Goal: Task Accomplishment & Management: Use online tool/utility

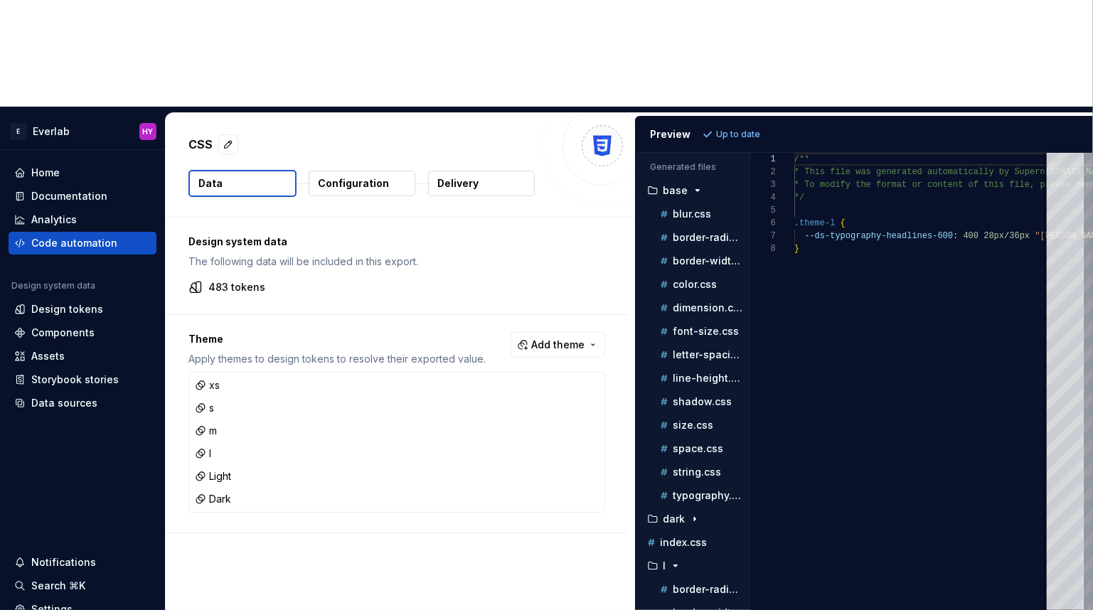
scroll to position [89, 0]
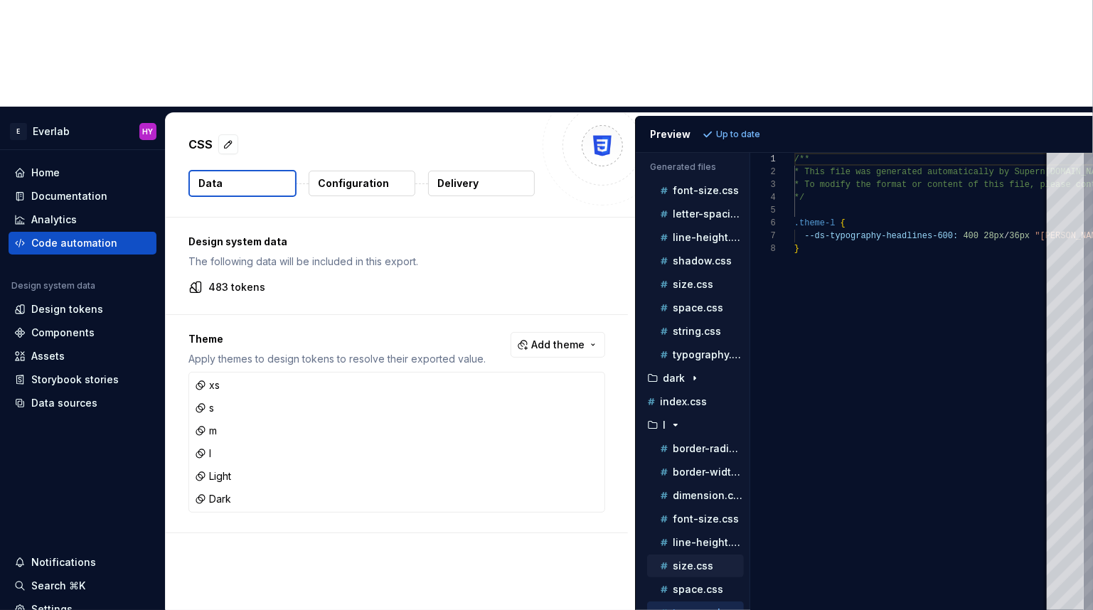
click at [696, 561] on p "size.css" at bounding box center [693, 566] width 41 height 11
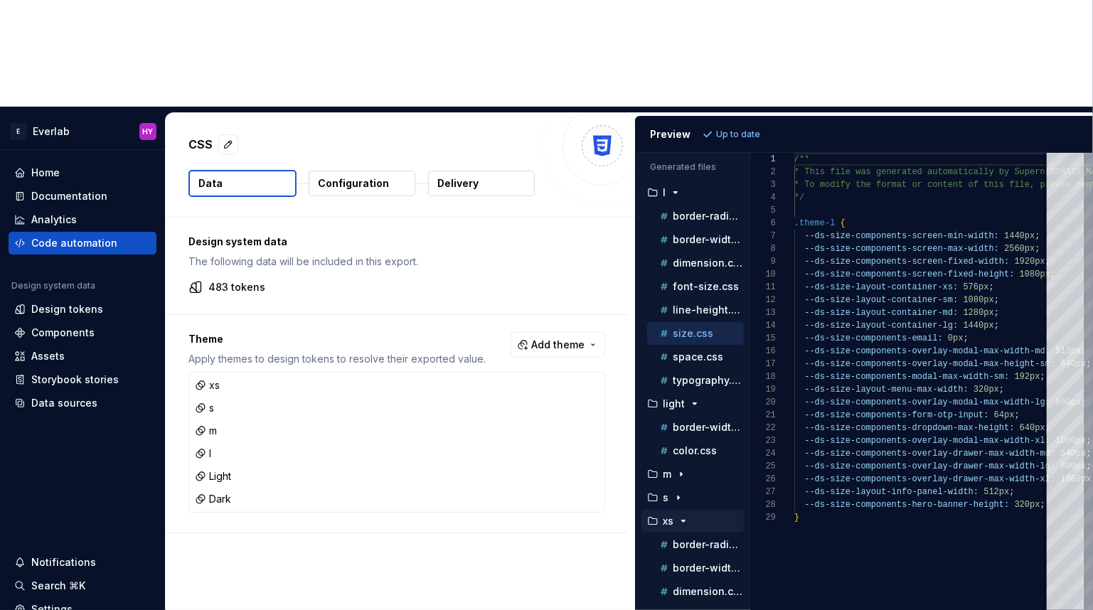
type textarea "**********"
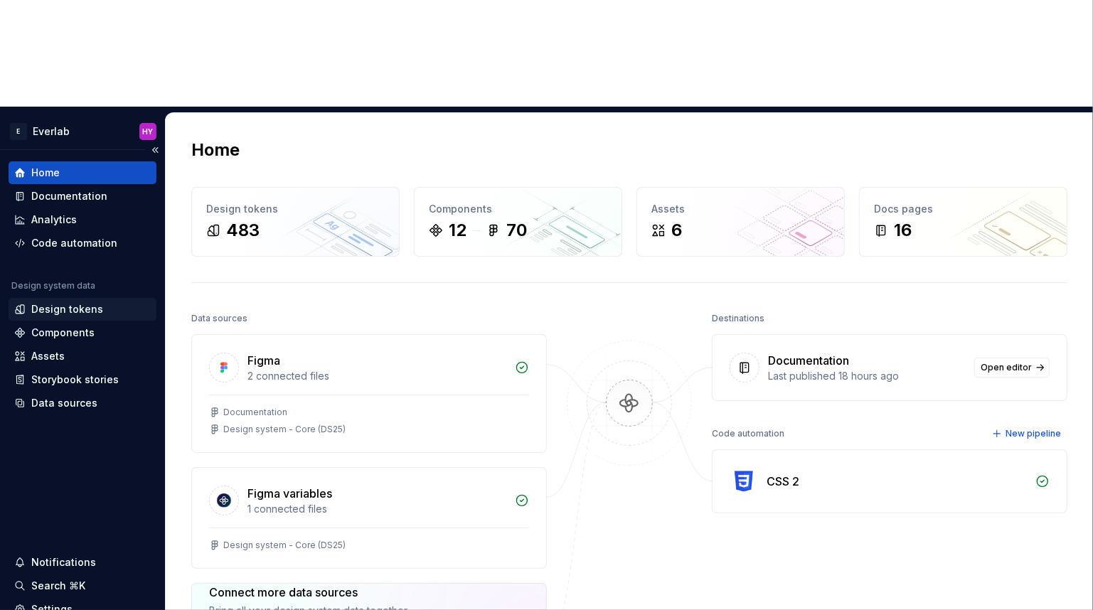
click at [117, 302] on div "Design tokens" at bounding box center [82, 309] width 137 height 14
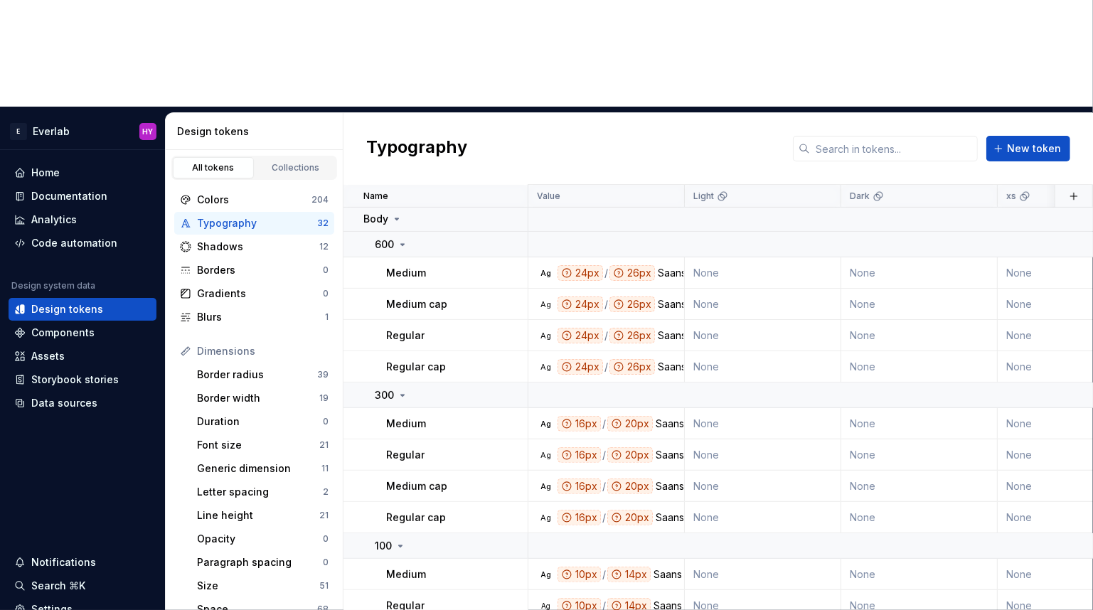
scroll to position [292, 0]
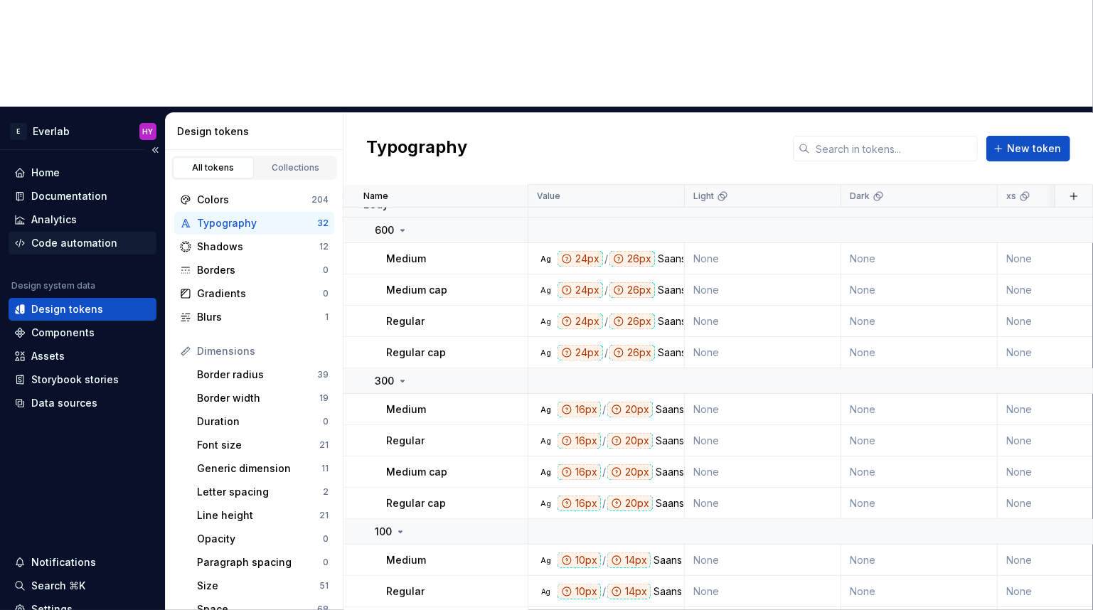
click at [100, 236] on div "Code automation" at bounding box center [74, 243] width 86 height 14
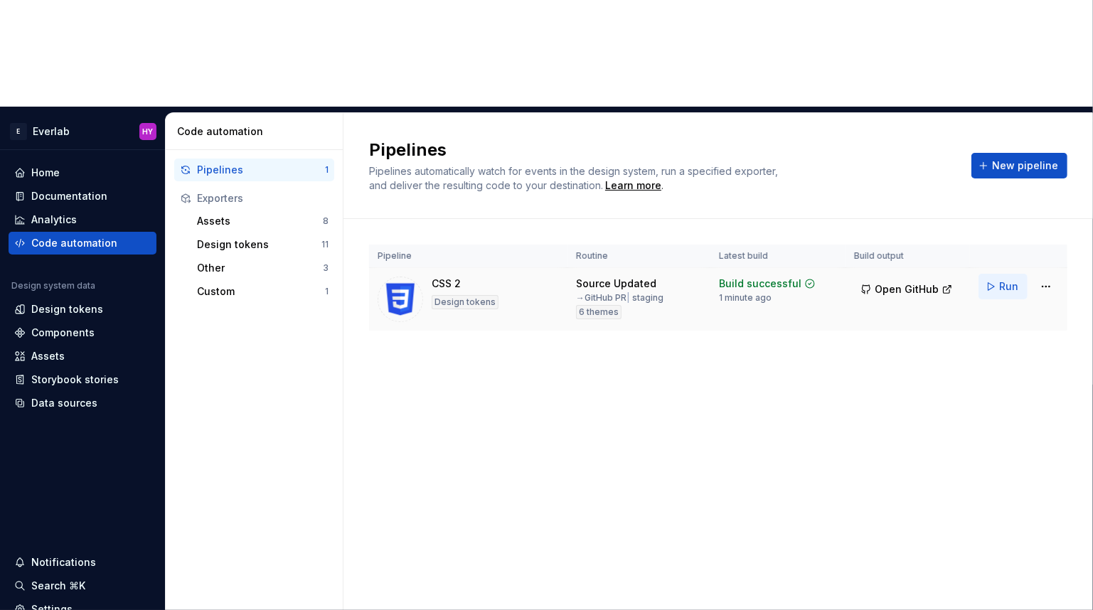
click at [1000, 274] on button "Run" at bounding box center [1003, 287] width 49 height 26
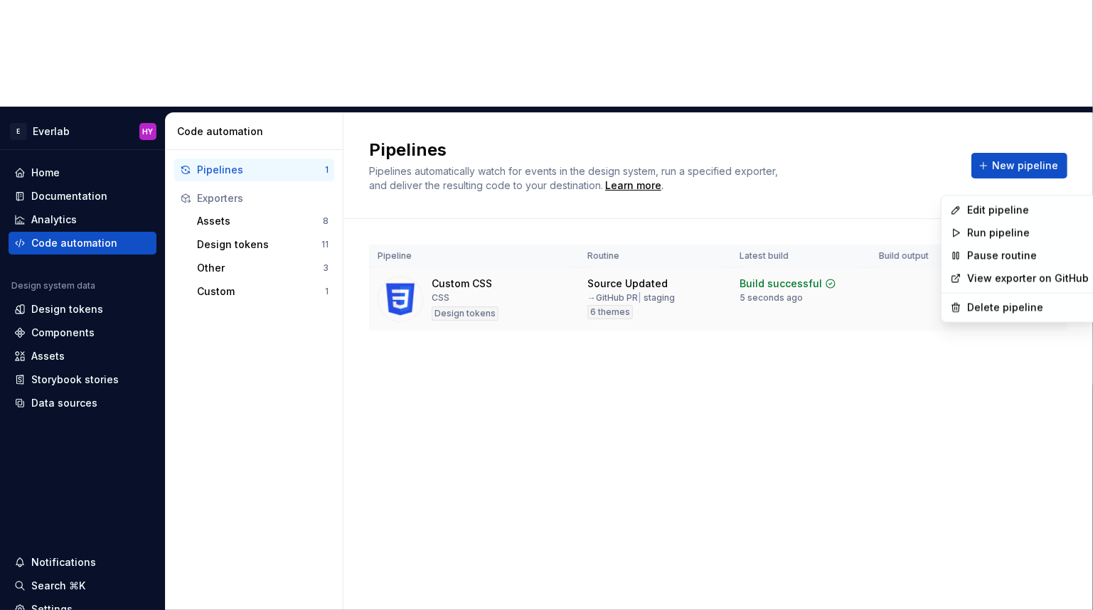
click at [1039, 177] on html "E Everlab HY Home Documentation Analytics Code automation Design system data De…" at bounding box center [546, 305] width 1093 height 610
click at [1006, 211] on div "Edit pipeline" at bounding box center [1028, 210] width 122 height 14
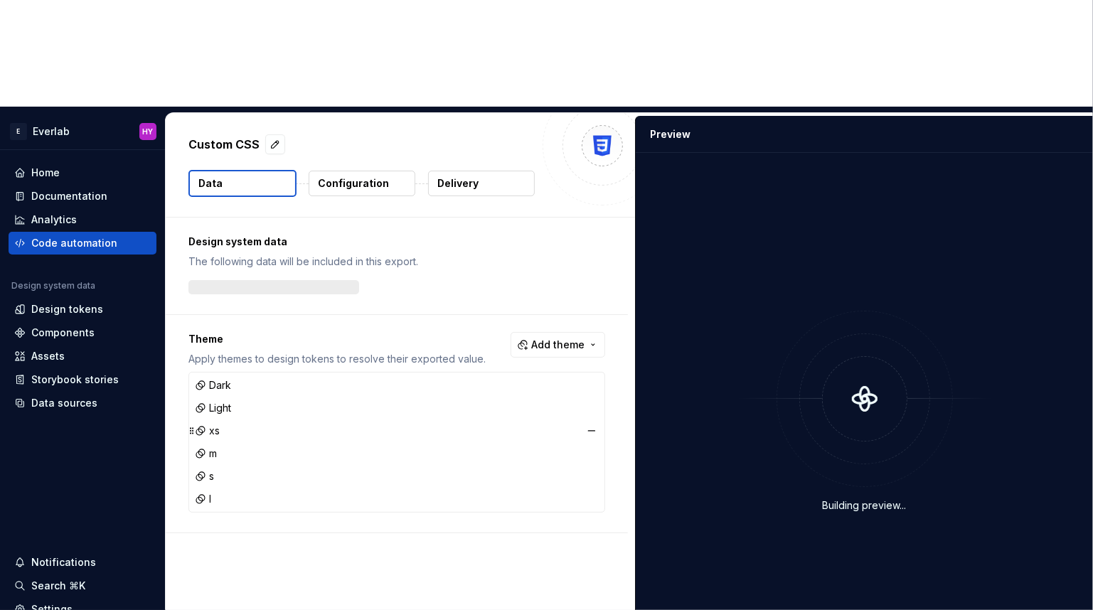
click at [237, 421] on div "xs" at bounding box center [397, 431] width 410 height 20
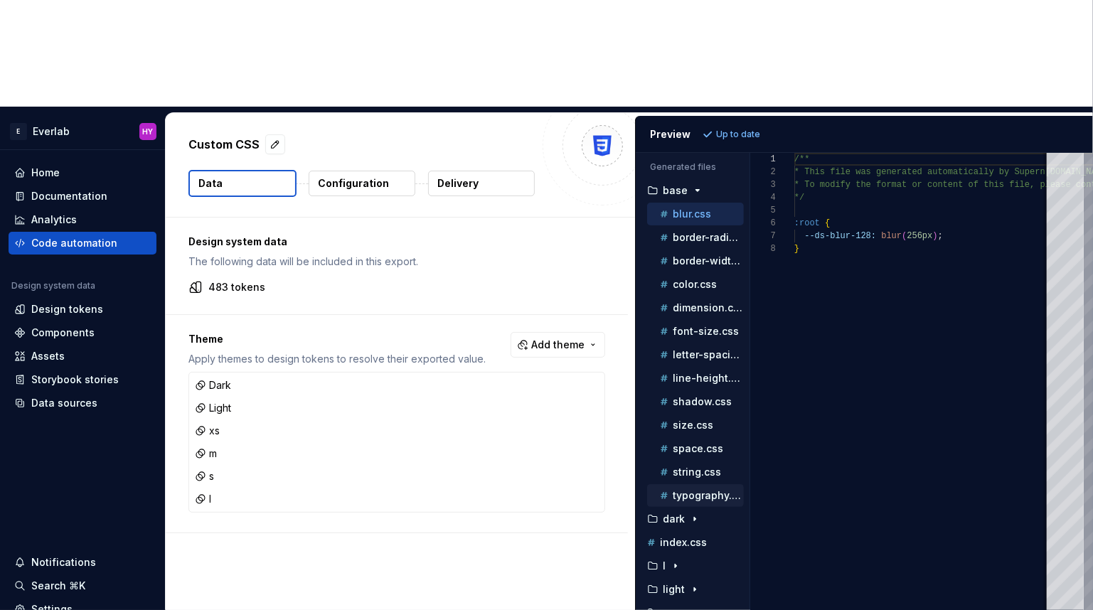
click at [708, 490] on p "typography.css" at bounding box center [708, 495] width 71 height 11
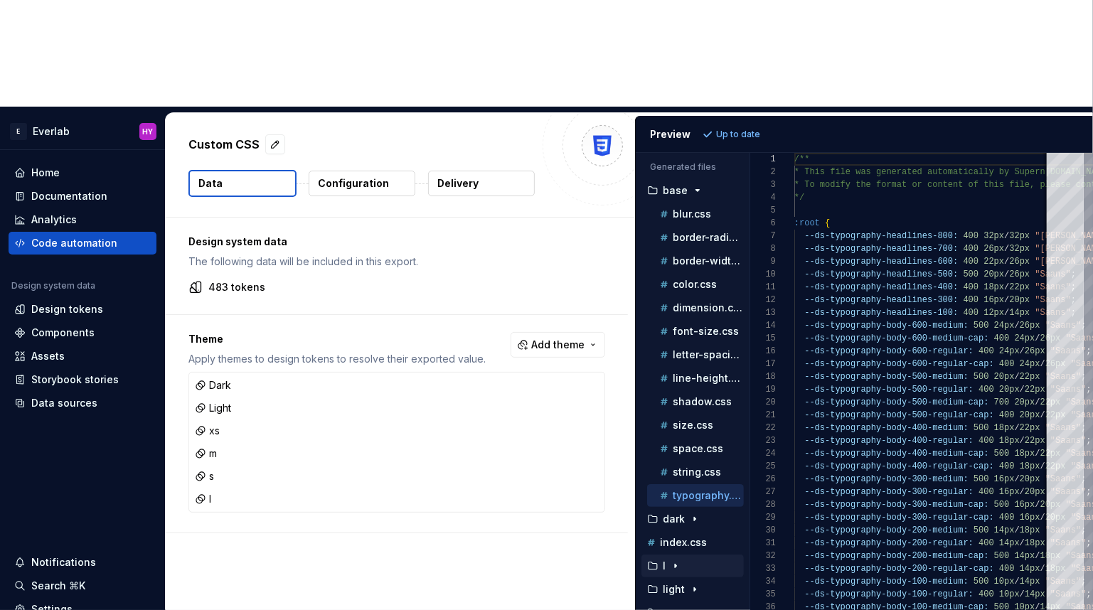
click at [680, 561] on icon "button" at bounding box center [675, 566] width 11 height 11
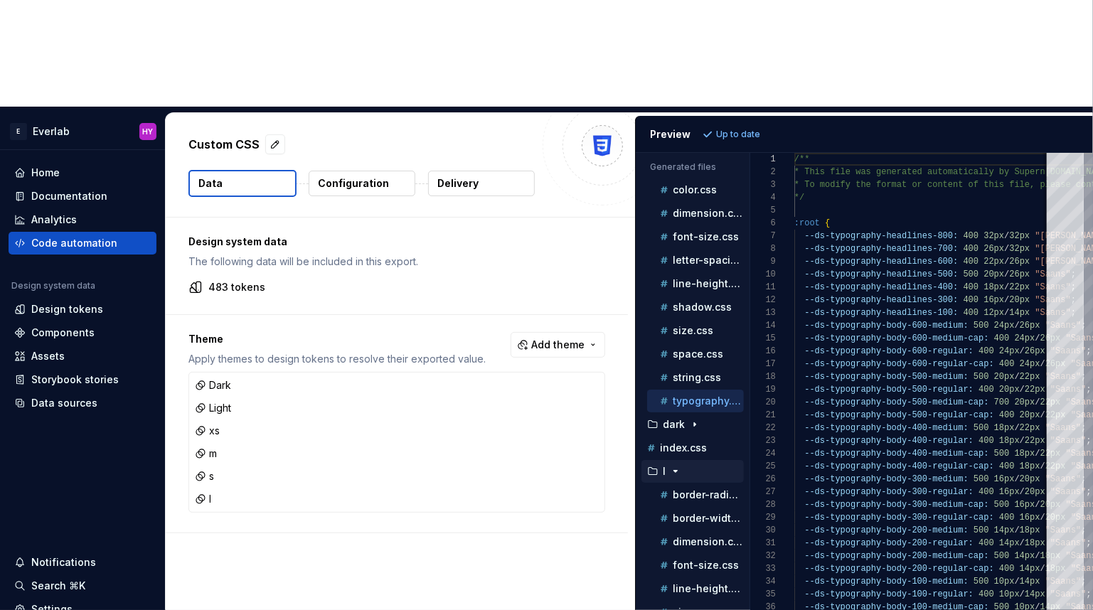
scroll to position [141, 0]
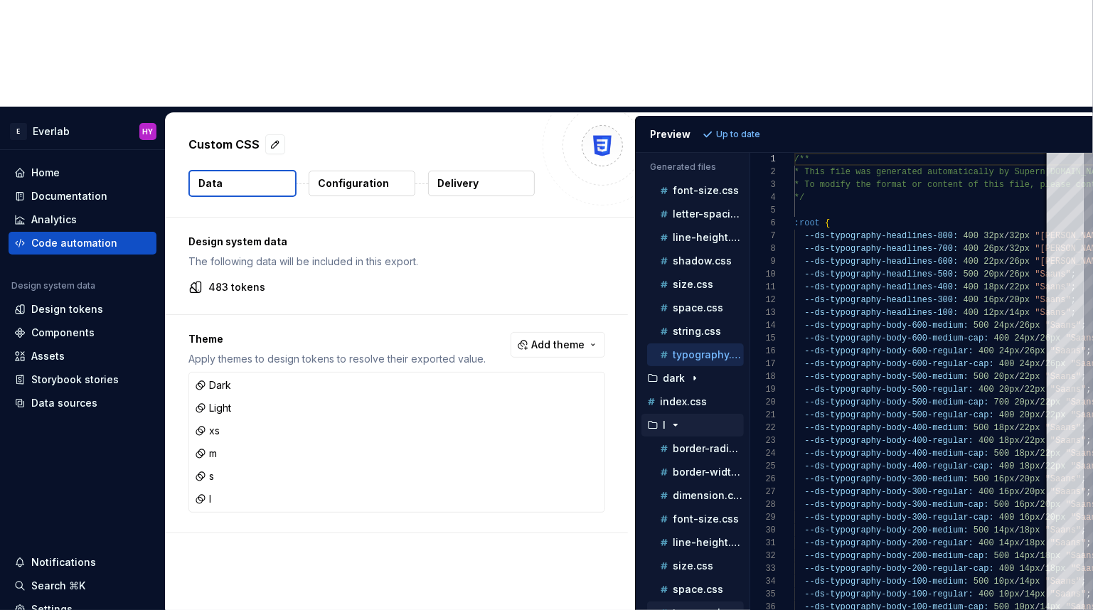
click at [700, 607] on p "typography.css" at bounding box center [708, 612] width 71 height 11
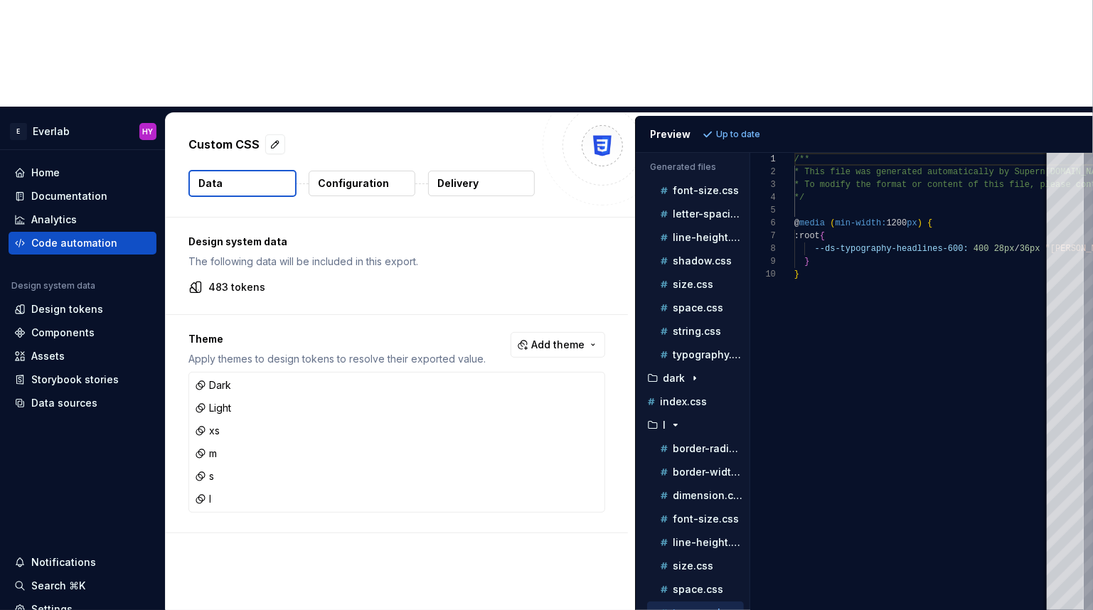
scroll to position [115, 0]
click at [692, 349] on p "typography.css" at bounding box center [708, 354] width 71 height 11
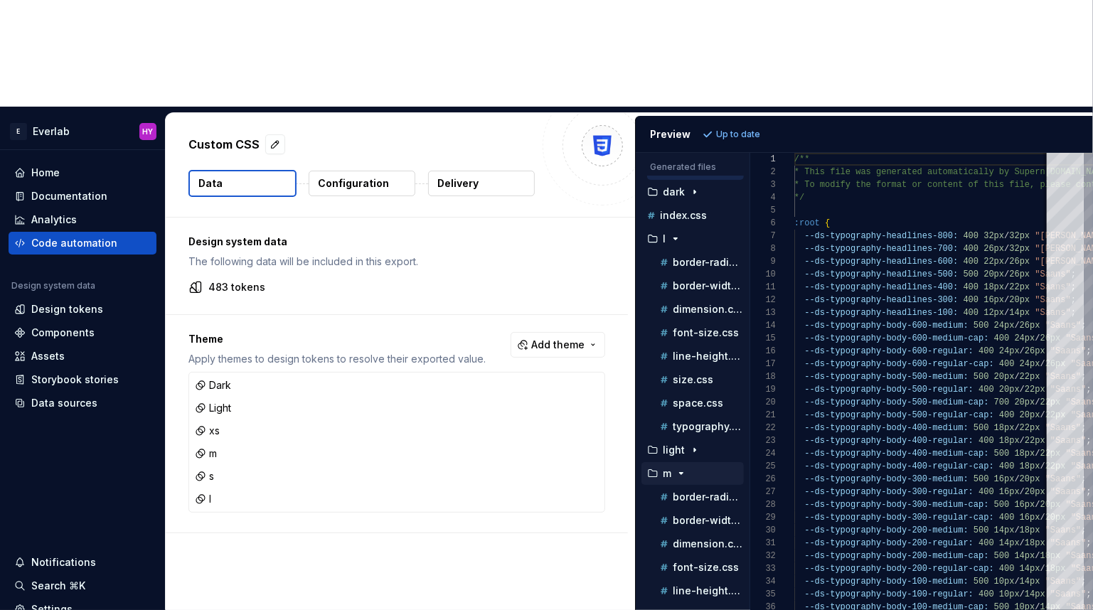
type textarea "**********"
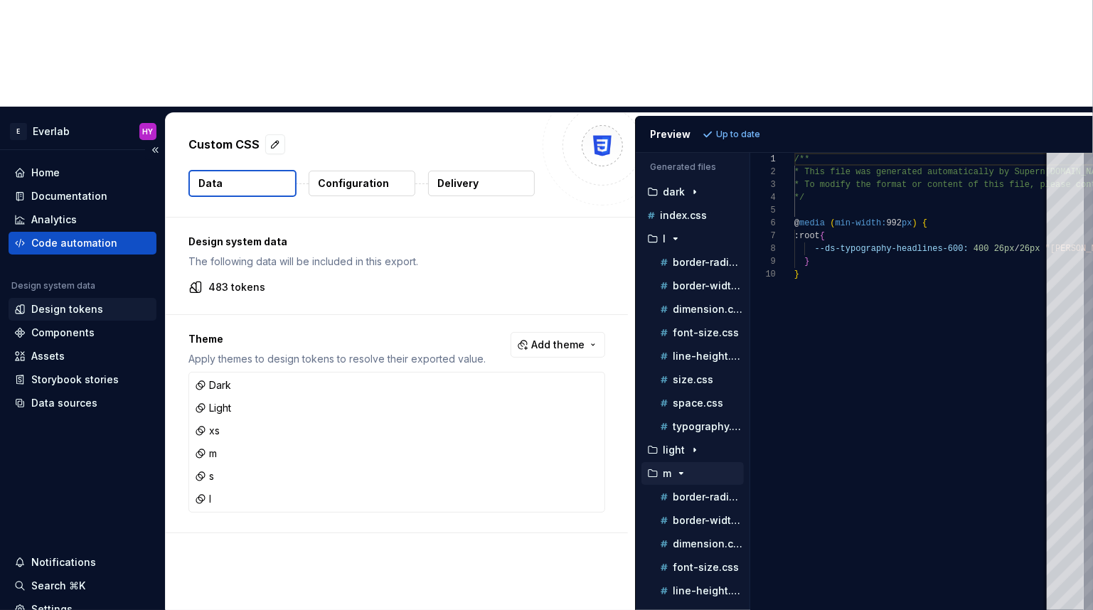
click at [54, 302] on div "Design tokens" at bounding box center [67, 309] width 72 height 14
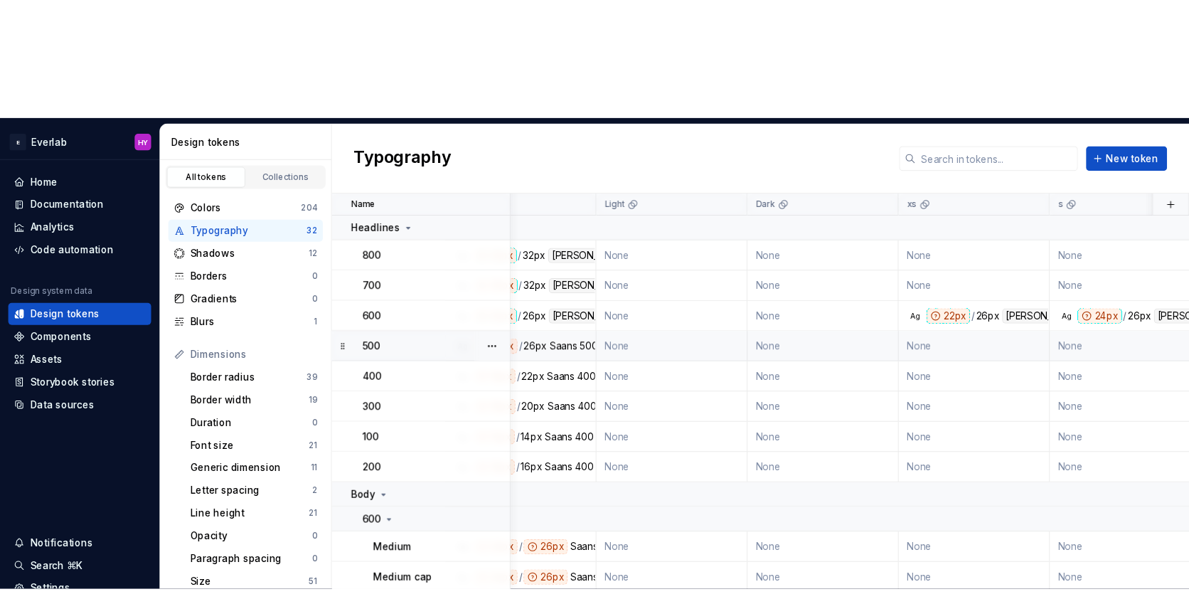
scroll to position [0, 68]
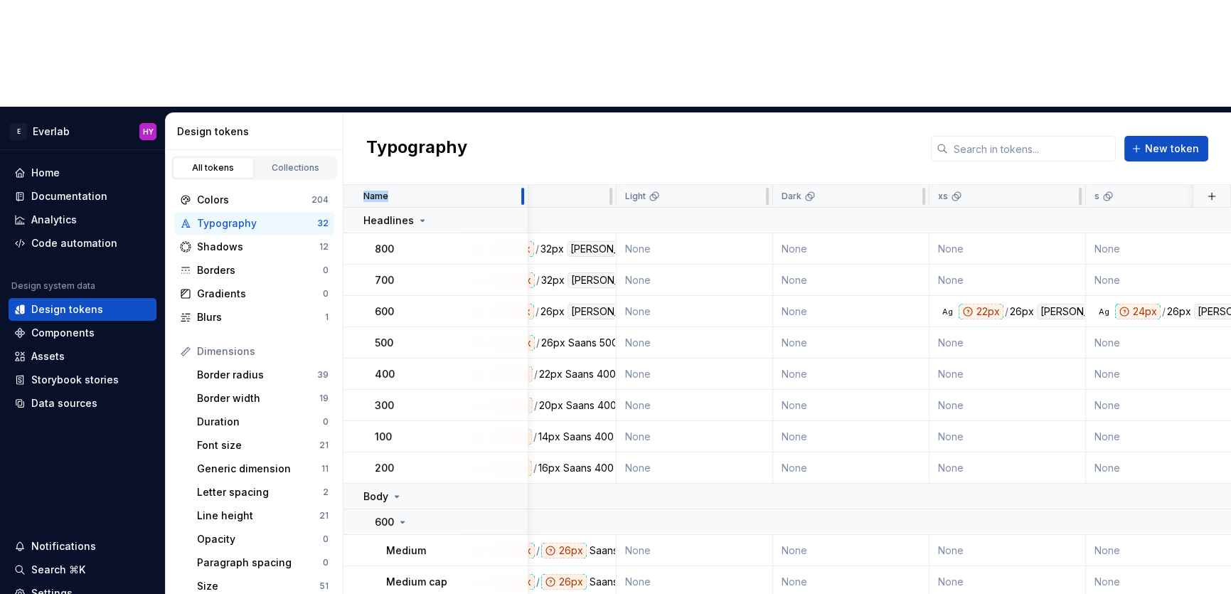
drag, startPoint x: 527, startPoint y: 82, endPoint x: 445, endPoint y: 83, distance: 81.8
click at [437, 185] on div "Name" at bounding box center [436, 196] width 185 height 23
drag, startPoint x: 524, startPoint y: 86, endPoint x: 569, endPoint y: 107, distance: 50.0
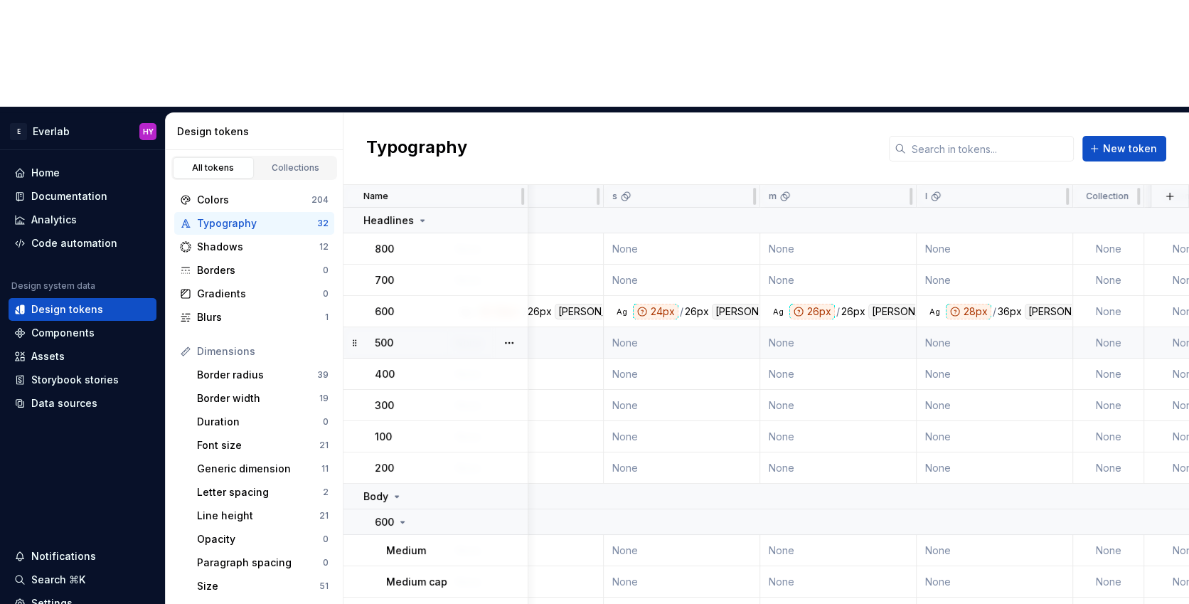
scroll to position [0, 556]
click at [729, 233] on td "None" at bounding box center [676, 248] width 156 height 31
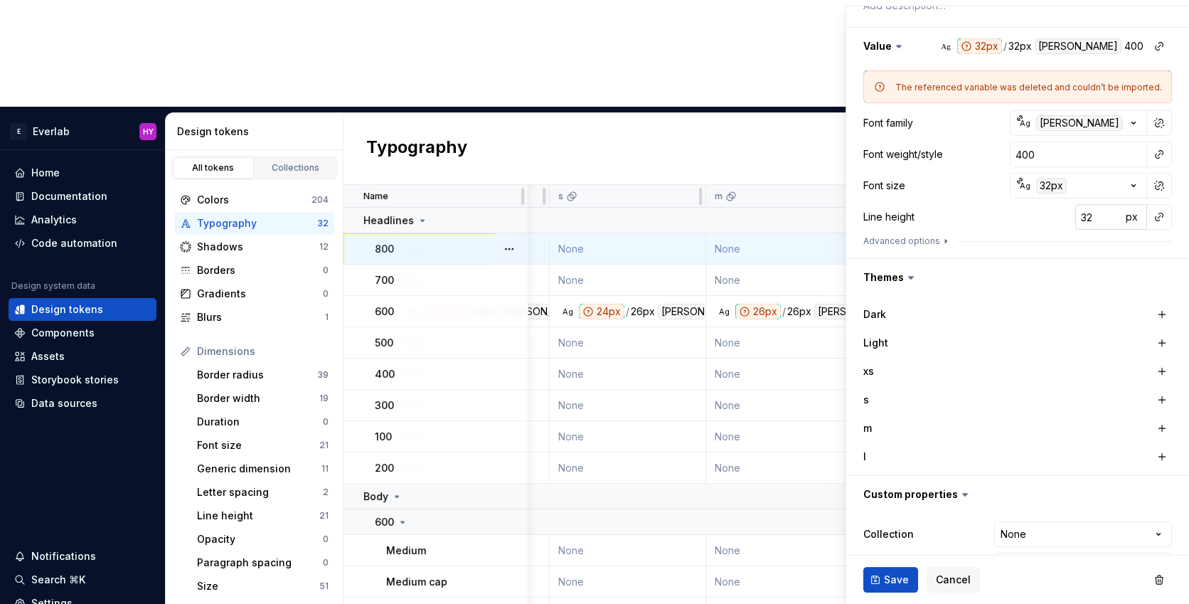
scroll to position [233, 0]
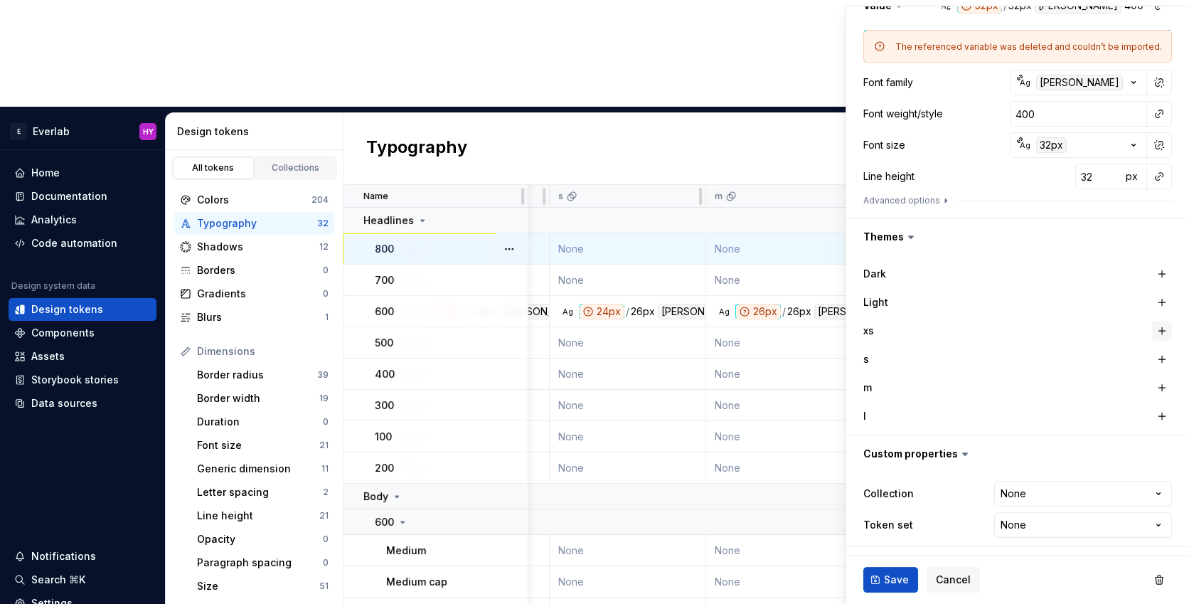
click at [1093, 326] on button "button" at bounding box center [1162, 331] width 20 height 20
drag, startPoint x: 1162, startPoint y: 356, endPoint x: 1162, endPoint y: 374, distance: 18.5
click at [1093, 356] on button "button" at bounding box center [1162, 359] width 20 height 20
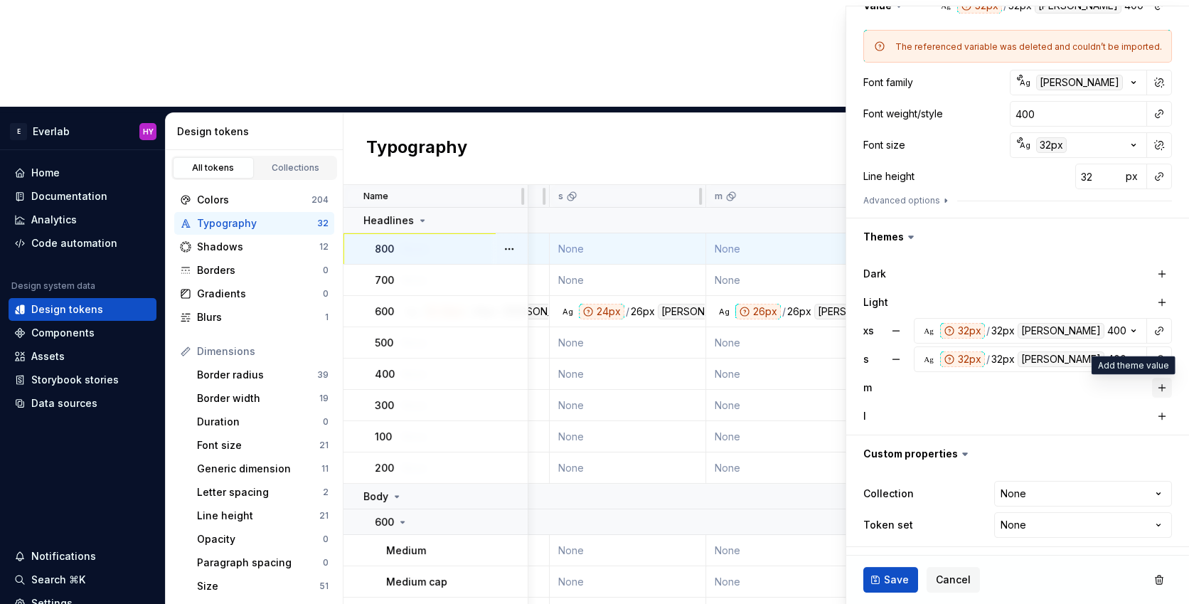
click at [1093, 385] on button "button" at bounding box center [1162, 388] width 20 height 20
click at [1093, 419] on button "button" at bounding box center [1162, 416] width 20 height 20
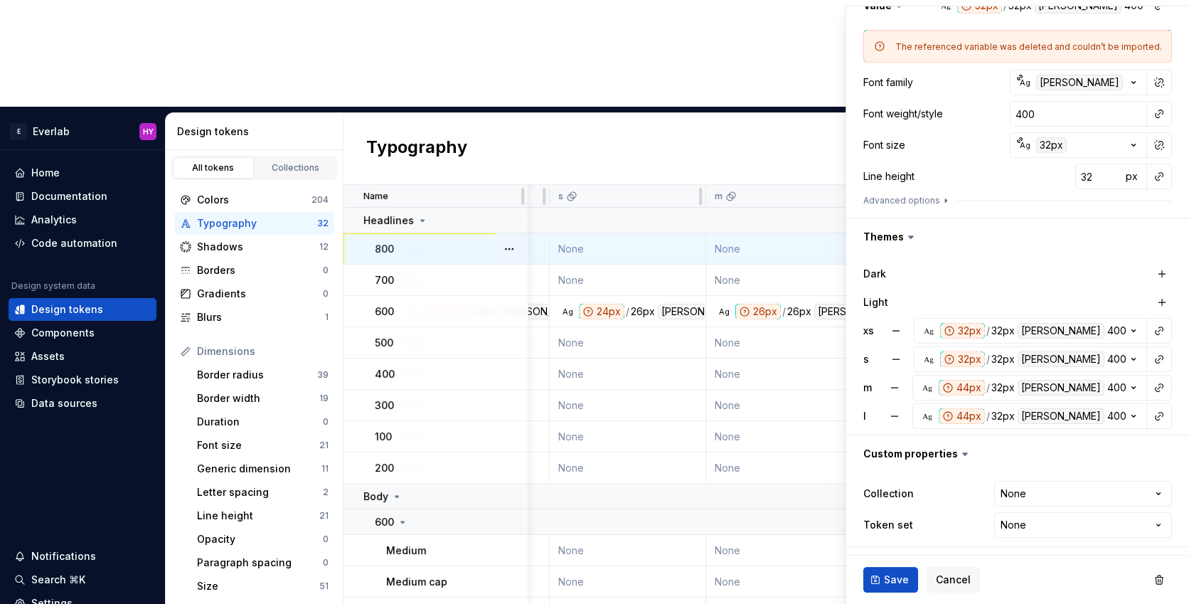
type textarea "*"
type input "31"
type textarea "*"
type input "31"
click at [1093, 177] on input "31" at bounding box center [1099, 177] width 46 height 26
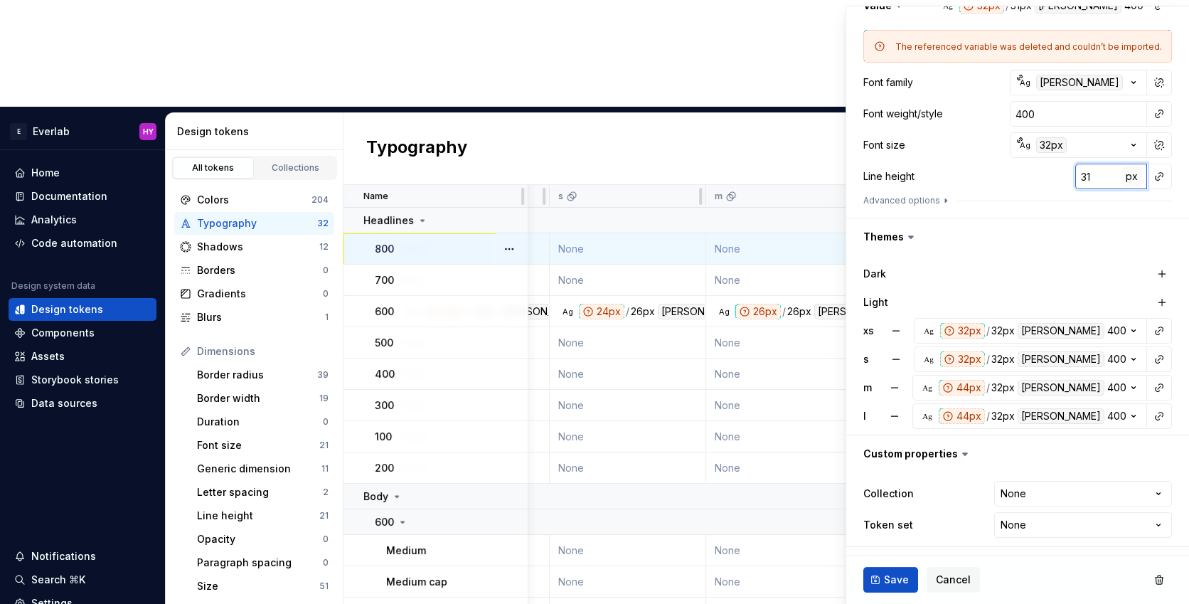
drag, startPoint x: 1092, startPoint y: 179, endPoint x: 1130, endPoint y: 177, distance: 37.8
click at [1092, 179] on input "31" at bounding box center [1099, 177] width 46 height 26
click at [1093, 176] on button "button" at bounding box center [1159, 176] width 20 height 20
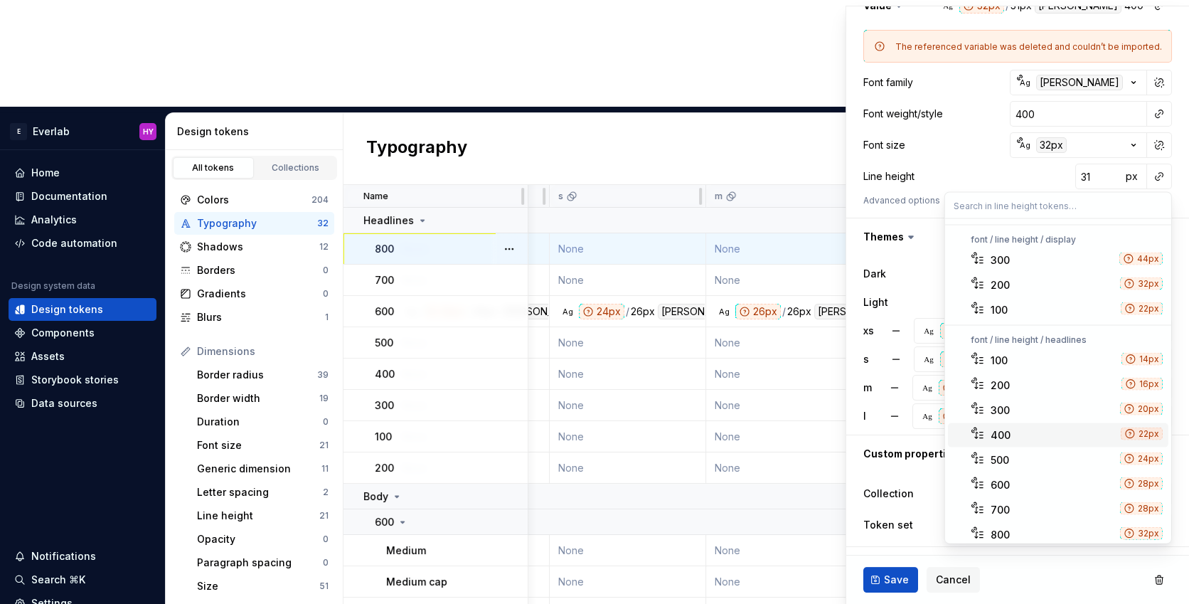
click at [1021, 425] on span "400 22px" at bounding box center [1058, 435] width 221 height 24
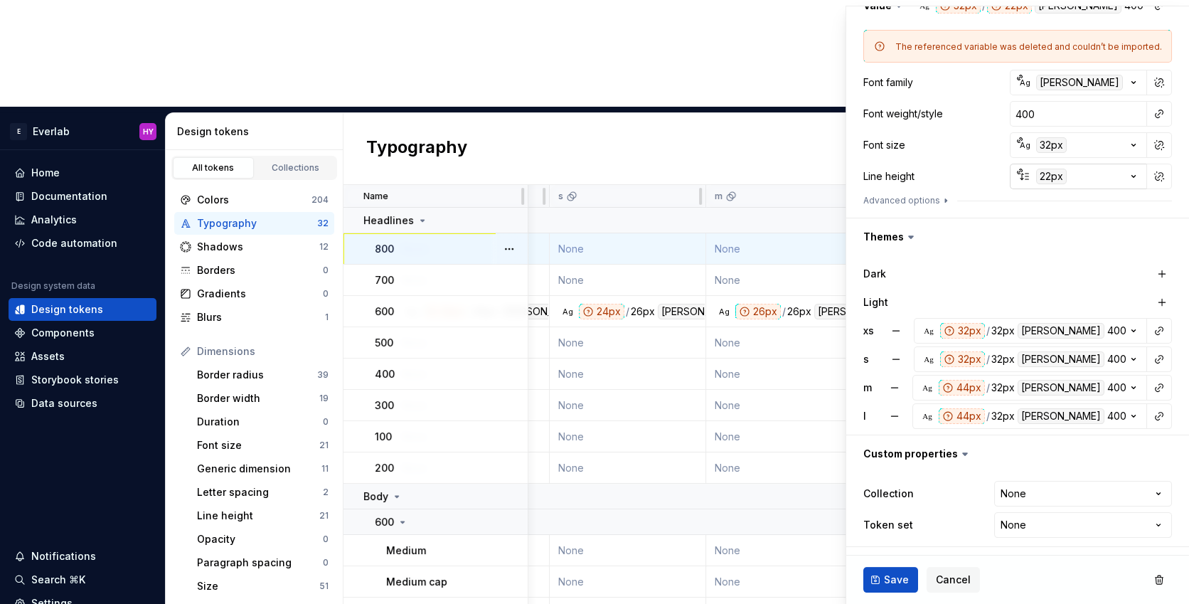
click at [1093, 177] on icon "button" at bounding box center [1134, 176] width 14 height 14
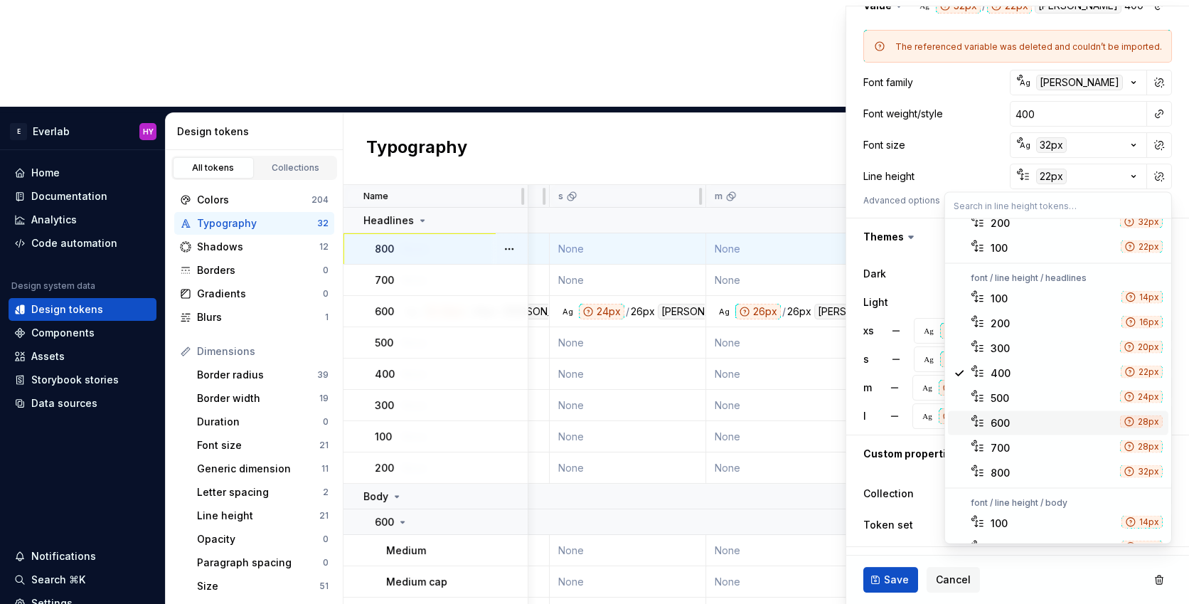
scroll to position [42, 0]
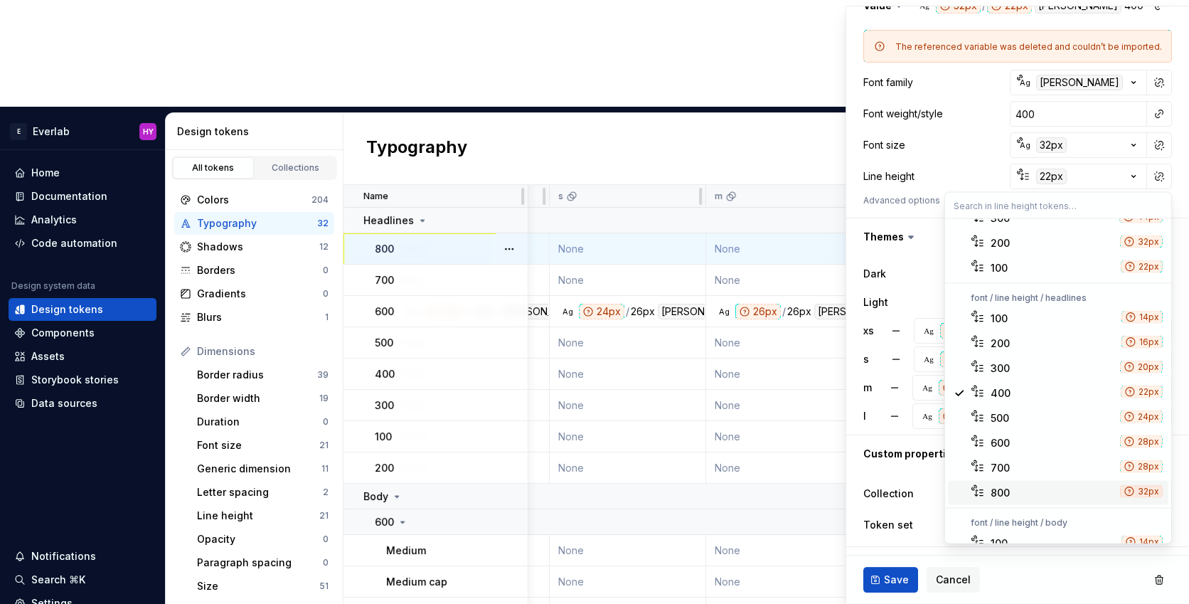
click at [1006, 486] on div "800" at bounding box center [1000, 493] width 19 height 14
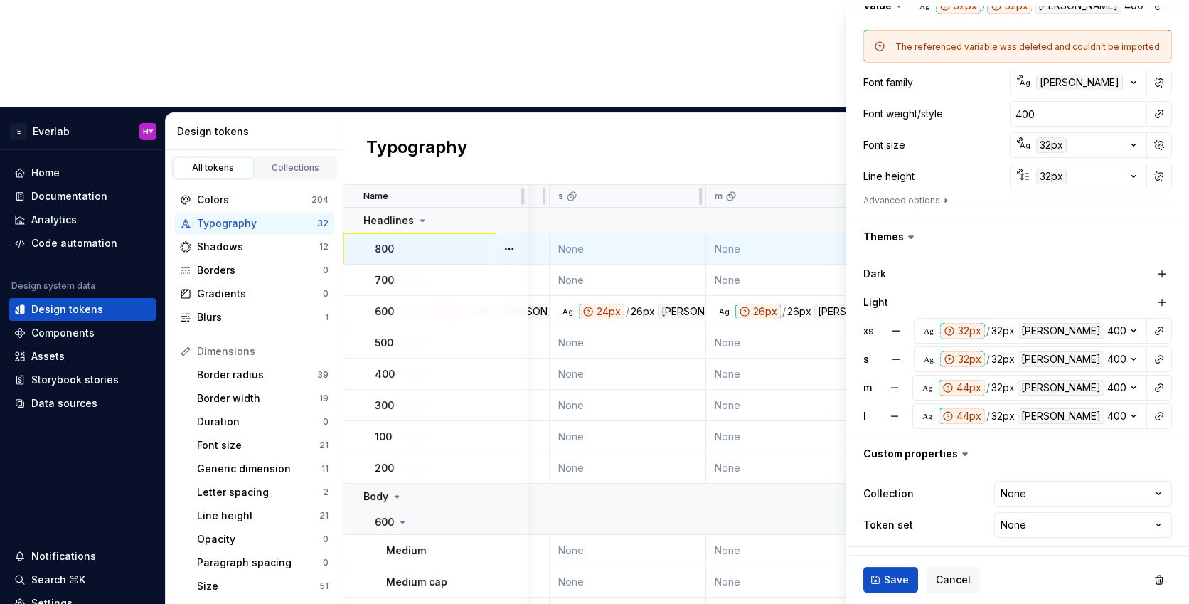
click at [1024, 259] on div "Dark Light xs Ag 32px / 32px [PERSON_NAME] 400 s Ag 32px / 32px [PERSON_NAME] 4…" at bounding box center [1017, 344] width 343 height 179
click at [1015, 333] on div "32px" at bounding box center [1003, 331] width 23 height 16
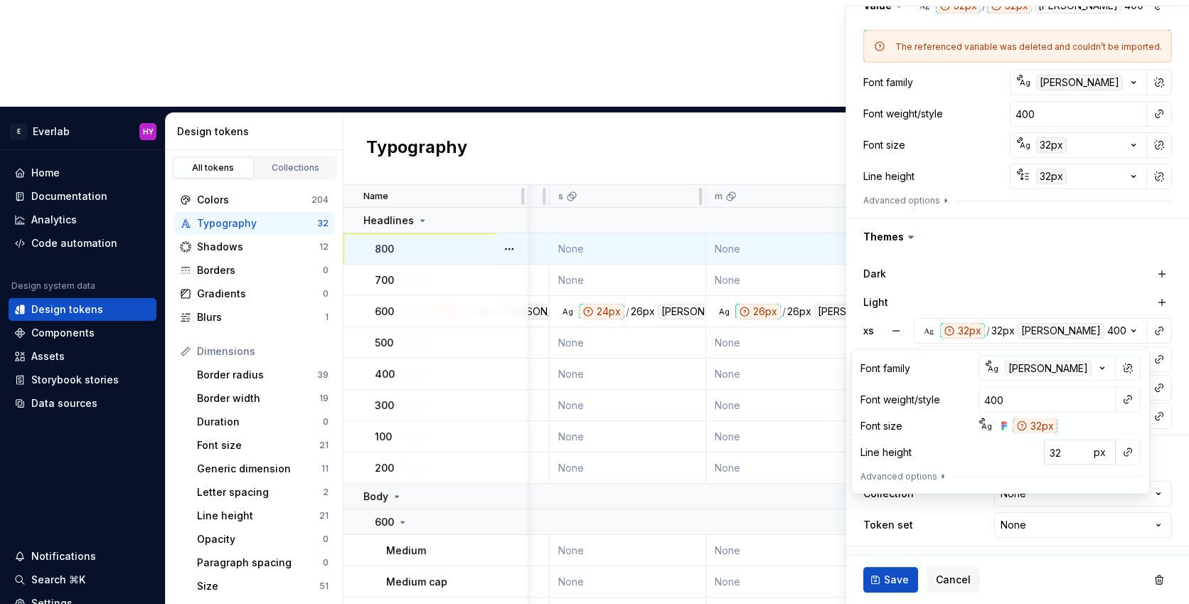
click at [1048, 452] on input "32" at bounding box center [1067, 452] width 46 height 26
click at [1093, 453] on span "px" at bounding box center [1100, 451] width 12 height 12
click at [1093, 453] on span "rem" at bounding box center [1100, 451] width 18 height 12
click at [1068, 451] on input "32" at bounding box center [1067, 452] width 46 height 26
click at [1093, 451] on button "button" at bounding box center [1128, 452] width 20 height 20
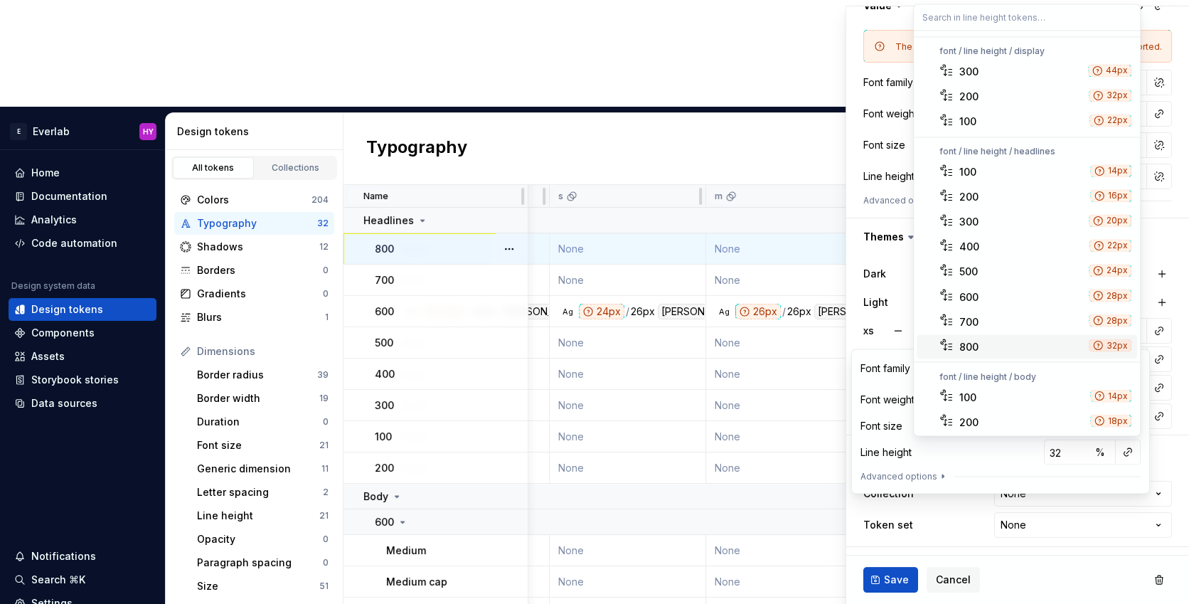
click at [1070, 340] on div "800" at bounding box center [1022, 346] width 124 height 14
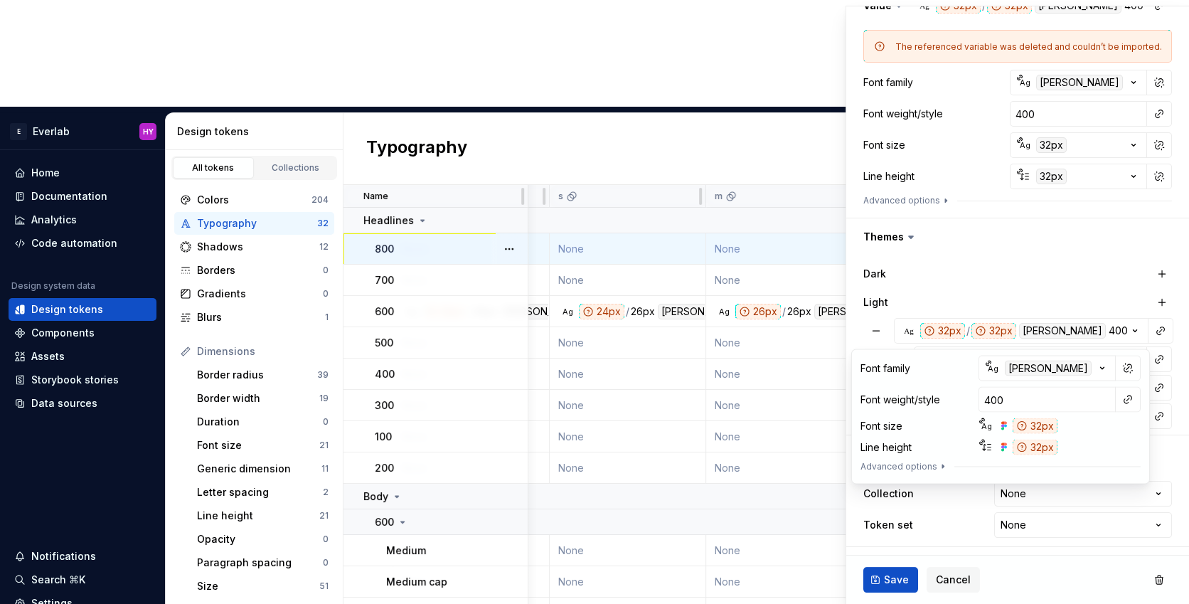
click at [881, 583] on button "Save" at bounding box center [891, 580] width 55 height 26
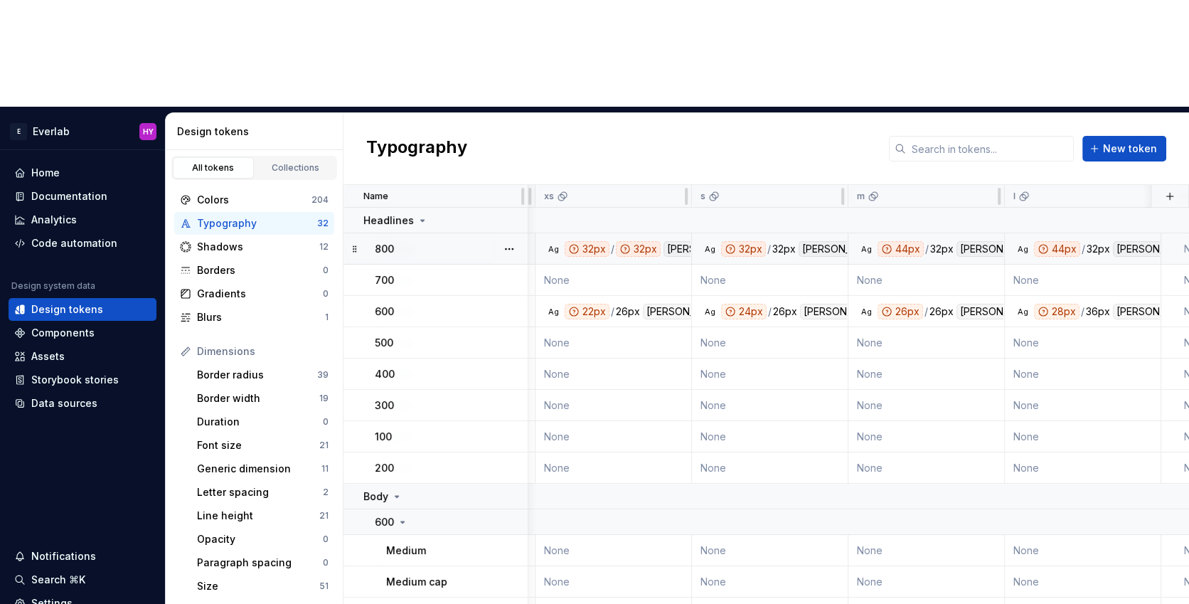
scroll to position [0, 490]
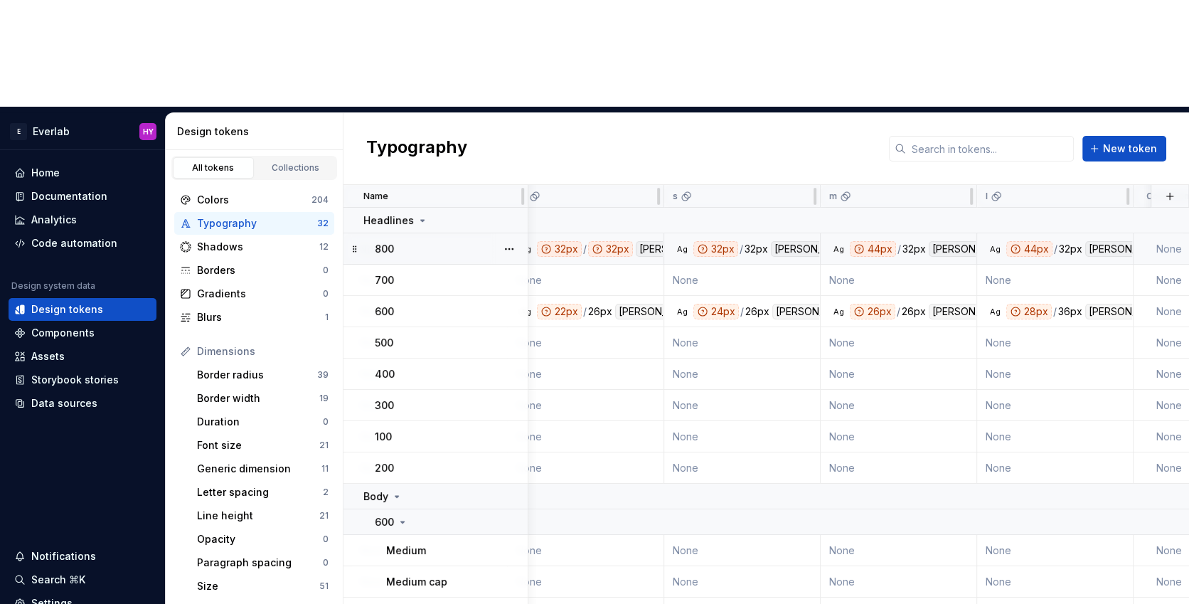
click at [758, 241] on div "32px" at bounding box center [756, 249] width 23 height 16
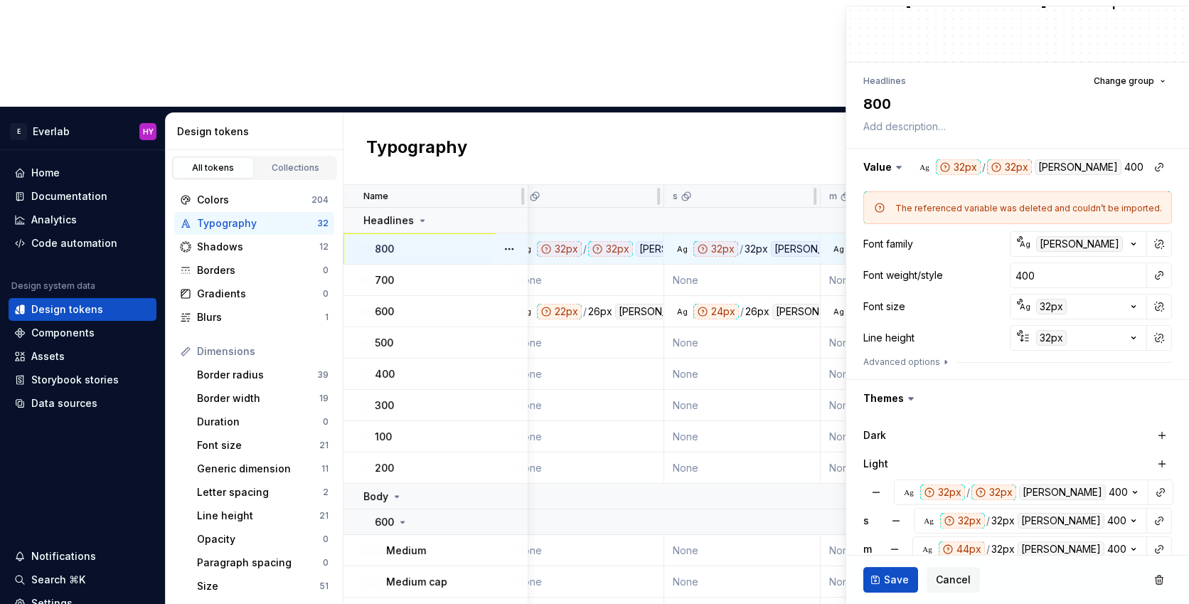
scroll to position [73, 0]
click at [1025, 334] on icon "button" at bounding box center [1024, 336] width 11 height 11
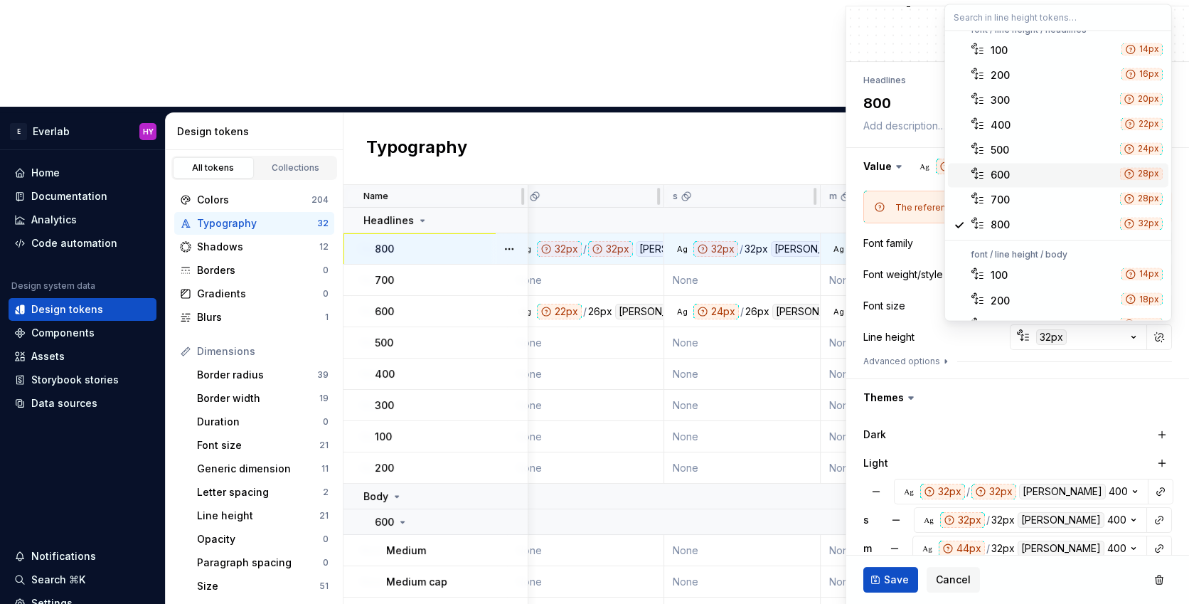
scroll to position [123, 0]
click at [1005, 401] on html "E Everlab HY Home Documentation Analytics Code automation Design system data De…" at bounding box center [594, 302] width 1189 height 604
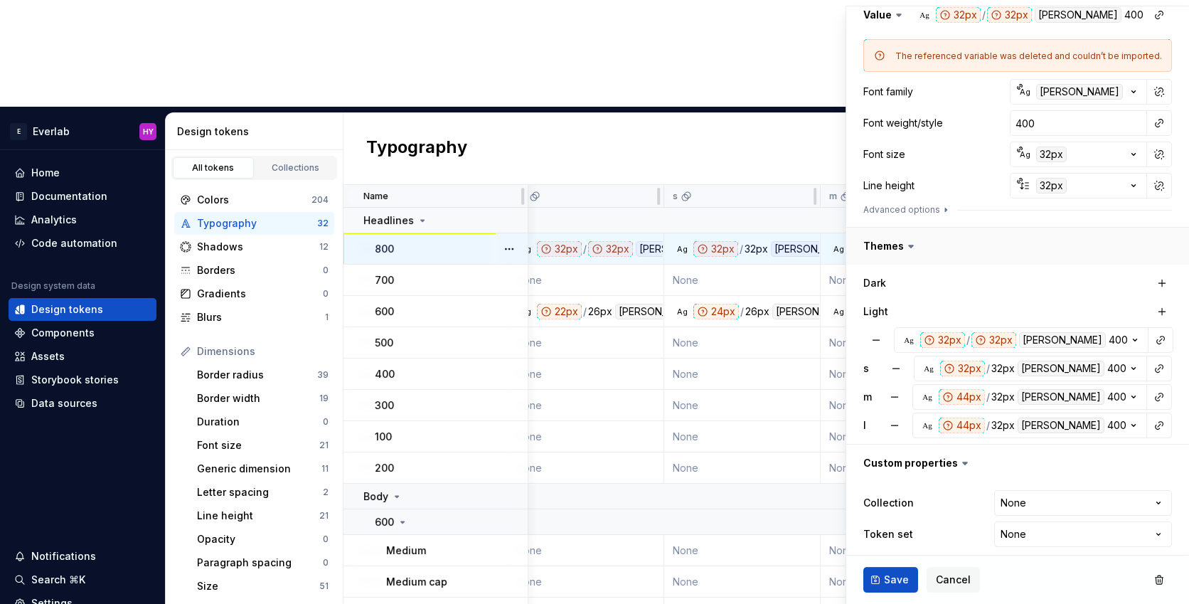
scroll to position [225, 0]
click at [1015, 368] on div "32px" at bounding box center [1003, 368] width 23 height 16
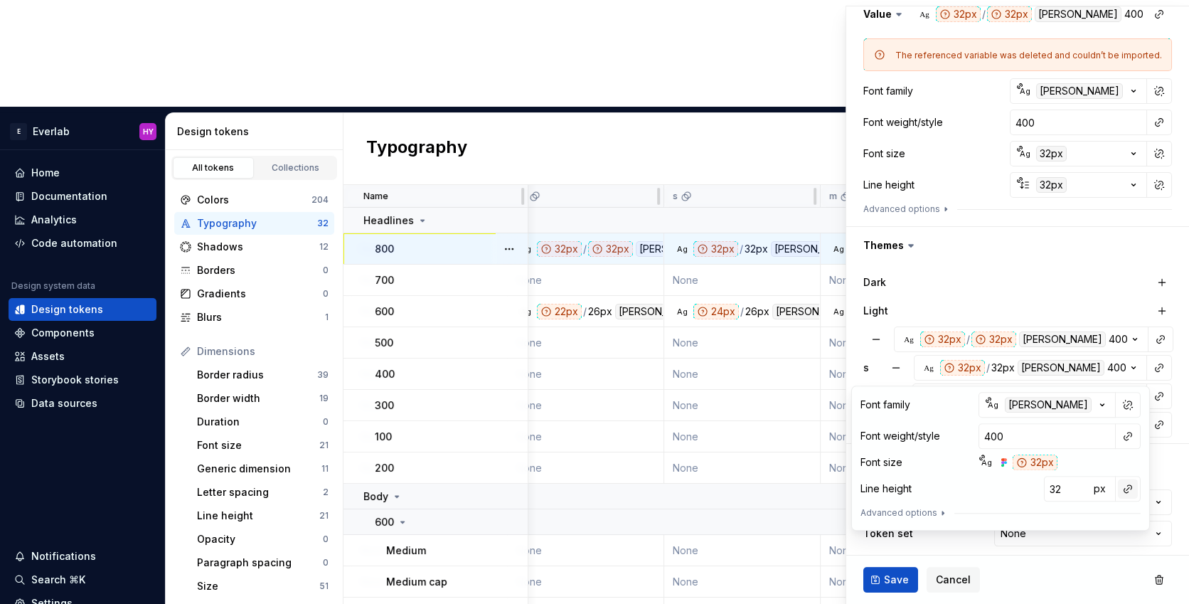
click at [1093, 489] on button "button" at bounding box center [1128, 489] width 20 height 20
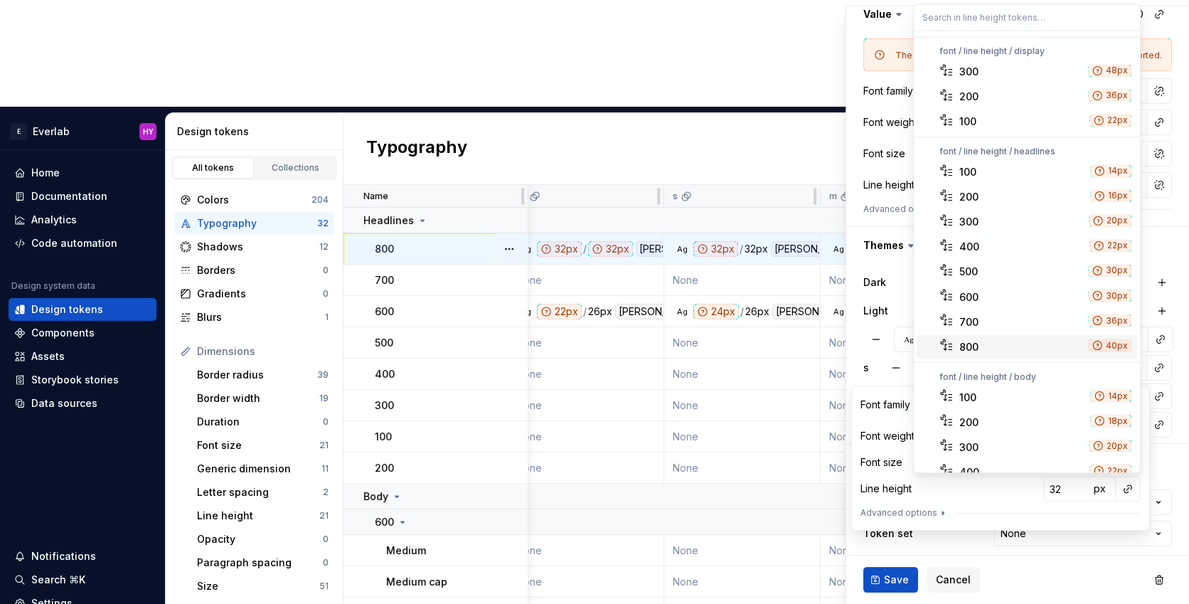
click at [1041, 351] on div "800" at bounding box center [1021, 346] width 123 height 14
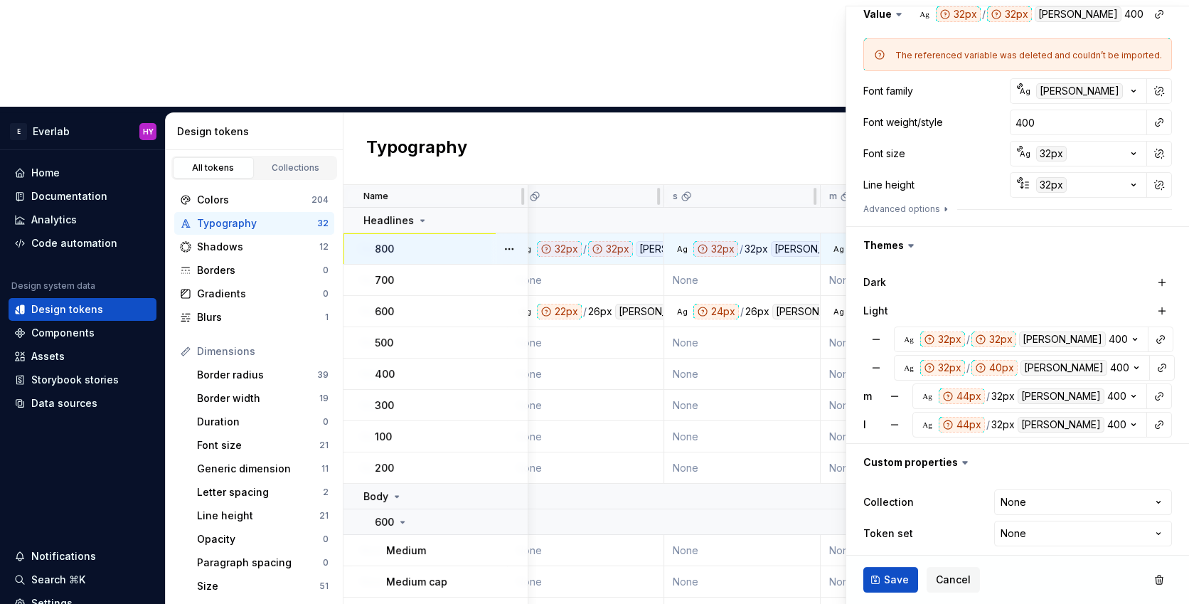
click at [1021, 271] on div "Dark" at bounding box center [1018, 283] width 309 height 26
click at [1015, 396] on div "32px" at bounding box center [1003, 396] width 23 height 16
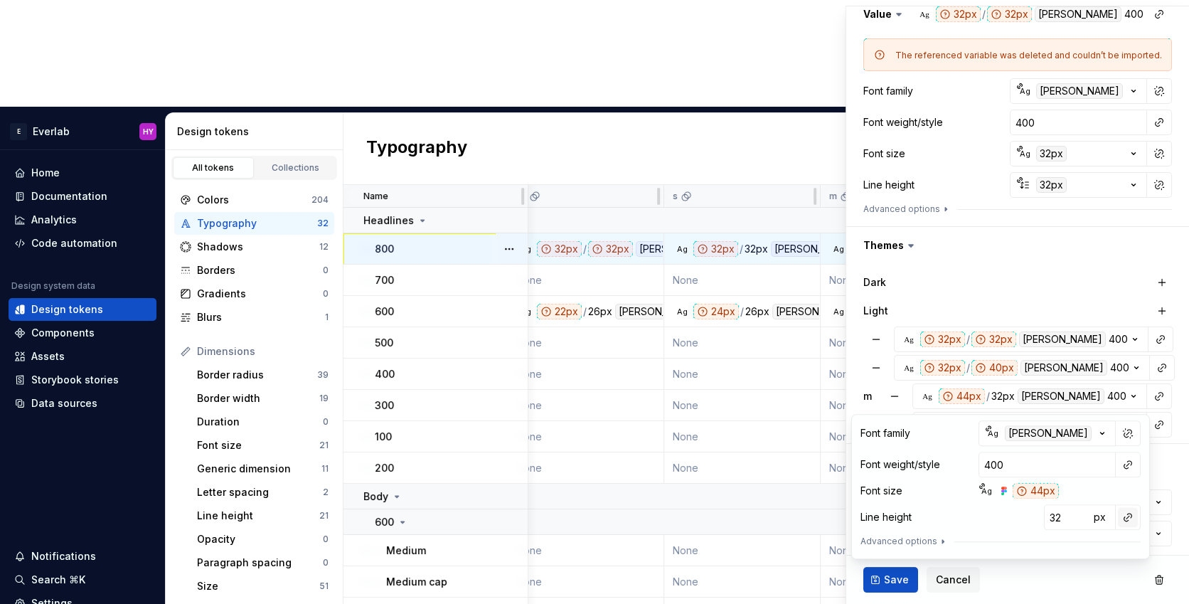
click at [1093, 517] on button "button" at bounding box center [1128, 517] width 20 height 20
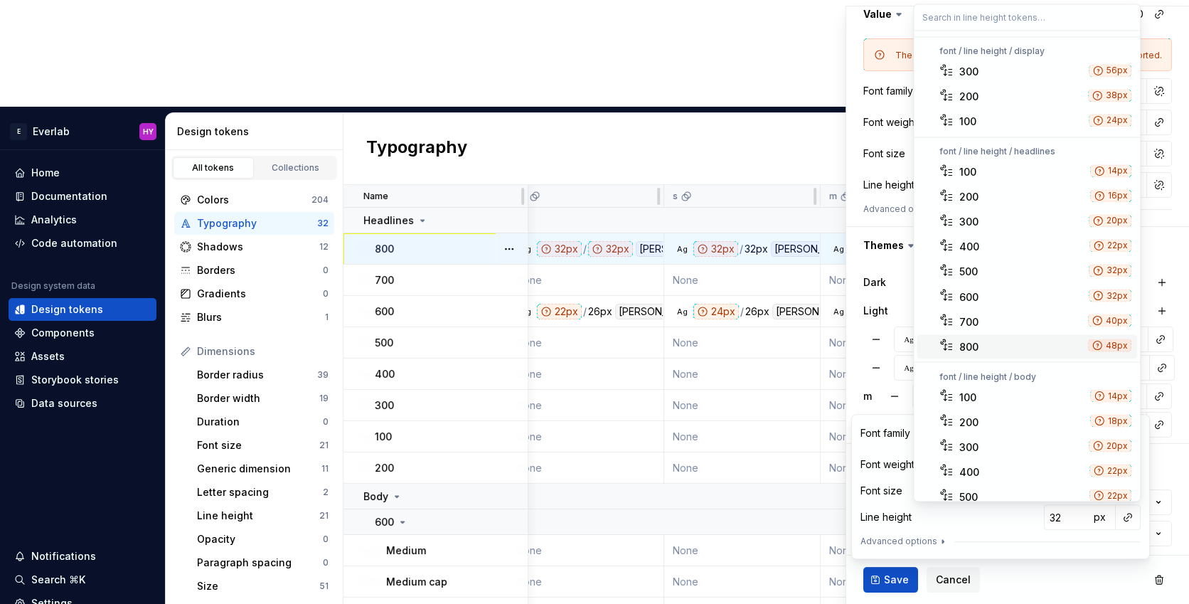
click at [1009, 343] on div "800" at bounding box center [1021, 346] width 123 height 14
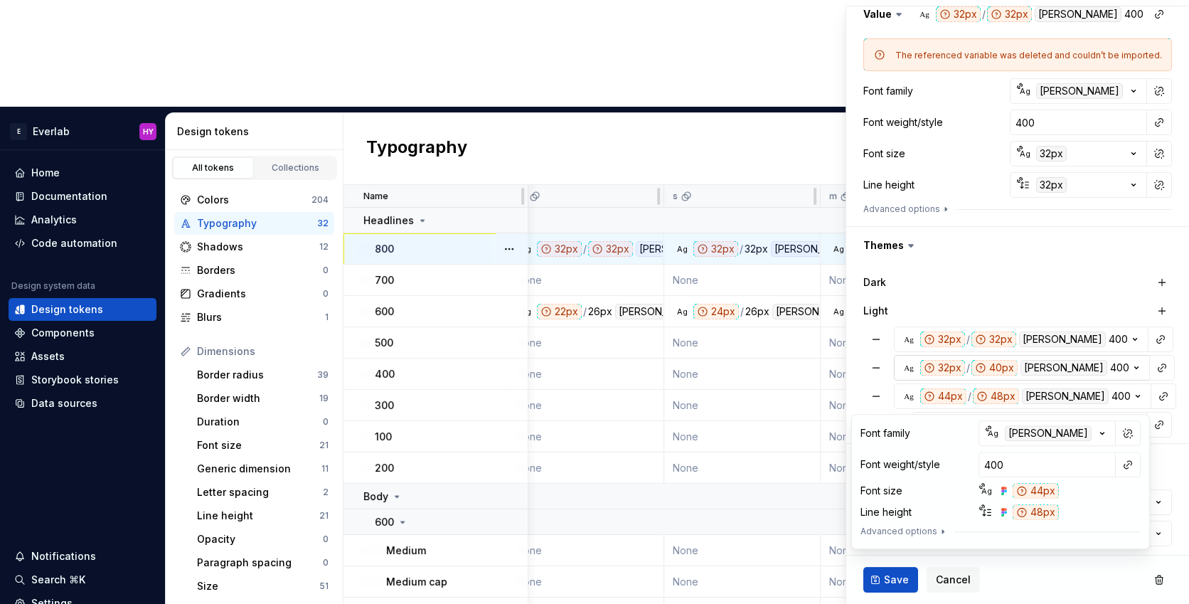
scroll to position [233, 0]
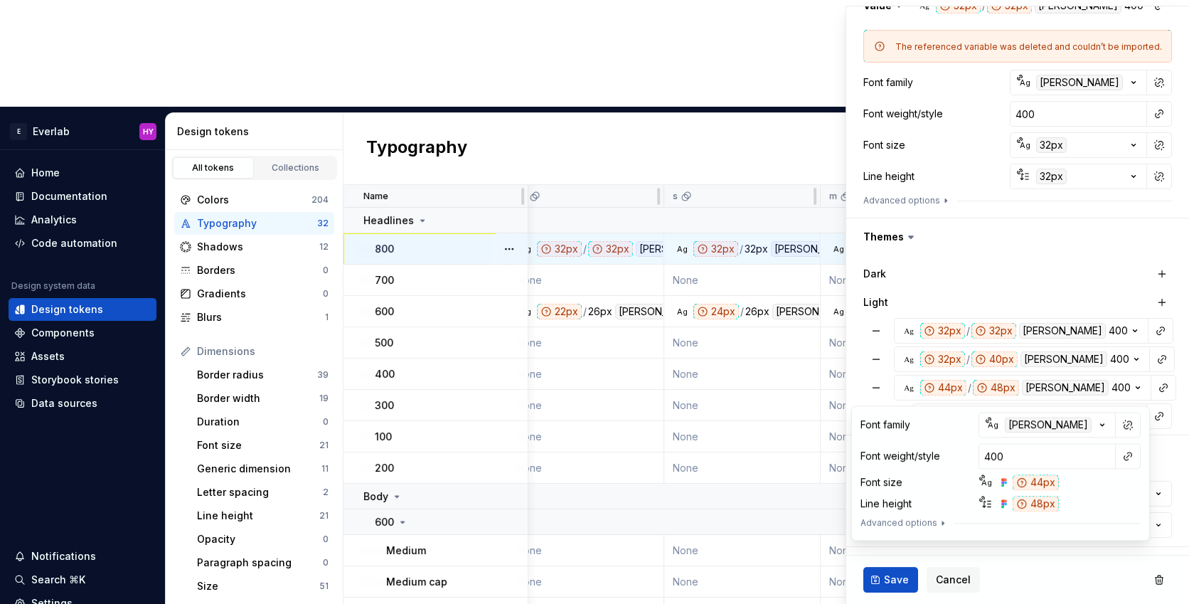
click at [962, 275] on div "Dark" at bounding box center [935, 274] width 142 height 14
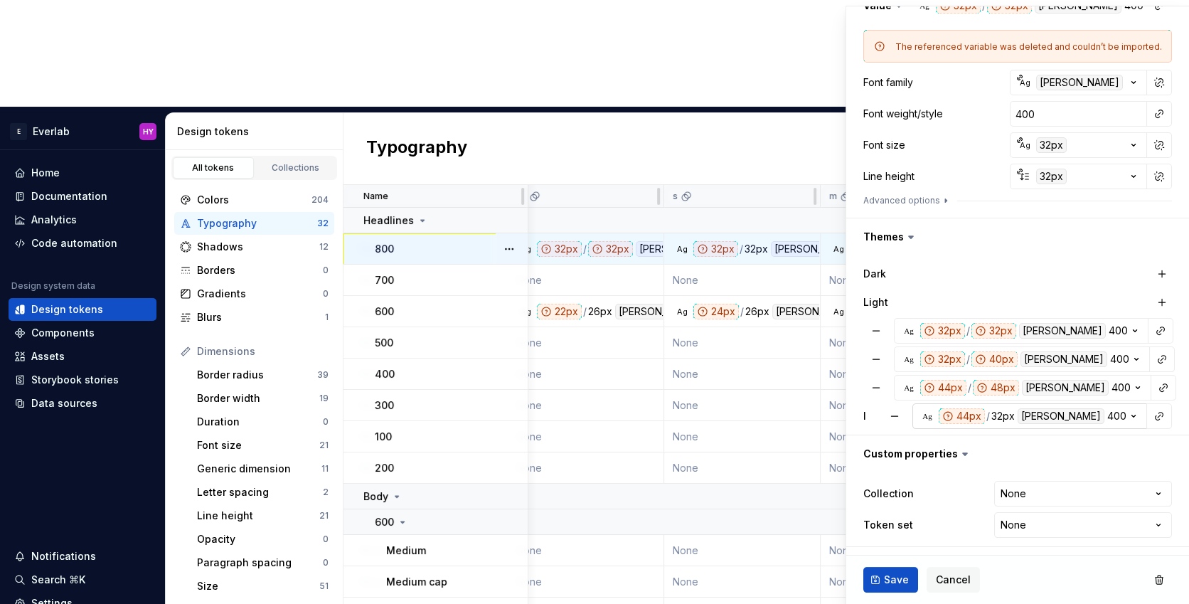
click at [1015, 415] on div "32px" at bounding box center [1003, 416] width 23 height 16
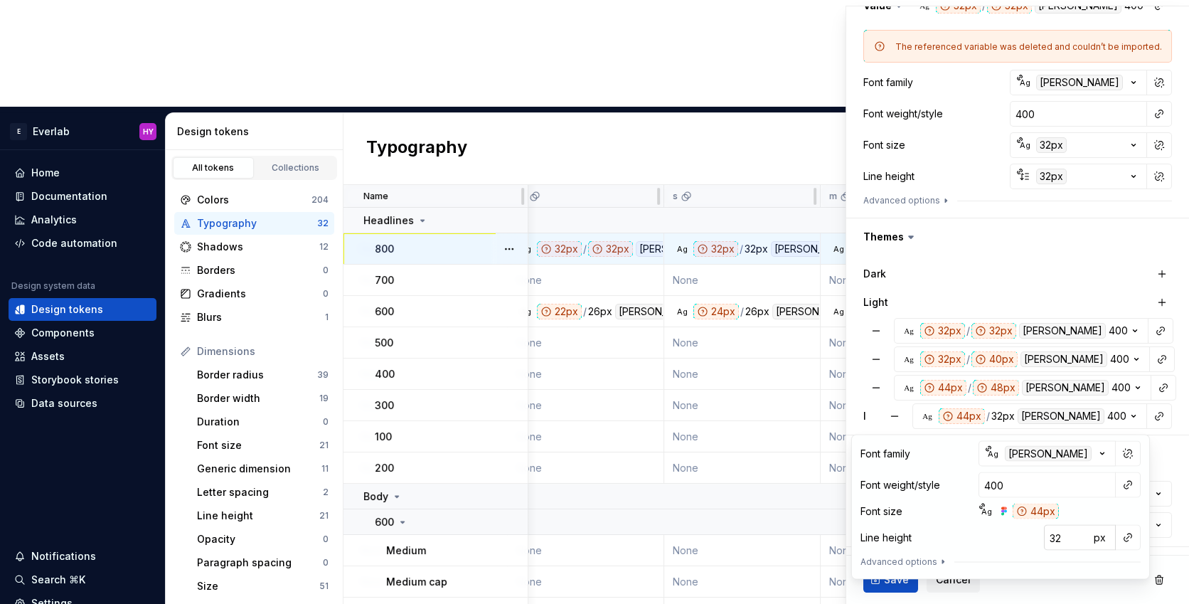
click at [1072, 538] on input "32" at bounding box center [1067, 537] width 46 height 26
click at [1093, 538] on span "px" at bounding box center [1100, 537] width 12 height 12
click at [1093, 538] on span "rem" at bounding box center [1100, 537] width 18 height 12
click at [1093, 537] on span "%" at bounding box center [1100, 537] width 10 height 12
click at [1093, 538] on button "–" at bounding box center [1100, 537] width 20 height 20
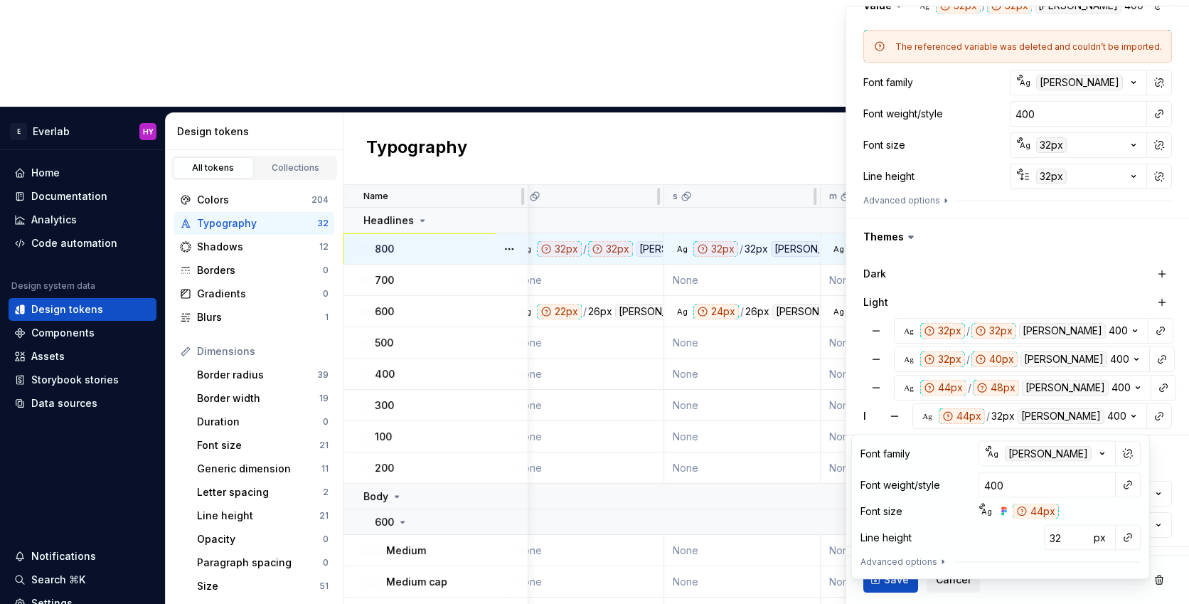
click at [1093, 535] on div at bounding box center [1128, 537] width 26 height 26
click at [1093, 536] on button "button" at bounding box center [1128, 537] width 20 height 20
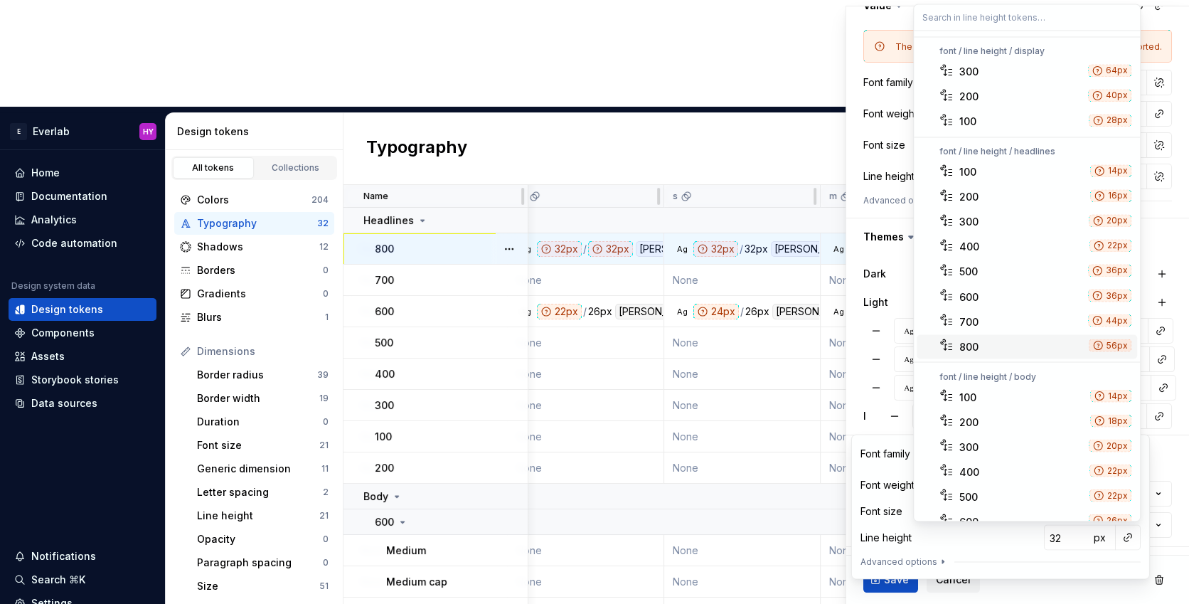
click at [1034, 344] on div "800" at bounding box center [1022, 346] width 124 height 14
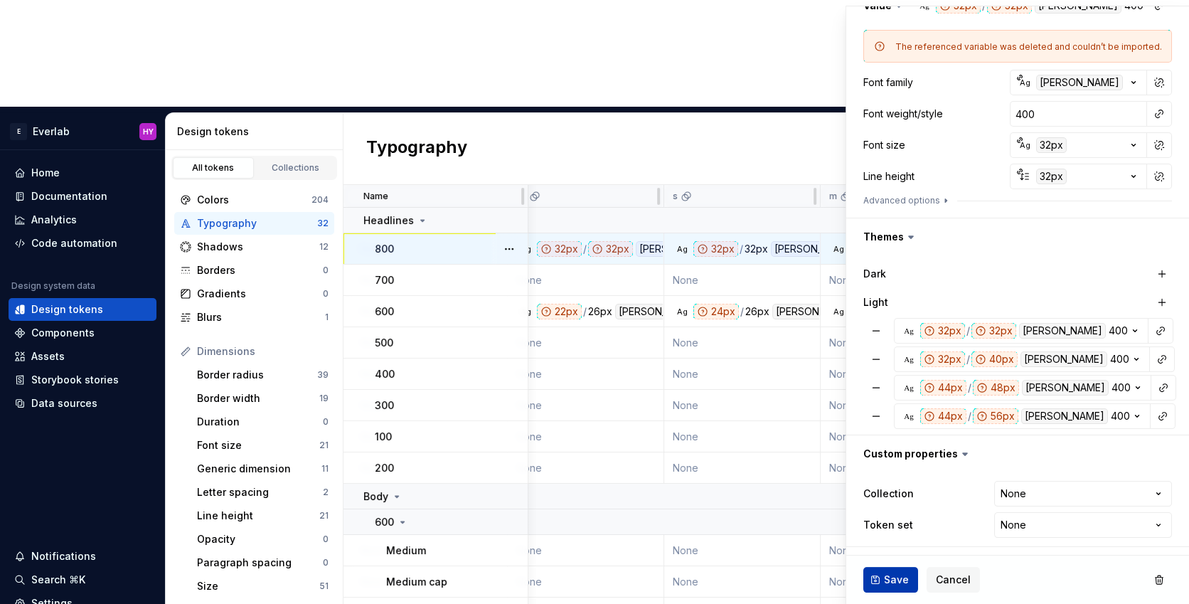
click at [887, 581] on span "Save" at bounding box center [896, 580] width 25 height 14
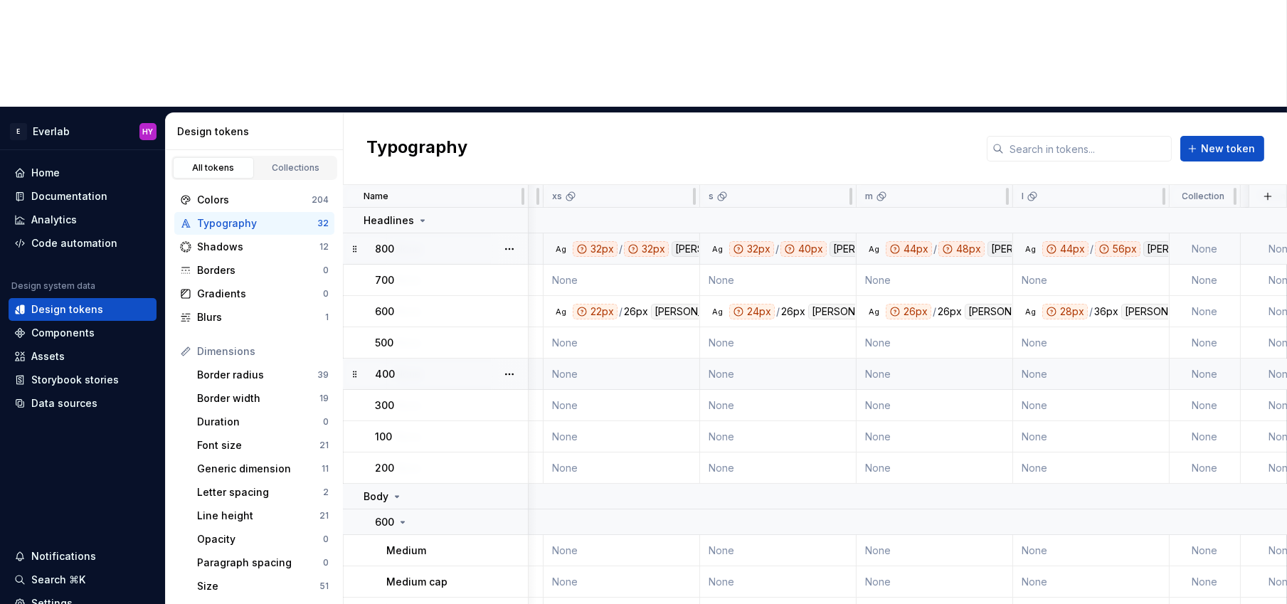
scroll to position [0, 516]
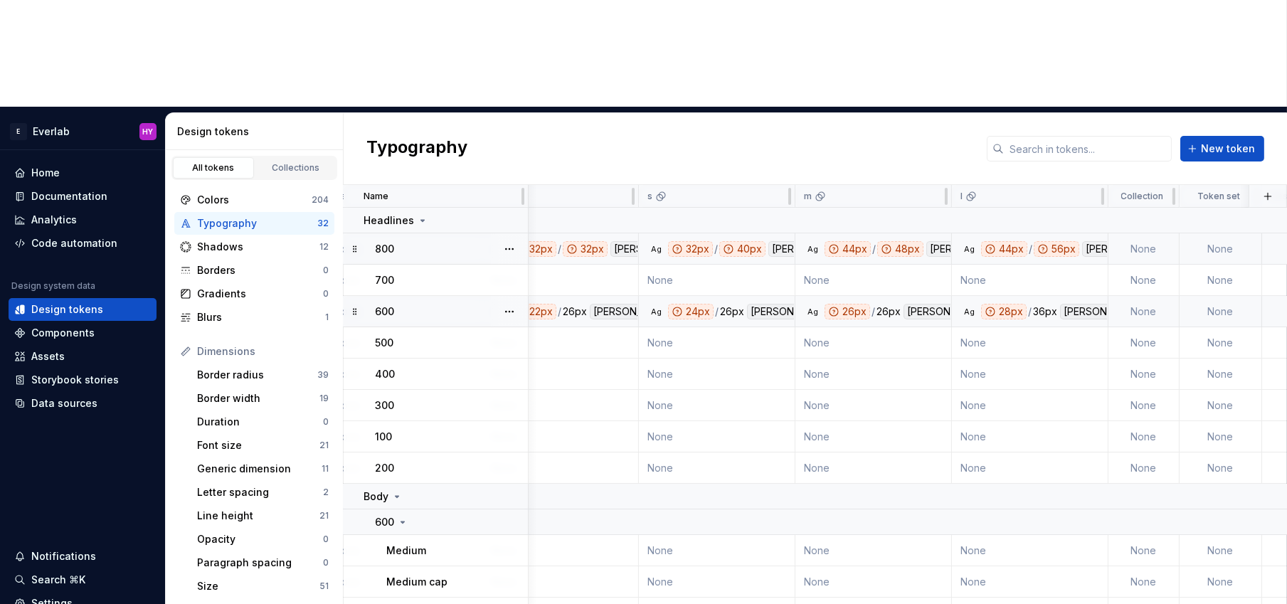
click at [571, 304] on div "26px" at bounding box center [575, 312] width 24 height 16
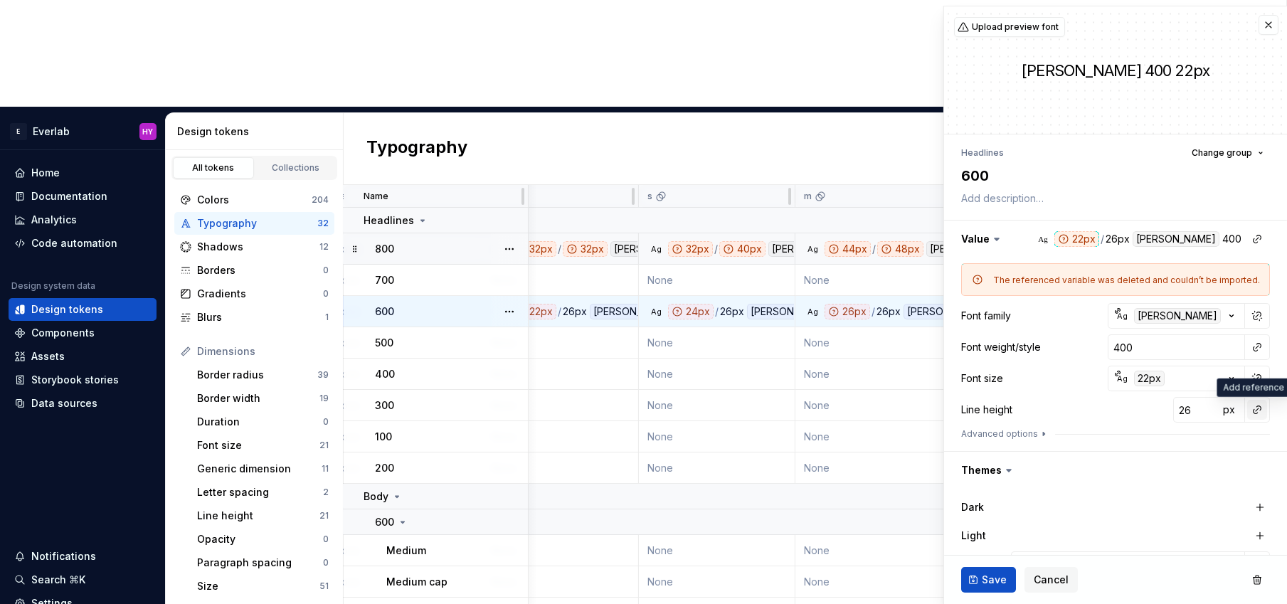
click at [1093, 411] on button "button" at bounding box center [1257, 410] width 20 height 20
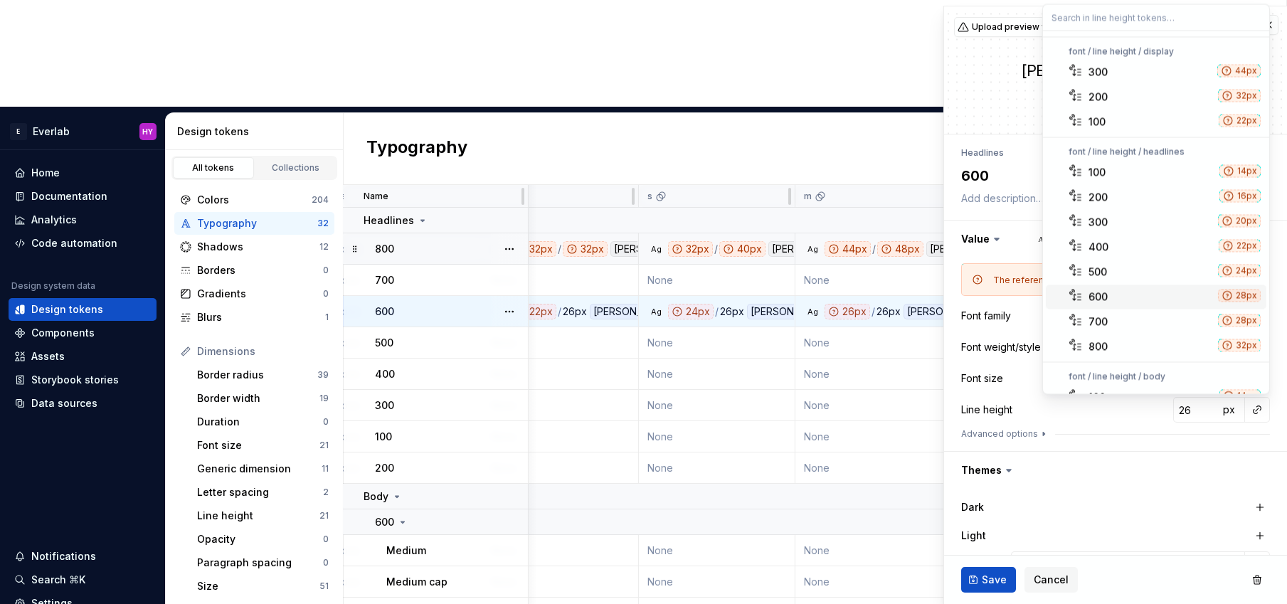
click at [1093, 292] on div "600" at bounding box center [1150, 297] width 124 height 14
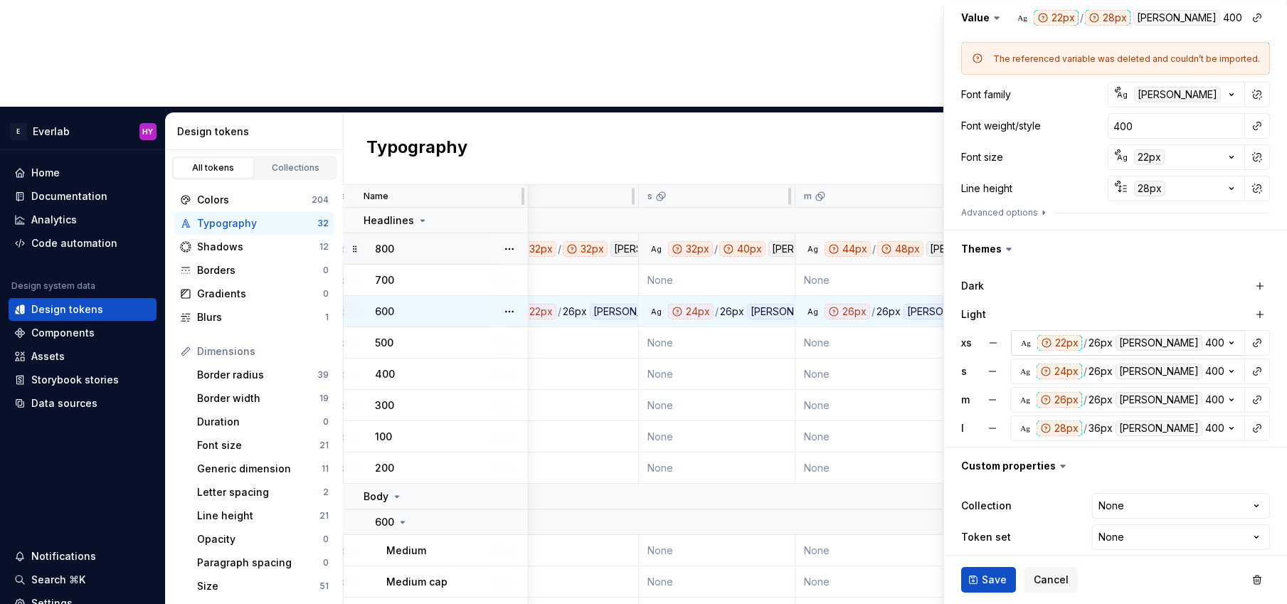
scroll to position [233, 0]
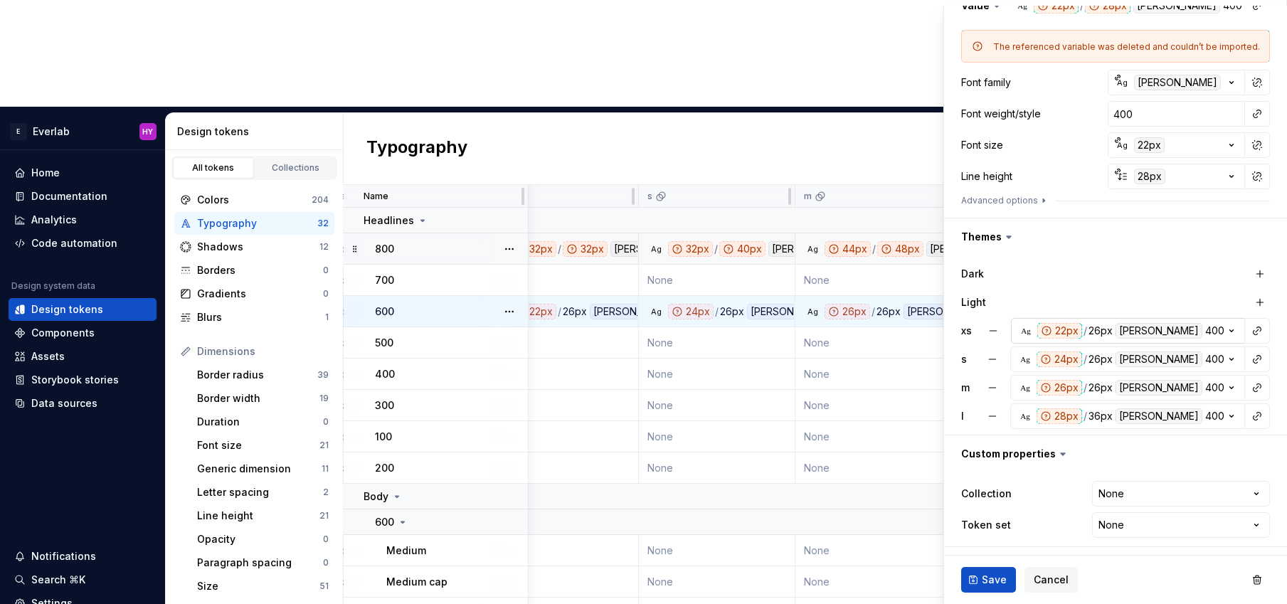
click at [1093, 329] on div "26px" at bounding box center [1100, 331] width 24 height 16
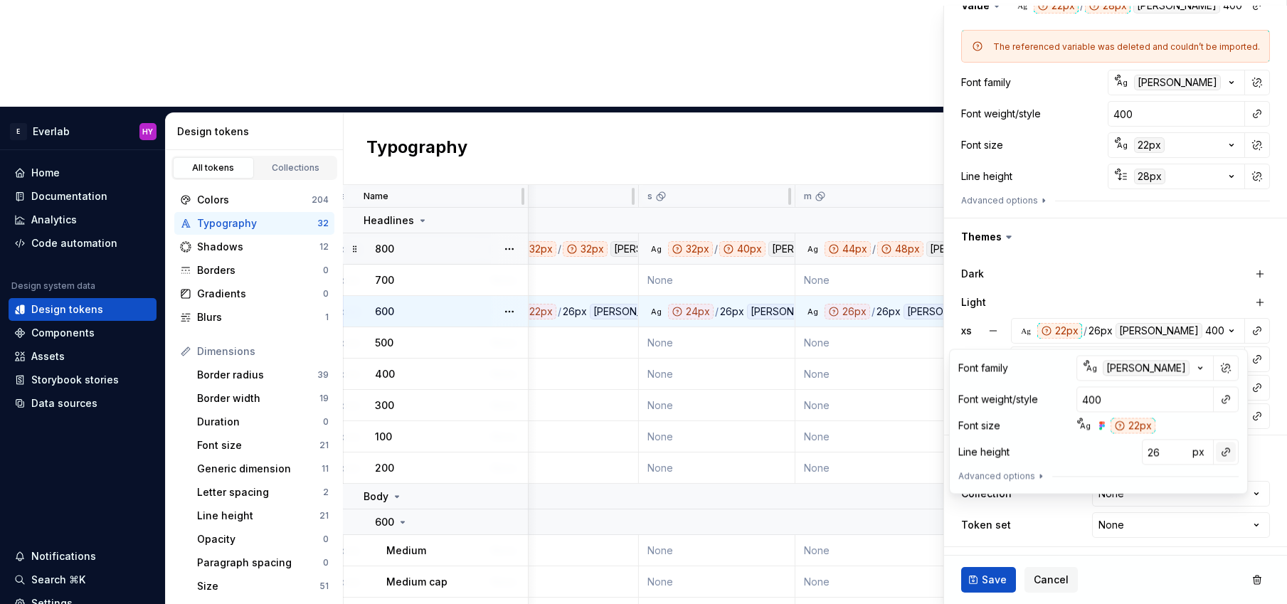
click at [1093, 454] on button "button" at bounding box center [1226, 452] width 20 height 20
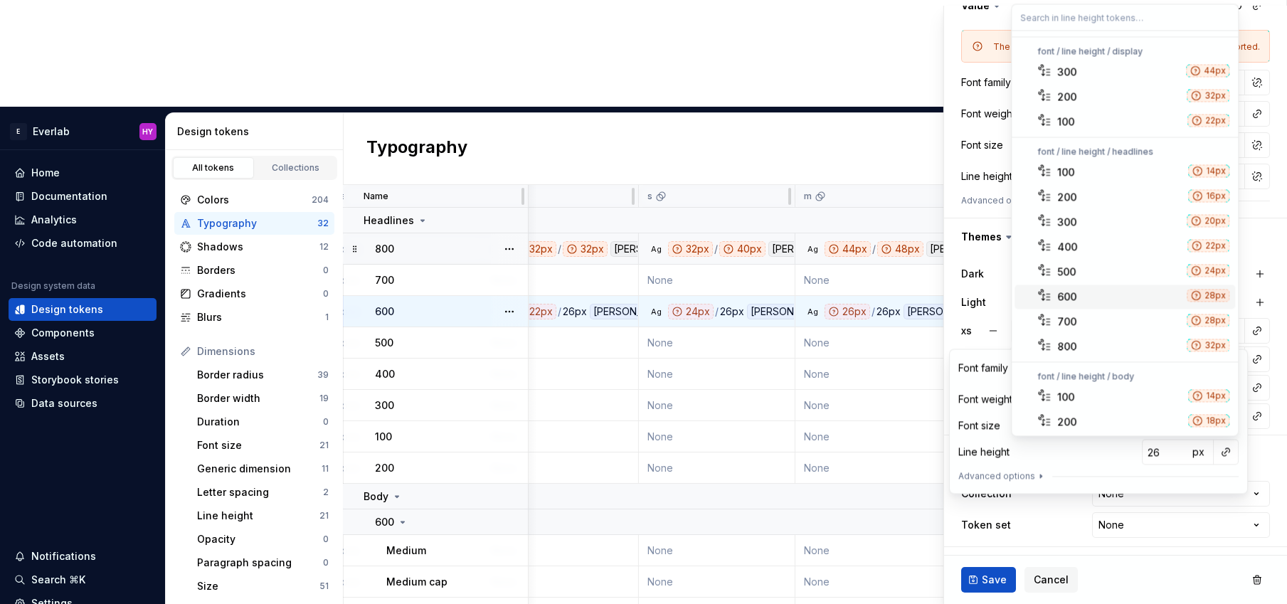
click at [1093, 298] on div "600" at bounding box center [1119, 297] width 124 height 14
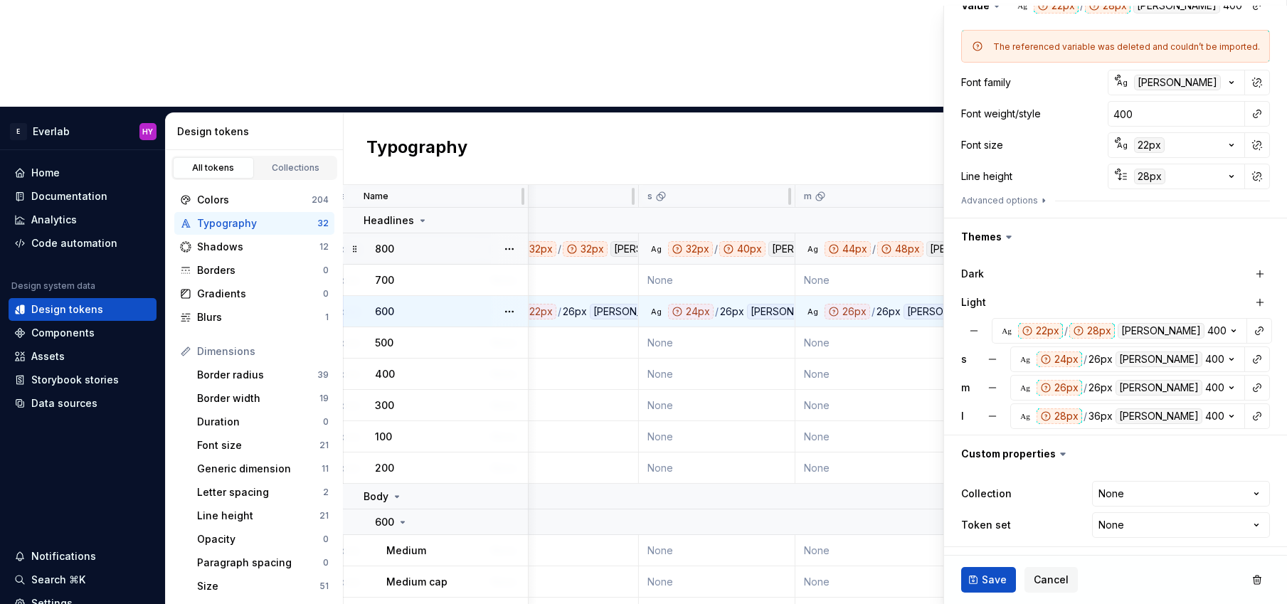
click at [1093, 257] on div "Dark Light xs Ag 22px / 28px [PERSON_NAME] 400 s Ag 24px / 26px [PERSON_NAME] 4…" at bounding box center [1115, 344] width 343 height 179
click at [1093, 361] on div "26px" at bounding box center [1100, 359] width 24 height 16
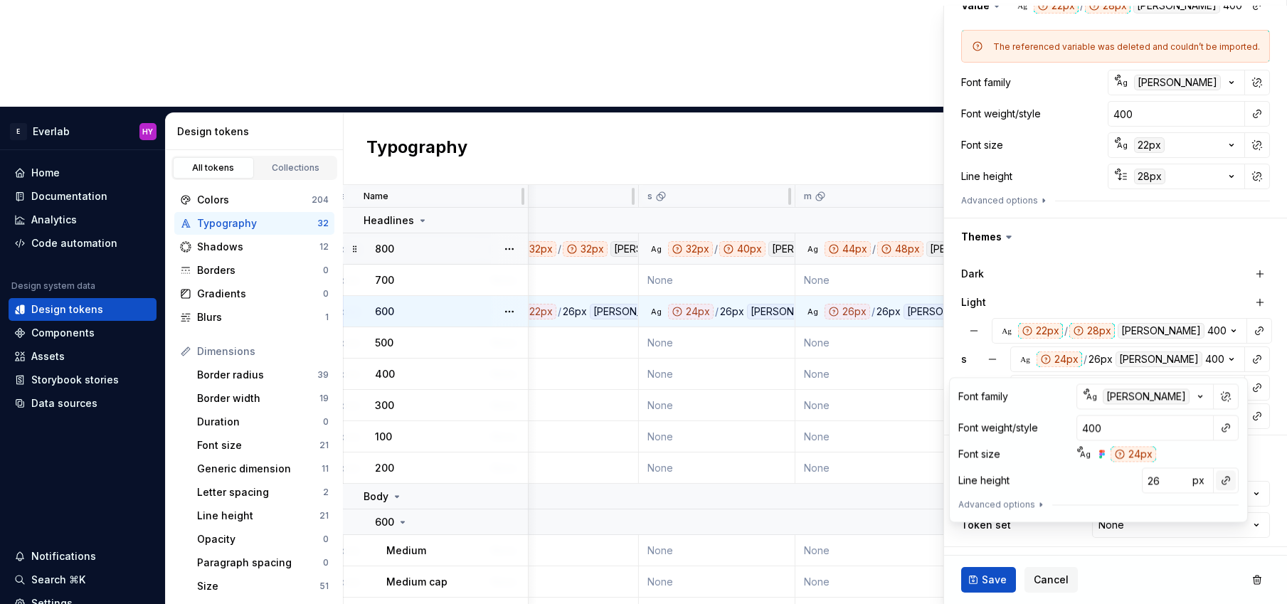
click at [1093, 481] on button "button" at bounding box center [1226, 480] width 20 height 20
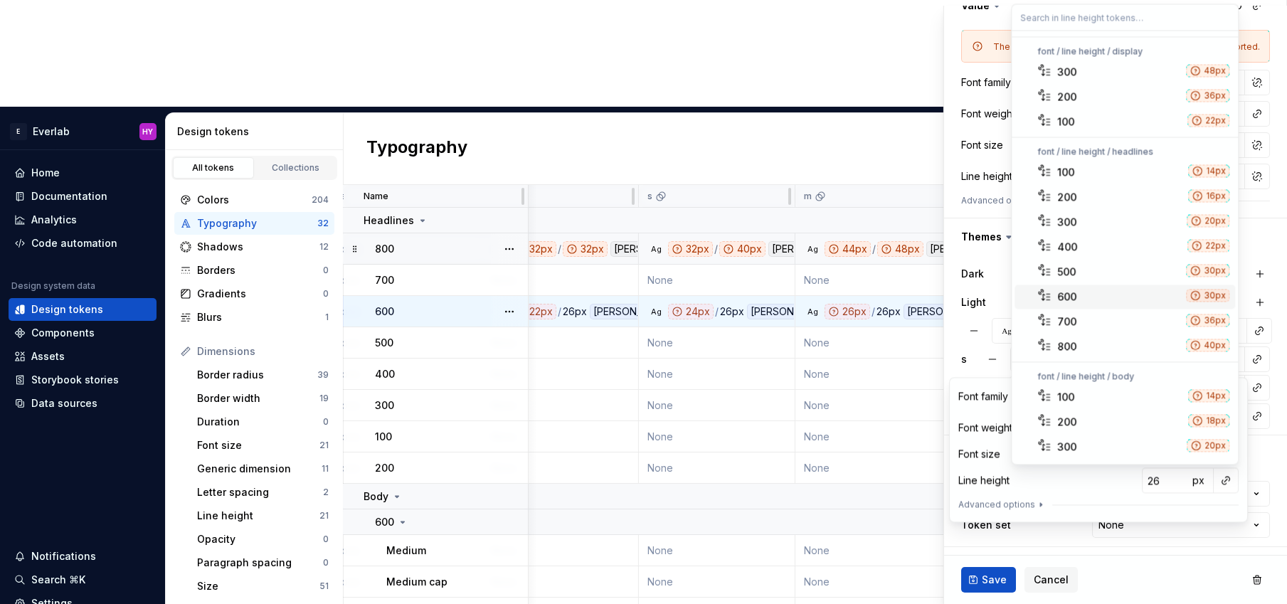
click at [1093, 298] on div "600" at bounding box center [1118, 297] width 123 height 14
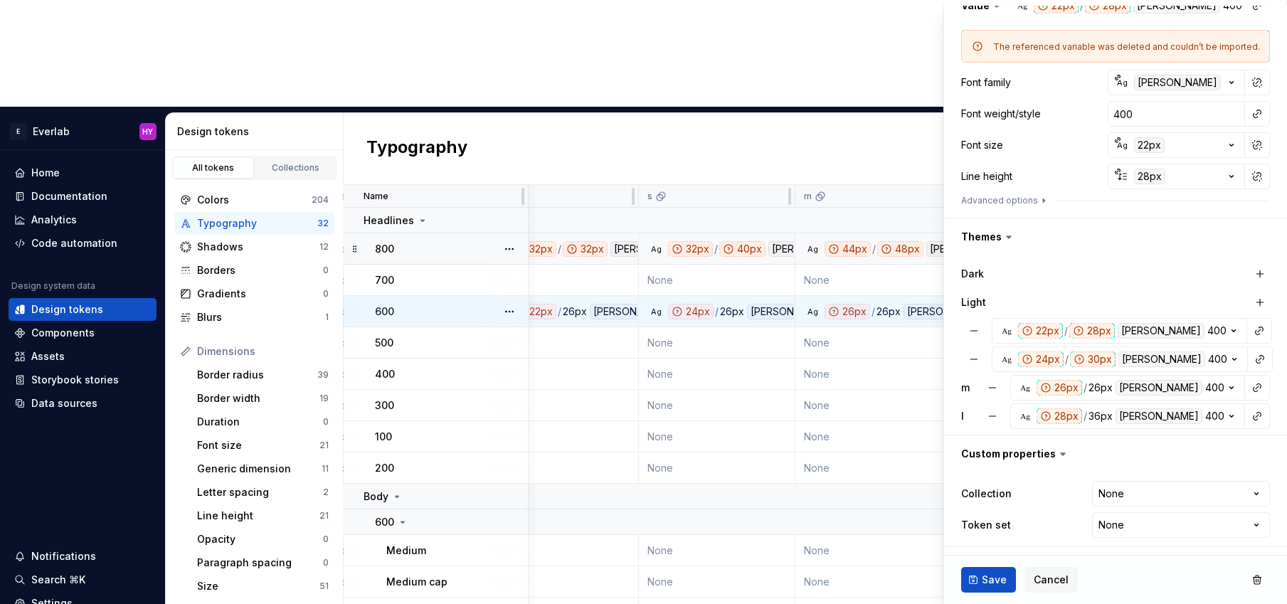
click at [1093, 273] on div "Dark" at bounding box center [1115, 274] width 309 height 20
click at [1093, 387] on div "26px" at bounding box center [1100, 388] width 24 height 16
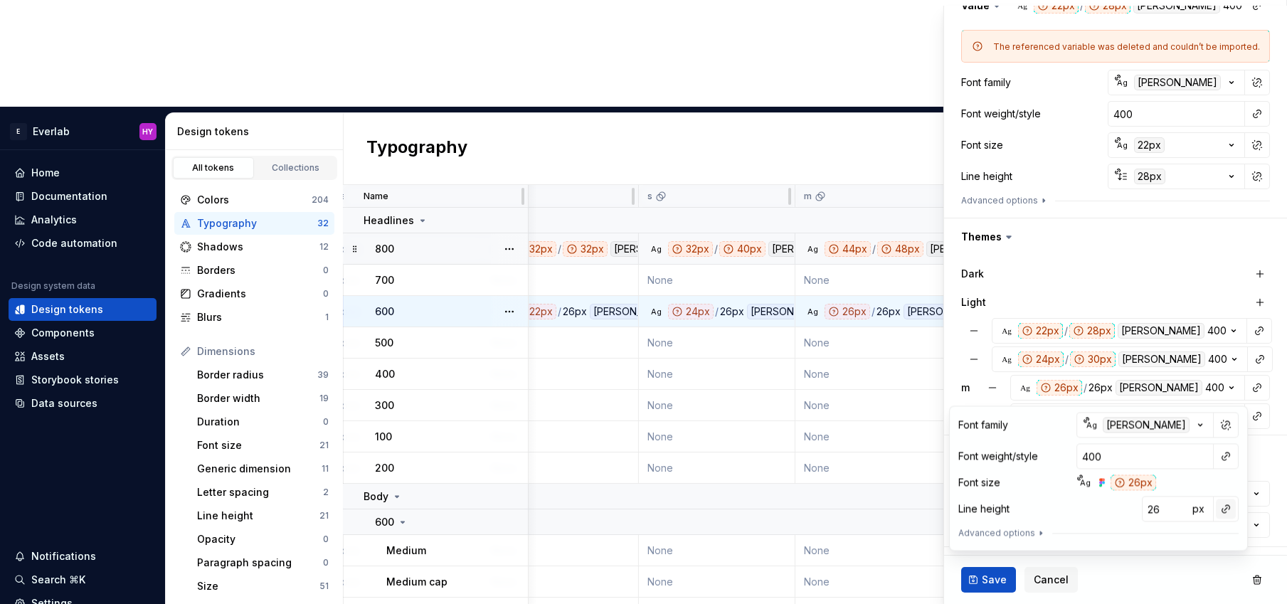
click at [1093, 509] on button "button" at bounding box center [1226, 509] width 20 height 20
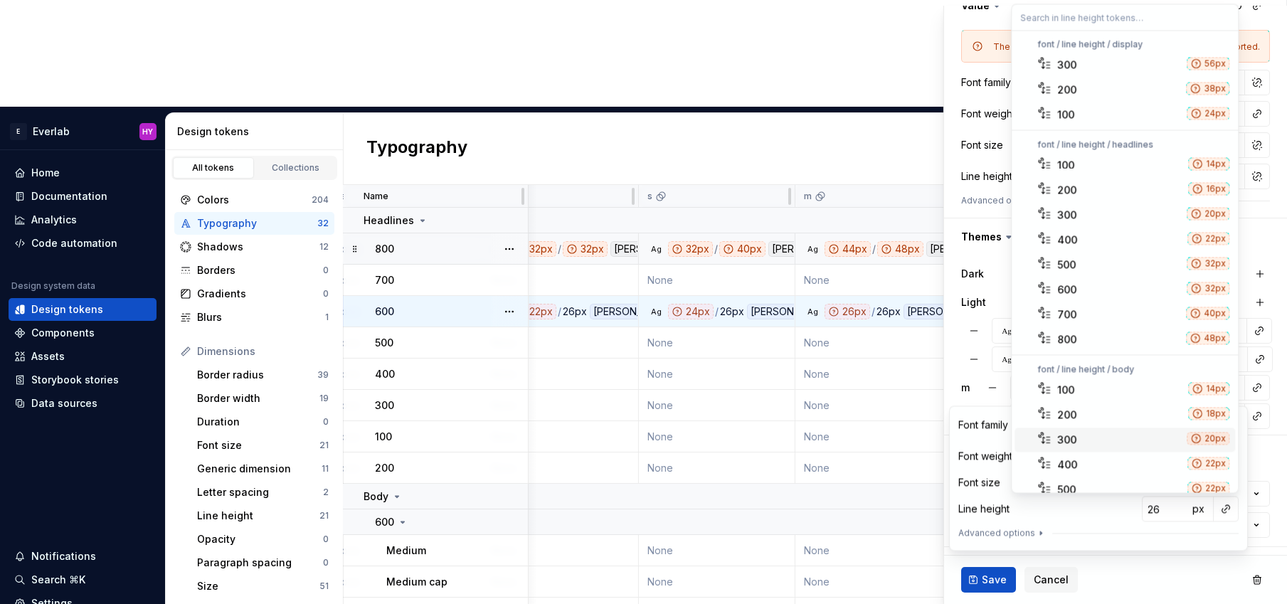
scroll to position [8, 0]
click at [1093, 285] on div "600" at bounding box center [1119, 289] width 124 height 14
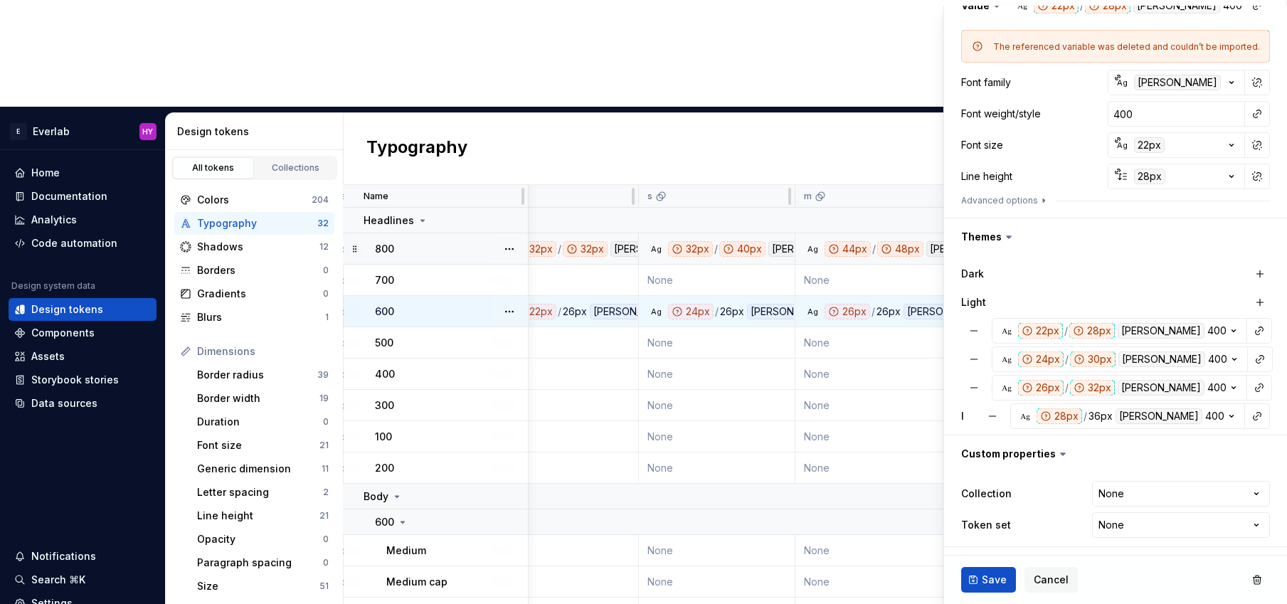
click at [1081, 270] on div "Dark" at bounding box center [1032, 274] width 142 height 14
click at [1093, 416] on div "36px" at bounding box center [1100, 416] width 24 height 16
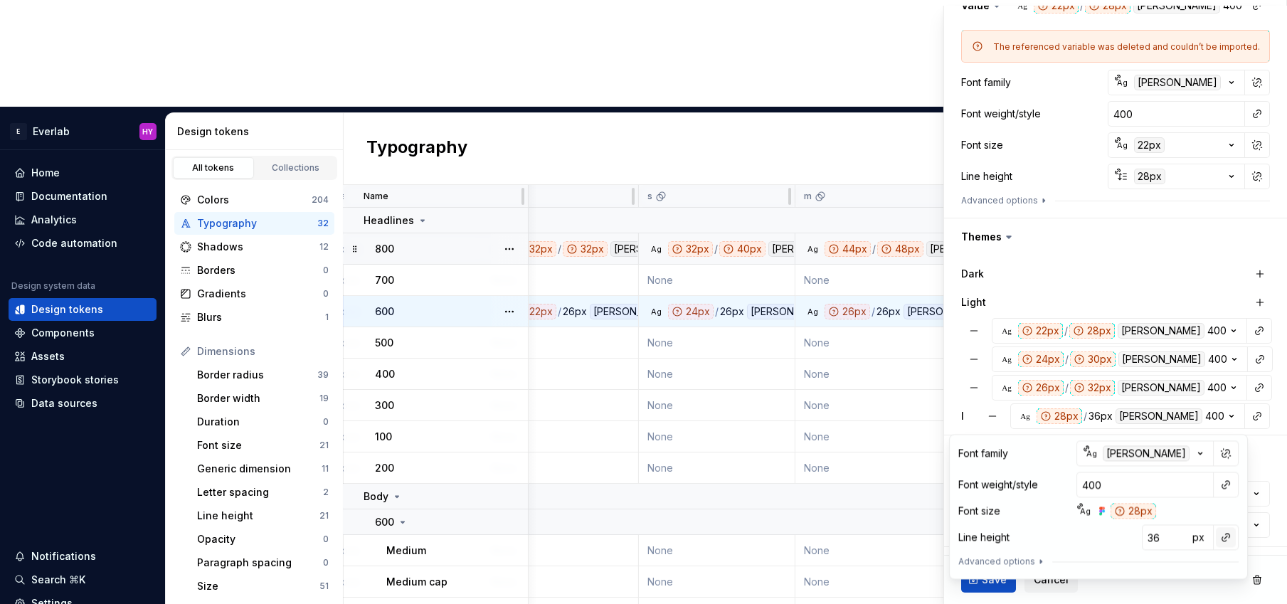
click at [1093, 537] on button "button" at bounding box center [1226, 537] width 20 height 20
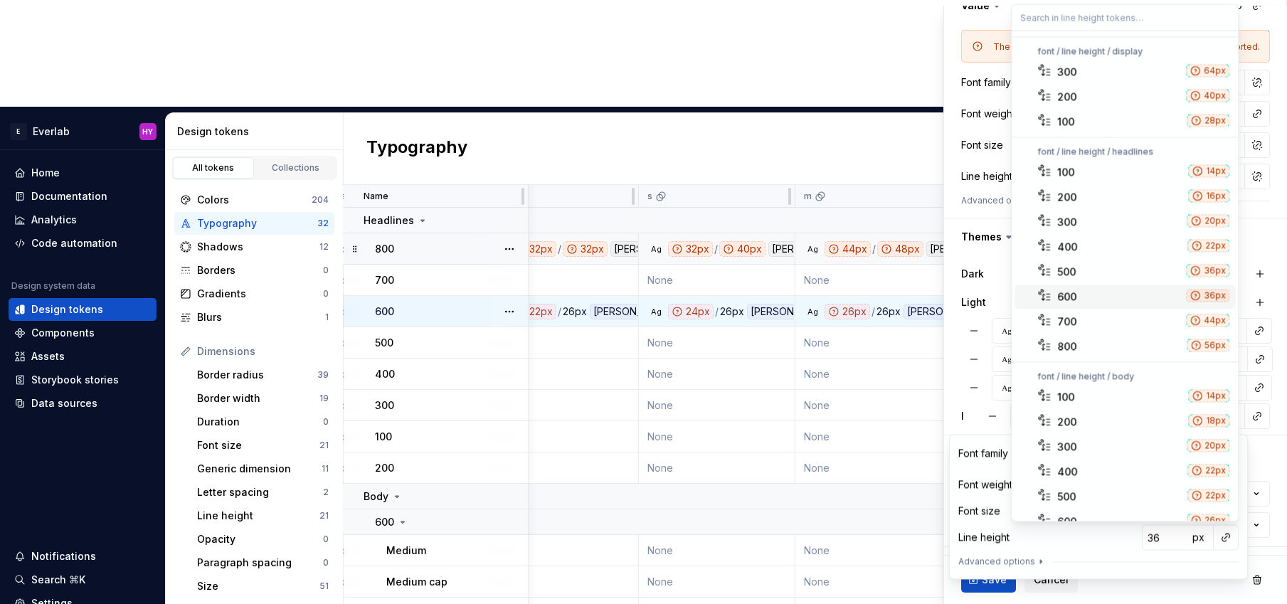
click at [1093, 297] on div "600" at bounding box center [1118, 297] width 123 height 14
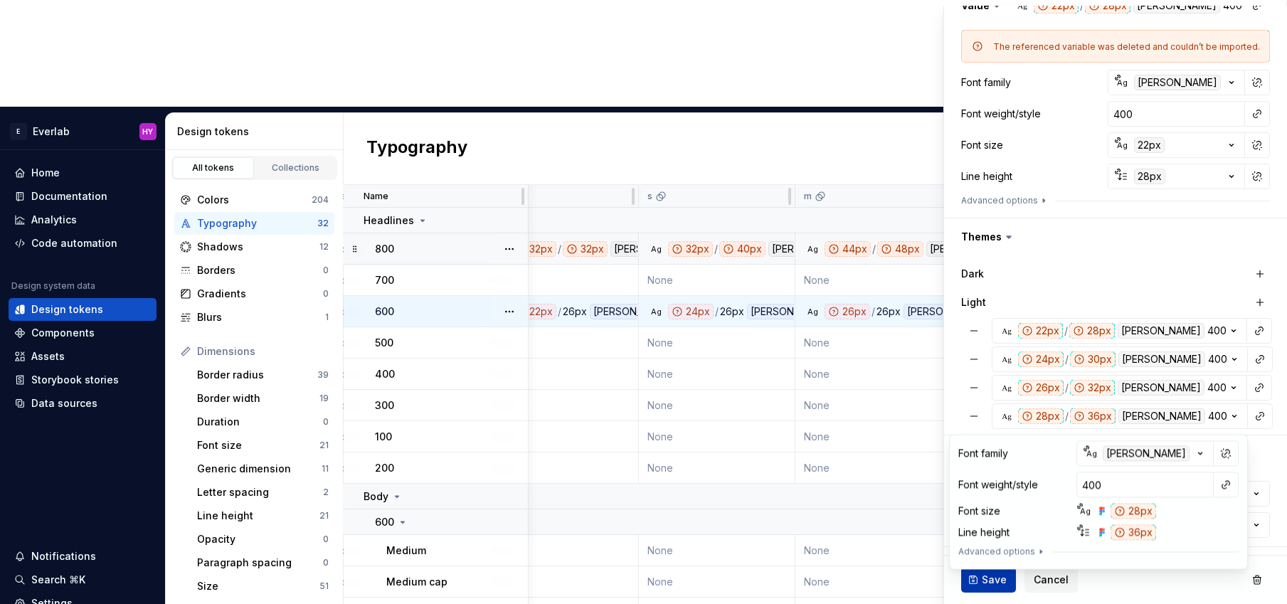
click at [991, 578] on span "Save" at bounding box center [994, 580] width 25 height 14
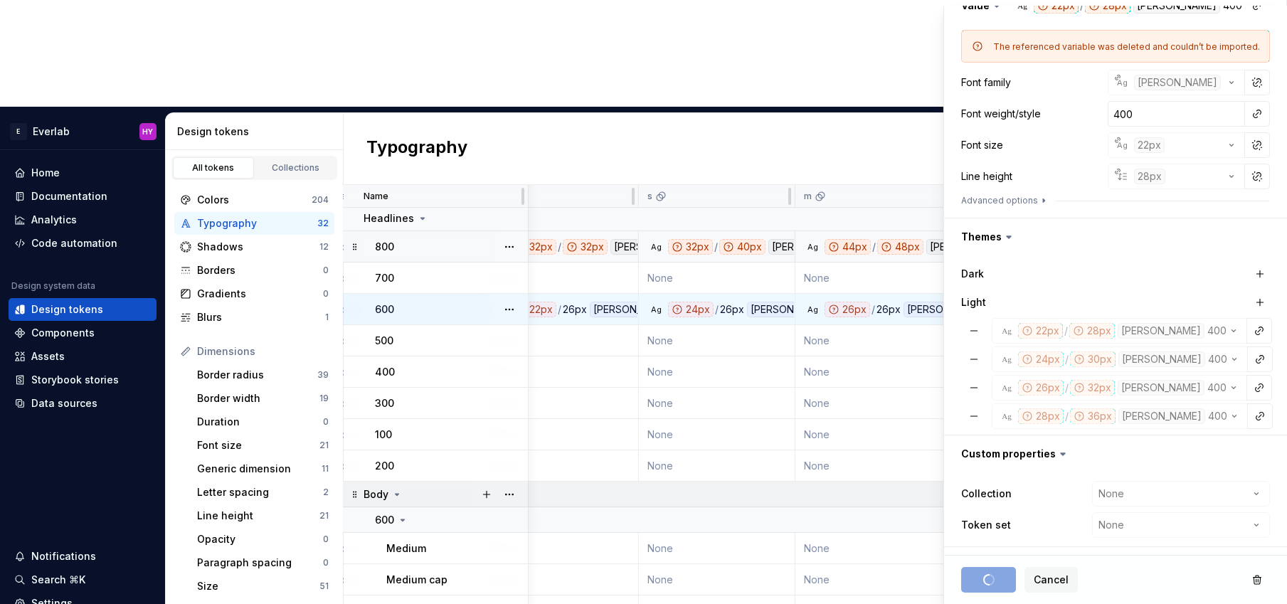
scroll to position [4, 516]
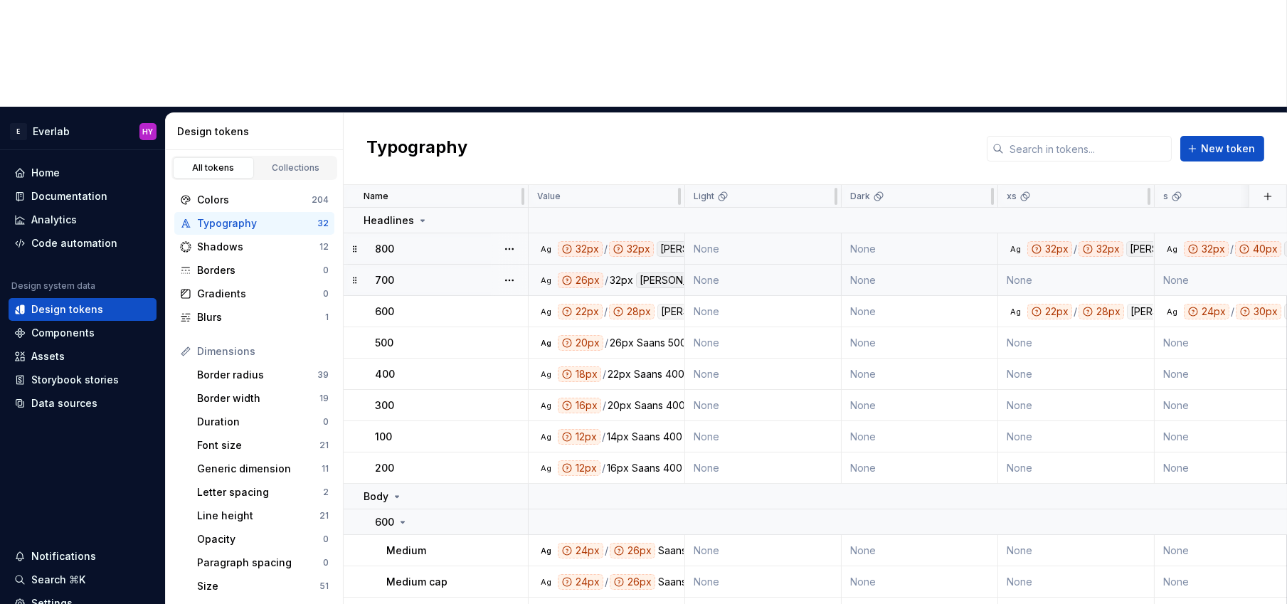
click at [615, 272] on div "32px" at bounding box center [621, 280] width 23 height 16
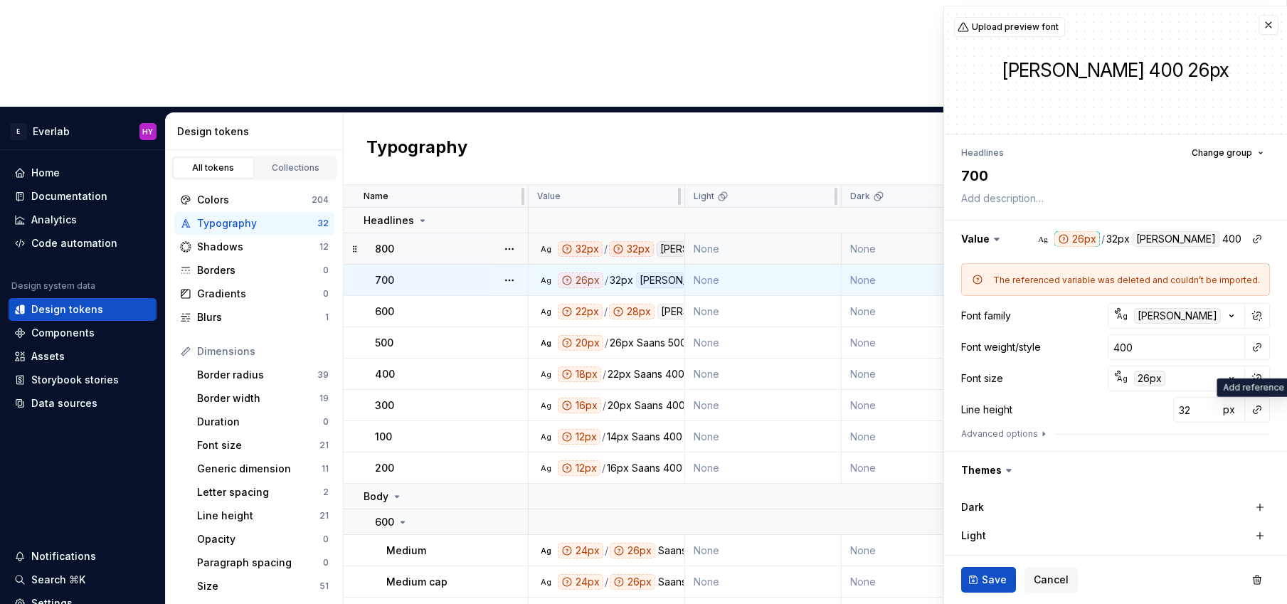
click at [1093, 410] on button "button" at bounding box center [1257, 410] width 20 height 20
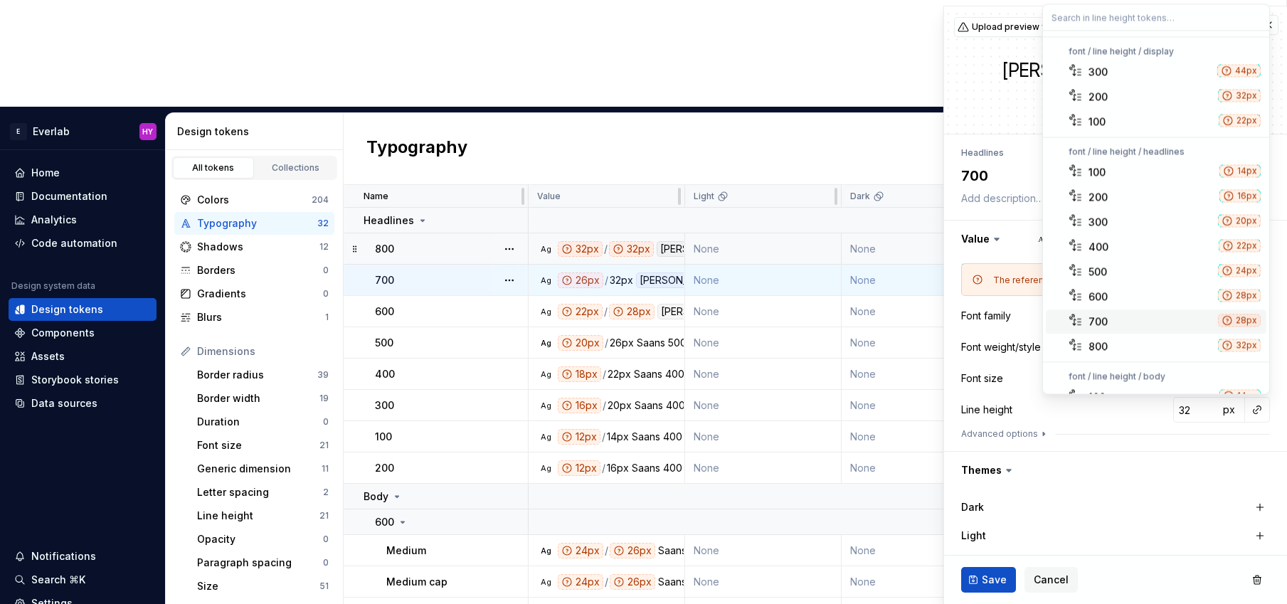
click at [1093, 315] on div "700" at bounding box center [1150, 321] width 124 height 14
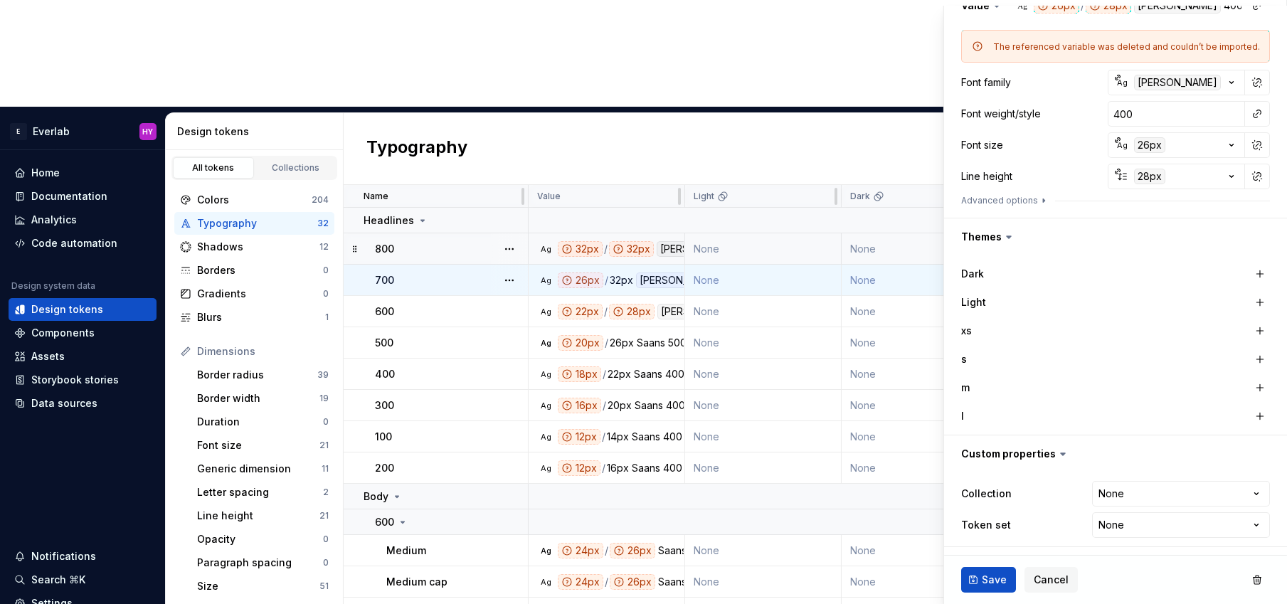
scroll to position [230, 0]
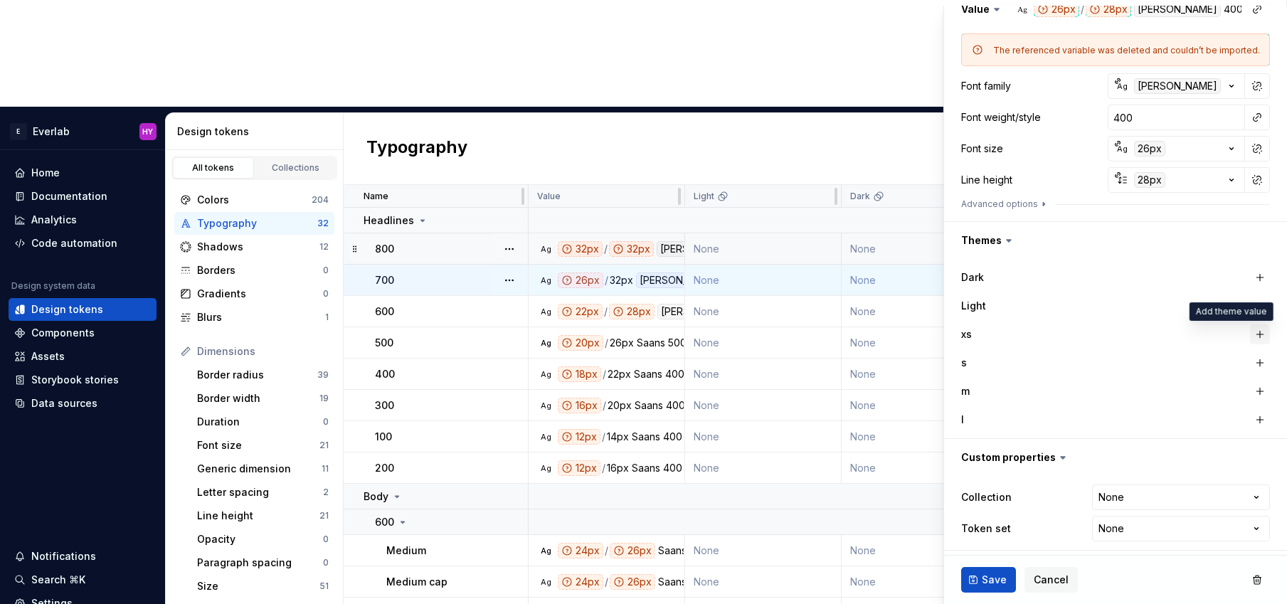
click at [1093, 333] on button "button" at bounding box center [1260, 334] width 20 height 20
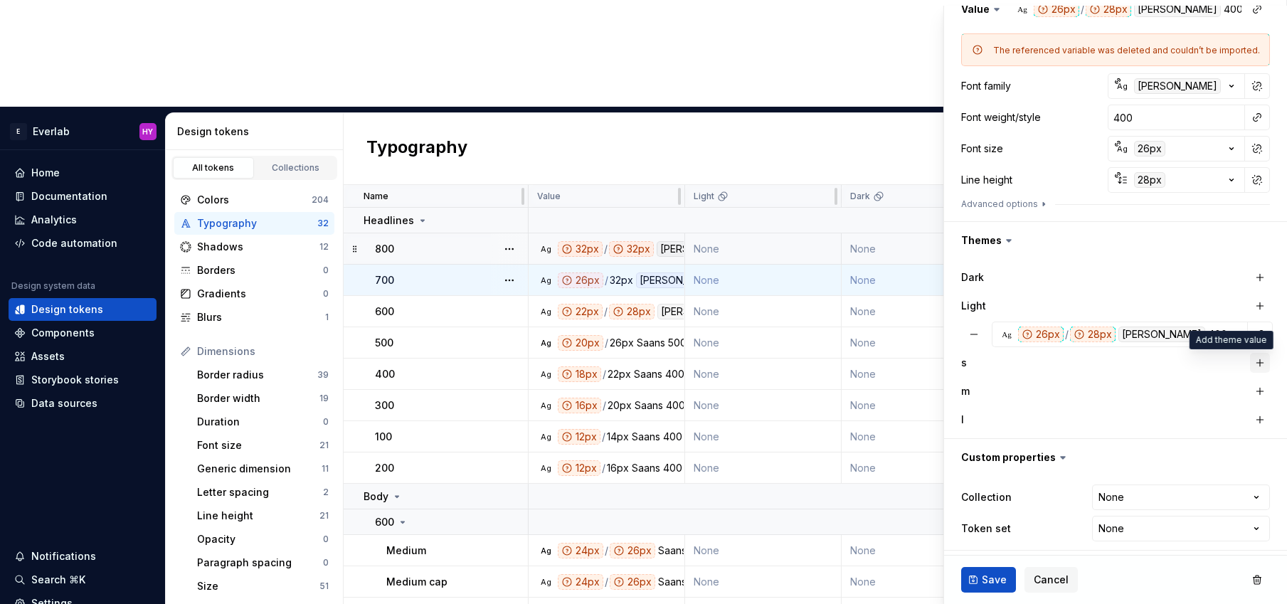
click at [1093, 361] on button "button" at bounding box center [1260, 363] width 20 height 20
click at [1093, 392] on button "button" at bounding box center [1260, 391] width 20 height 20
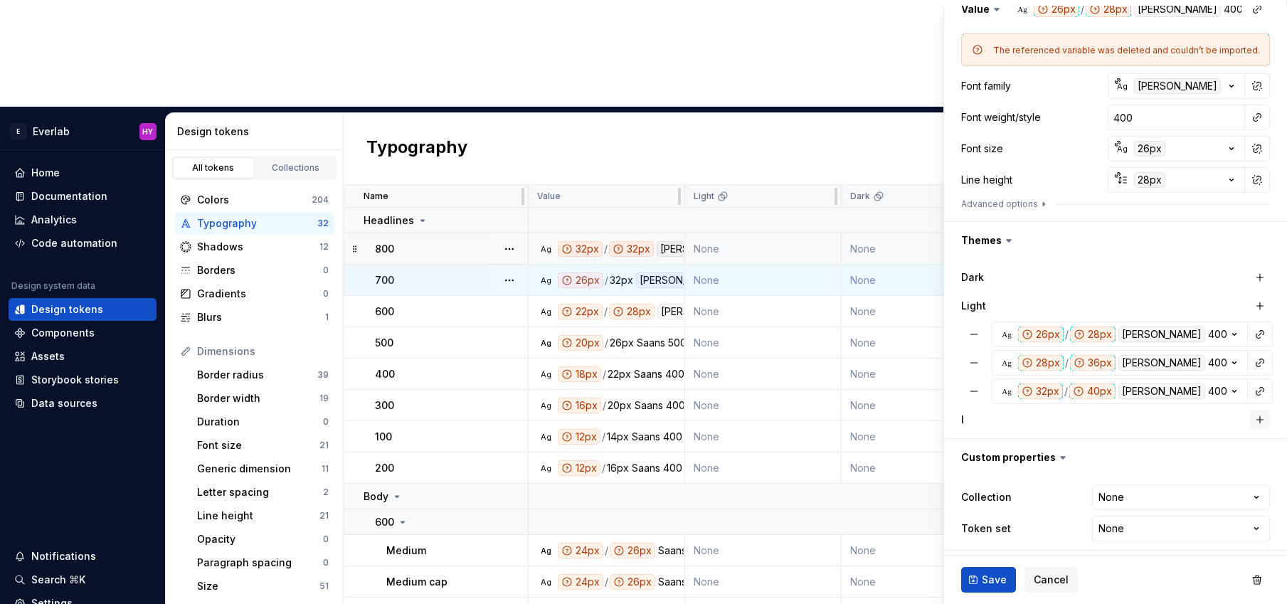
click at [1093, 417] on button "button" at bounding box center [1260, 420] width 20 height 20
click at [979, 578] on button "Save" at bounding box center [988, 580] width 55 height 26
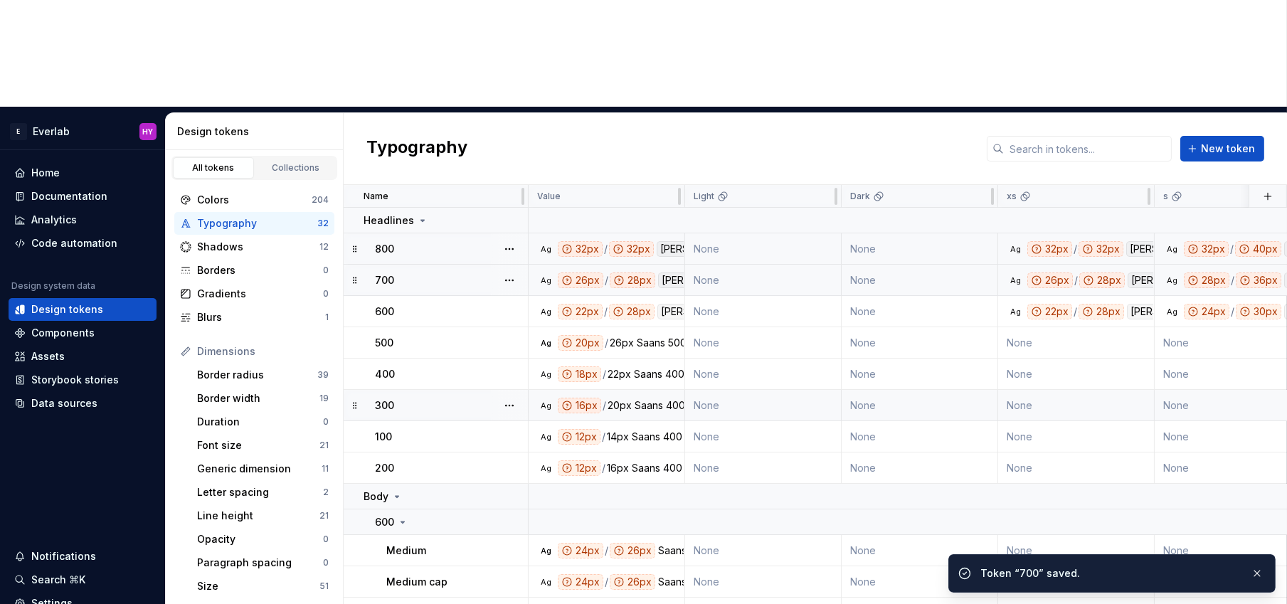
click at [827, 390] on td "None" at bounding box center [763, 405] width 156 height 31
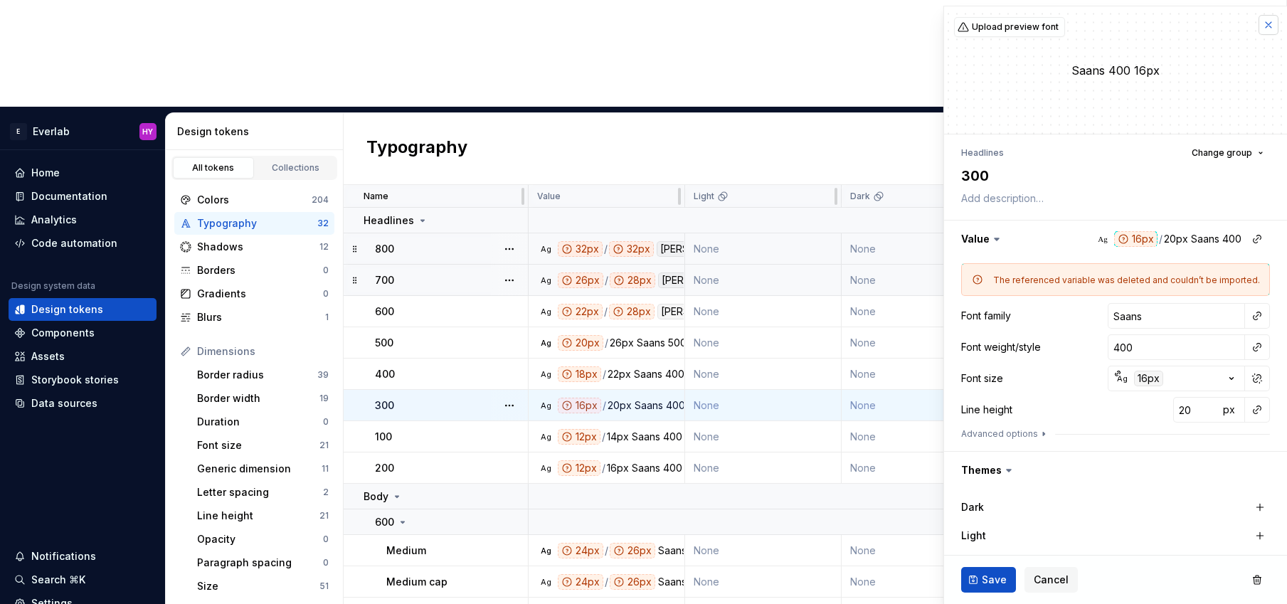
click at [1093, 27] on button "button" at bounding box center [1268, 25] width 20 height 20
click at [632, 335] on div "26px" at bounding box center [622, 343] width 24 height 16
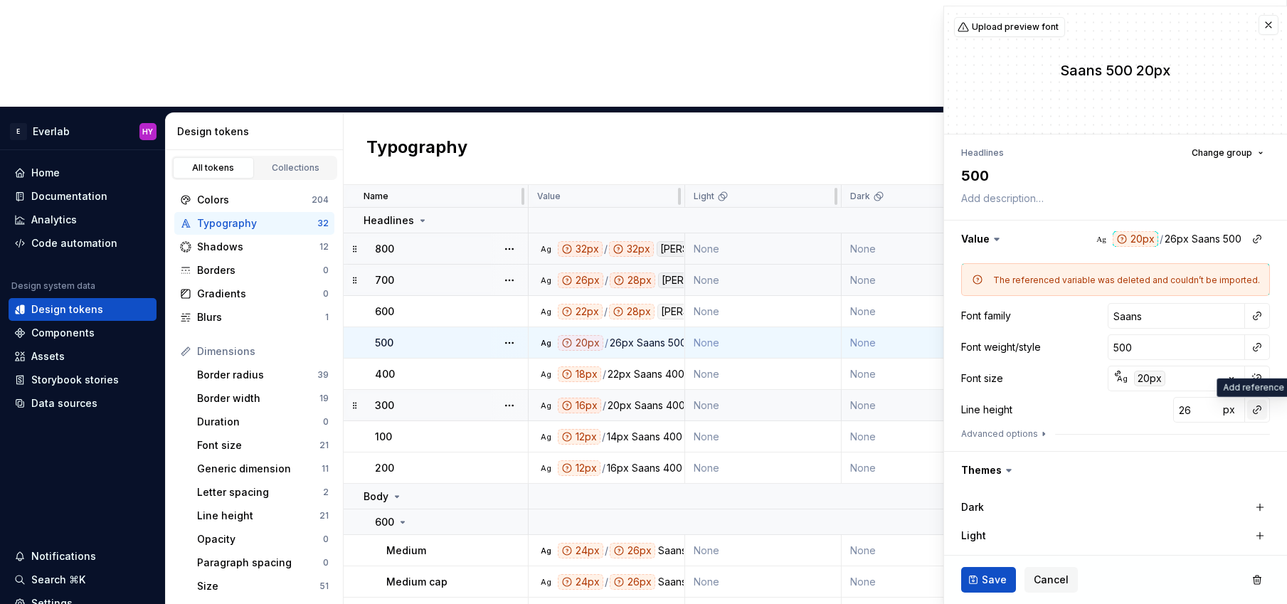
click at [1093, 409] on button "button" at bounding box center [1257, 410] width 20 height 20
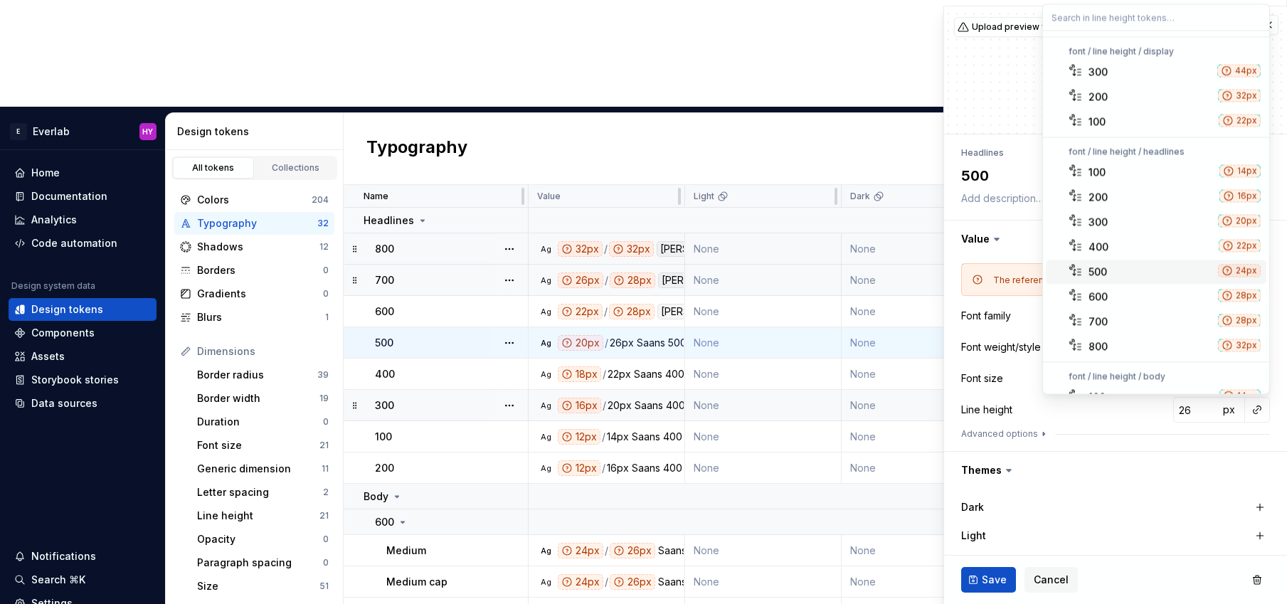
click at [1093, 275] on div "500" at bounding box center [1150, 272] width 124 height 14
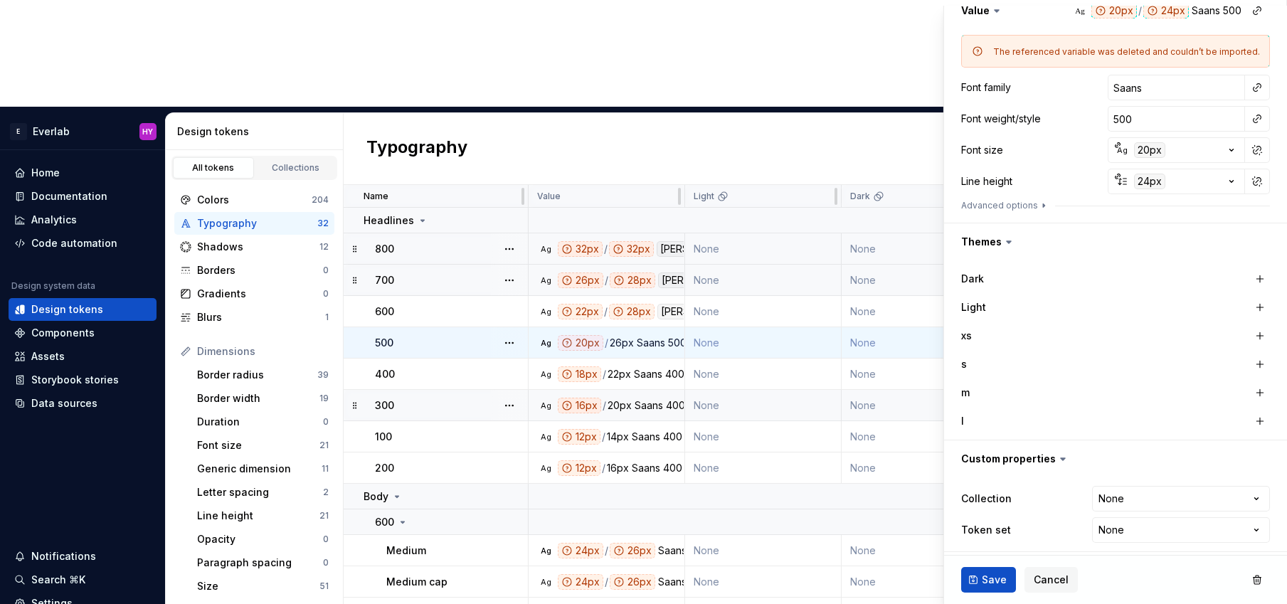
scroll to position [233, 0]
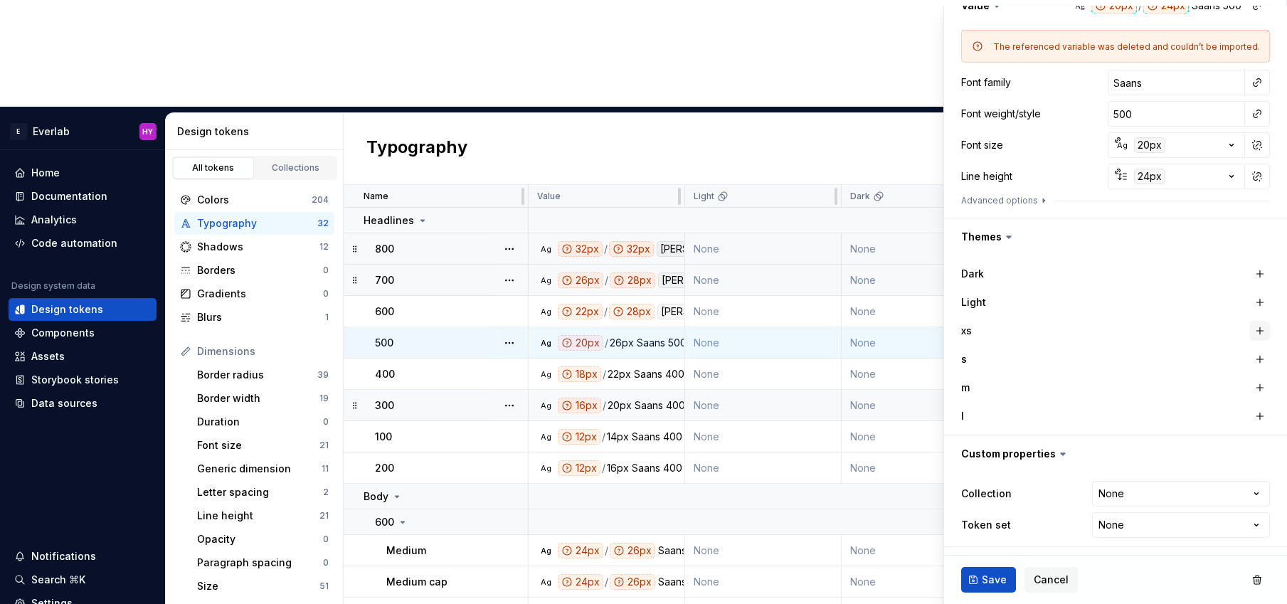
click at [1093, 332] on button "button" at bounding box center [1260, 331] width 20 height 20
click at [1093, 354] on button "button" at bounding box center [1260, 359] width 20 height 20
click at [1093, 380] on button "button" at bounding box center [1260, 388] width 20 height 20
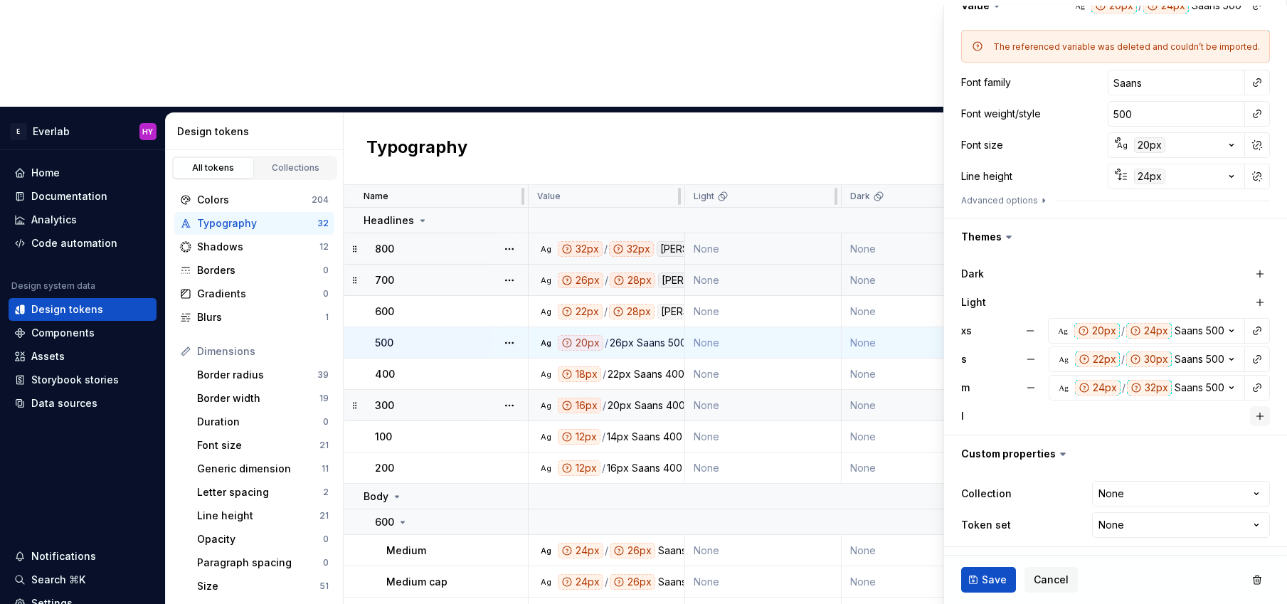
click at [1093, 407] on button "button" at bounding box center [1260, 416] width 20 height 20
click at [987, 577] on span "Save" at bounding box center [994, 580] width 25 height 14
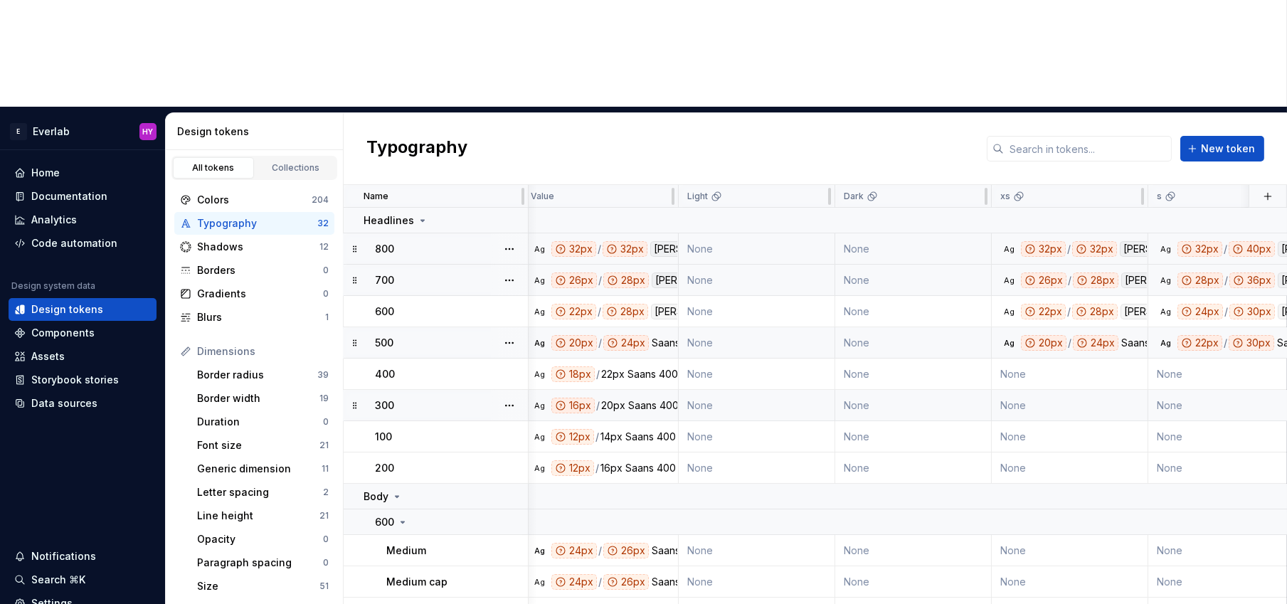
scroll to position [0, 7]
click at [634, 366] on div "Saans" at bounding box center [641, 374] width 28 height 16
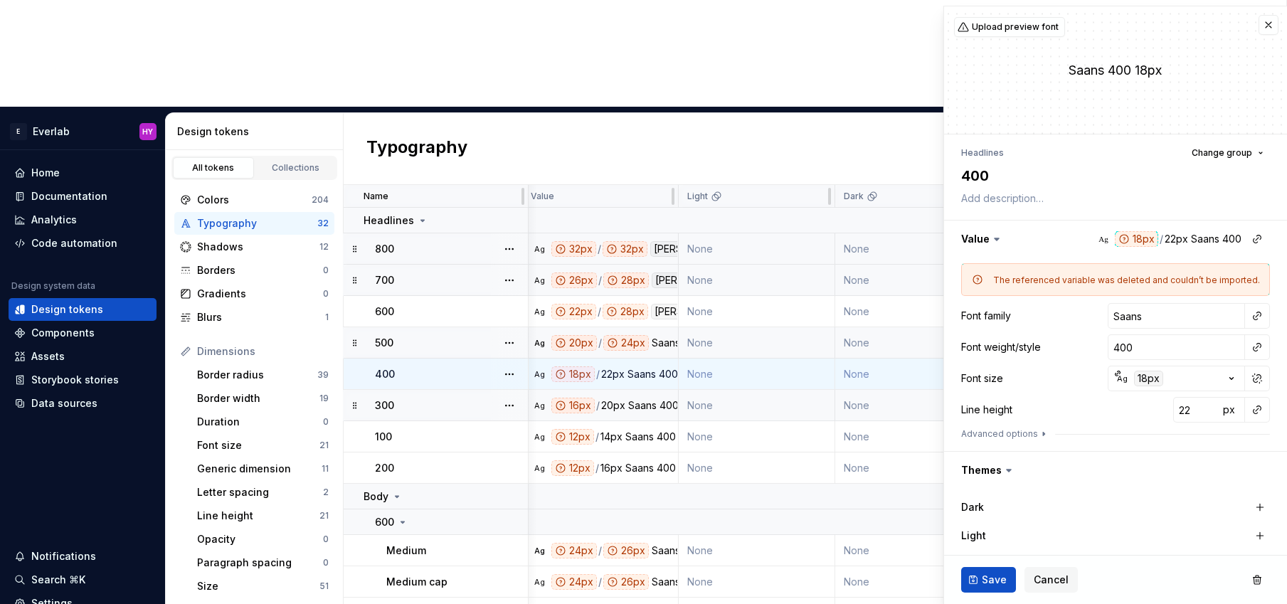
click at [637, 366] on div "Saans" at bounding box center [641, 374] width 28 height 16
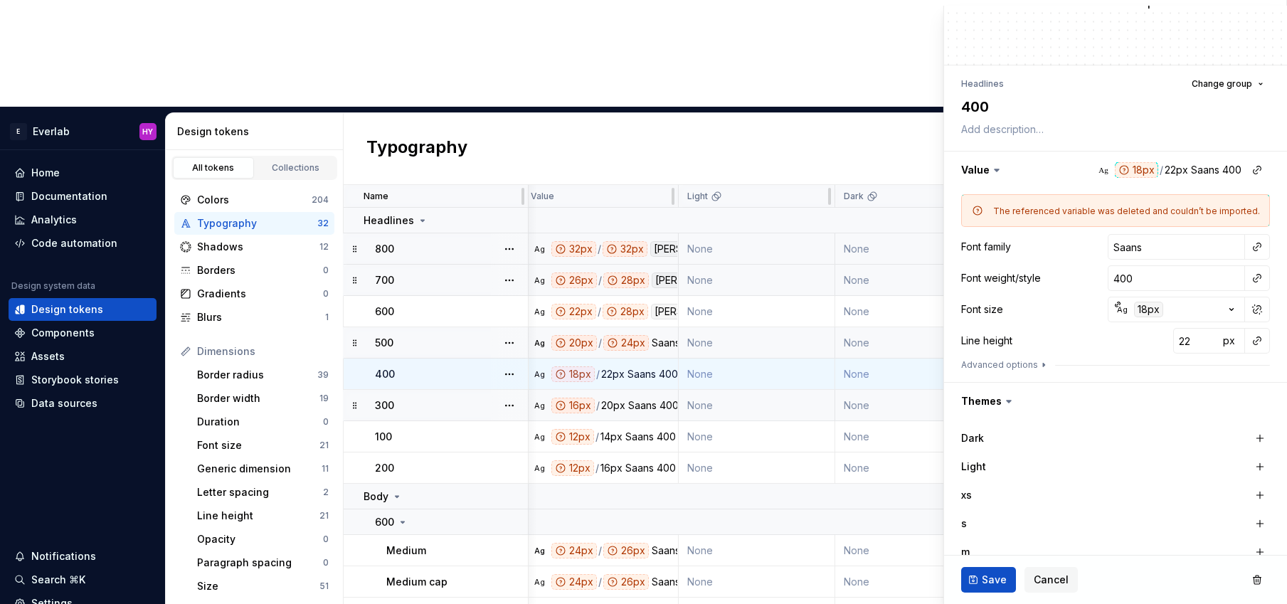
scroll to position [70, 0]
click at [1093, 250] on button "button" at bounding box center [1257, 245] width 20 height 20
click at [1093, 248] on html "E Everlab HY Home Documentation Analytics Code automation Design system data De…" at bounding box center [643, 302] width 1287 height 604
click at [651, 366] on div "Saans" at bounding box center [641, 374] width 28 height 16
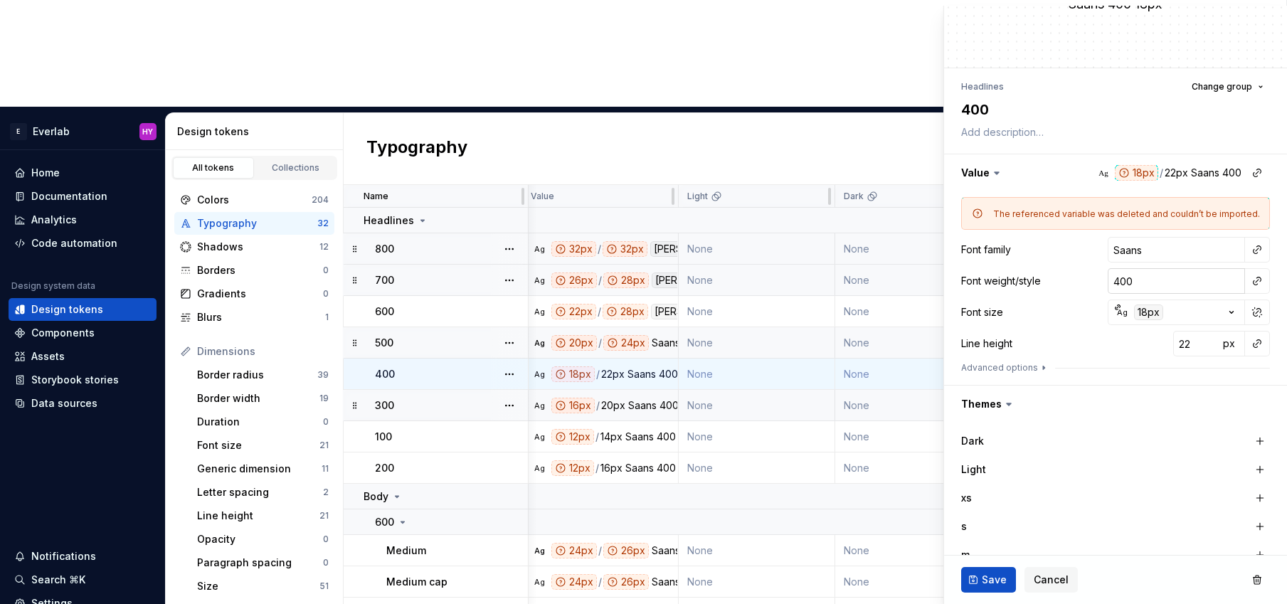
scroll to position [81, 0]
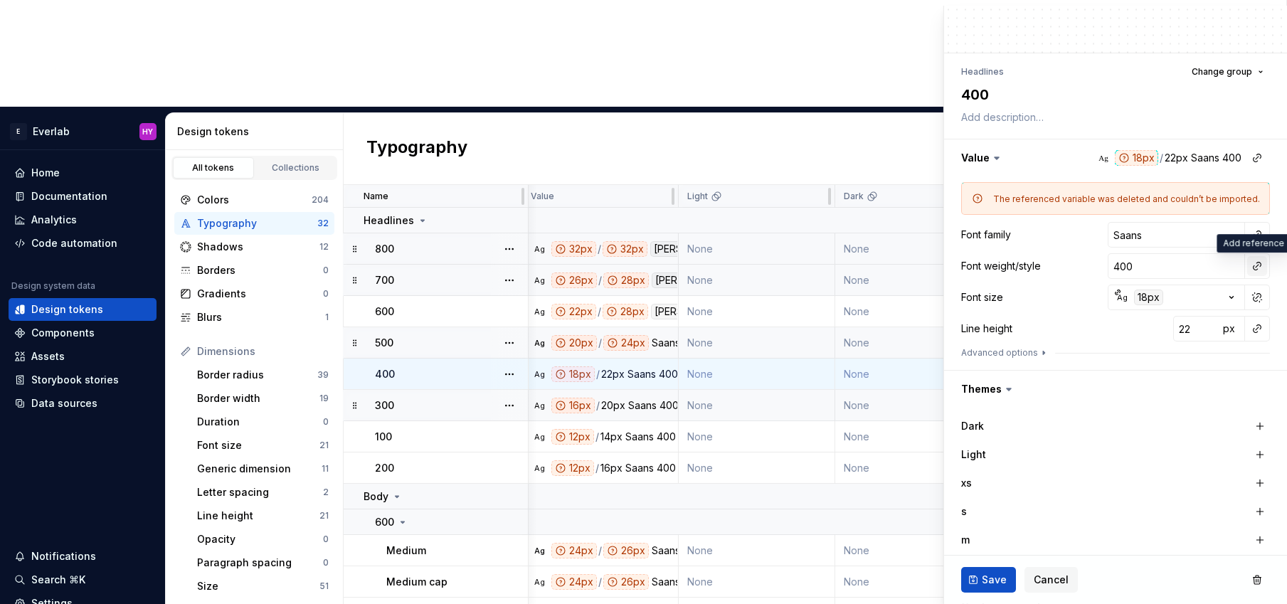
click at [1093, 264] on button "button" at bounding box center [1257, 266] width 20 height 20
click at [1093, 260] on html "E Everlab HY Home Documentation Analytics Code automation Design system data De…" at bounding box center [643, 302] width 1287 height 604
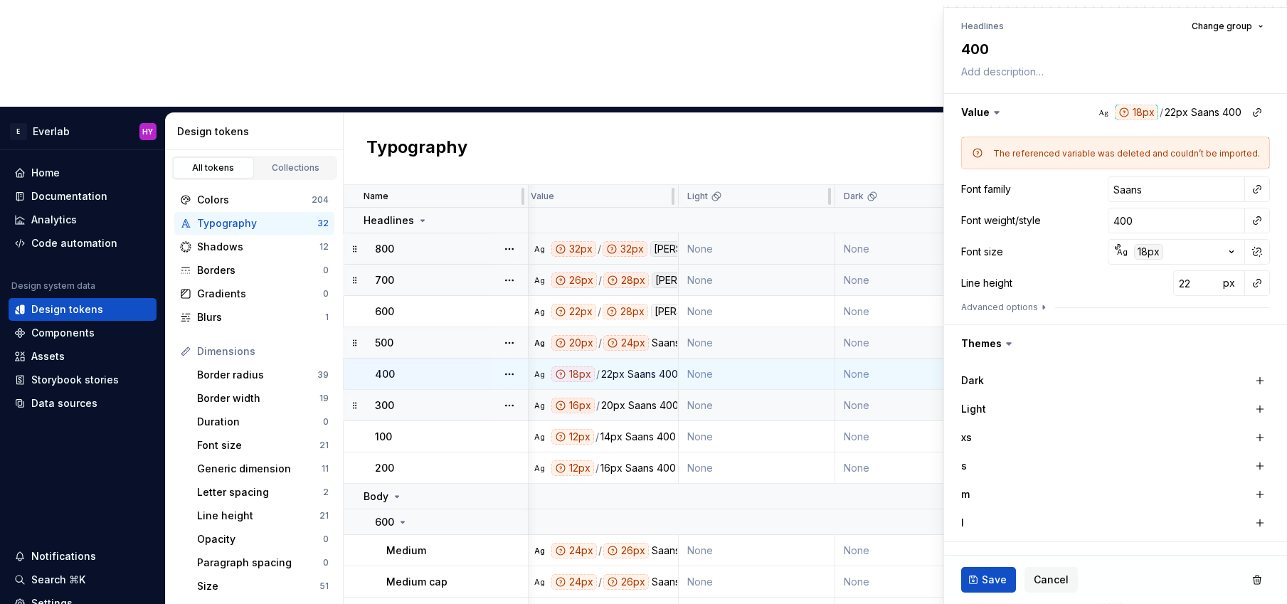
scroll to position [139, 0]
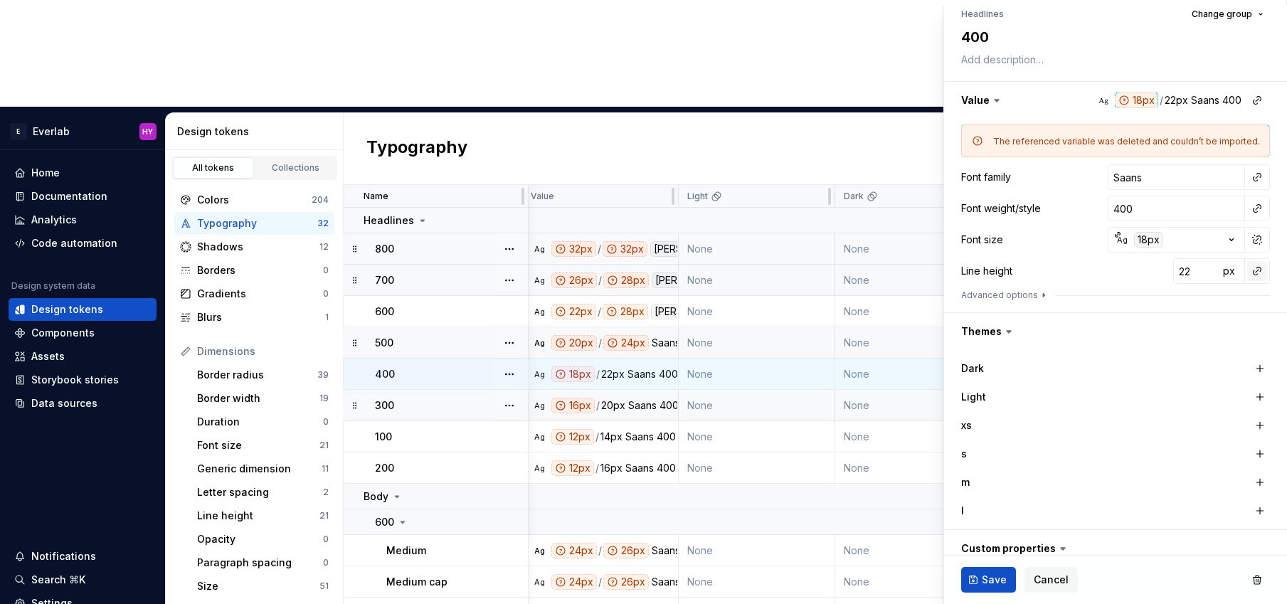
click at [1093, 270] on button "button" at bounding box center [1257, 271] width 20 height 20
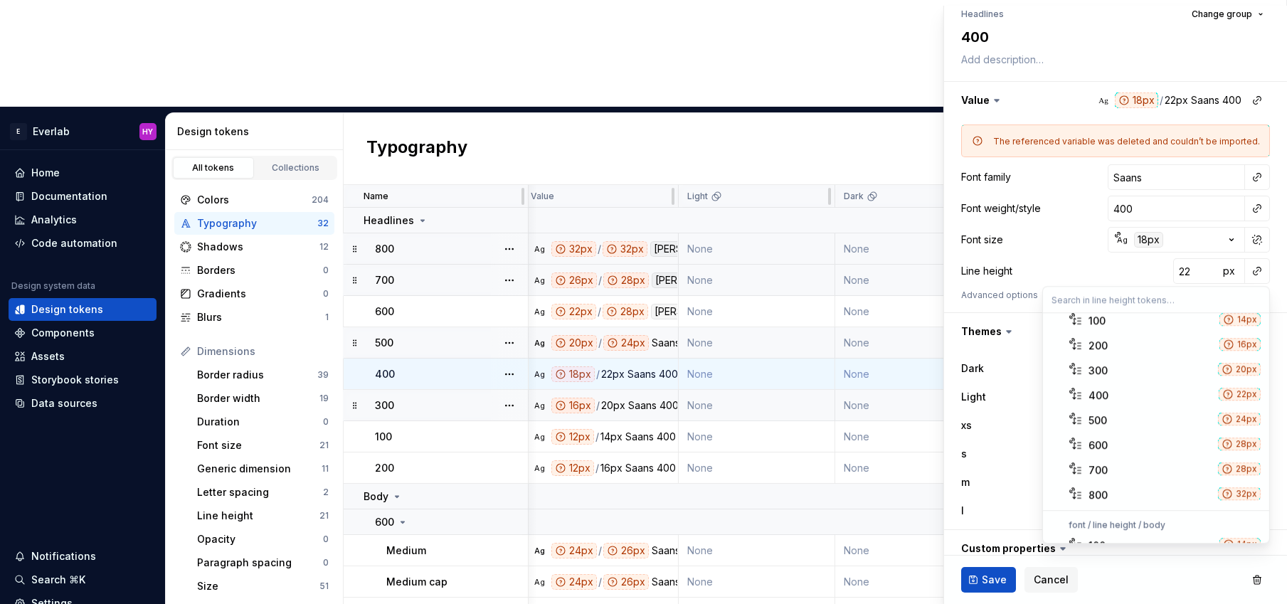
scroll to position [136, 0]
click at [1093, 391] on div "400" at bounding box center [1150, 393] width 124 height 14
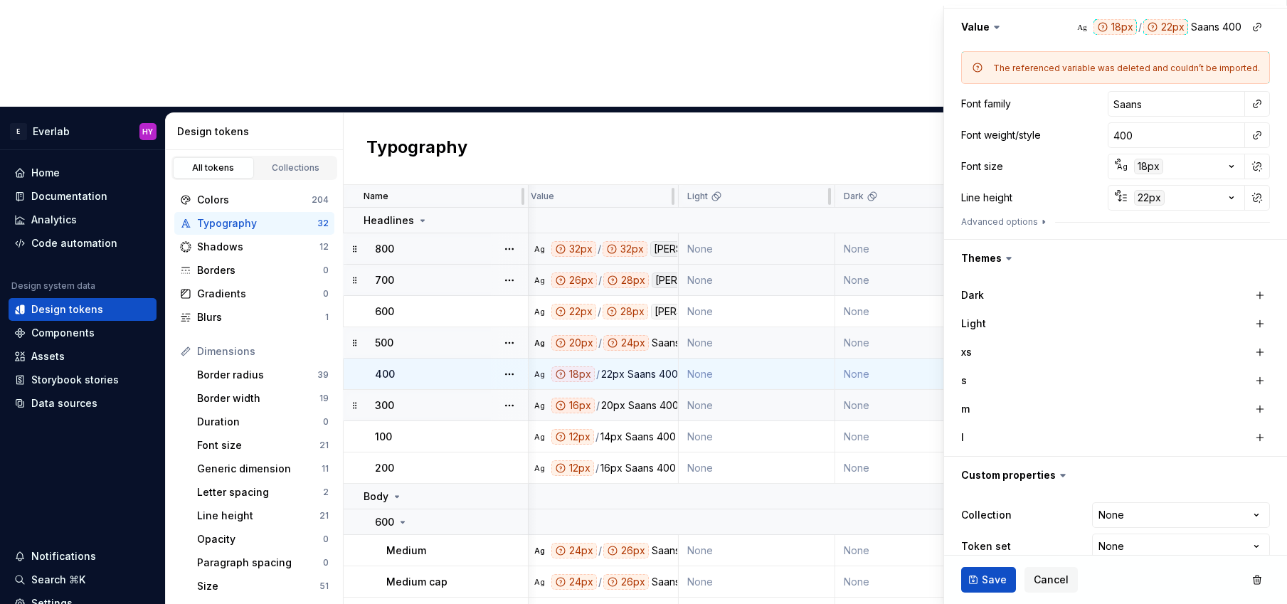
scroll to position [233, 0]
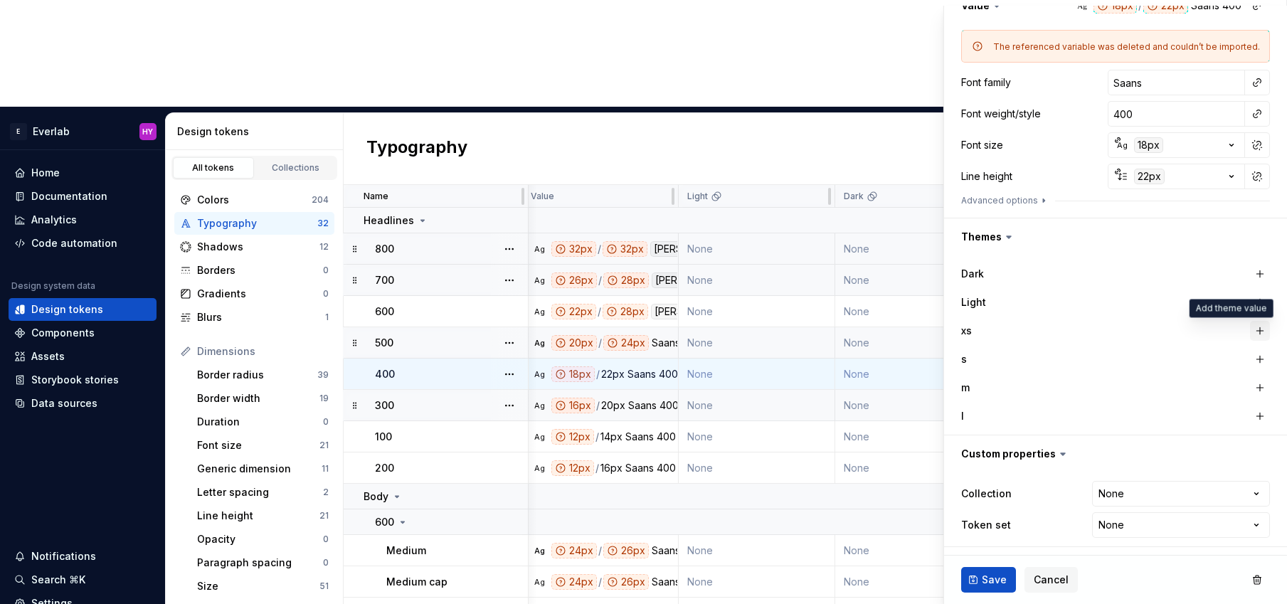
click at [1093, 336] on button "button" at bounding box center [1260, 331] width 20 height 20
click at [1093, 359] on button "button" at bounding box center [1260, 359] width 20 height 20
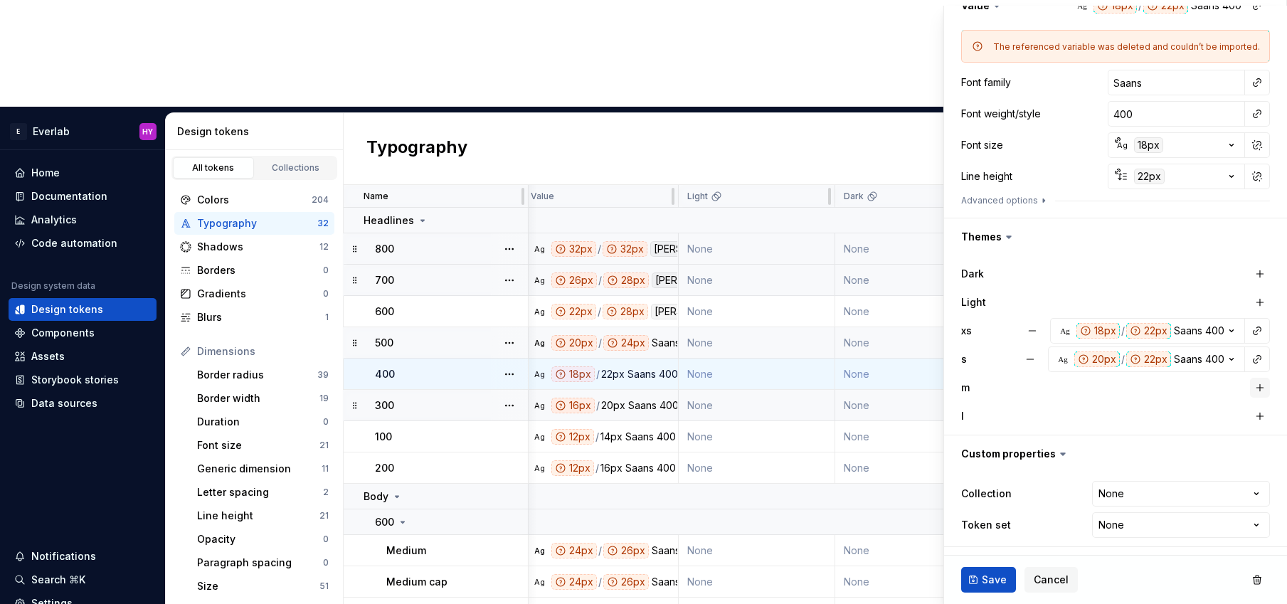
click at [1093, 389] on button "button" at bounding box center [1260, 388] width 20 height 20
click at [1093, 419] on button "button" at bounding box center [1260, 416] width 20 height 20
click at [985, 586] on button "Save" at bounding box center [988, 580] width 55 height 26
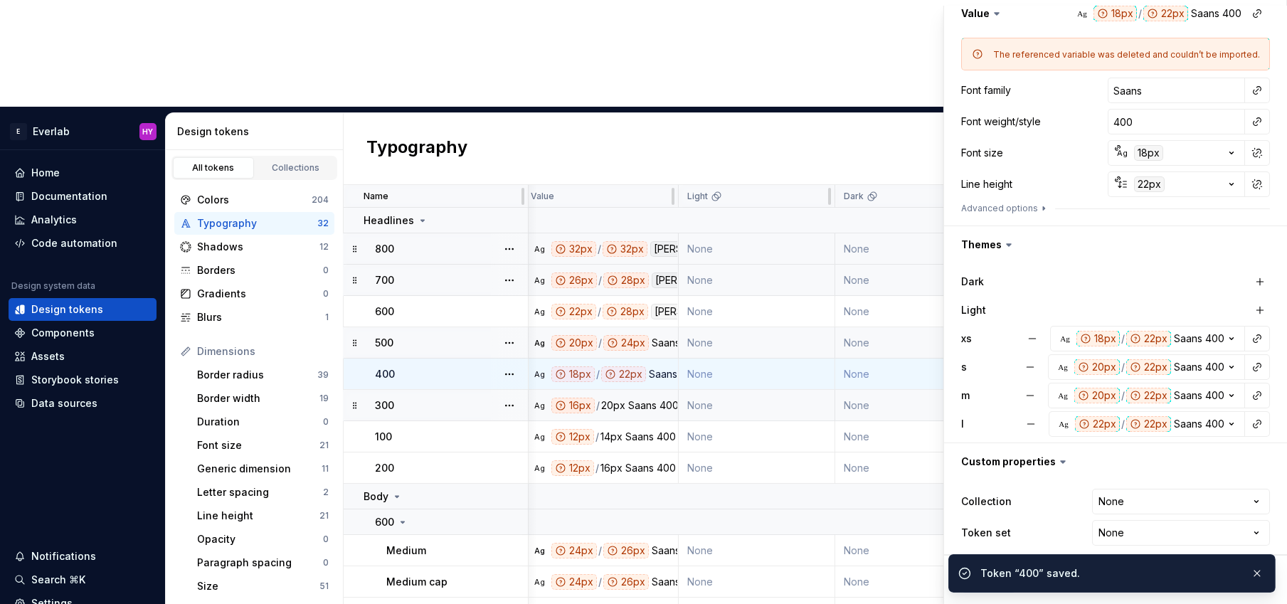
scroll to position [231, 0]
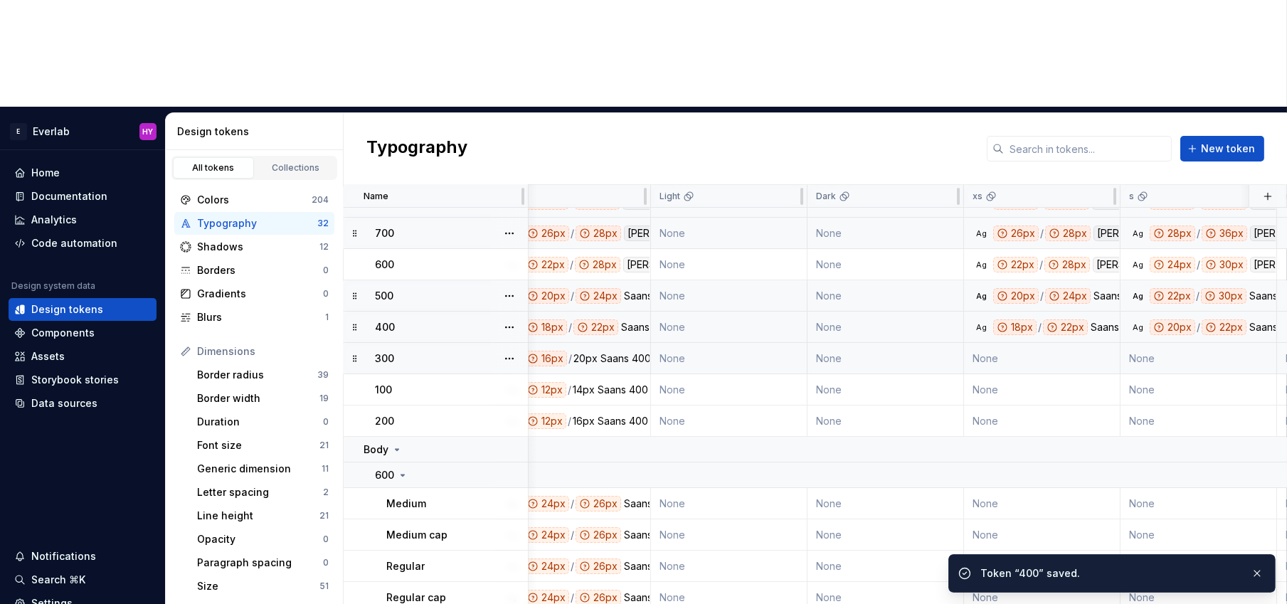
scroll to position [37, 34]
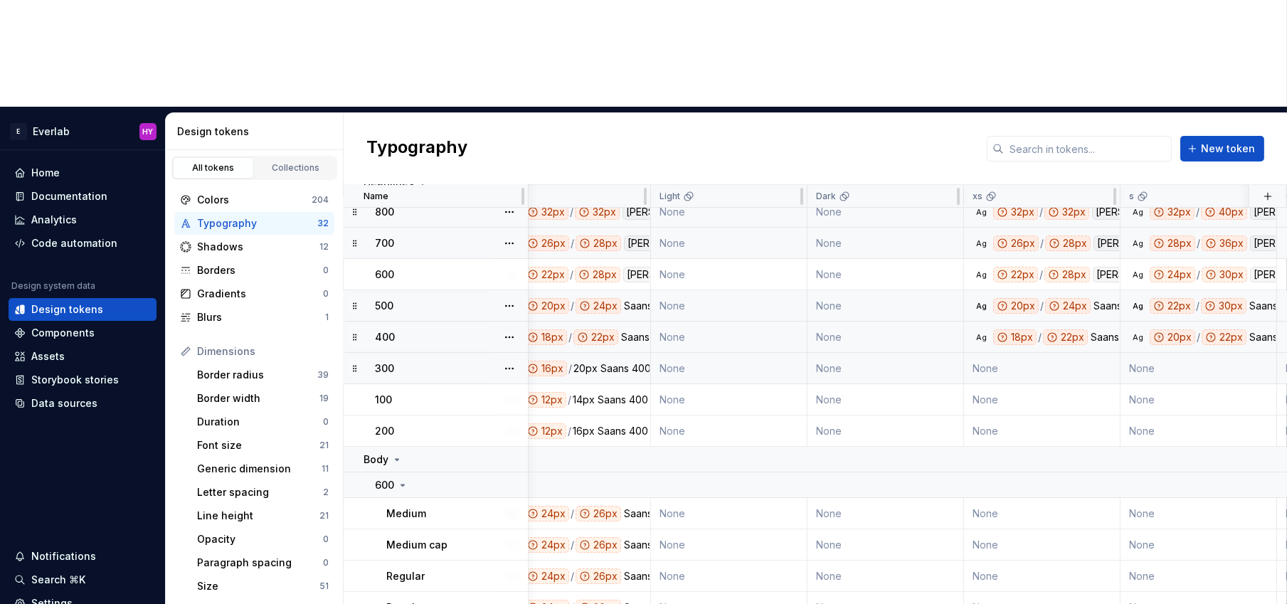
click at [607, 361] on div "Saans" at bounding box center [614, 369] width 28 height 16
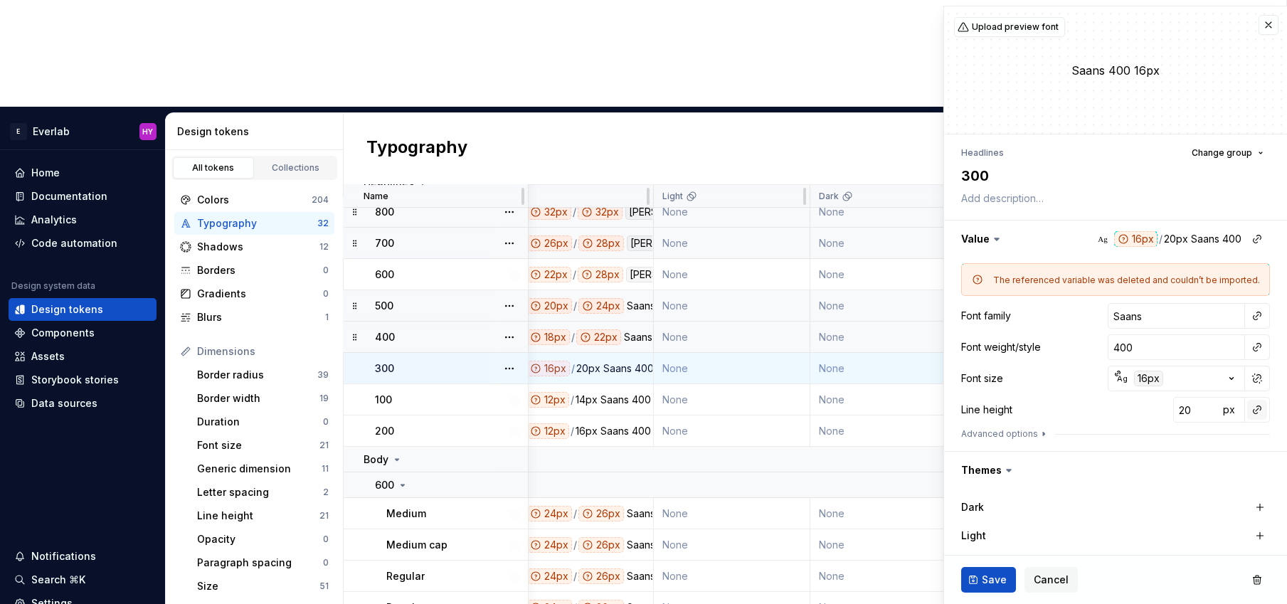
click at [1093, 410] on button "button" at bounding box center [1257, 410] width 20 height 20
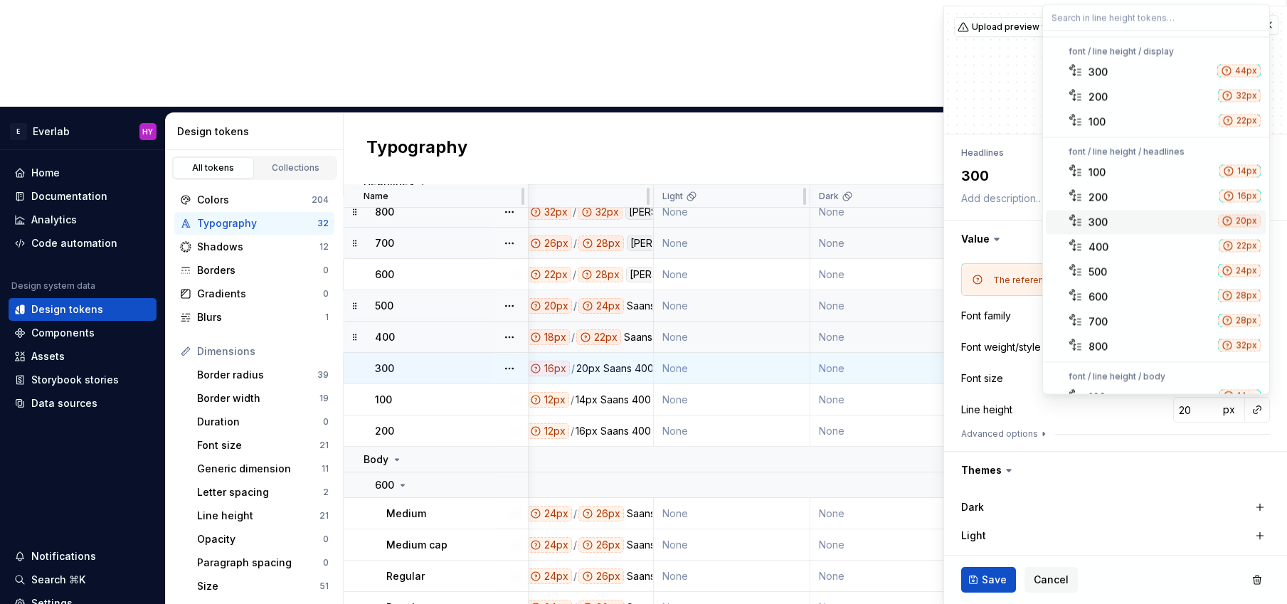
click at [1093, 225] on div "300" at bounding box center [1150, 222] width 124 height 14
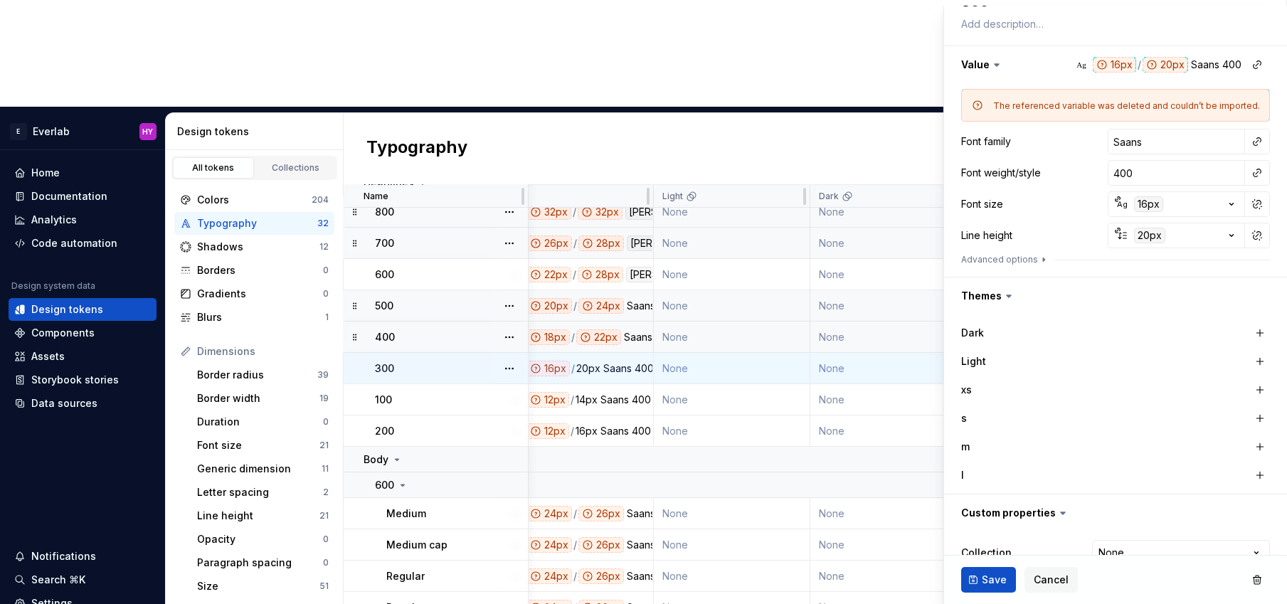
scroll to position [218, 0]
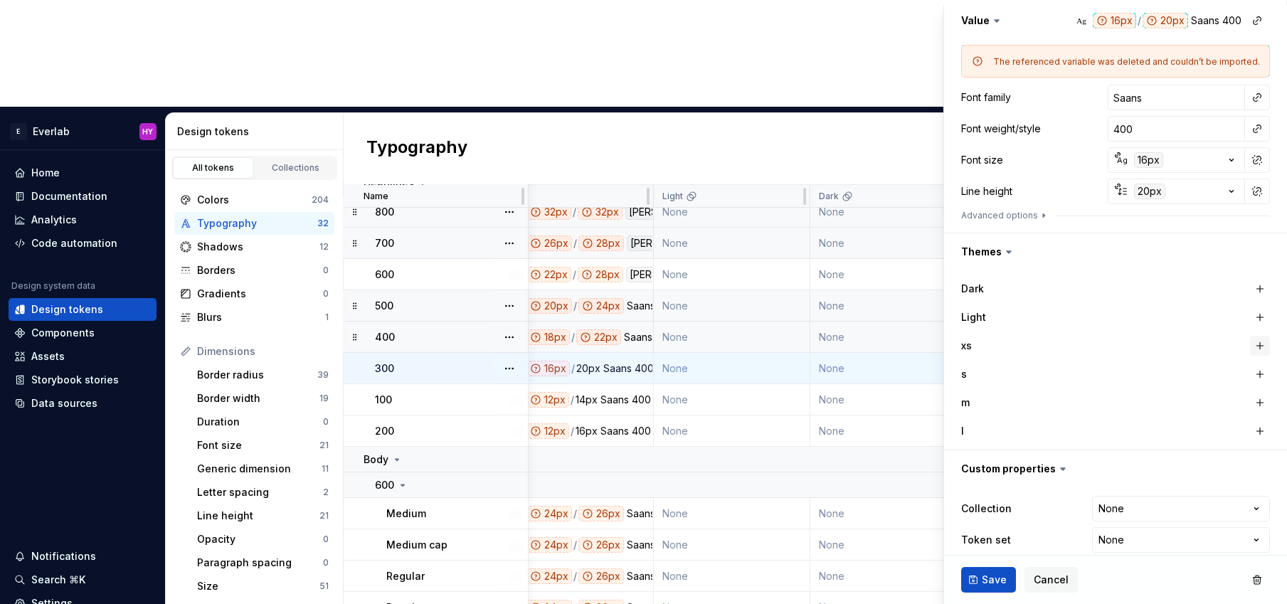
click at [1093, 342] on button "button" at bounding box center [1260, 346] width 20 height 20
click at [1093, 368] on button "button" at bounding box center [1260, 374] width 20 height 20
click at [1093, 398] on button "button" at bounding box center [1260, 403] width 20 height 20
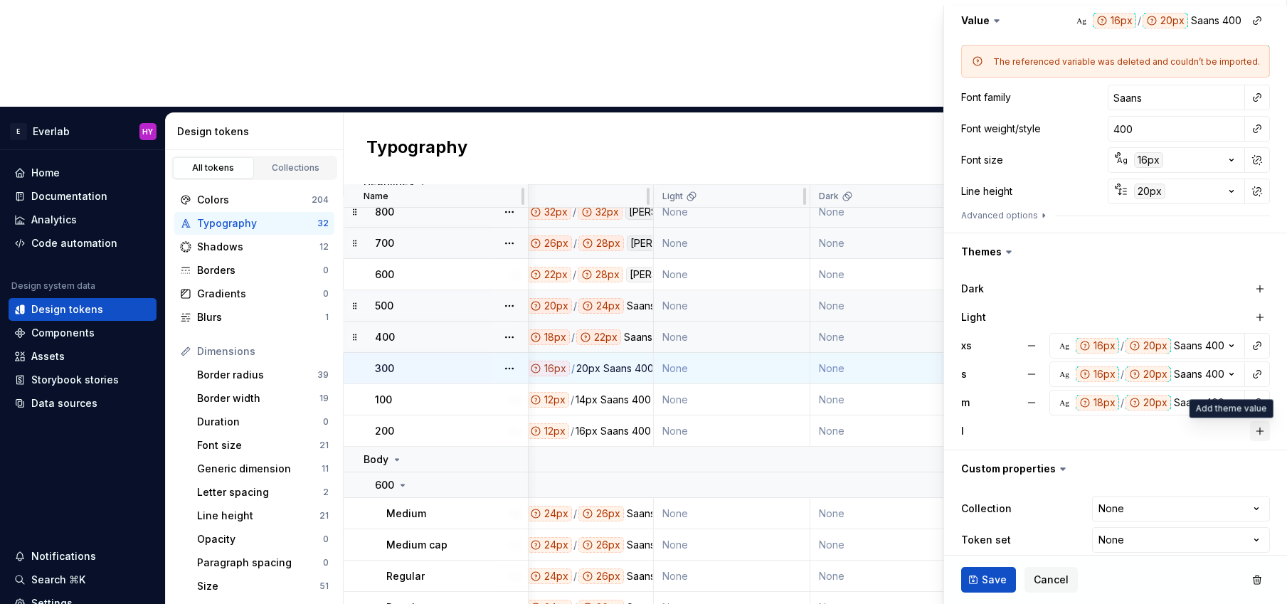
click at [1093, 432] on button "button" at bounding box center [1260, 431] width 20 height 20
click at [982, 582] on span "Save" at bounding box center [994, 580] width 25 height 14
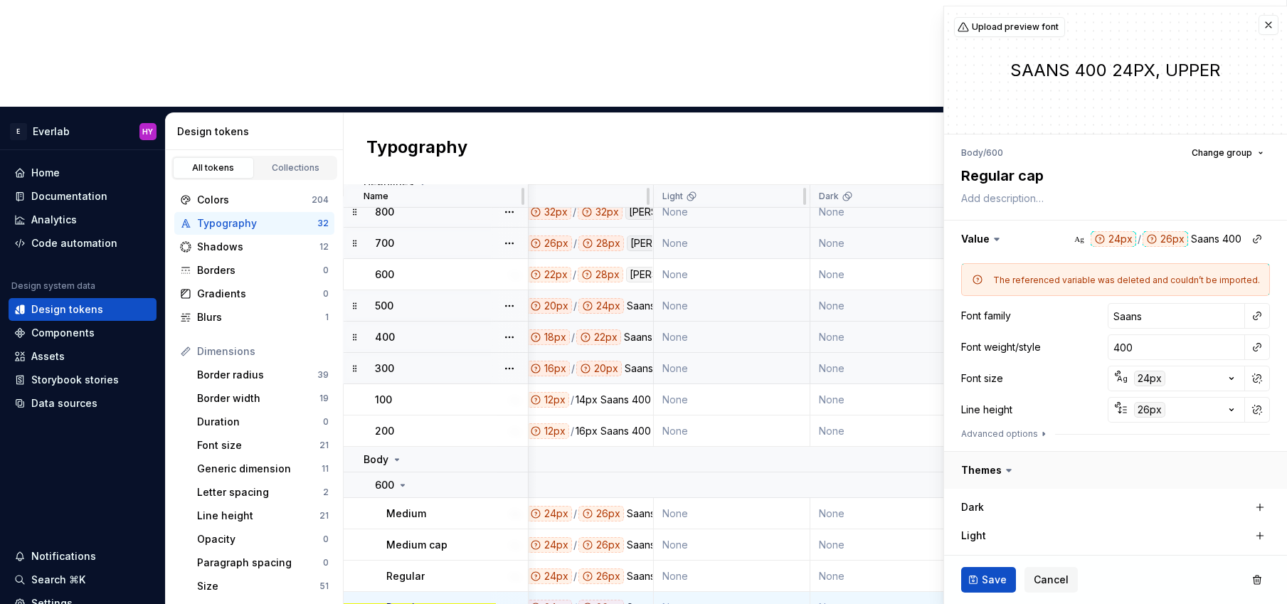
type textarea "*"
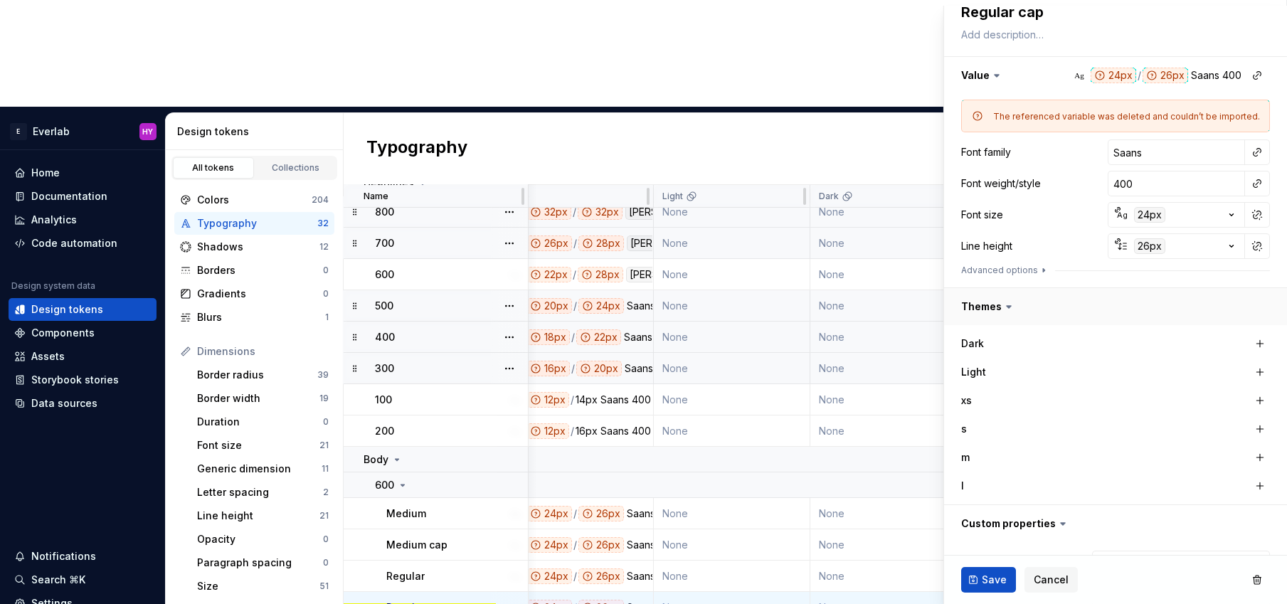
scroll to position [233, 0]
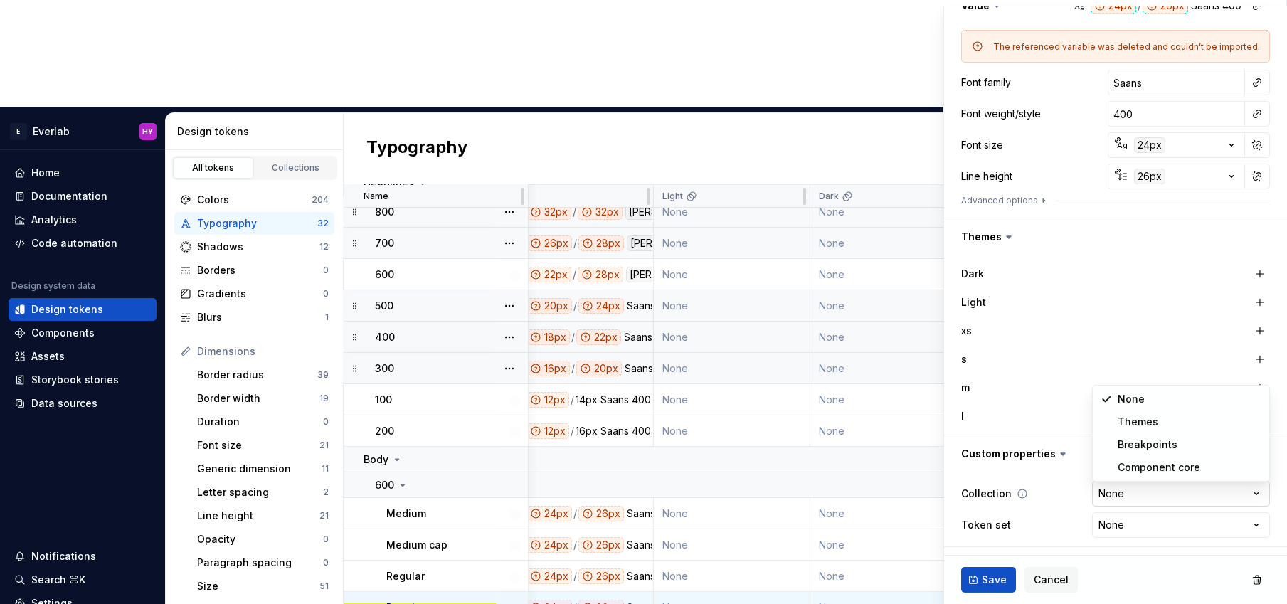
click at [1093, 494] on html "E Everlab HY Home Documentation Analytics Code automation Design system data De…" at bounding box center [643, 302] width 1287 height 604
select select "**********"
type textarea "*"
click at [1093, 530] on html "E Everlab HY Home Documentation Analytics Code automation Design system data De…" at bounding box center [643, 302] width 1287 height 604
select select "**********"
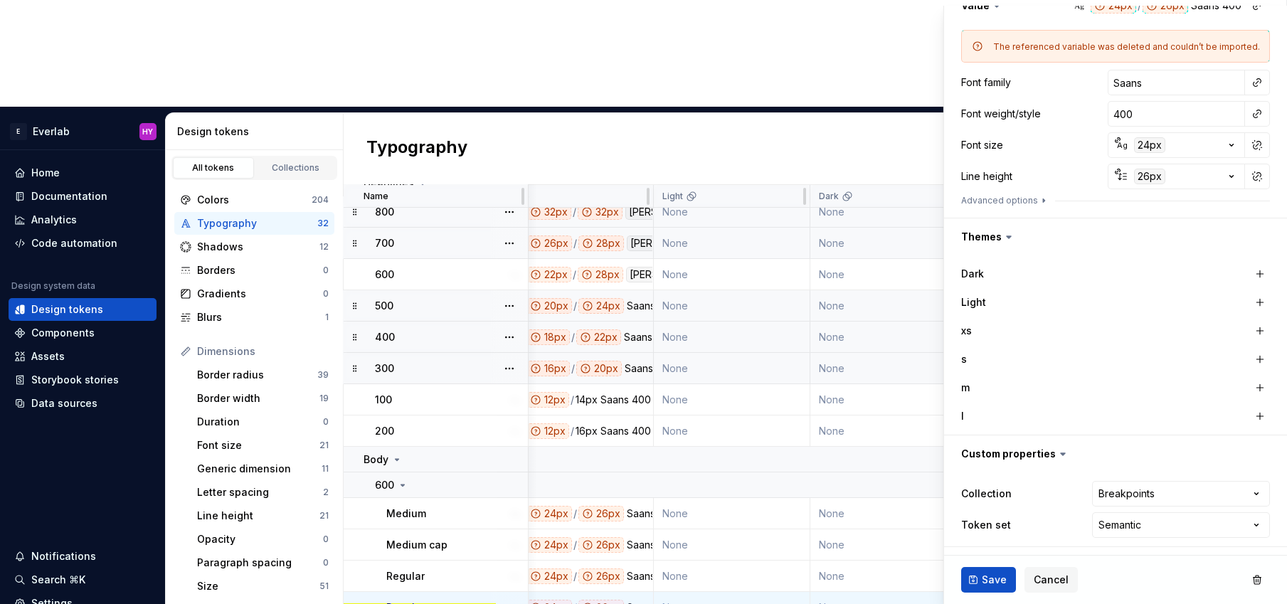
click at [997, 572] on button "Save" at bounding box center [988, 580] width 55 height 26
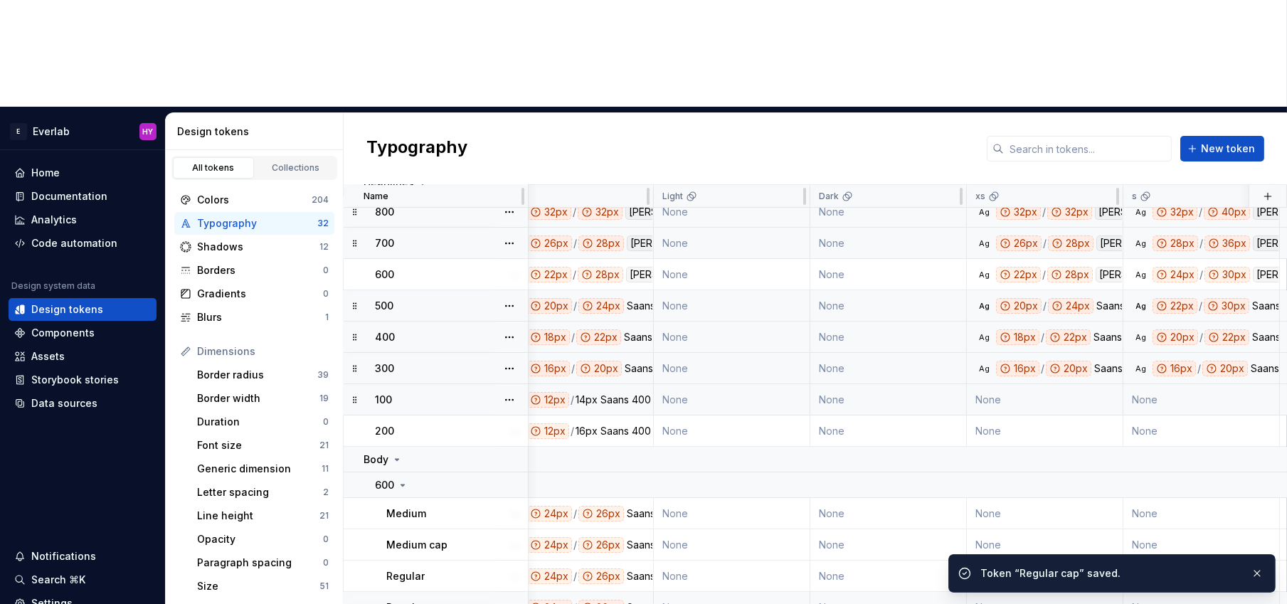
click at [615, 392] on div "Saans" at bounding box center [614, 400] width 28 height 16
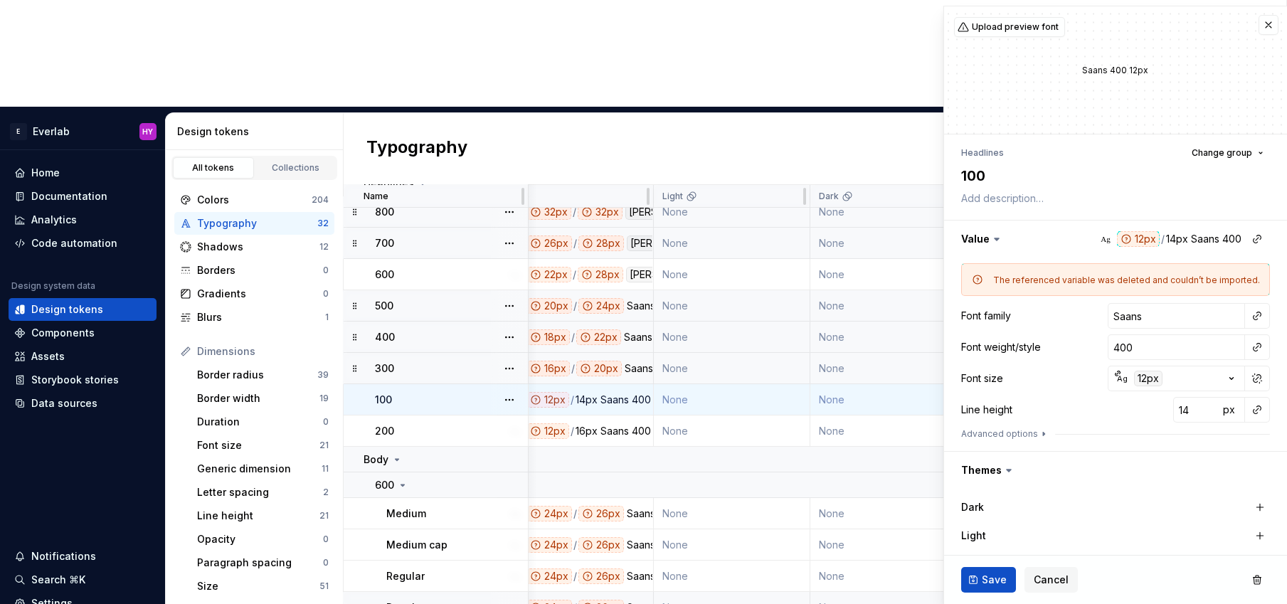
scroll to position [37, 31]
click at [1093, 410] on button "button" at bounding box center [1257, 410] width 20 height 20
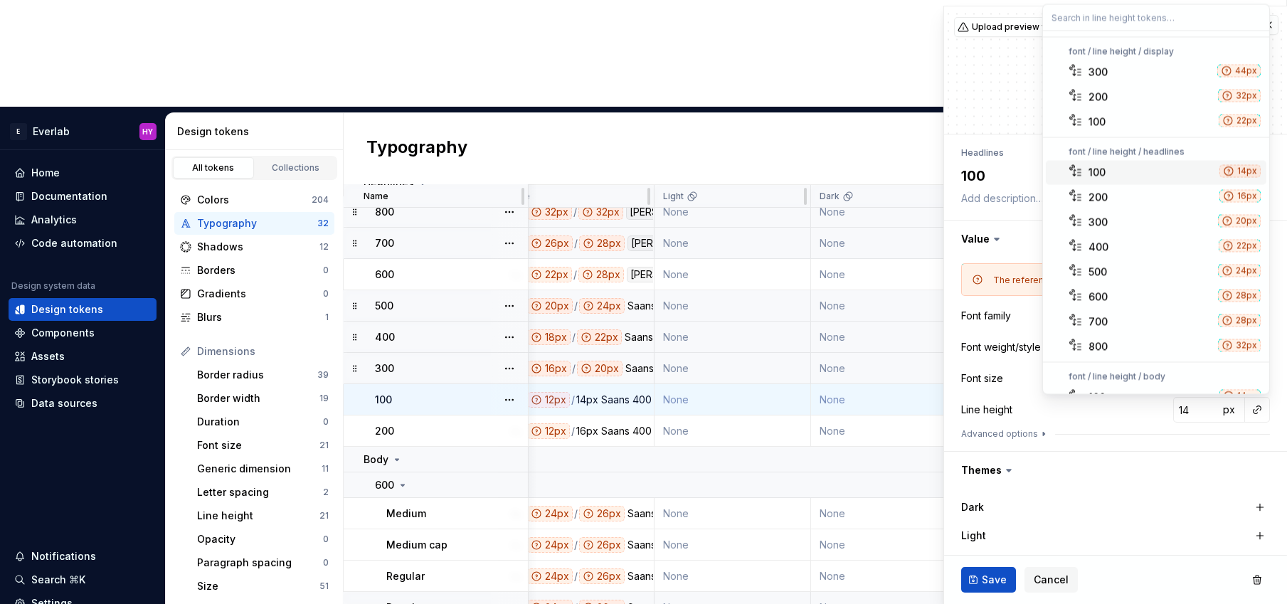
click at [1093, 169] on div "100" at bounding box center [1150, 172] width 125 height 14
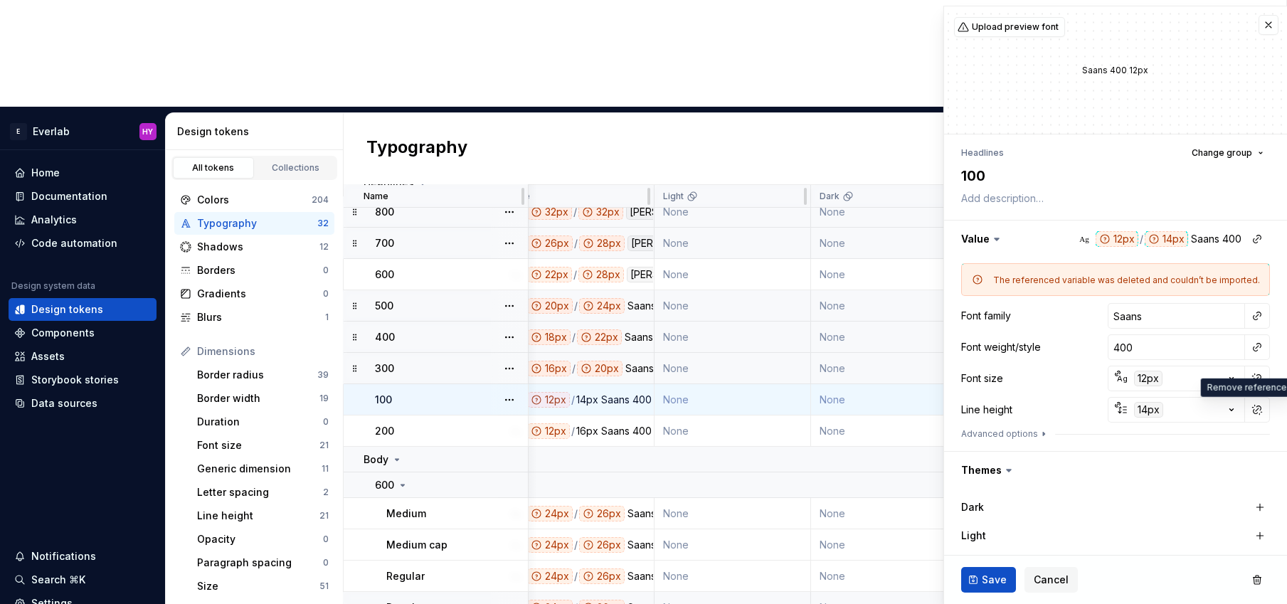
scroll to position [233, 0]
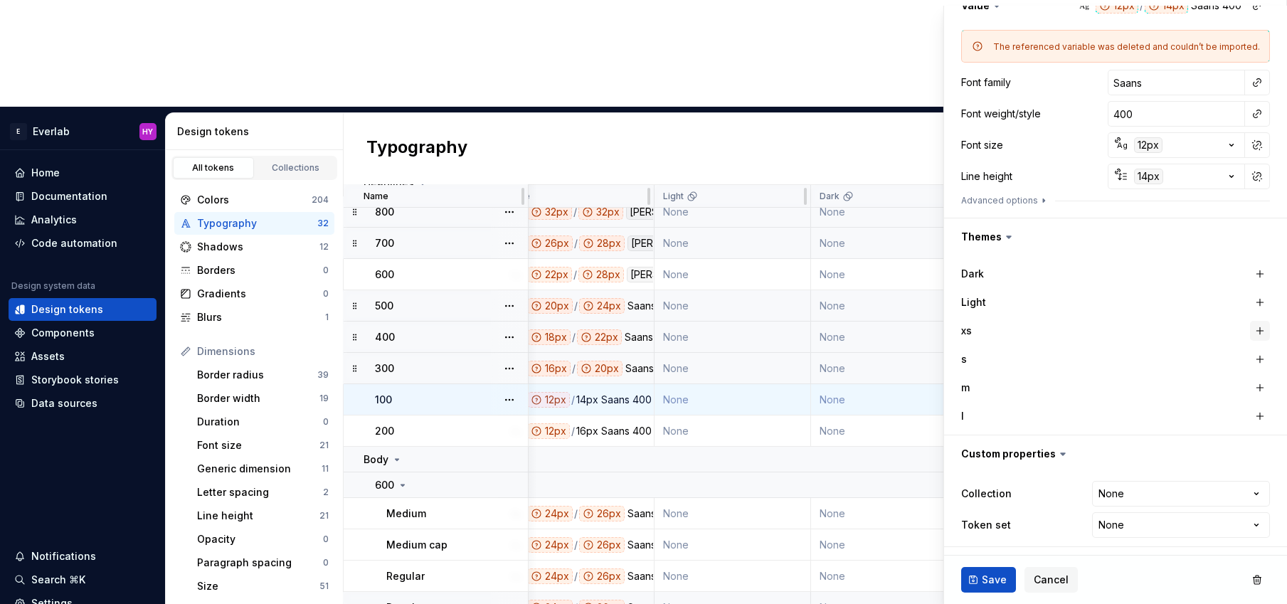
click at [1093, 329] on button "button" at bounding box center [1260, 331] width 20 height 20
click at [1093, 360] on button "button" at bounding box center [1260, 359] width 20 height 20
click at [1093, 380] on button "button" at bounding box center [1260, 388] width 20 height 20
type textarea "*"
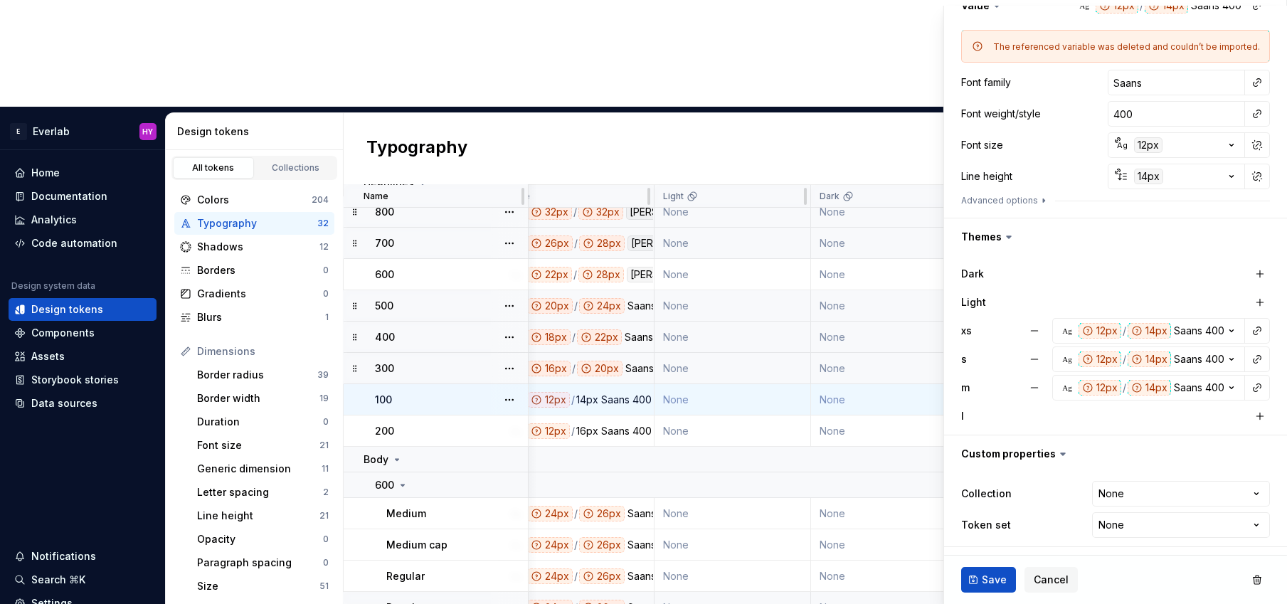
click at [1093, 402] on div "Dark Light xs Ag 12px / 14px Saans 400 s Ag 12px / 14px Saans 400 m Ag 12px / 1…" at bounding box center [1115, 345] width 309 height 168
click at [1093, 498] on html "E Everlab HY Home Documentation Analytics Code automation Design system data De…" at bounding box center [643, 302] width 1287 height 604
select select "**********"
type textarea "*"
click at [1093, 522] on html "E Everlab HY Home Documentation Analytics Code automation Design system data De…" at bounding box center [643, 302] width 1287 height 604
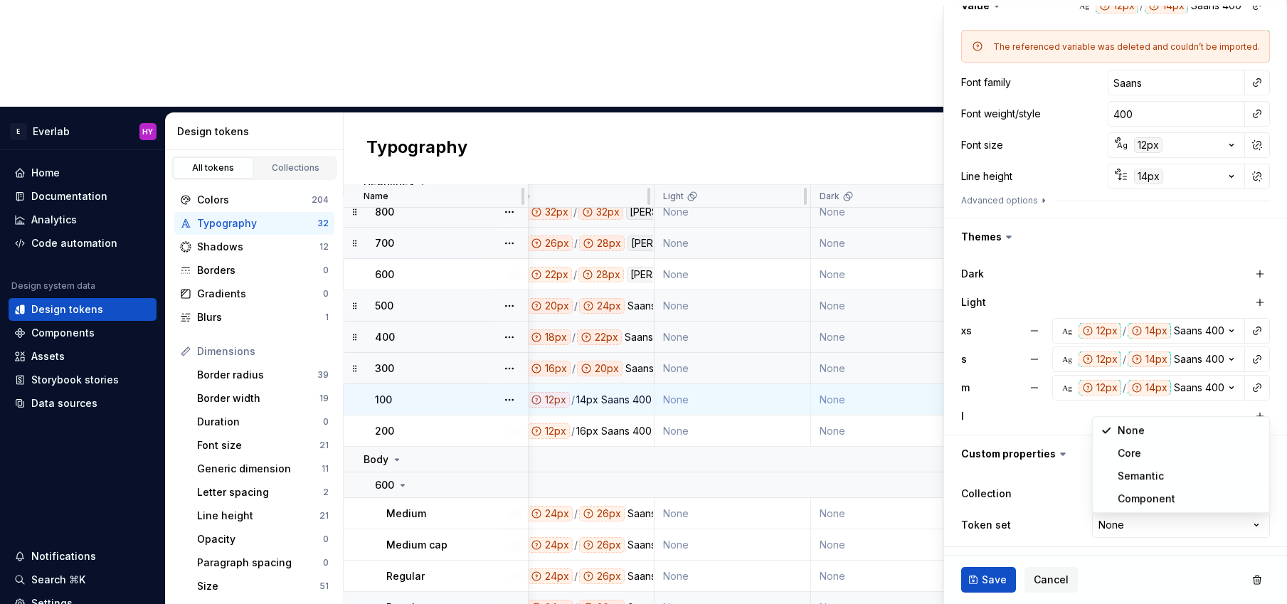
select select "**********"
click at [988, 584] on span "Save" at bounding box center [994, 580] width 25 height 14
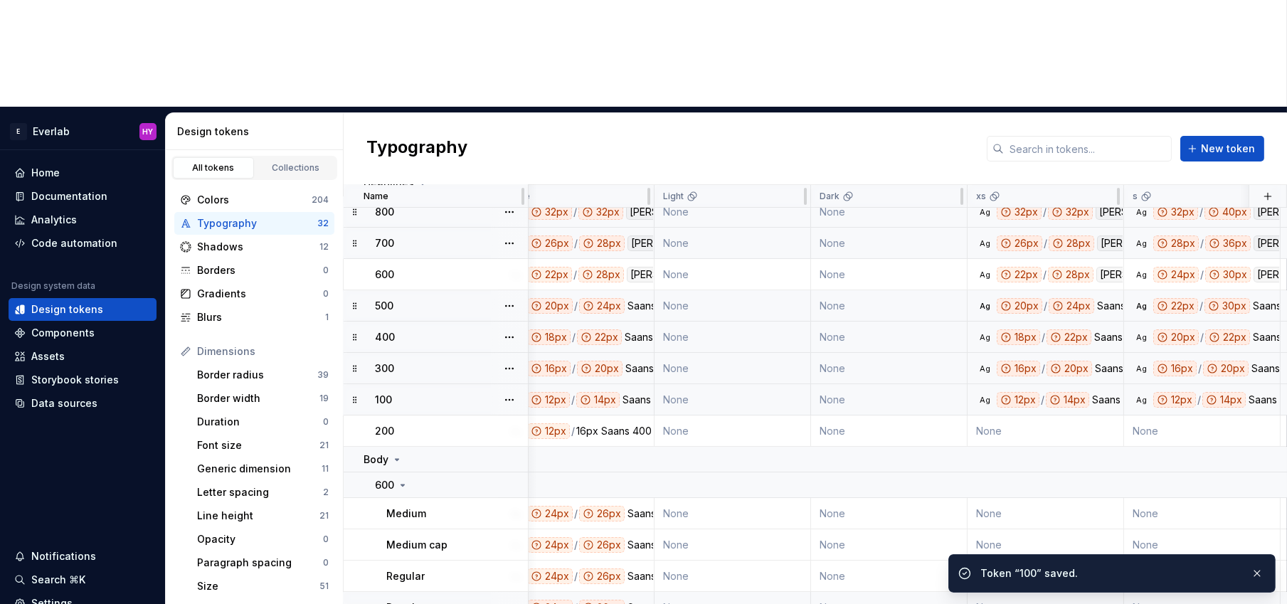
click at [869, 384] on td "None" at bounding box center [889, 399] width 156 height 31
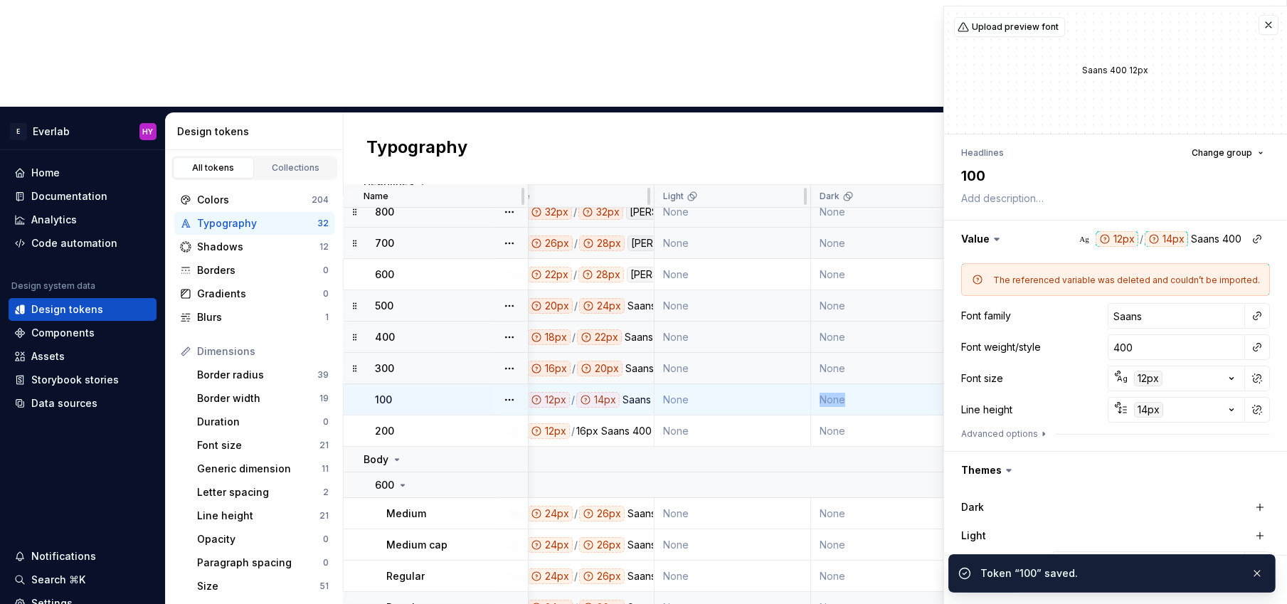
click at [870, 384] on td "None" at bounding box center [889, 399] width 156 height 31
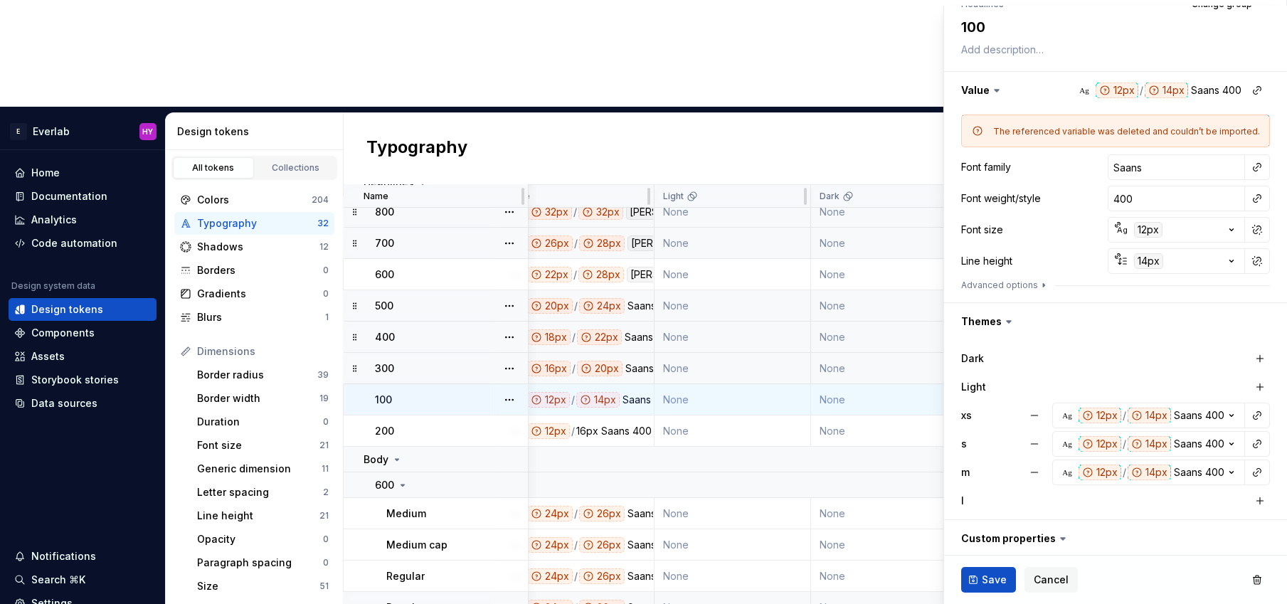
scroll to position [151, 0]
click at [1093, 492] on button "button" at bounding box center [1260, 499] width 20 height 20
click at [975, 576] on button "Save" at bounding box center [988, 580] width 55 height 26
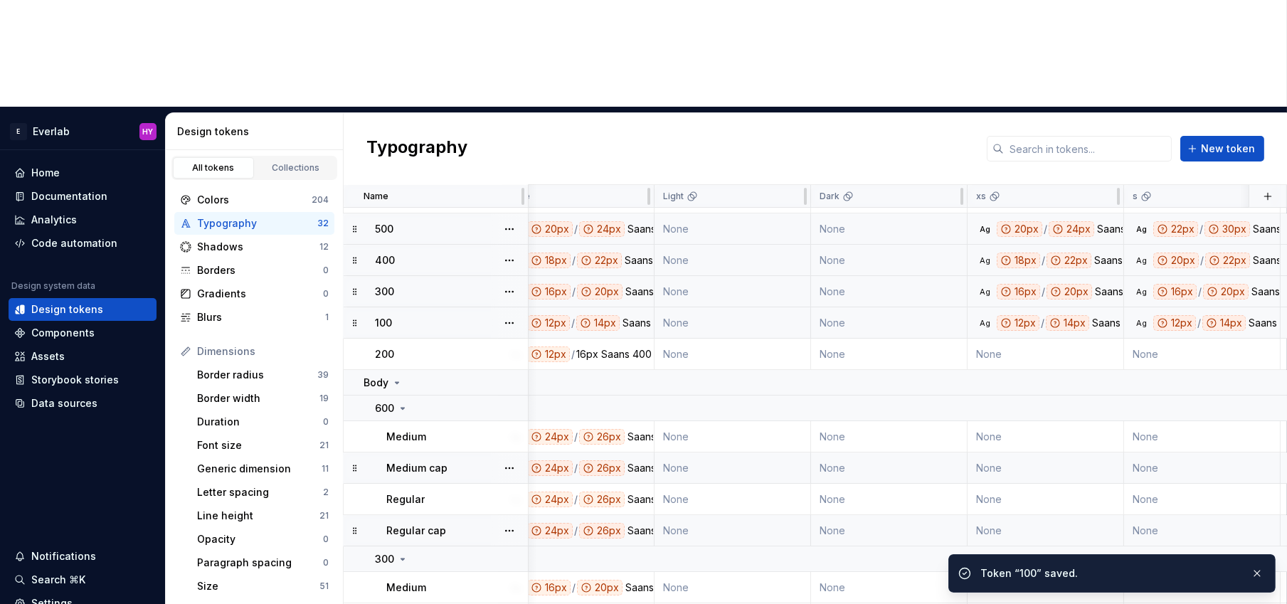
scroll to position [128, 31]
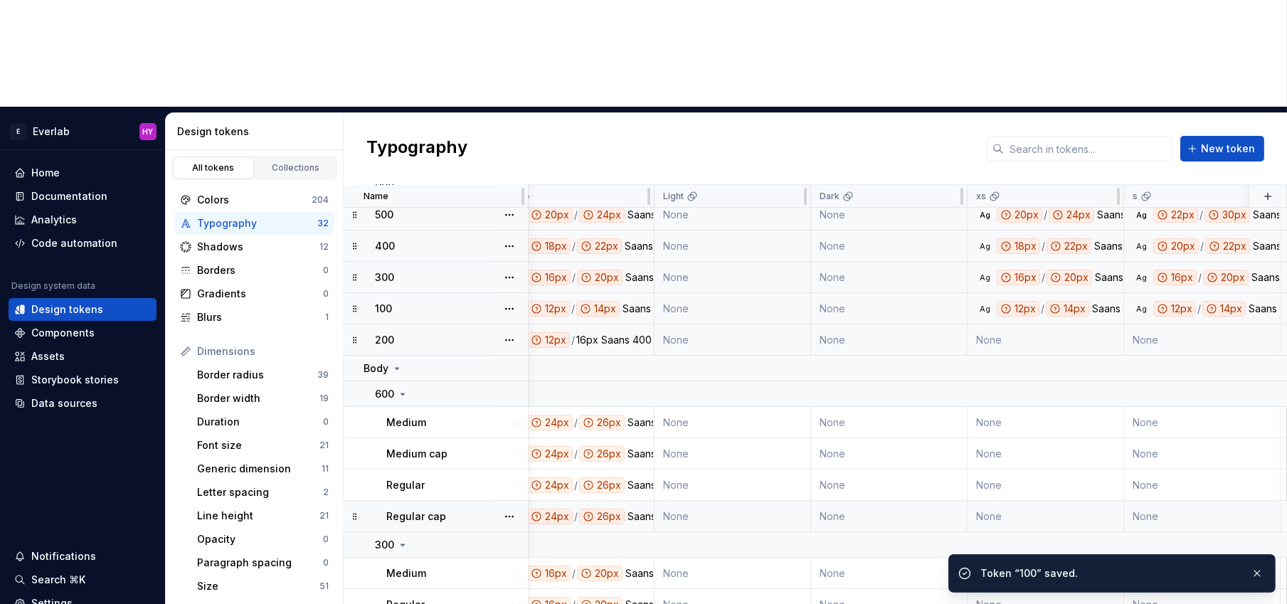
click at [586, 332] on div "16px" at bounding box center [587, 340] width 22 height 16
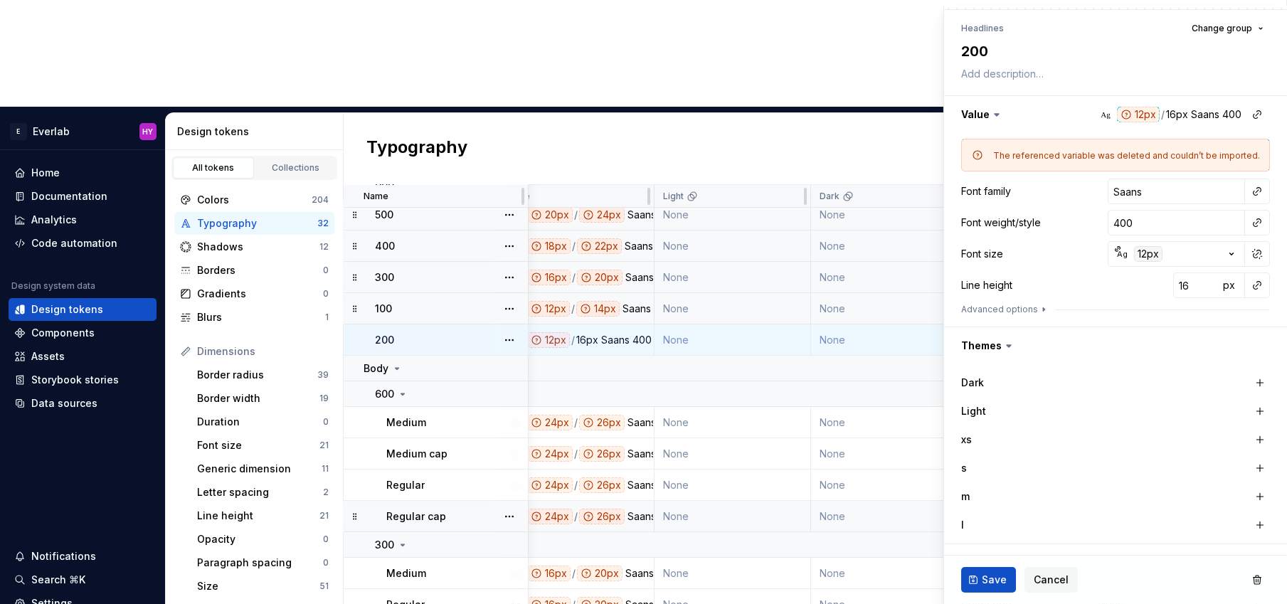
scroll to position [129, 0]
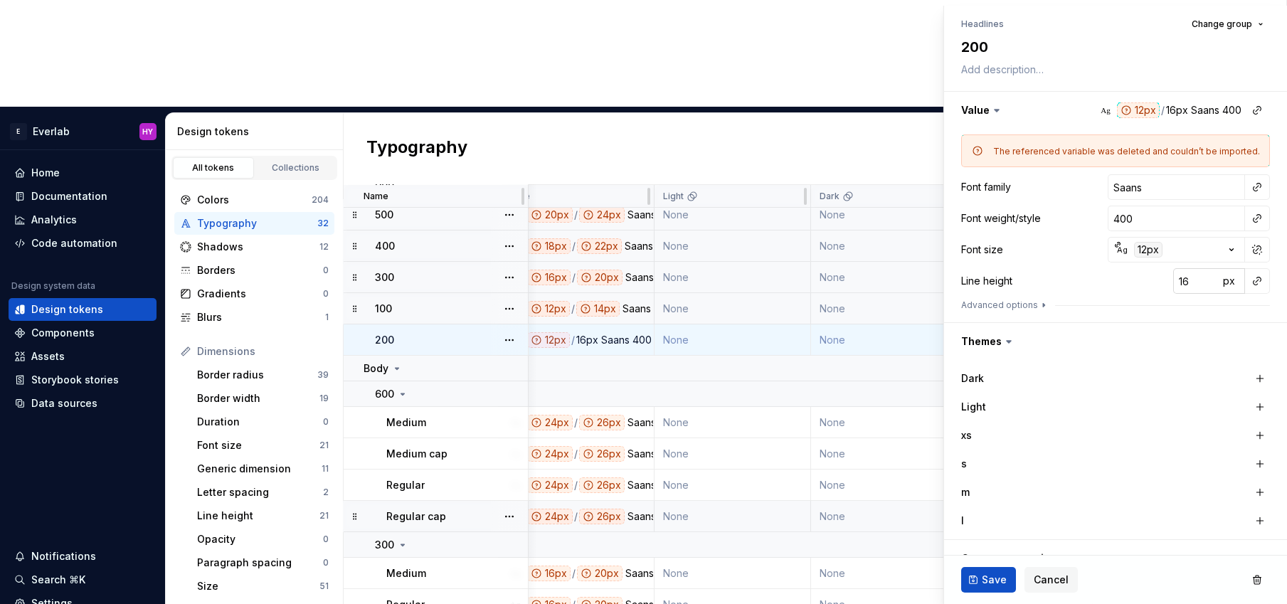
click at [1093, 279] on input "16" at bounding box center [1196, 281] width 46 height 26
click at [1093, 282] on button "button" at bounding box center [1257, 281] width 20 height 20
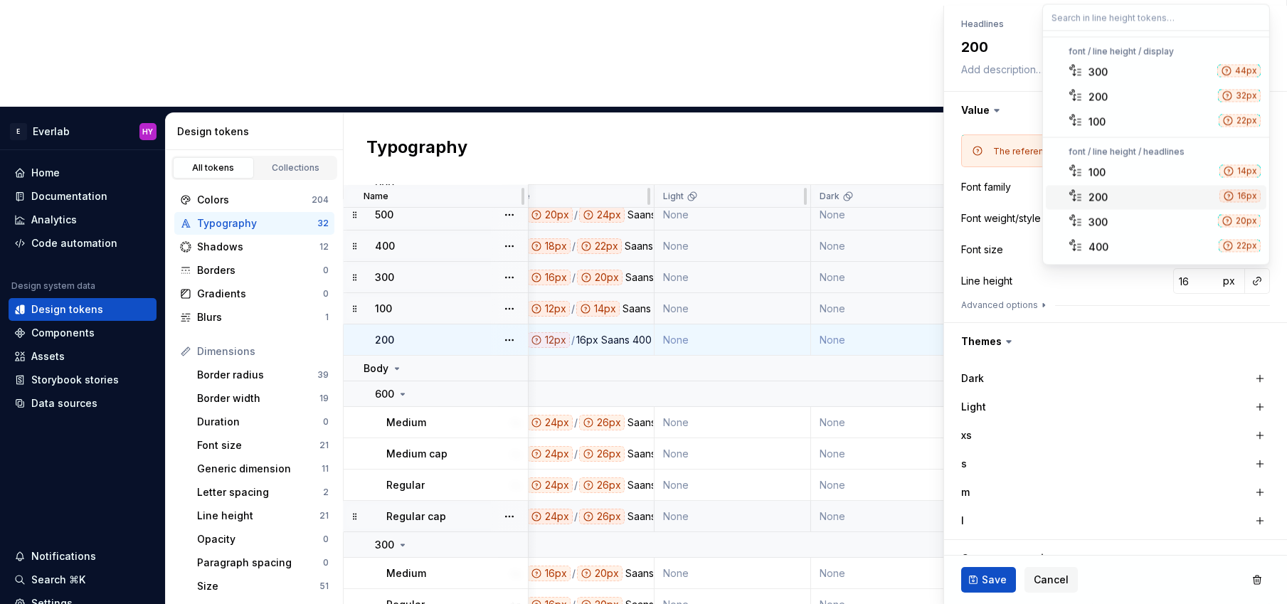
click at [1093, 188] on span "200 16px" at bounding box center [1156, 197] width 221 height 24
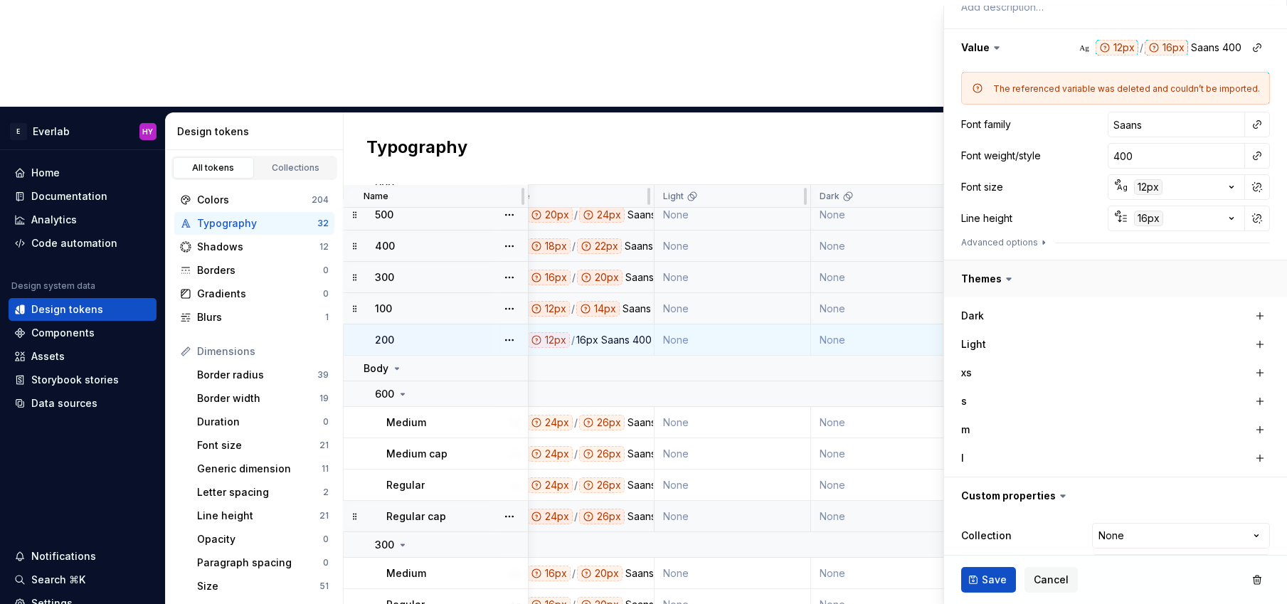
scroll to position [233, 0]
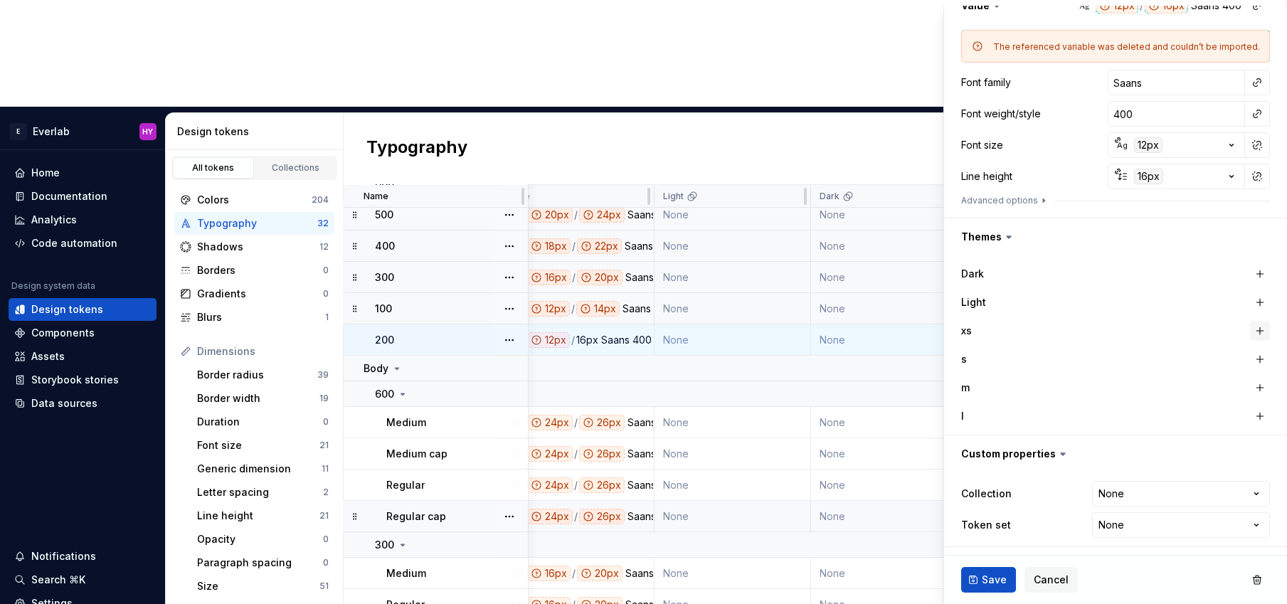
click at [1093, 331] on button "button" at bounding box center [1260, 331] width 20 height 20
drag, startPoint x: 1264, startPoint y: 365, endPoint x: 1264, endPoint y: 373, distance: 7.8
click at [1093, 365] on button "button" at bounding box center [1260, 359] width 20 height 20
click at [1093, 390] on button "button" at bounding box center [1260, 388] width 20 height 20
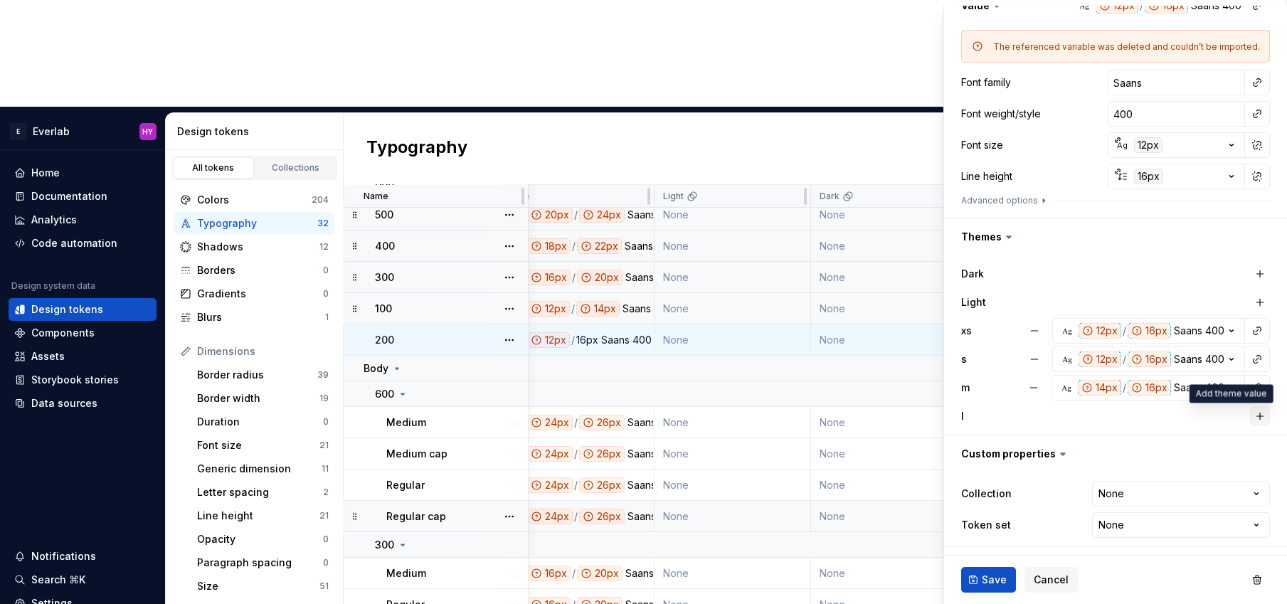
click at [1093, 413] on button "button" at bounding box center [1260, 416] width 20 height 20
type textarea "*"
click at [1093, 497] on html "E Everlab HY Home Documentation Analytics Code automation Design system data De…" at bounding box center [643, 302] width 1287 height 604
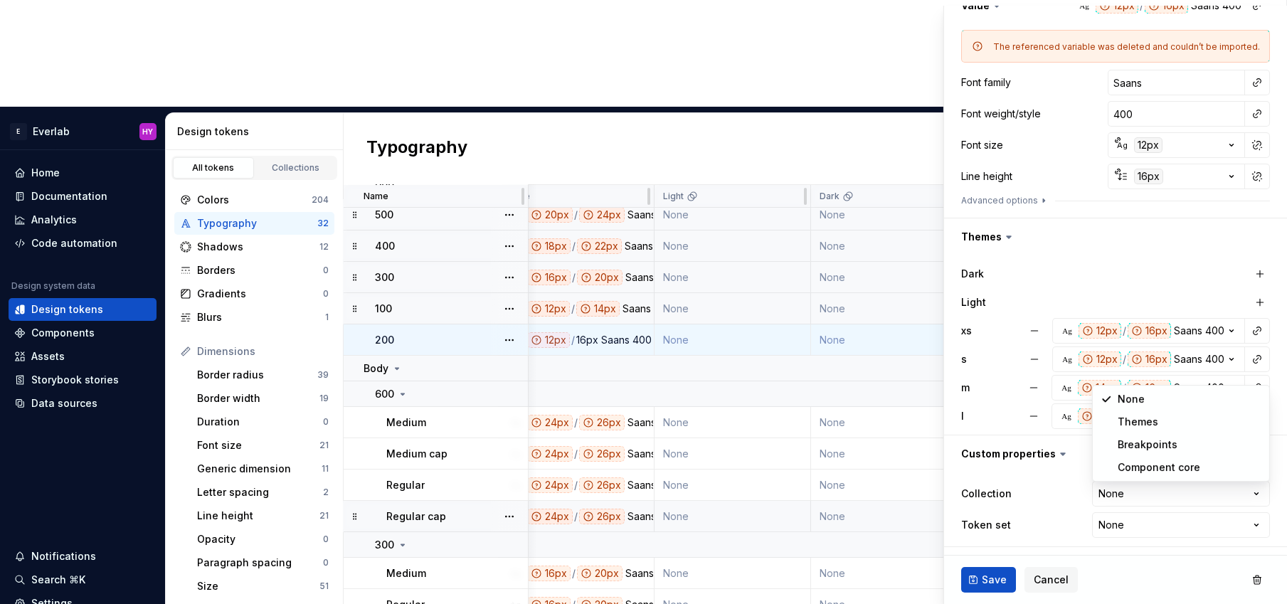
select select "**********"
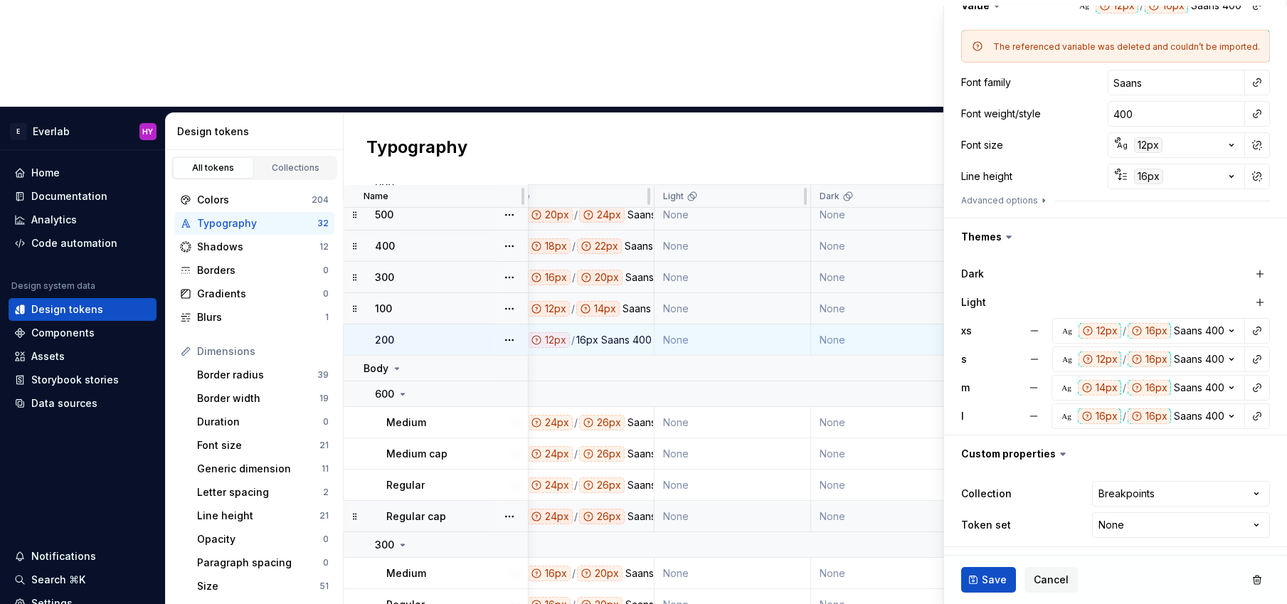
click at [992, 578] on span "Save" at bounding box center [994, 580] width 25 height 14
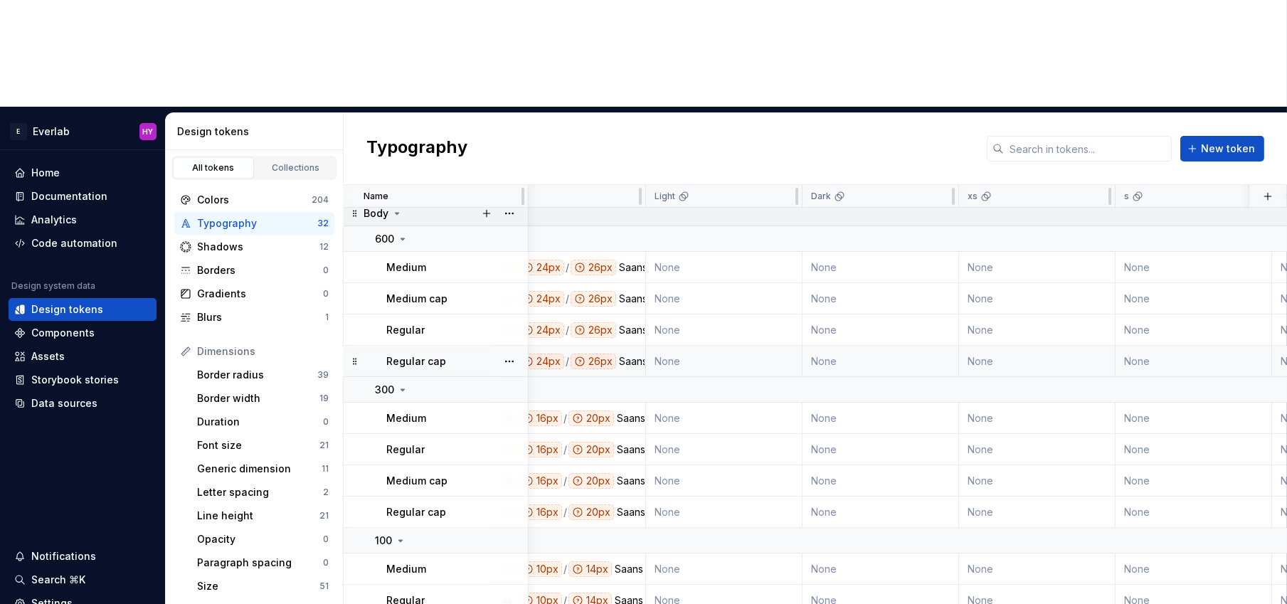
scroll to position [283, 0]
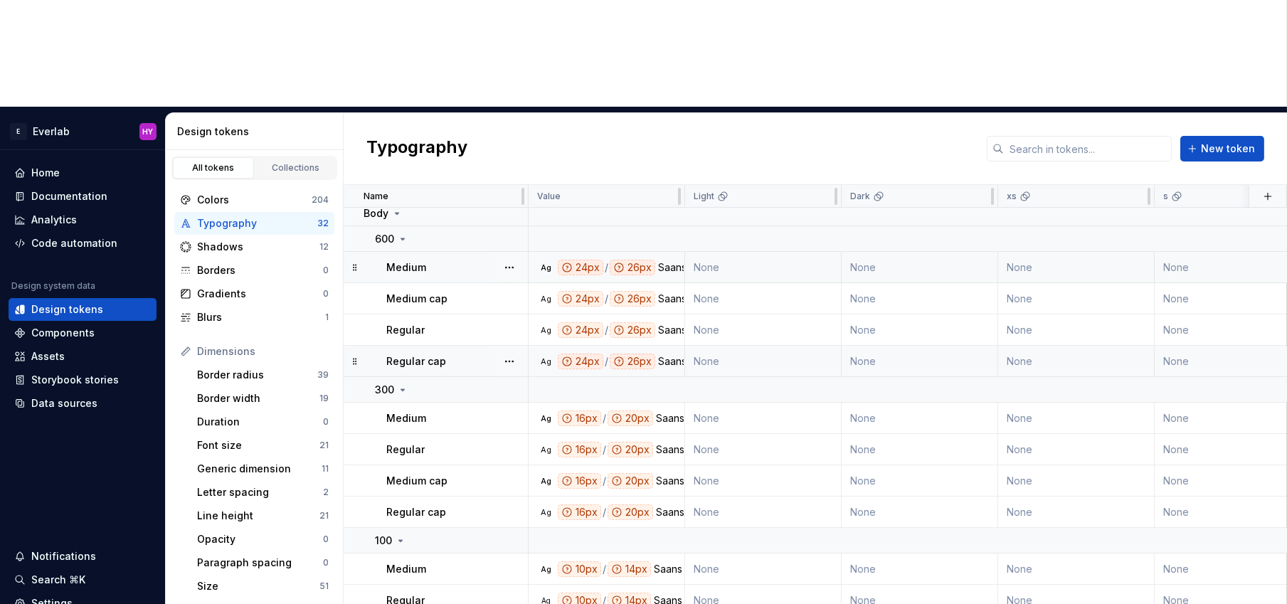
click at [822, 252] on td "None" at bounding box center [763, 267] width 156 height 31
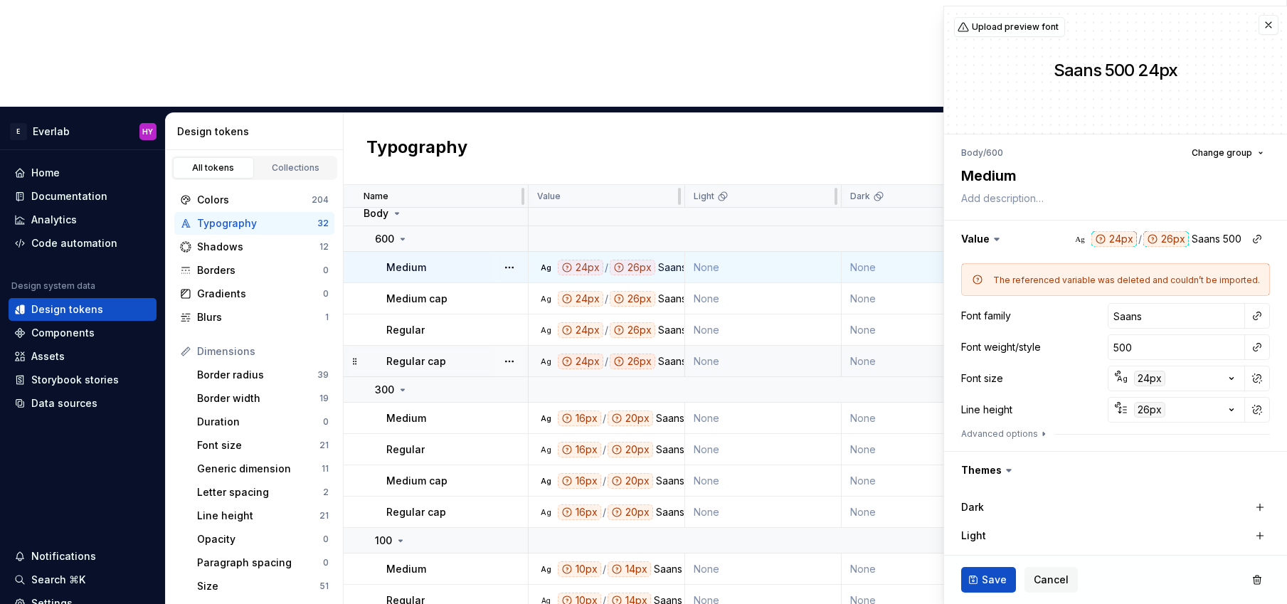
click at [822, 252] on td "None" at bounding box center [763, 267] width 156 height 31
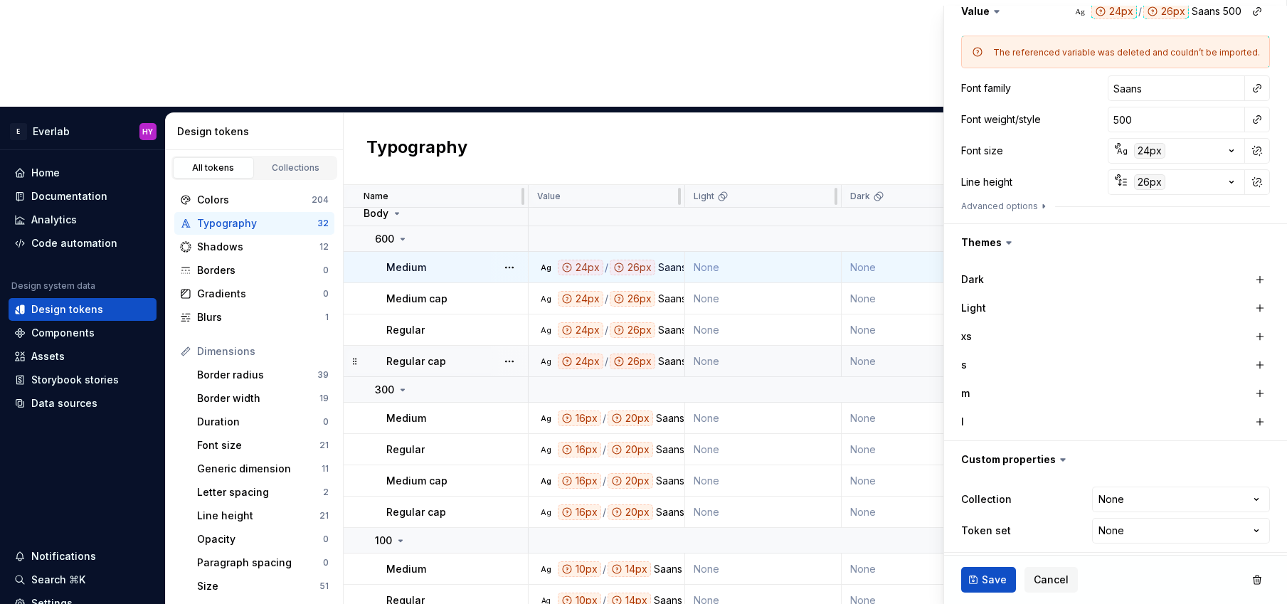
scroll to position [233, 0]
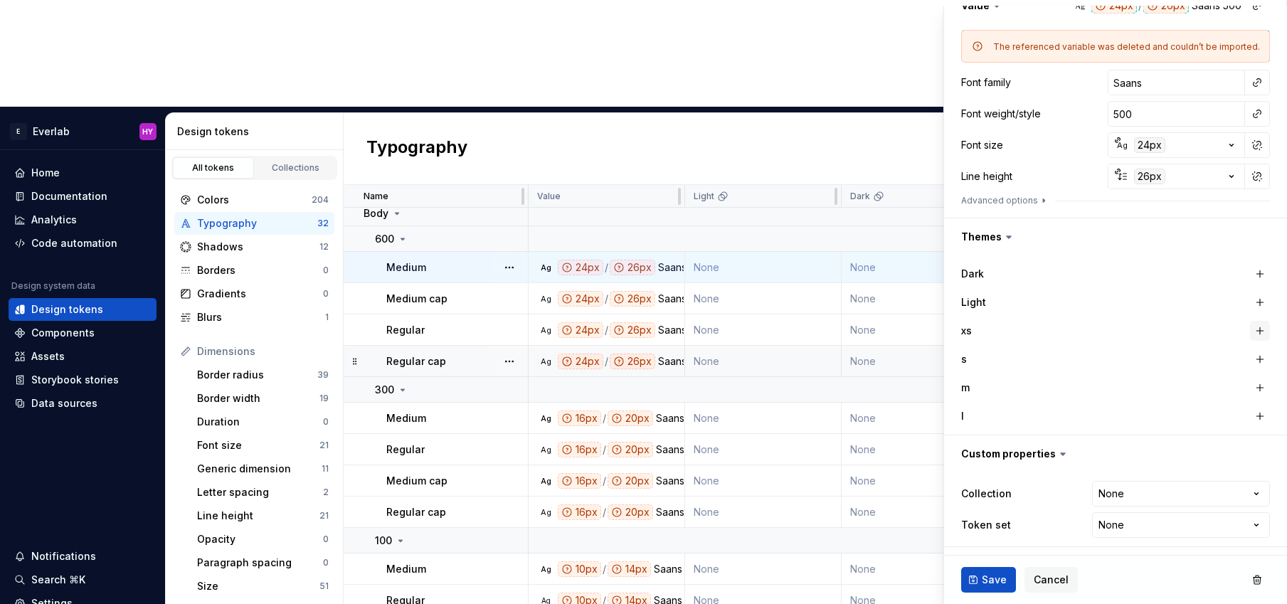
click at [1093, 329] on button "button" at bounding box center [1260, 331] width 20 height 20
click at [1093, 356] on button "button" at bounding box center [1260, 359] width 20 height 20
click at [1093, 375] on div "m" at bounding box center [1115, 388] width 309 height 26
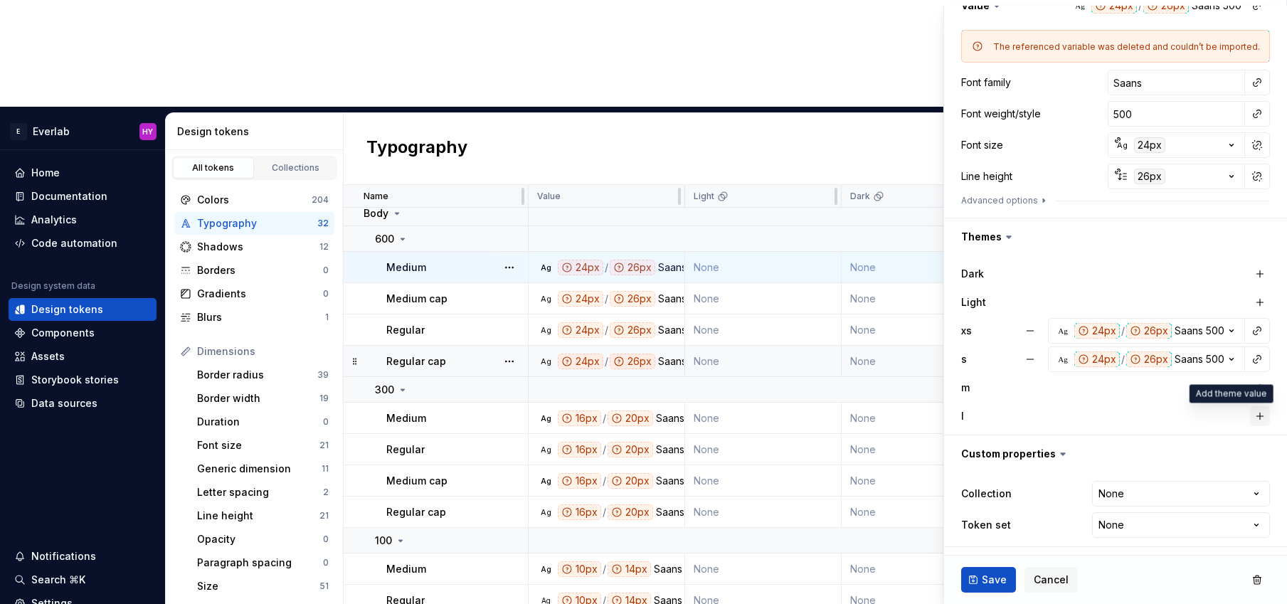
click at [1093, 413] on button "button" at bounding box center [1260, 416] width 20 height 20
click at [1093, 383] on button "button" at bounding box center [1260, 388] width 20 height 20
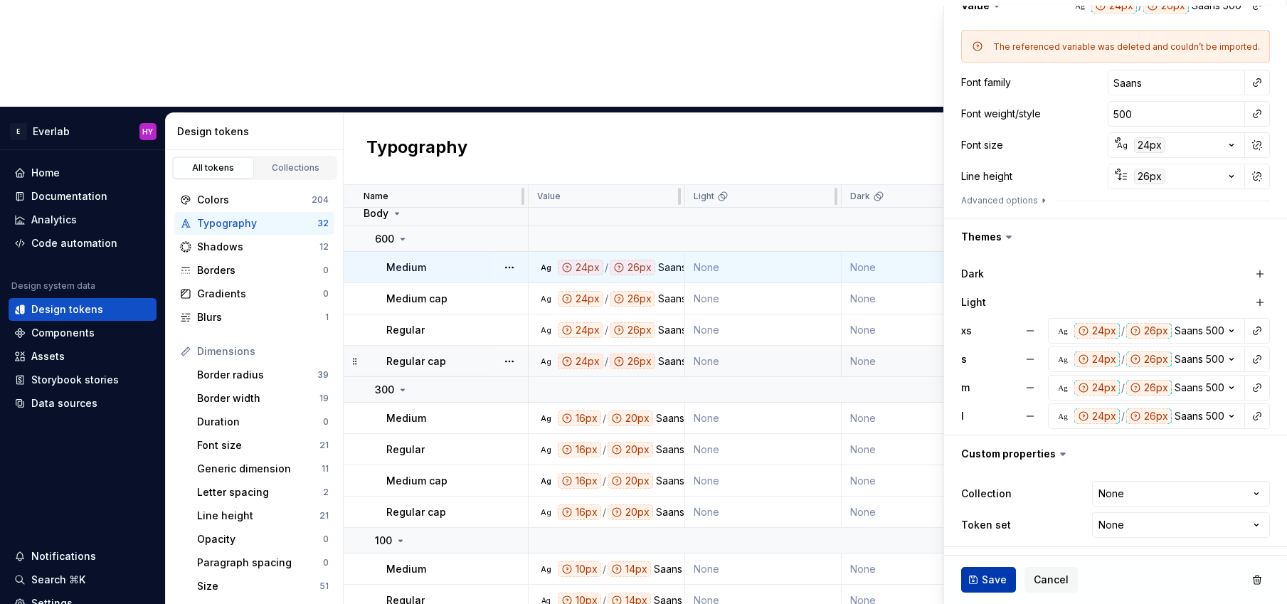
click at [993, 580] on span "Save" at bounding box center [994, 580] width 25 height 14
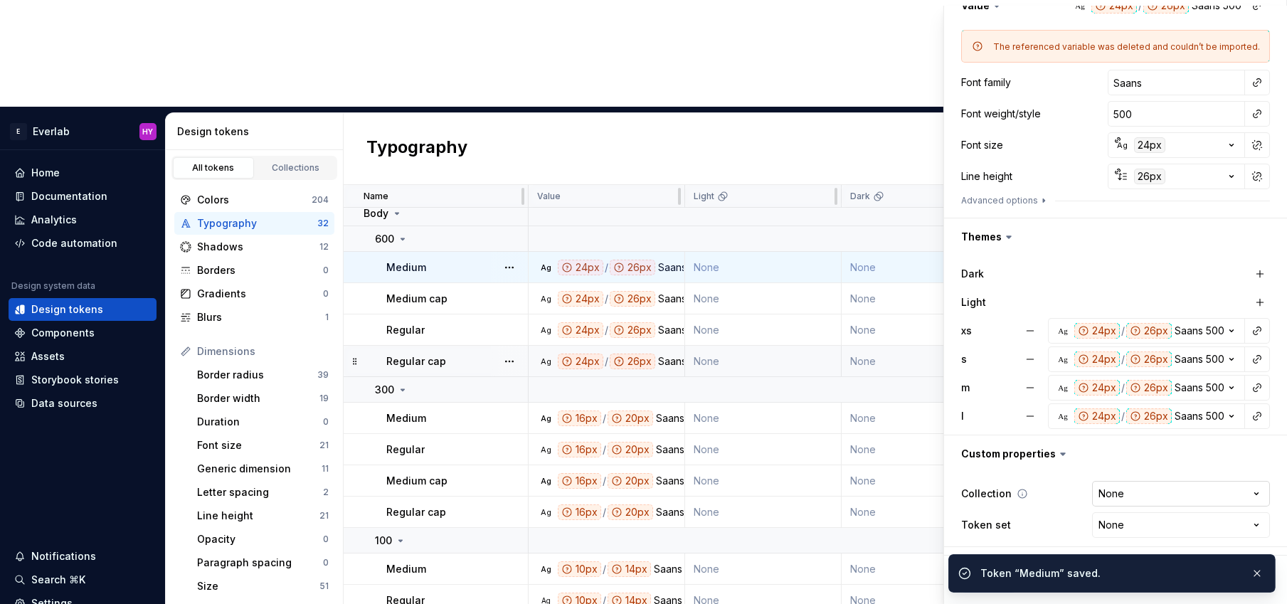
click at [1093, 497] on html "E Everlab HY Home Documentation Analytics Code automation Design system data De…" at bounding box center [643, 302] width 1287 height 604
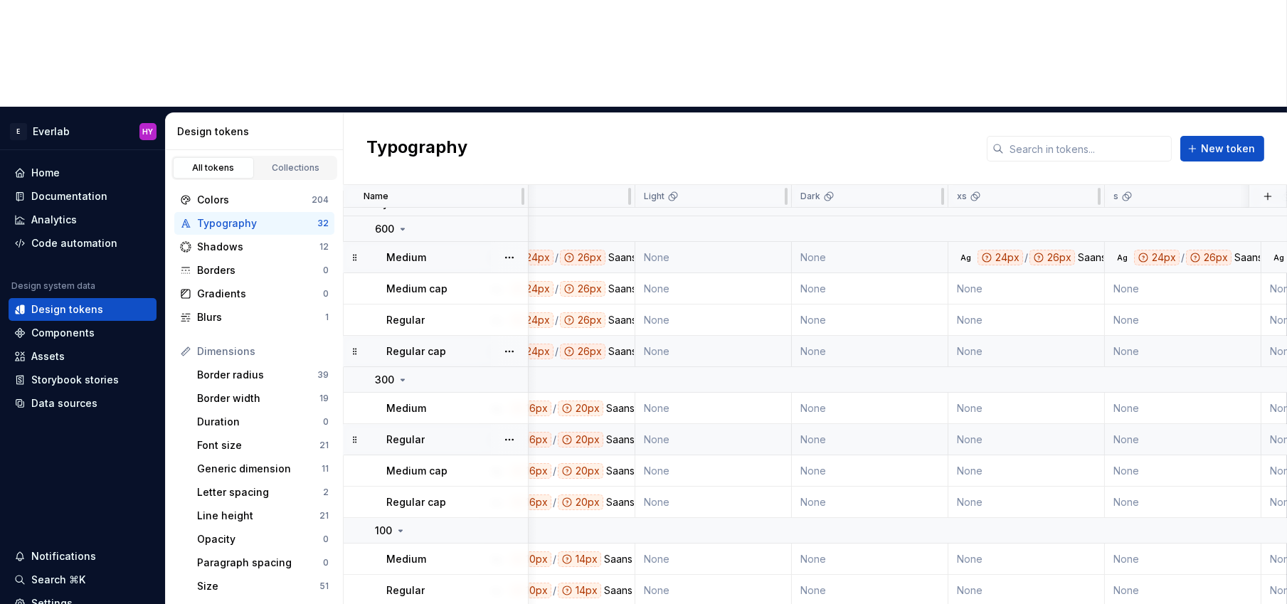
scroll to position [293, 51]
click at [702, 242] on td "None" at bounding box center [712, 257] width 156 height 31
click at [721, 242] on td "None" at bounding box center [712, 257] width 156 height 31
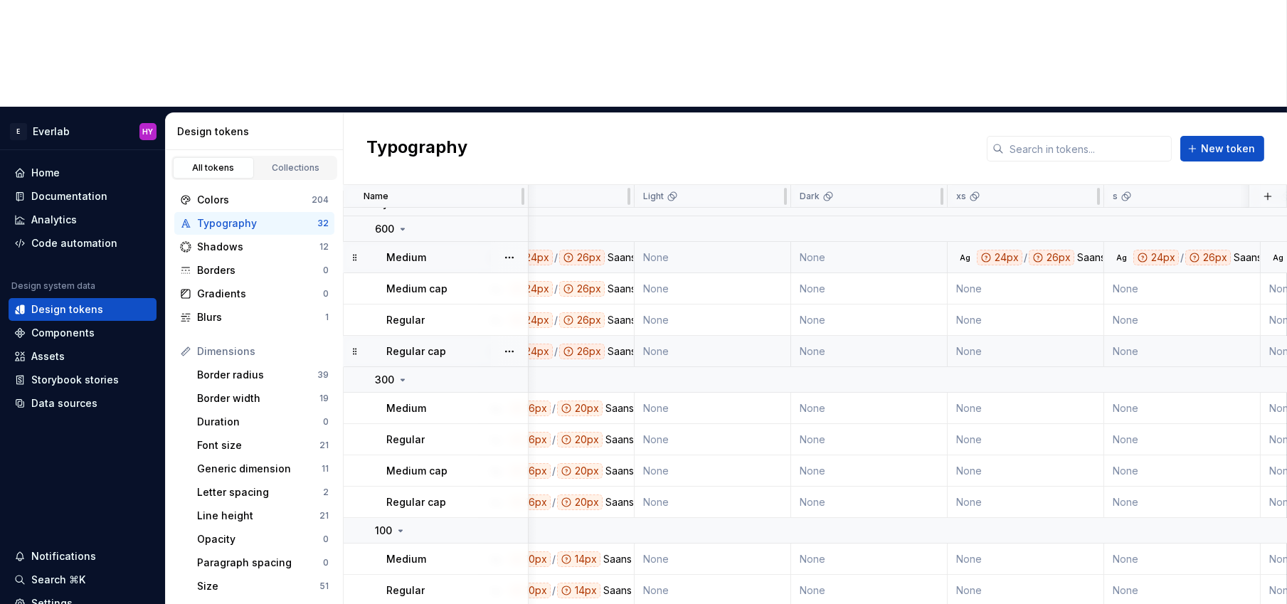
click at [701, 242] on td "None" at bounding box center [712, 257] width 156 height 31
type textarea "*"
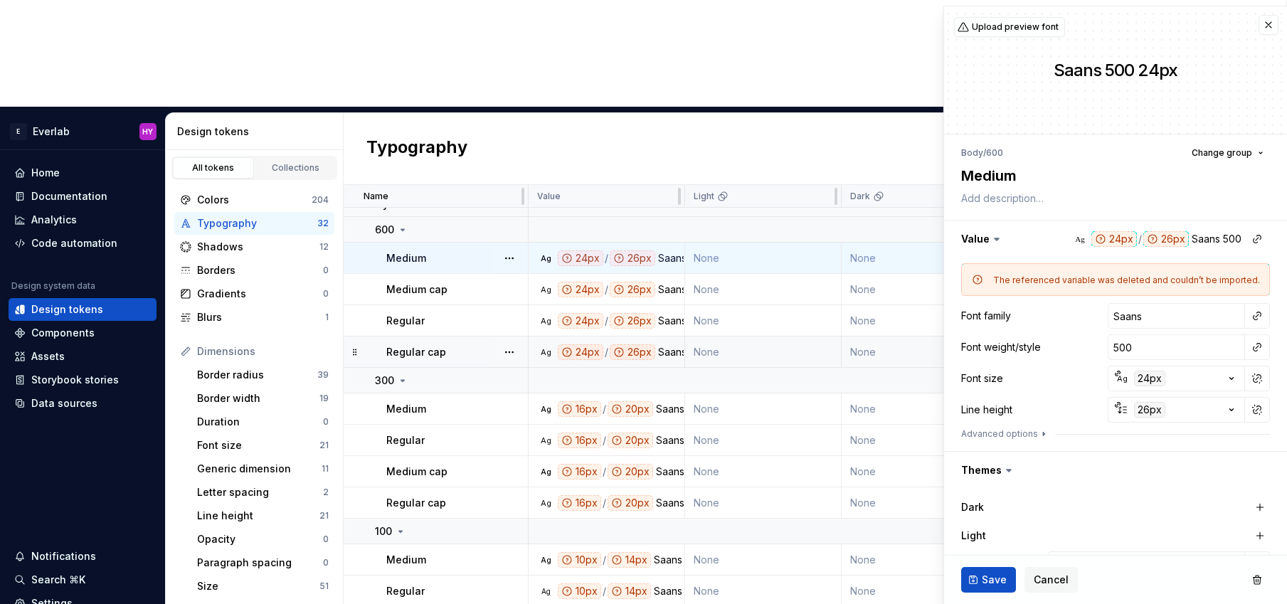
scroll to position [233, 0]
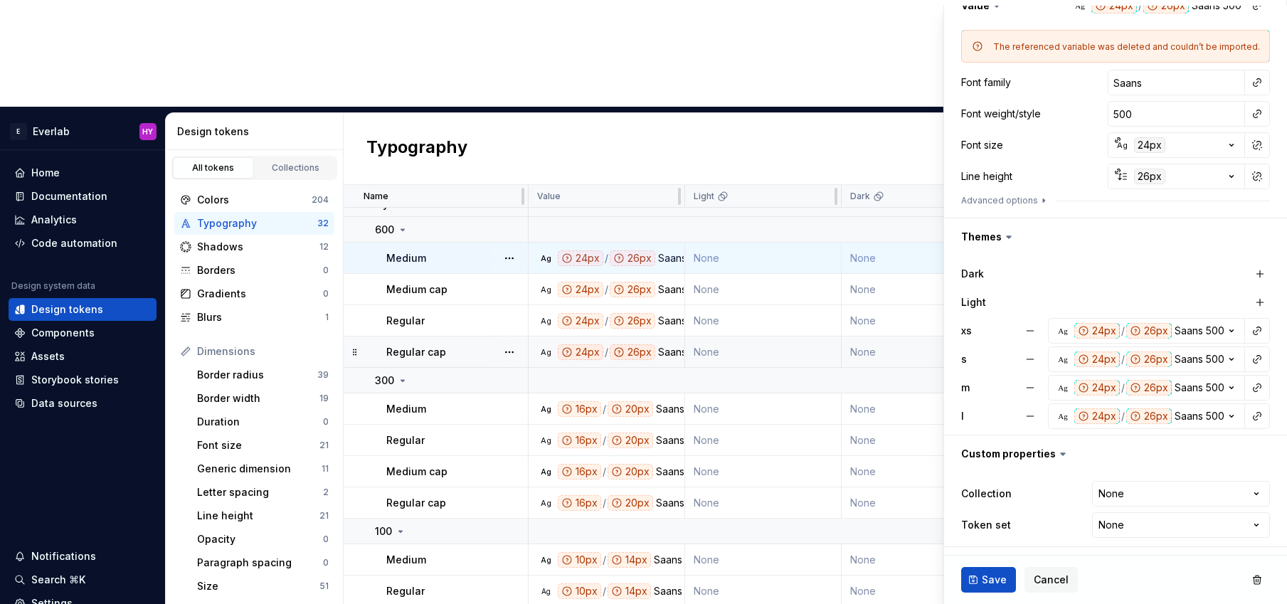
click at [1093, 504] on html "E Everlab HY Home Documentation Analytics Code automation Design system data De…" at bounding box center [643, 302] width 1287 height 604
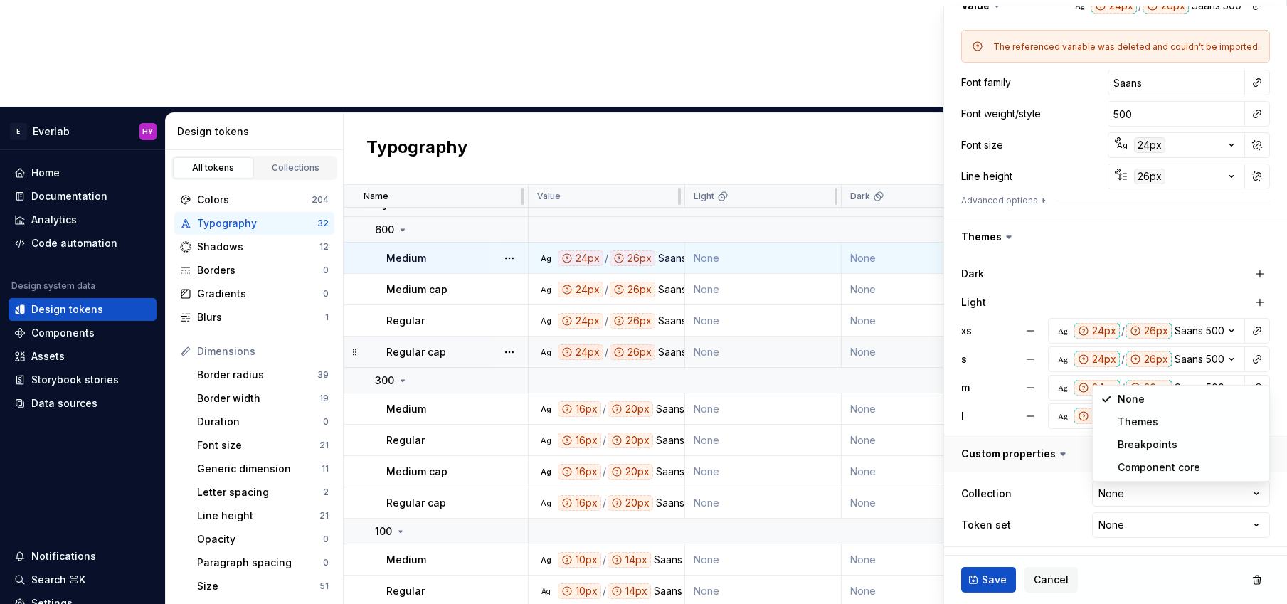
select select "**********"
type textarea "*"
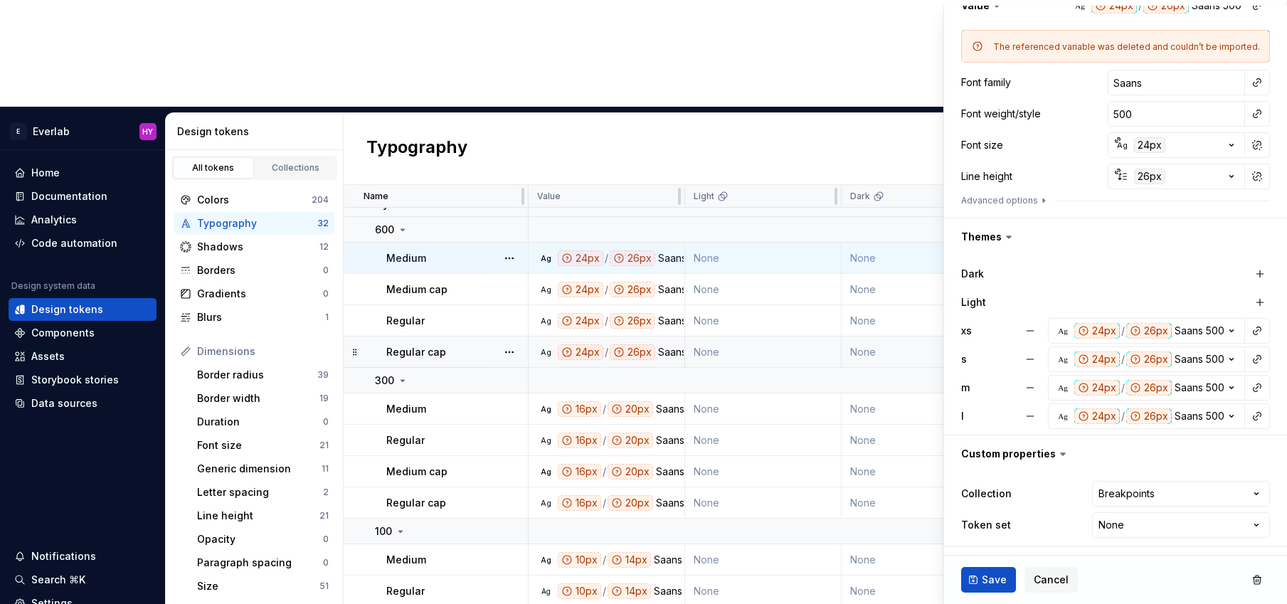
click at [1093, 528] on html "E Everlab HY Home Documentation Analytics Code automation Design system data De…" at bounding box center [643, 302] width 1287 height 604
select select "**********"
click at [1014, 575] on div "Save Cancel" at bounding box center [1115, 580] width 343 height 48
click at [1005, 577] on button "Save" at bounding box center [988, 580] width 55 height 26
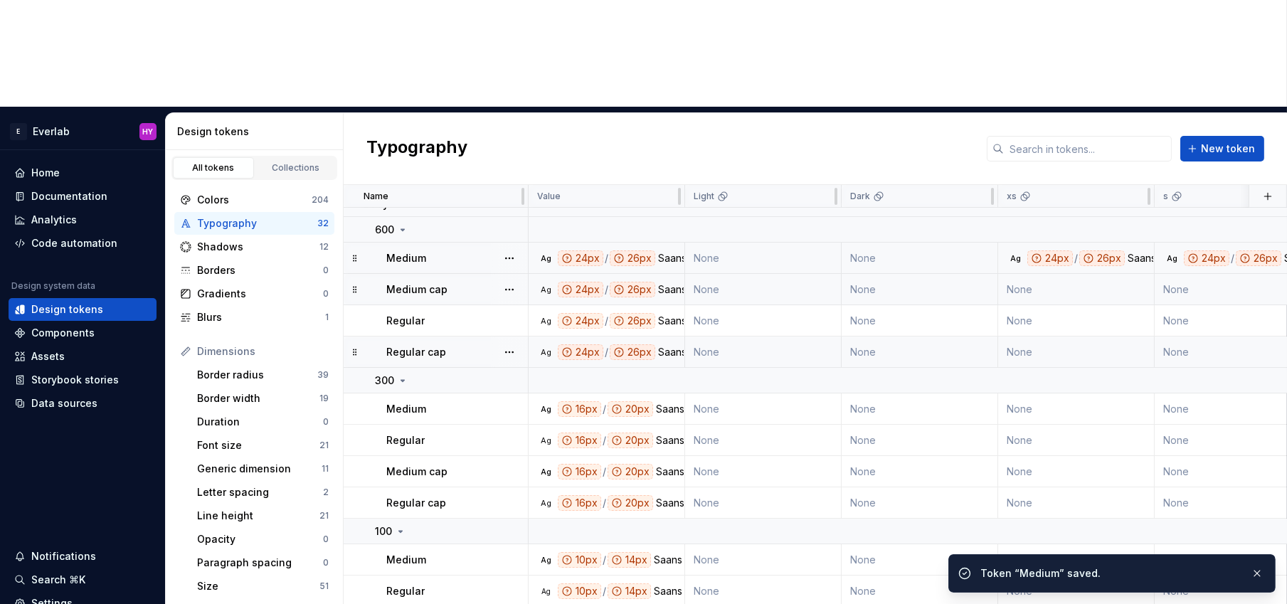
click at [778, 274] on td "None" at bounding box center [763, 289] width 156 height 31
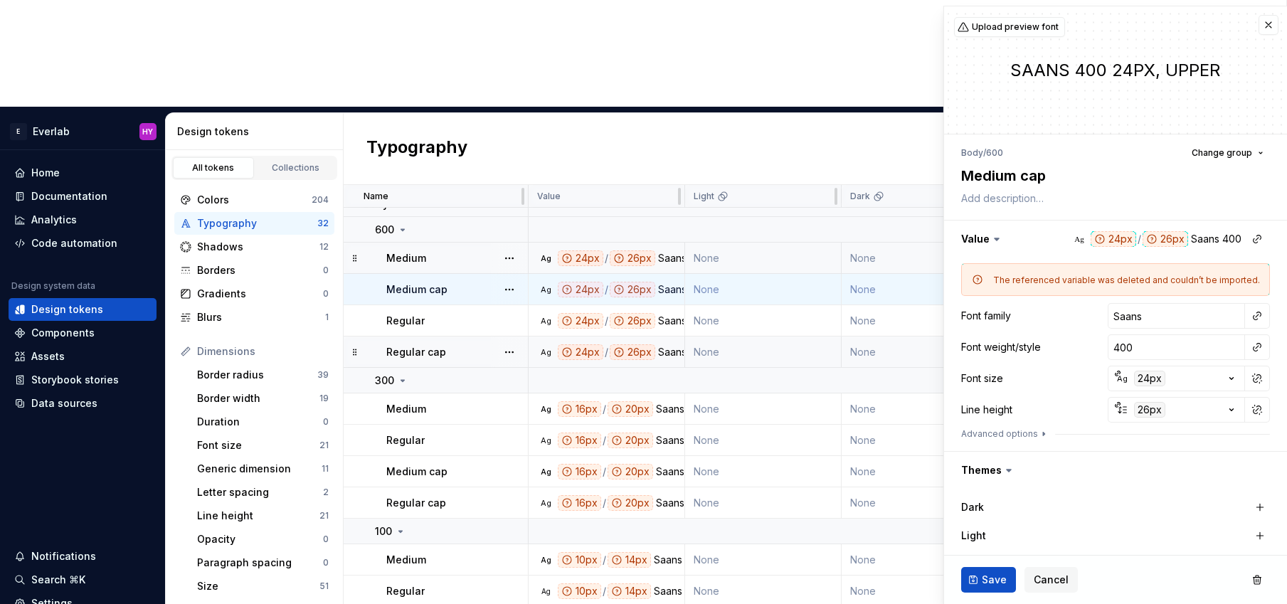
click at [765, 274] on td "None" at bounding box center [763, 289] width 156 height 31
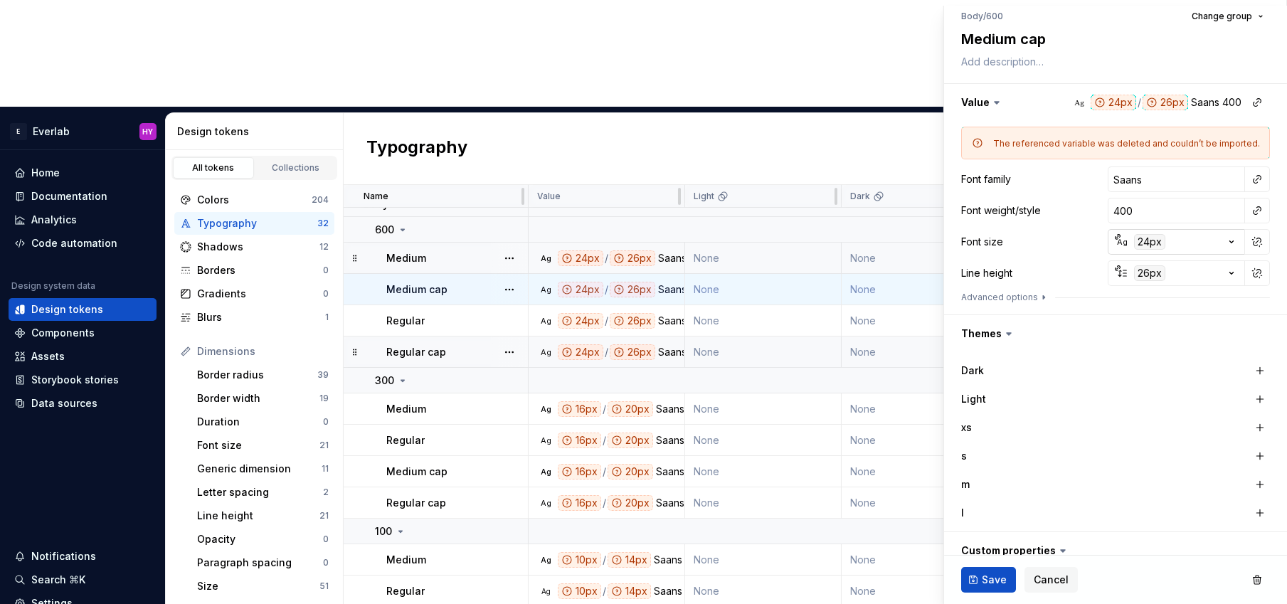
scroll to position [216, 0]
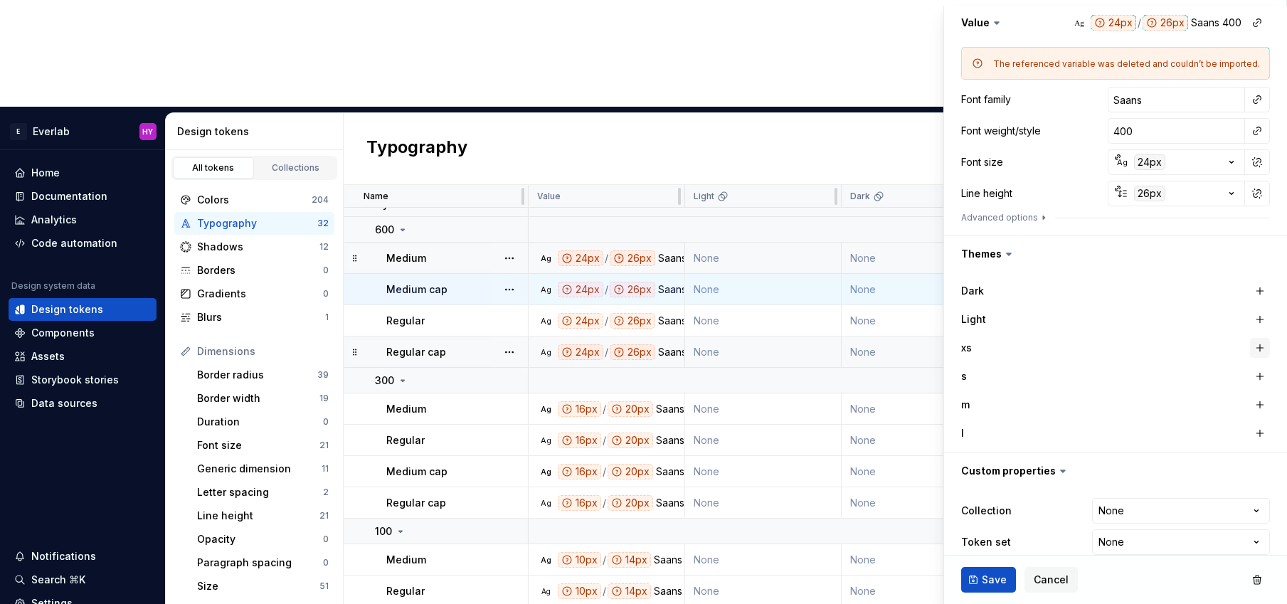
click at [1093, 347] on button "button" at bounding box center [1260, 348] width 20 height 20
click at [1093, 372] on button "button" at bounding box center [1260, 376] width 20 height 20
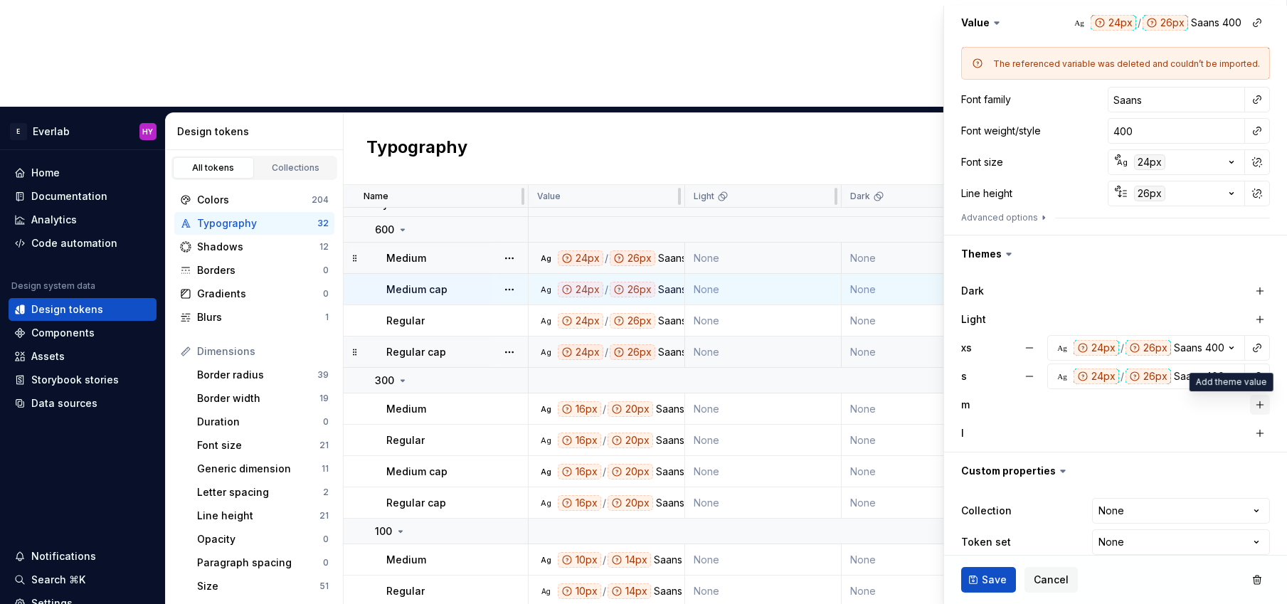
click at [1093, 399] on button "button" at bounding box center [1260, 405] width 20 height 20
click at [1093, 418] on div "Dark Light xs Ag 24px / 26px Saans 400 s Ag 24px / 26px Saans 400 m Ag 24px / 2…" at bounding box center [1115, 362] width 309 height 168
click at [1093, 433] on button "button" at bounding box center [1260, 433] width 20 height 20
type textarea "*"
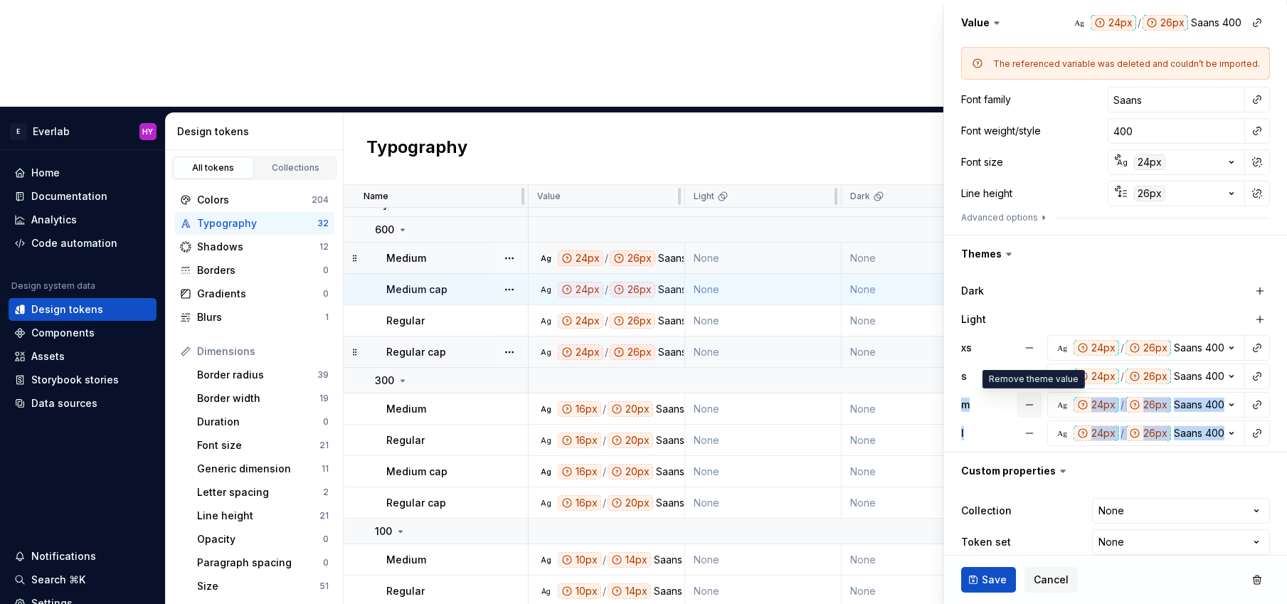
scroll to position [233, 0]
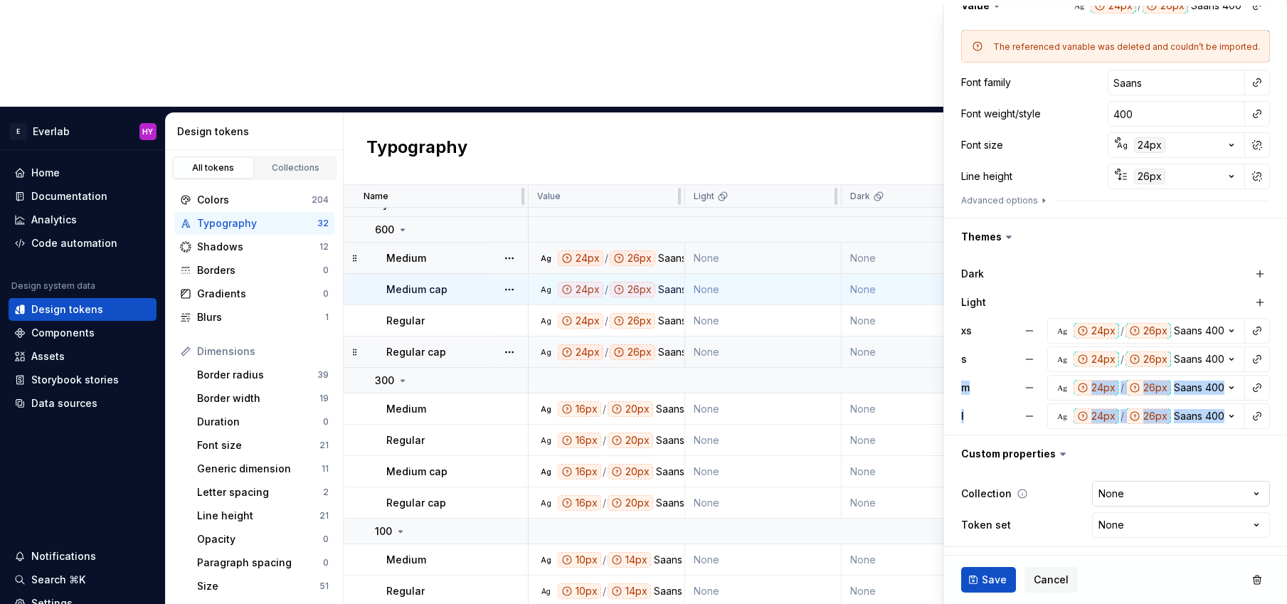
click at [1093, 484] on html "E Everlab HY Home Documentation Analytics Code automation Design system data De…" at bounding box center [643, 302] width 1287 height 604
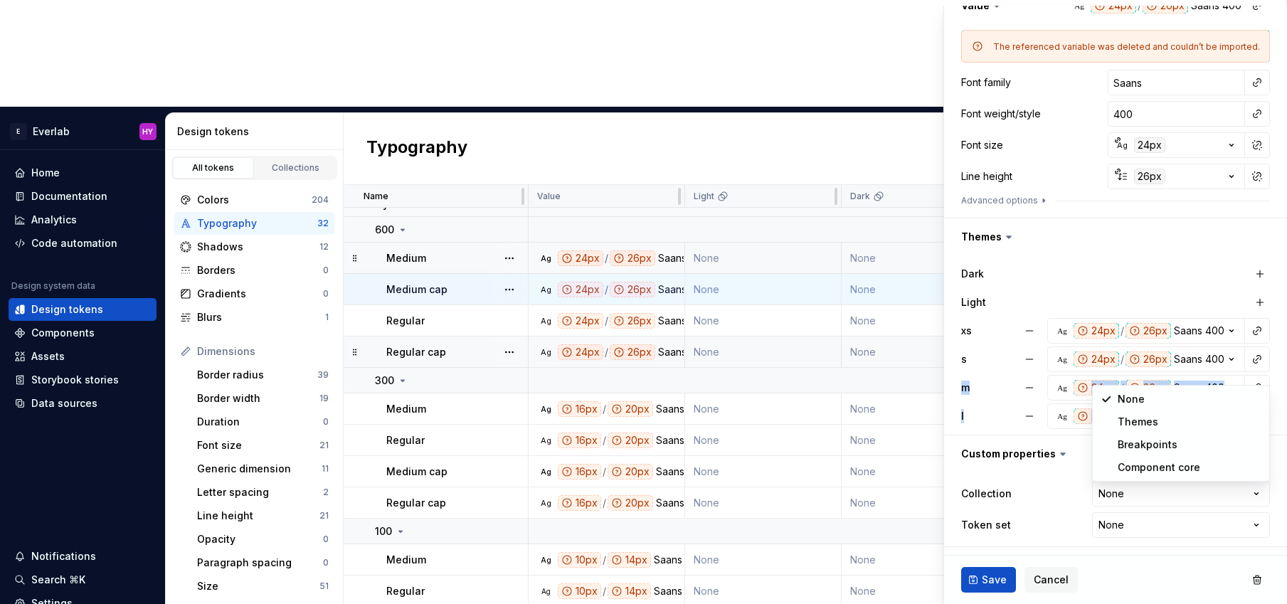
select select "**********"
type textarea "*"
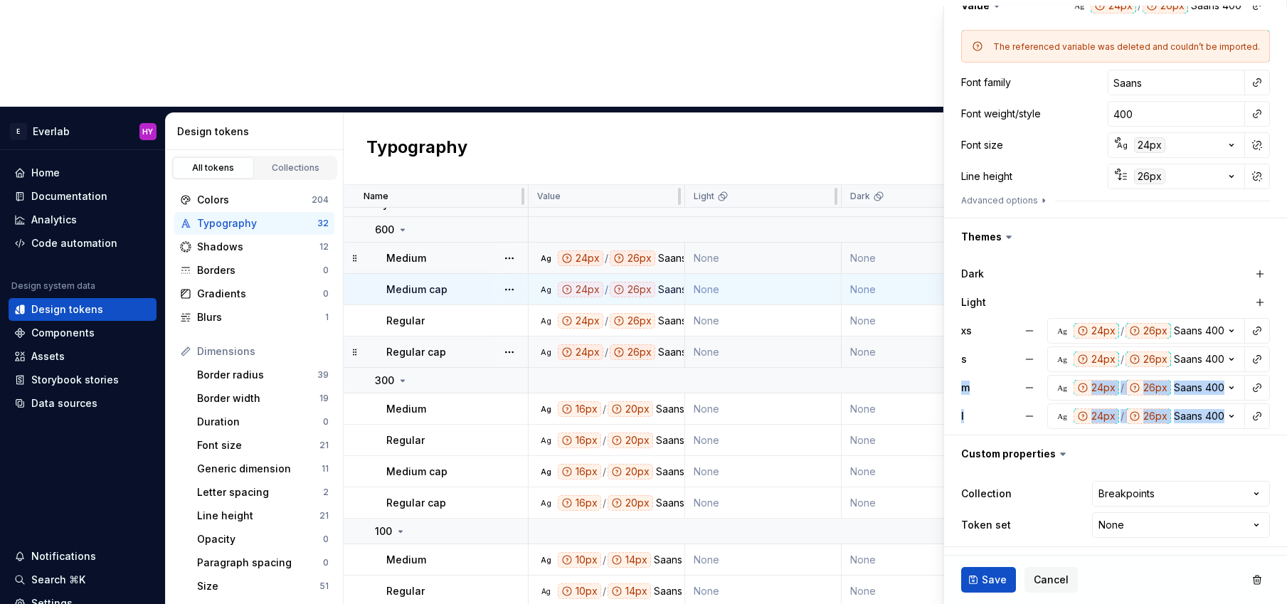
click at [1093, 528] on html "E Everlab HY Home Documentation Analytics Code automation Design system data De…" at bounding box center [643, 302] width 1287 height 604
select select "**********"
drag, startPoint x: 1159, startPoint y: 447, endPoint x: 1091, endPoint y: 500, distance: 85.7
click at [989, 585] on span "Save" at bounding box center [994, 580] width 25 height 14
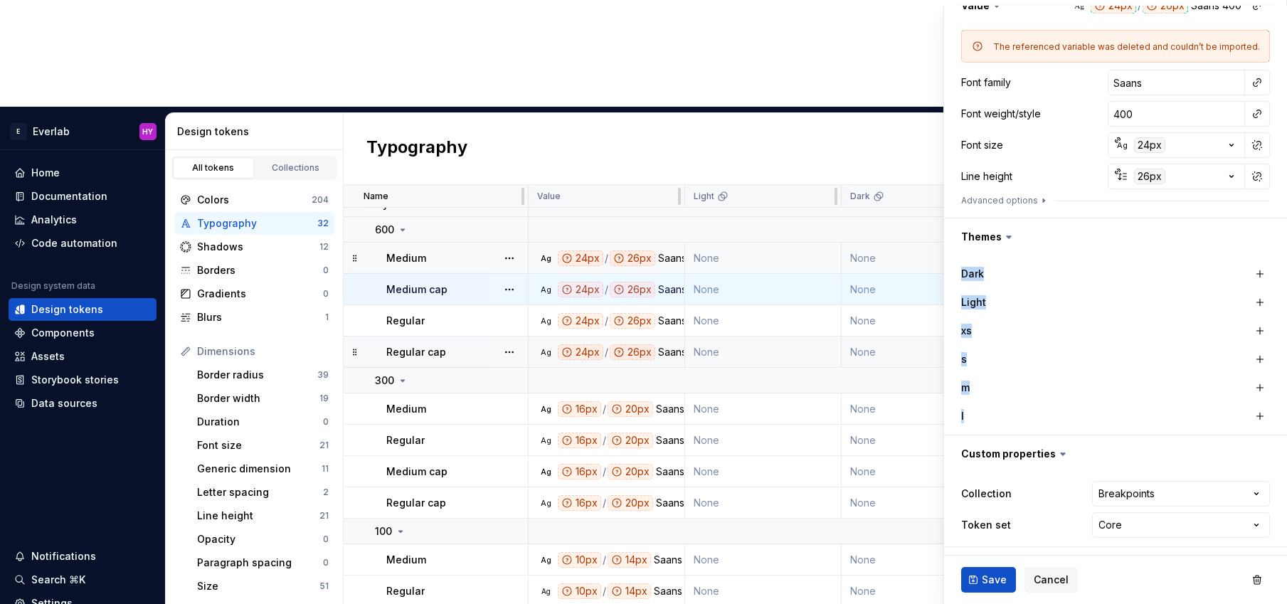
scroll to position [290, 0]
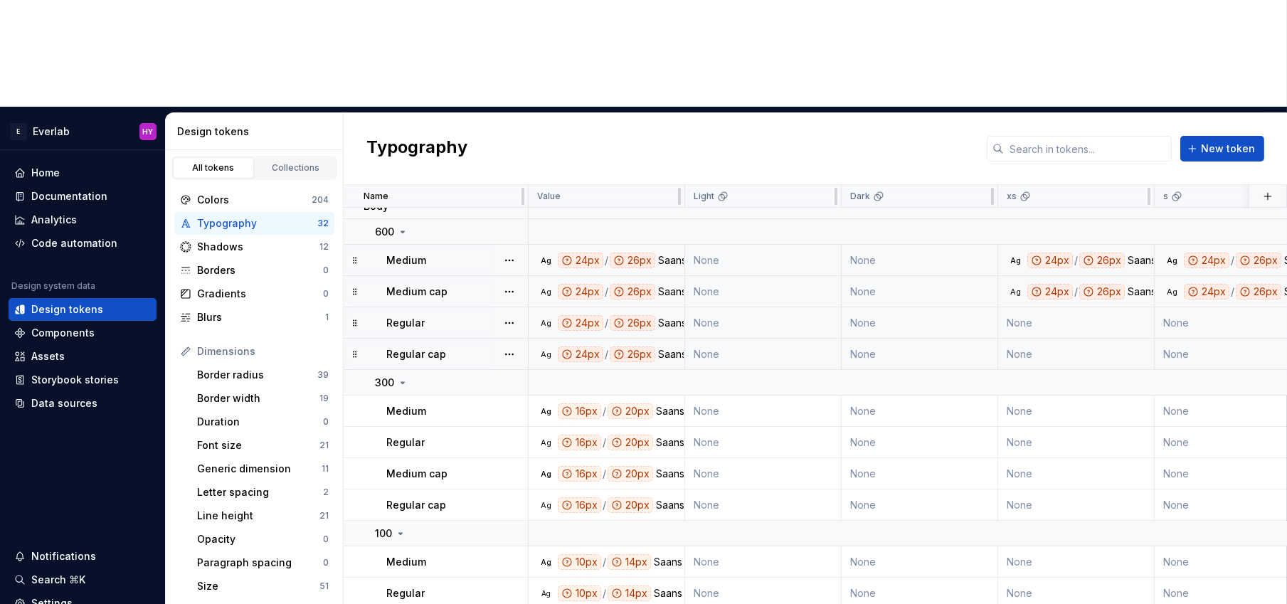
click at [739, 307] on td "None" at bounding box center [763, 322] width 156 height 31
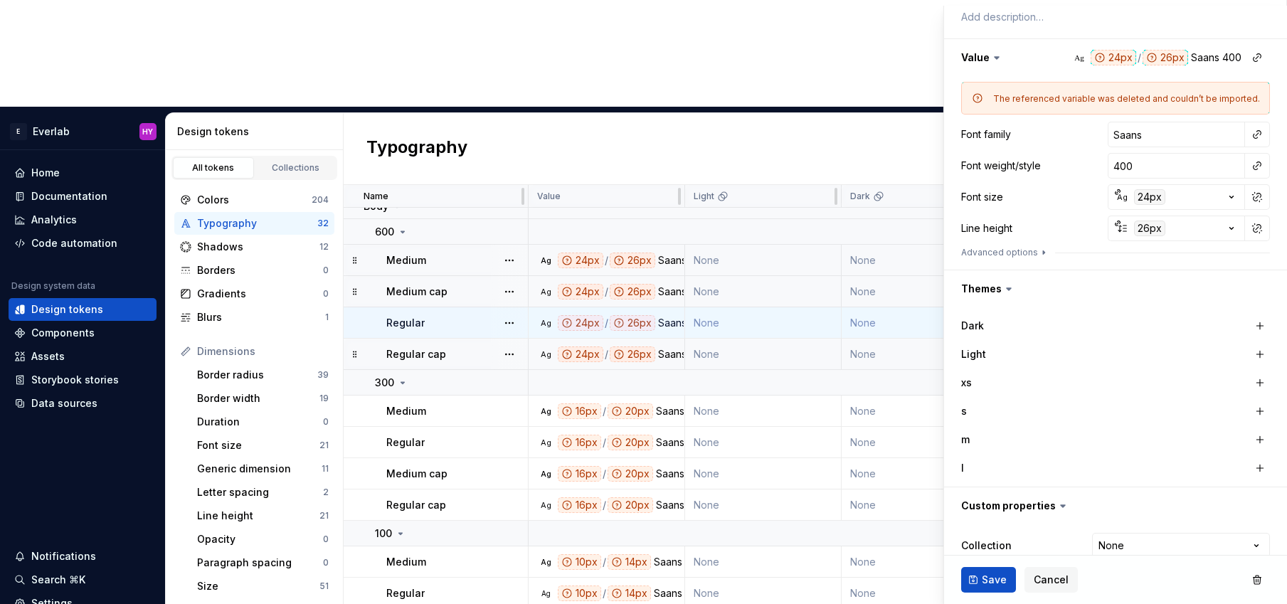
scroll to position [184, 0]
click at [1093, 376] on button "button" at bounding box center [1260, 381] width 20 height 20
click at [1093, 414] on button "button" at bounding box center [1260, 409] width 20 height 20
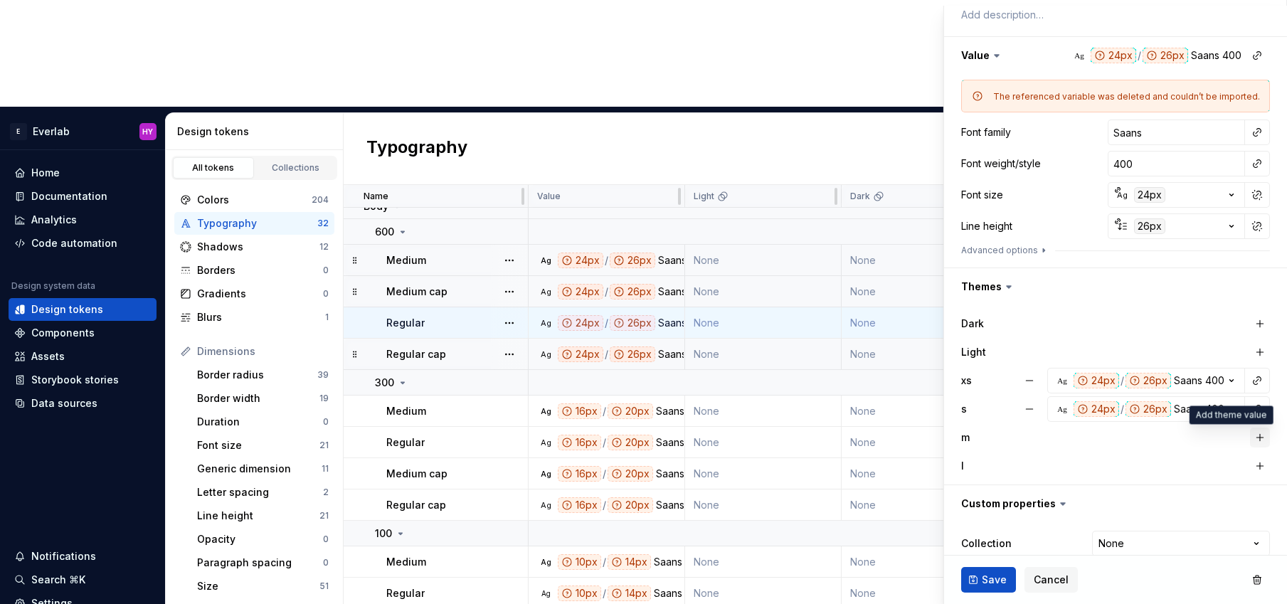
click at [1093, 437] on button "button" at bounding box center [1260, 438] width 20 height 20
click at [1093, 468] on button "button" at bounding box center [1260, 466] width 20 height 20
type textarea "*"
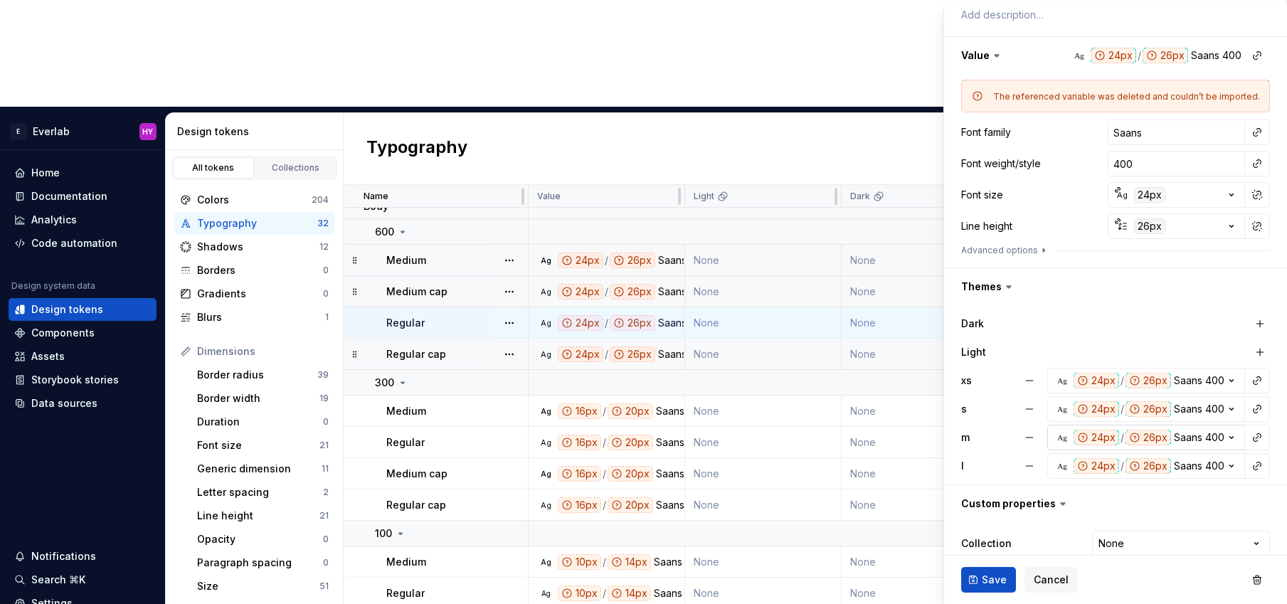
scroll to position [233, 0]
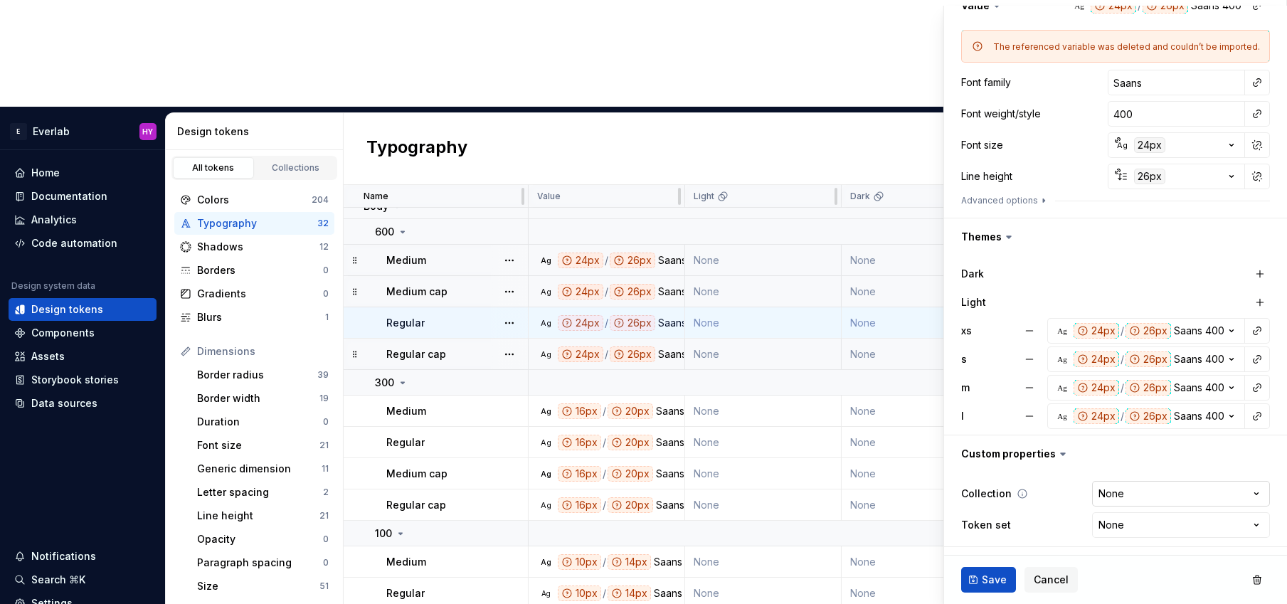
click at [1093, 492] on html "E Everlab HY Home Documentation Analytics Code automation Design system data De…" at bounding box center [643, 302] width 1287 height 604
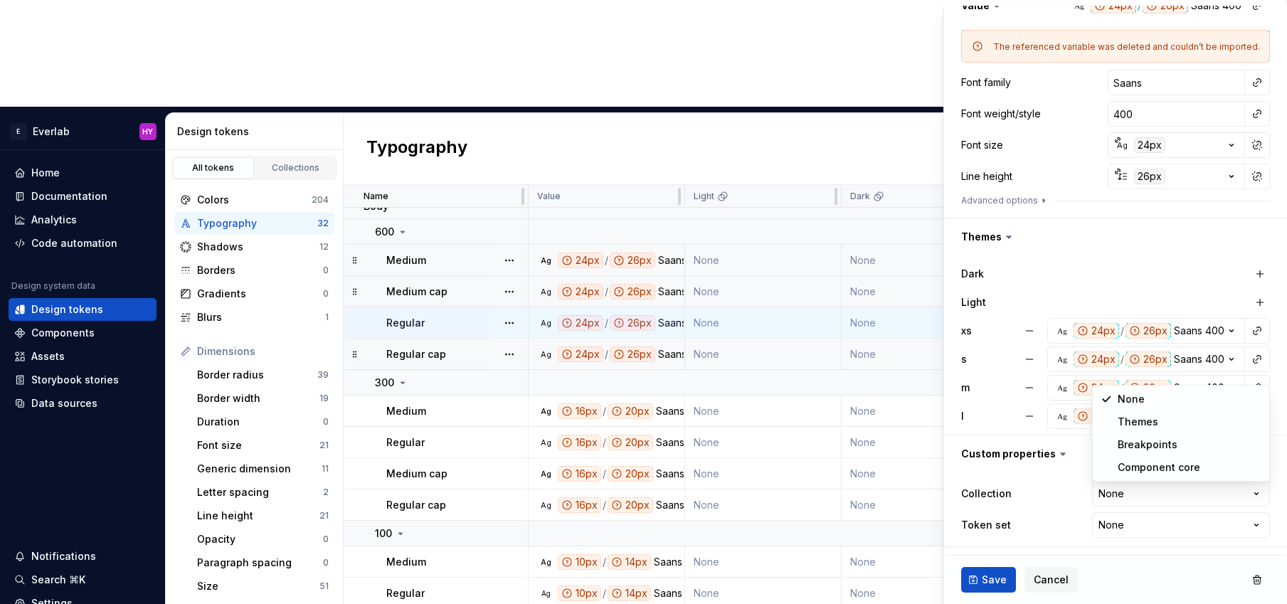
select select "**********"
type textarea "*"
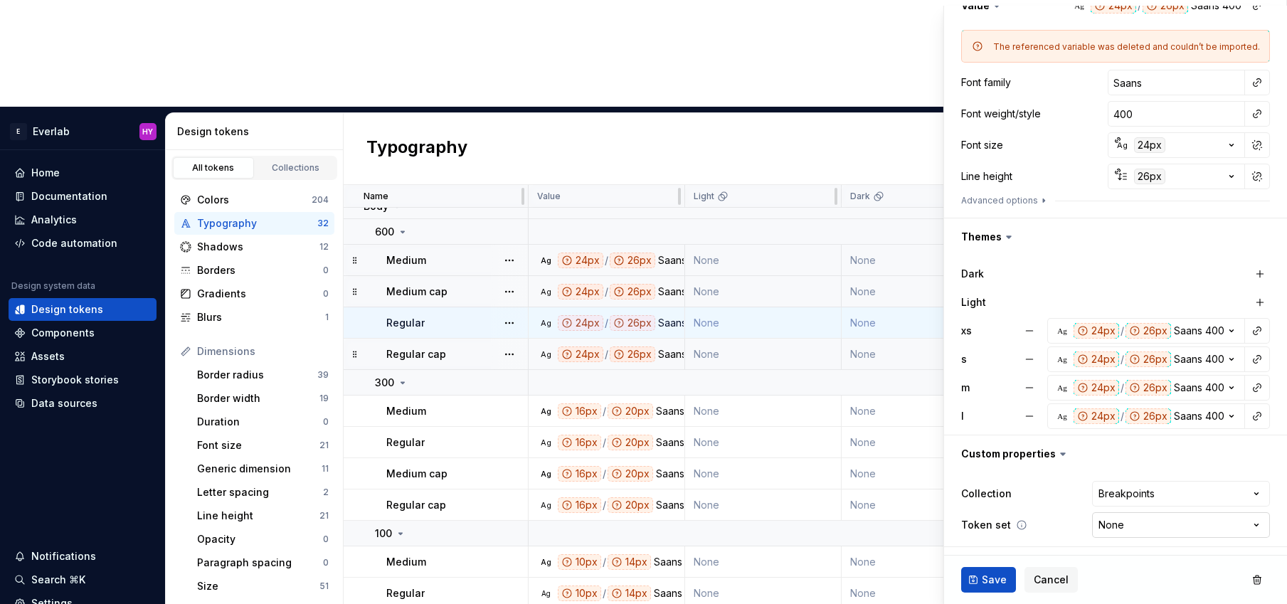
click at [1093, 521] on html "E Everlab HY Home Documentation Analytics Code automation Design system data De…" at bounding box center [643, 302] width 1287 height 604
select select "**********"
click at [984, 577] on span "Save" at bounding box center [994, 580] width 25 height 14
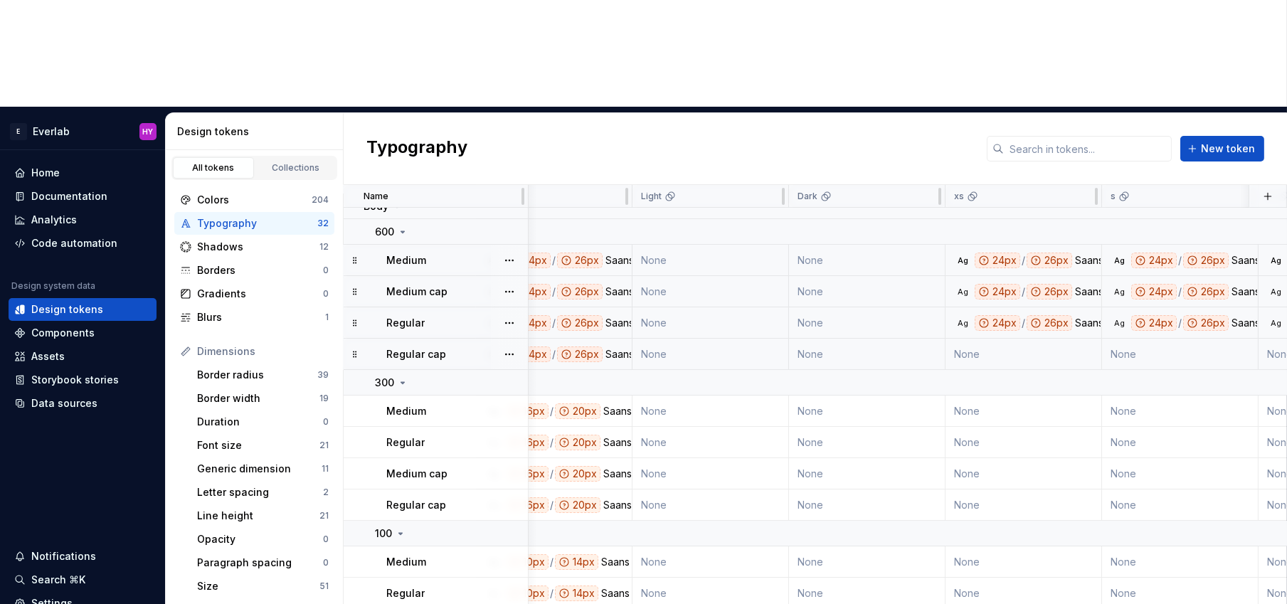
scroll to position [290, 0]
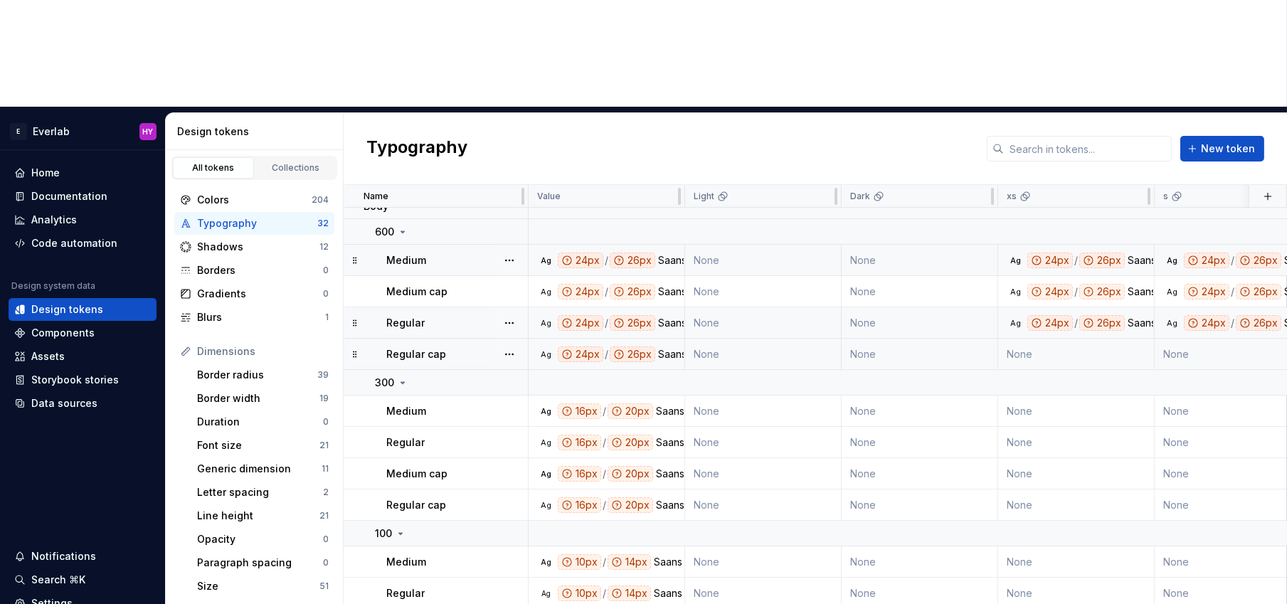
click at [1059, 339] on td "None" at bounding box center [1076, 354] width 156 height 31
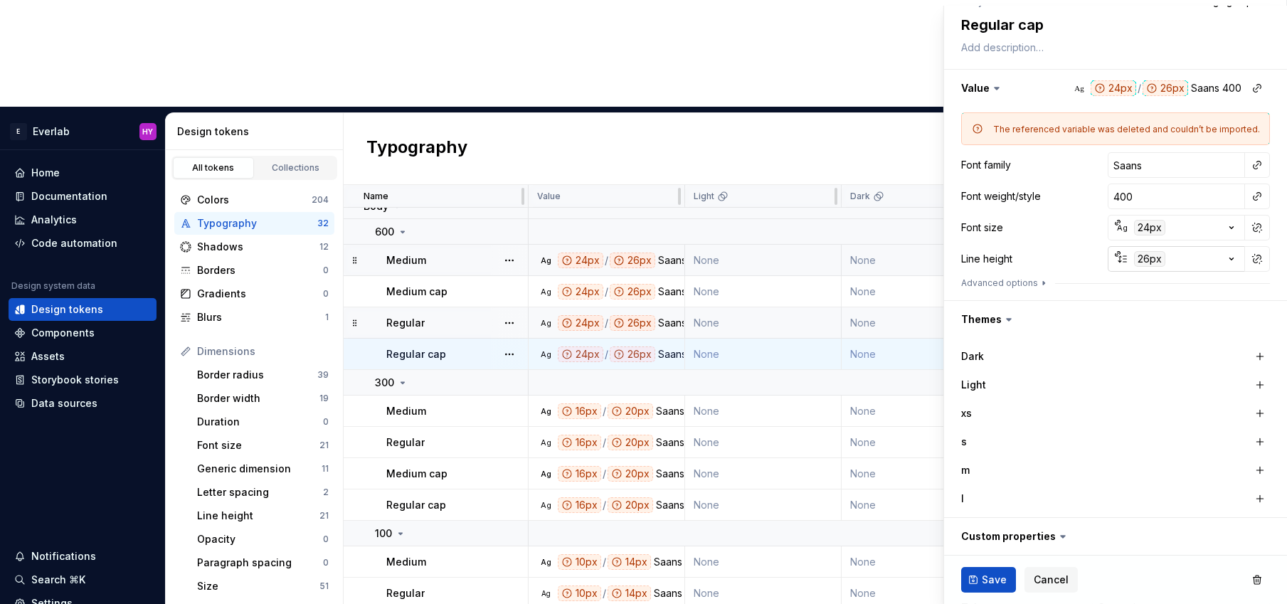
scroll to position [182, 0]
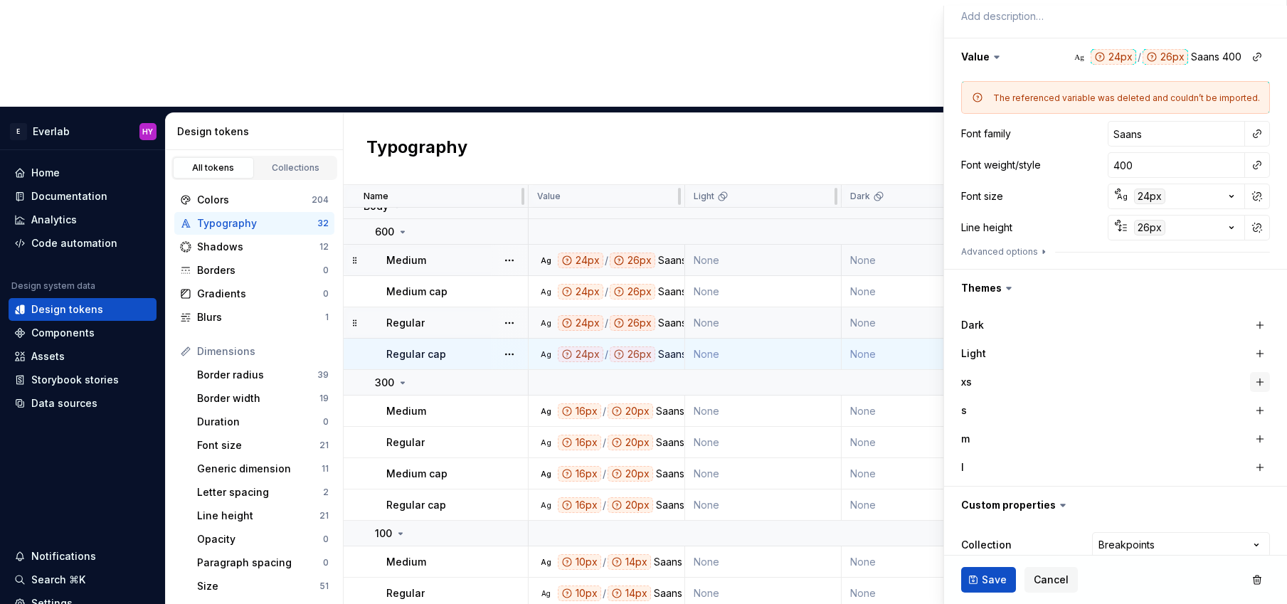
click at [1093, 383] on button "button" at bounding box center [1260, 382] width 20 height 20
click at [1093, 411] on button "button" at bounding box center [1260, 410] width 20 height 20
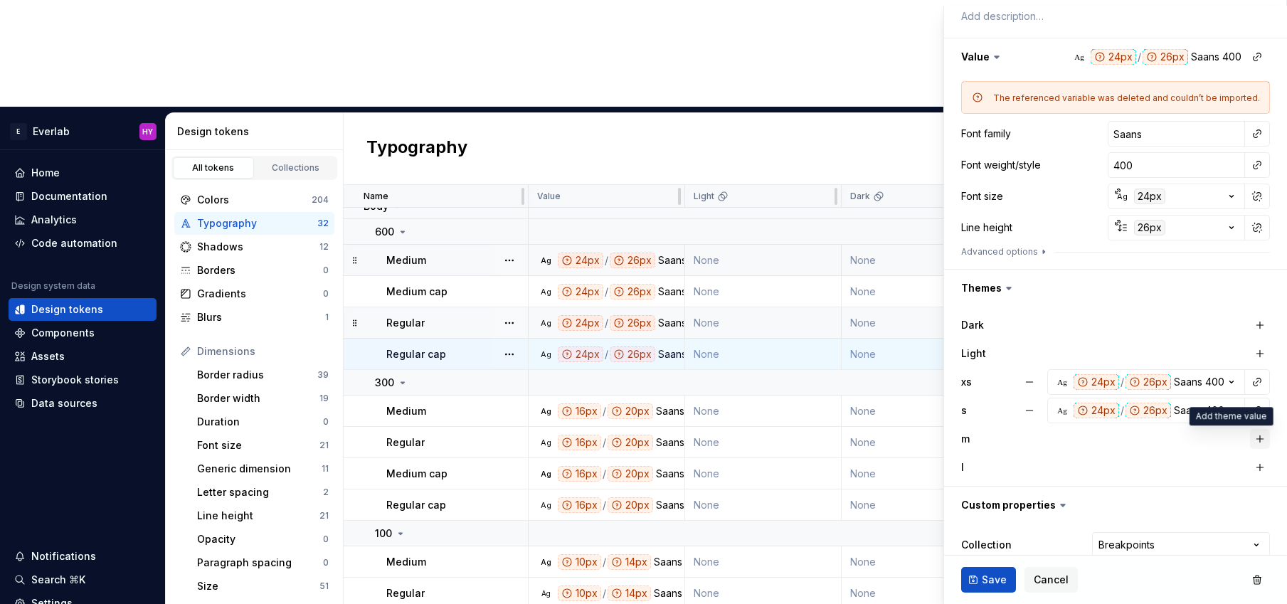
click at [1093, 438] on button "button" at bounding box center [1260, 439] width 20 height 20
click at [1093, 468] on button "button" at bounding box center [1260, 467] width 20 height 20
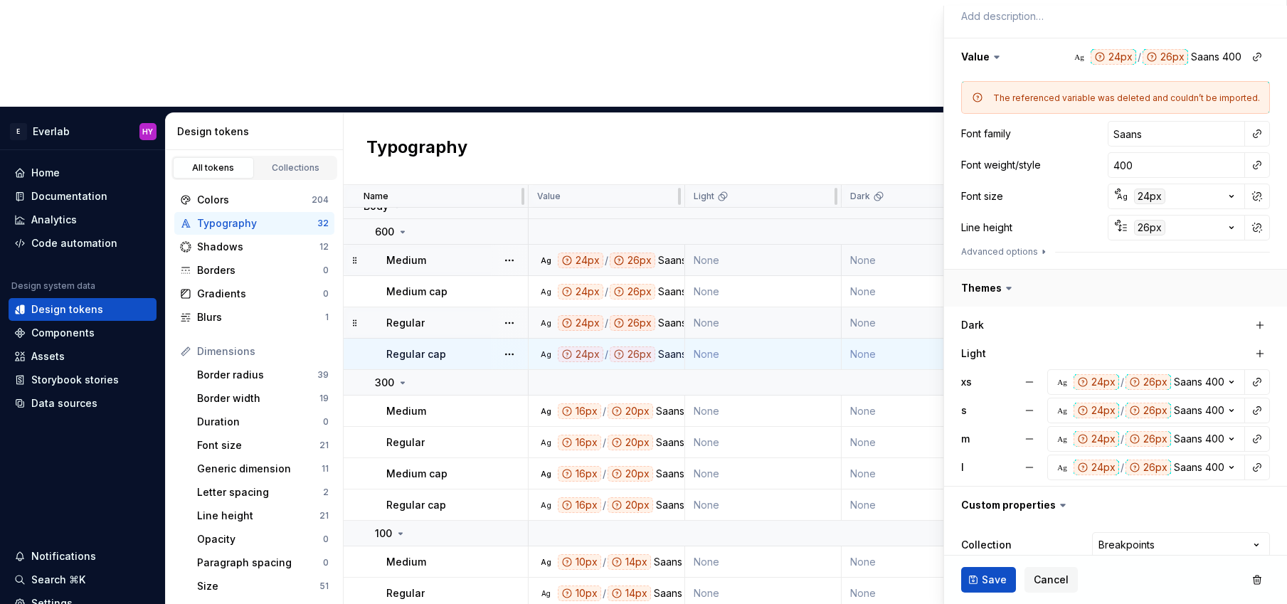
scroll to position [233, 0]
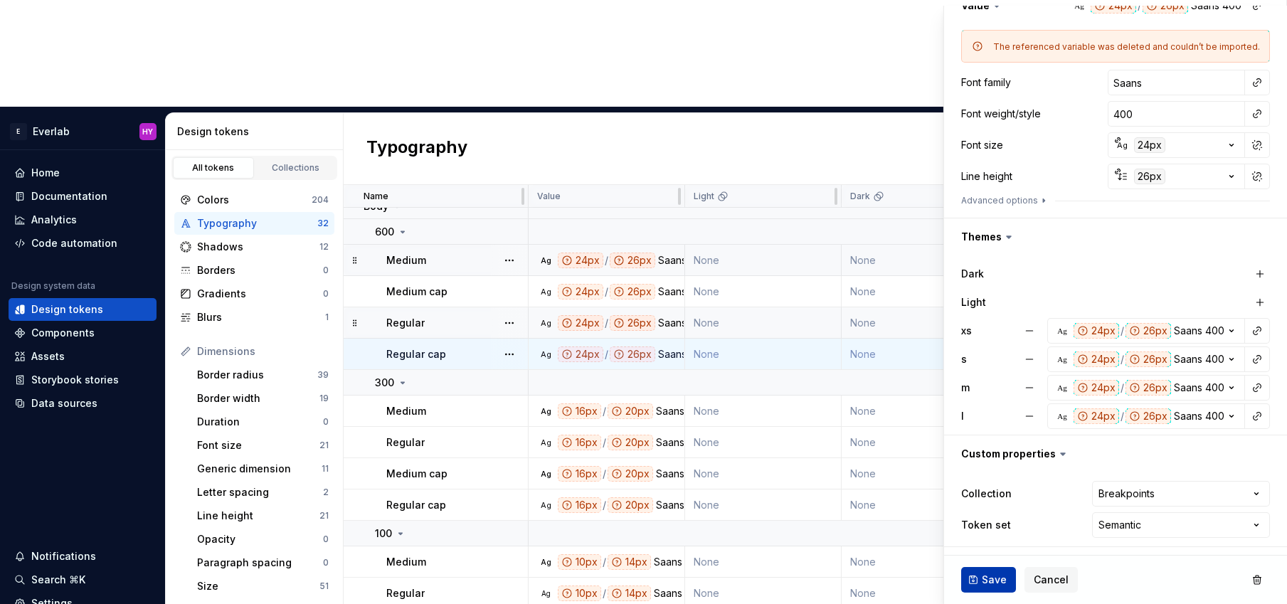
click at [989, 578] on span "Save" at bounding box center [994, 580] width 25 height 14
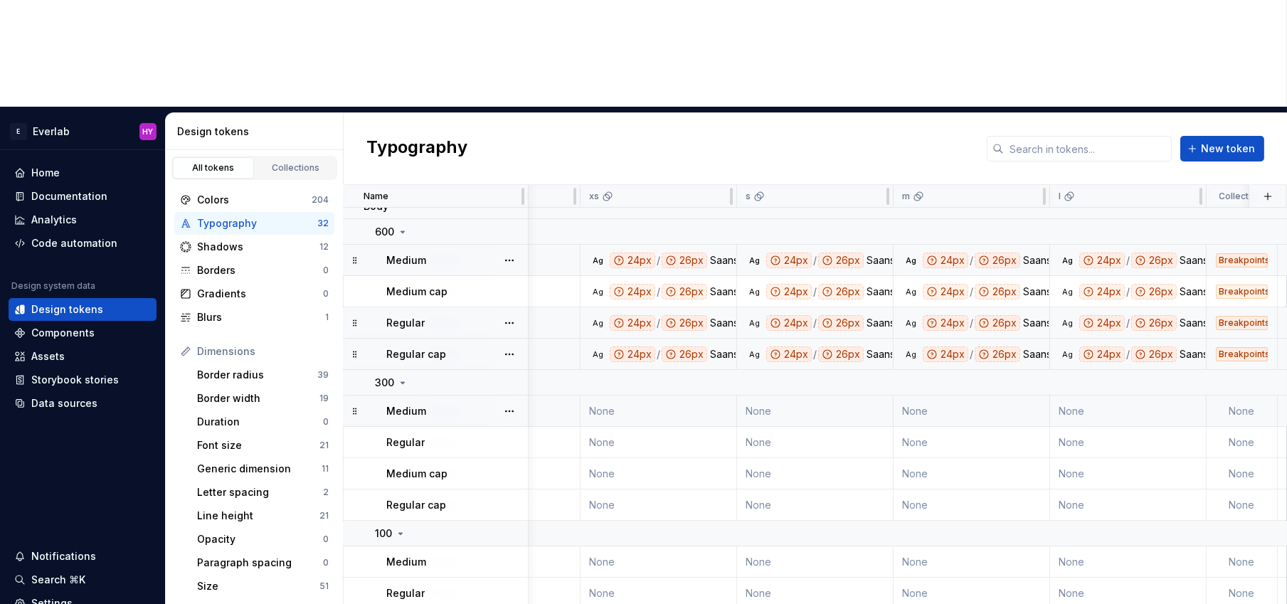
scroll to position [290, 418]
click at [654, 395] on td "None" at bounding box center [658, 410] width 156 height 31
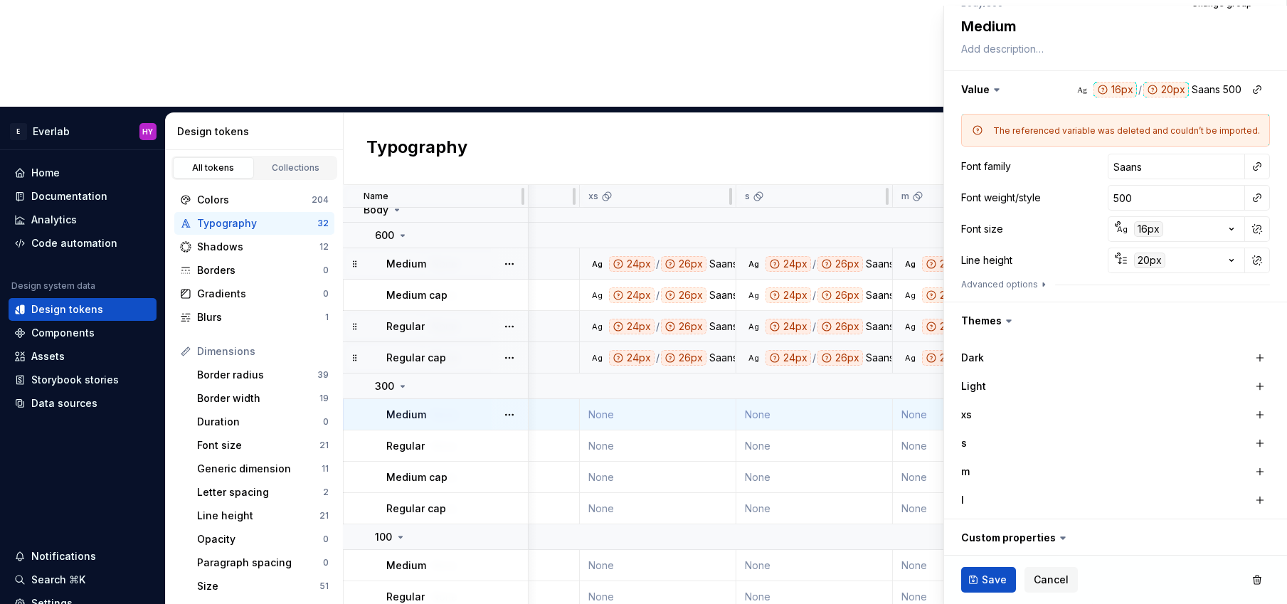
scroll to position [177, 0]
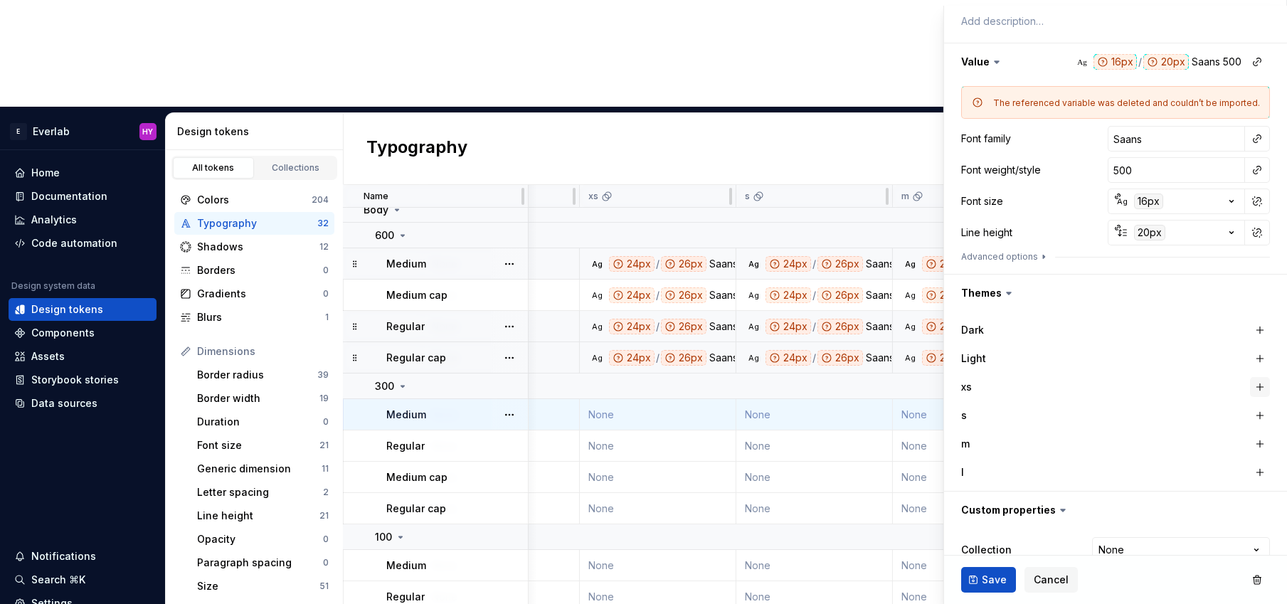
click at [1093, 388] on button "button" at bounding box center [1260, 387] width 20 height 20
click at [1093, 418] on button "button" at bounding box center [1260, 415] width 20 height 20
click at [1093, 446] on button "button" at bounding box center [1260, 444] width 20 height 20
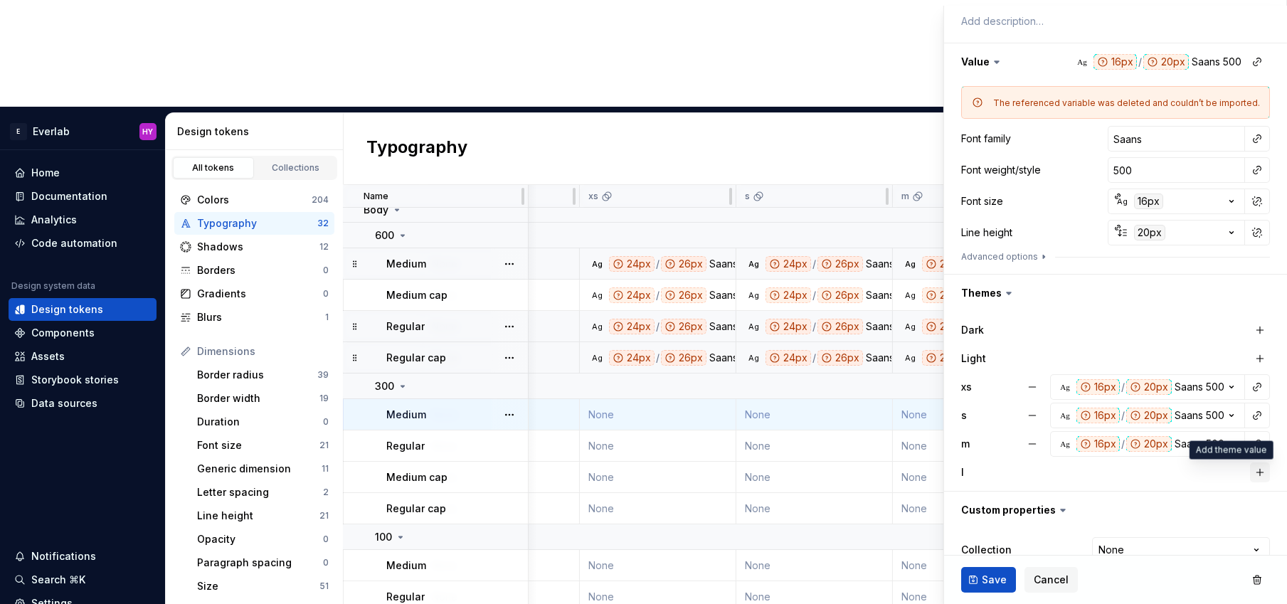
click at [1093, 470] on button "button" at bounding box center [1260, 472] width 20 height 20
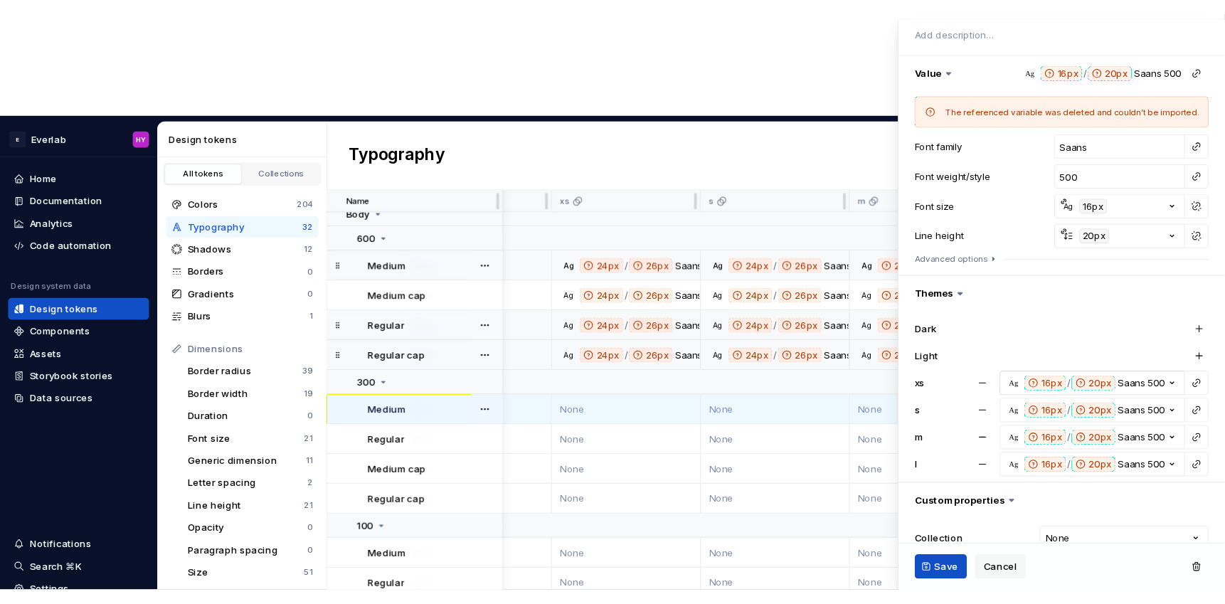
scroll to position [233, 0]
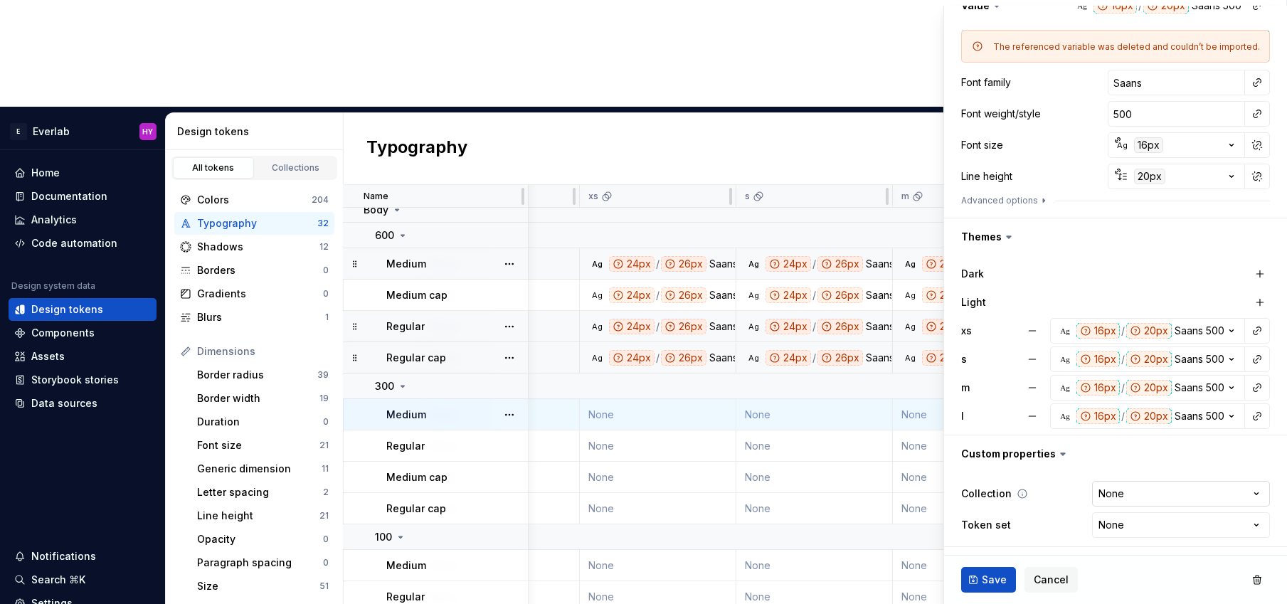
click at [1093, 498] on html "E Everlab HY Home Documentation Analytics Code automation Design system data De…" at bounding box center [643, 302] width 1287 height 604
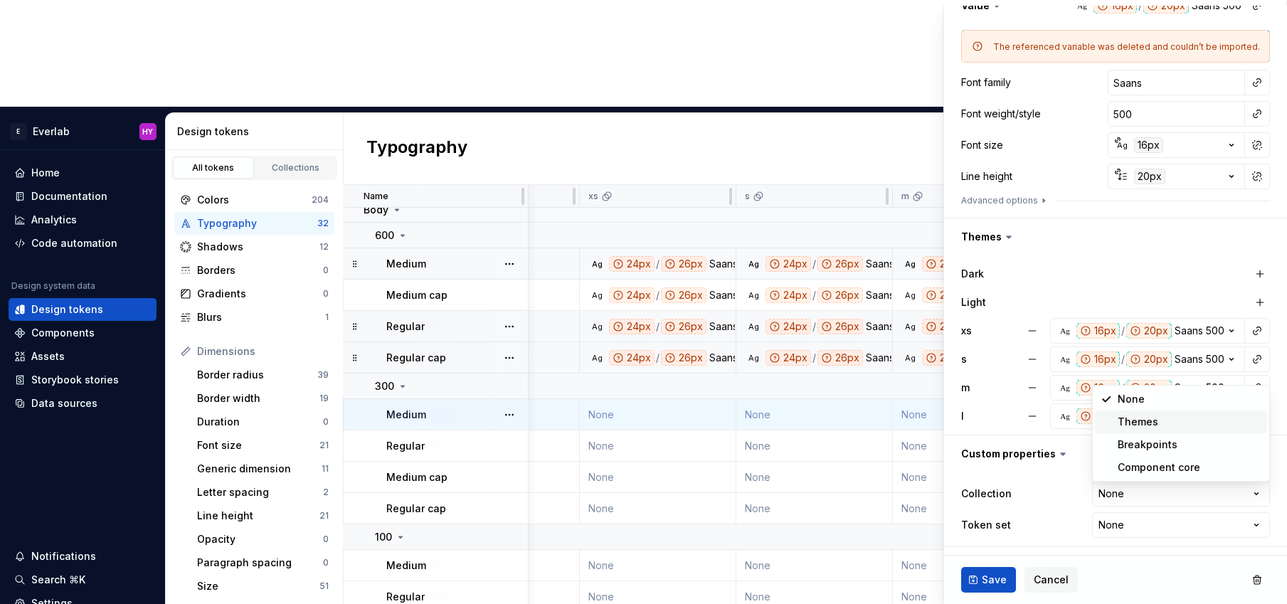
type textarea "*"
select select "**********"
type textarea "*"
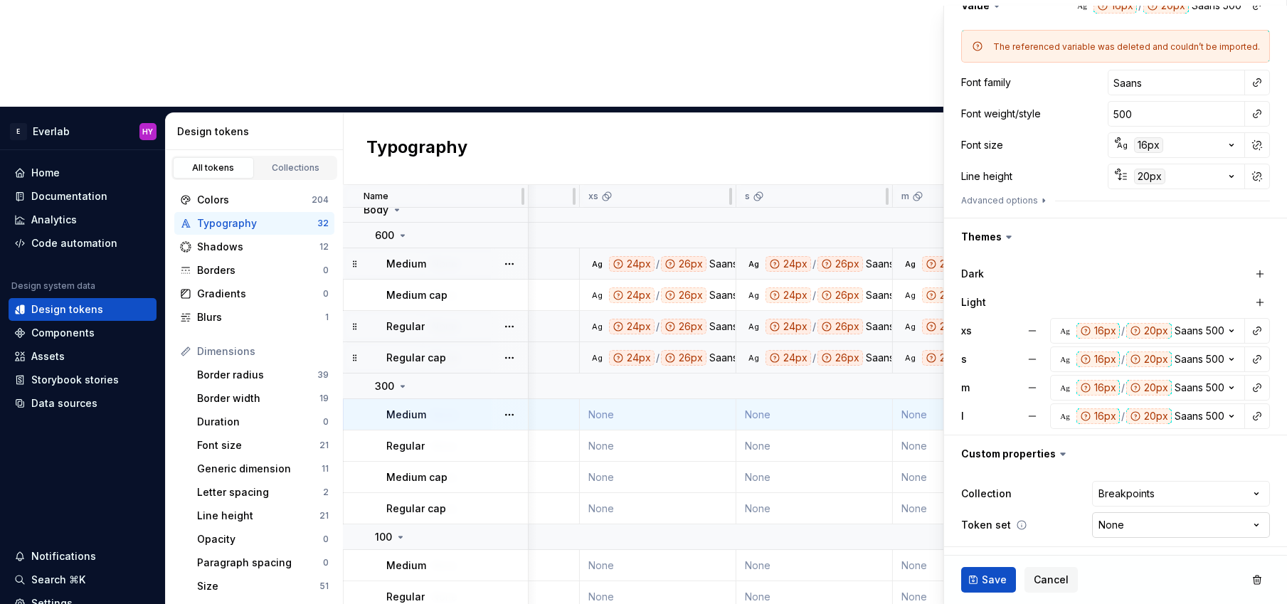
click at [1093, 526] on html "E Everlab HY Home Documentation Analytics Code automation Design system data De…" at bounding box center [643, 302] width 1287 height 604
select select "**********"
click at [1002, 571] on button "Save" at bounding box center [988, 580] width 55 height 26
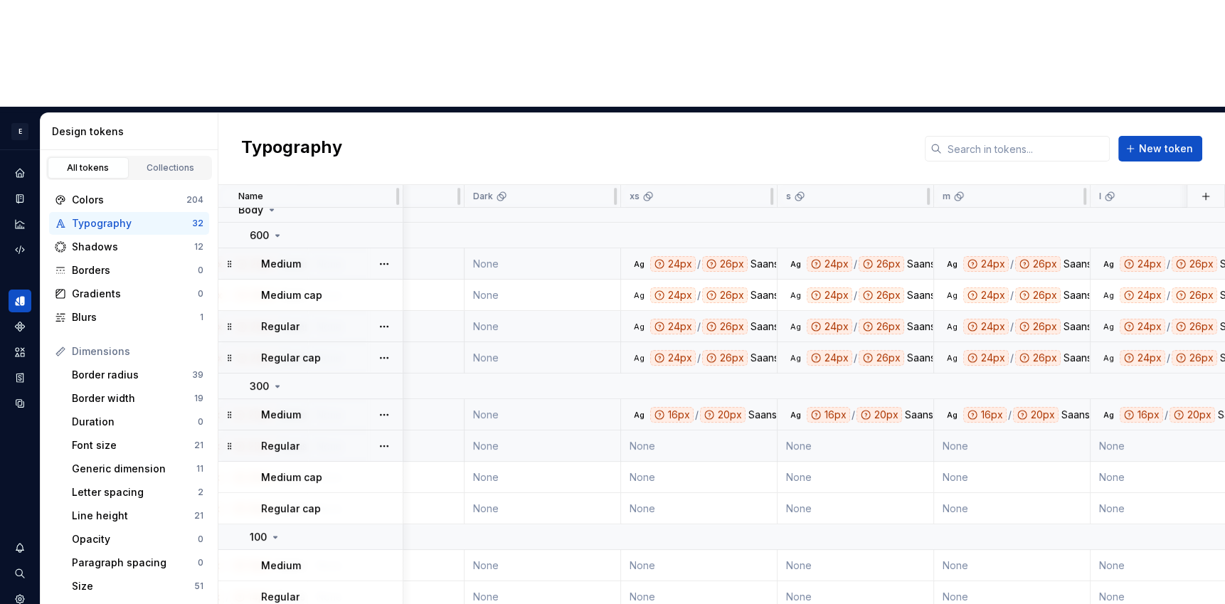
scroll to position [287, 251]
click at [697, 430] on td "None" at bounding box center [700, 445] width 156 height 31
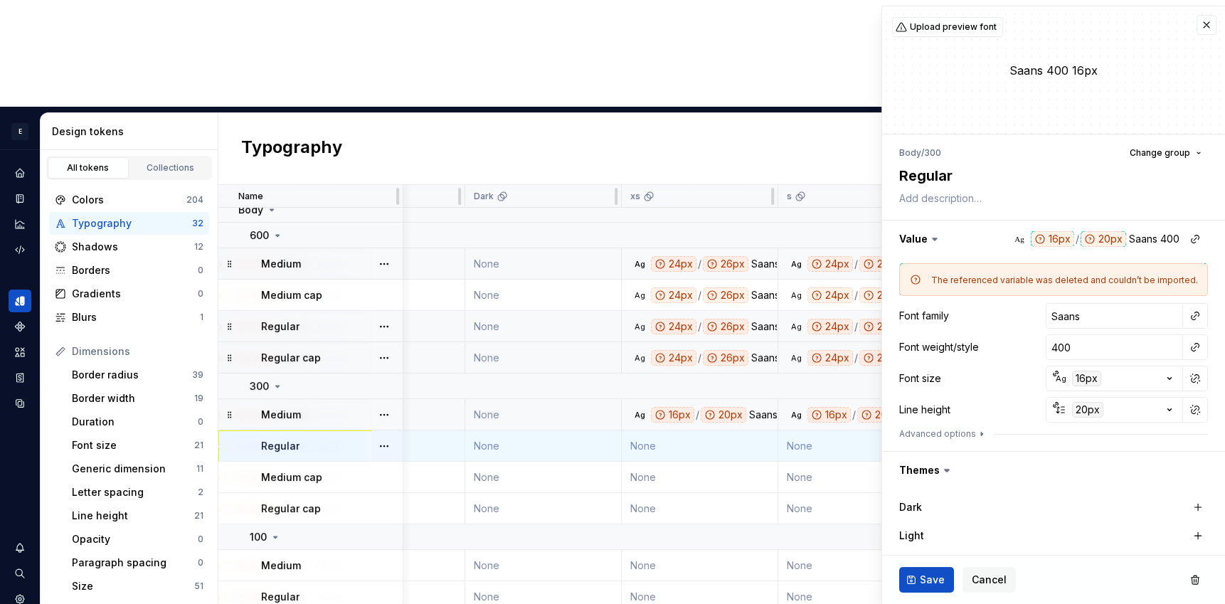
click at [588, 430] on td "None" at bounding box center [543, 445] width 156 height 31
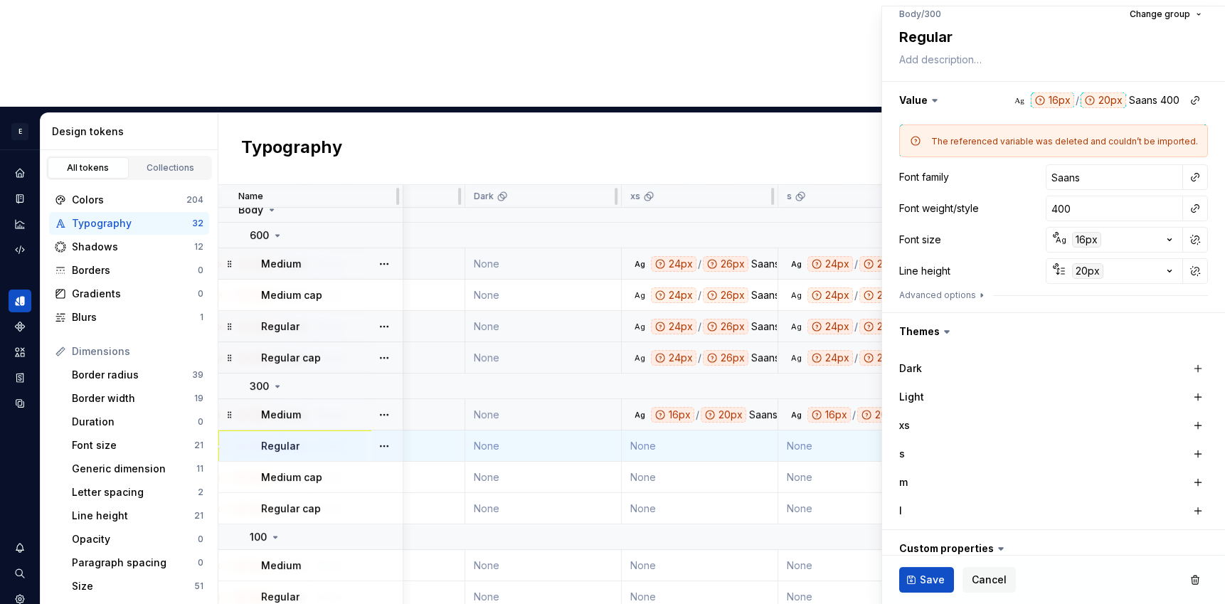
scroll to position [215, 0]
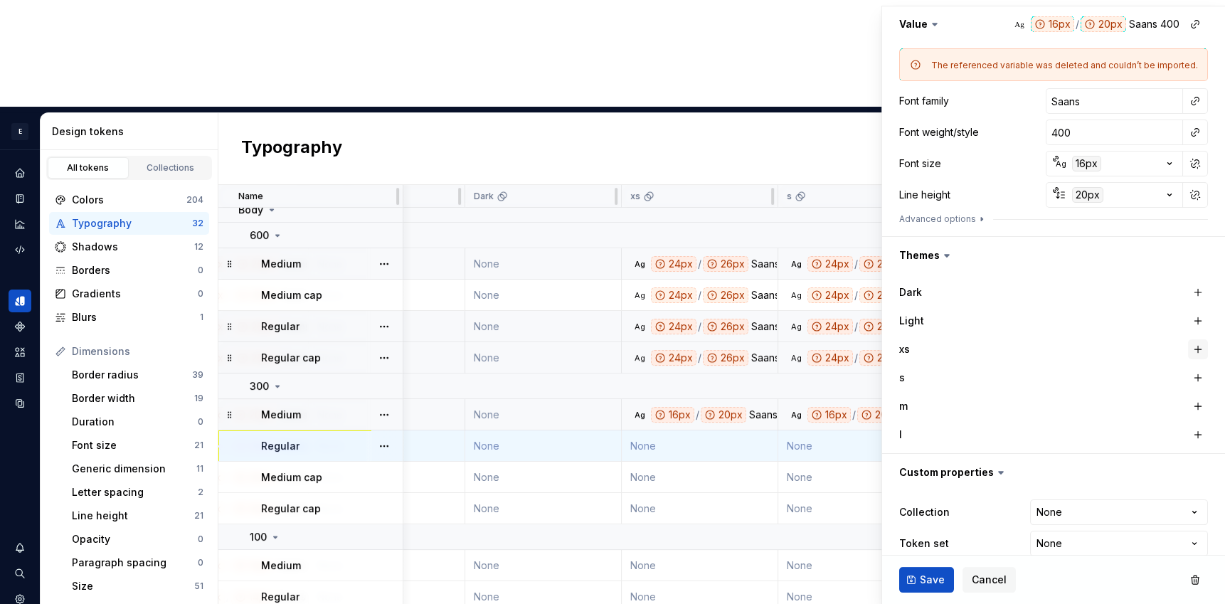
click at [1093, 347] on button "button" at bounding box center [1198, 349] width 20 height 20
click at [1093, 379] on button "button" at bounding box center [1198, 378] width 20 height 20
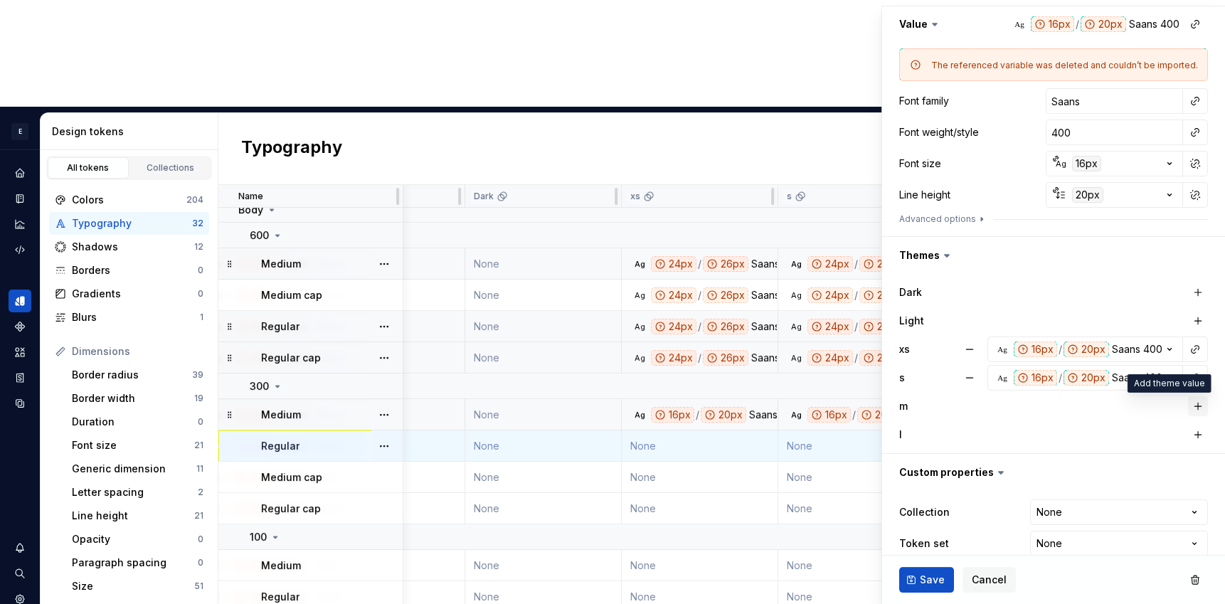
click at [1093, 403] on button "button" at bounding box center [1198, 406] width 20 height 20
click at [1093, 426] on button "button" at bounding box center [1198, 435] width 20 height 20
type textarea "*"
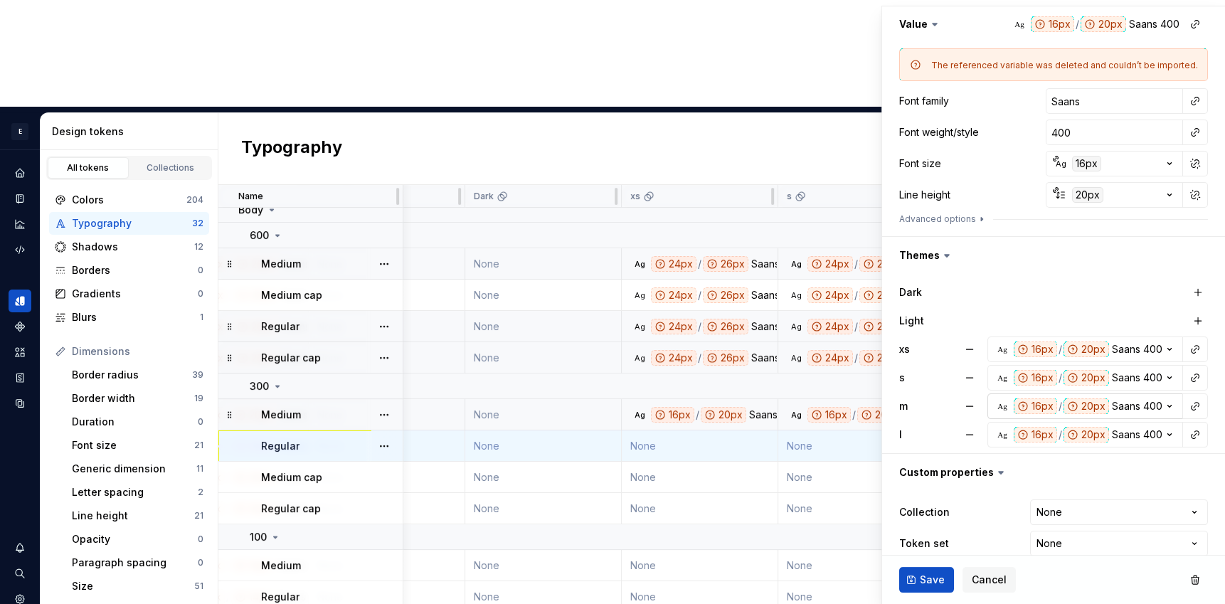
scroll to position [233, 0]
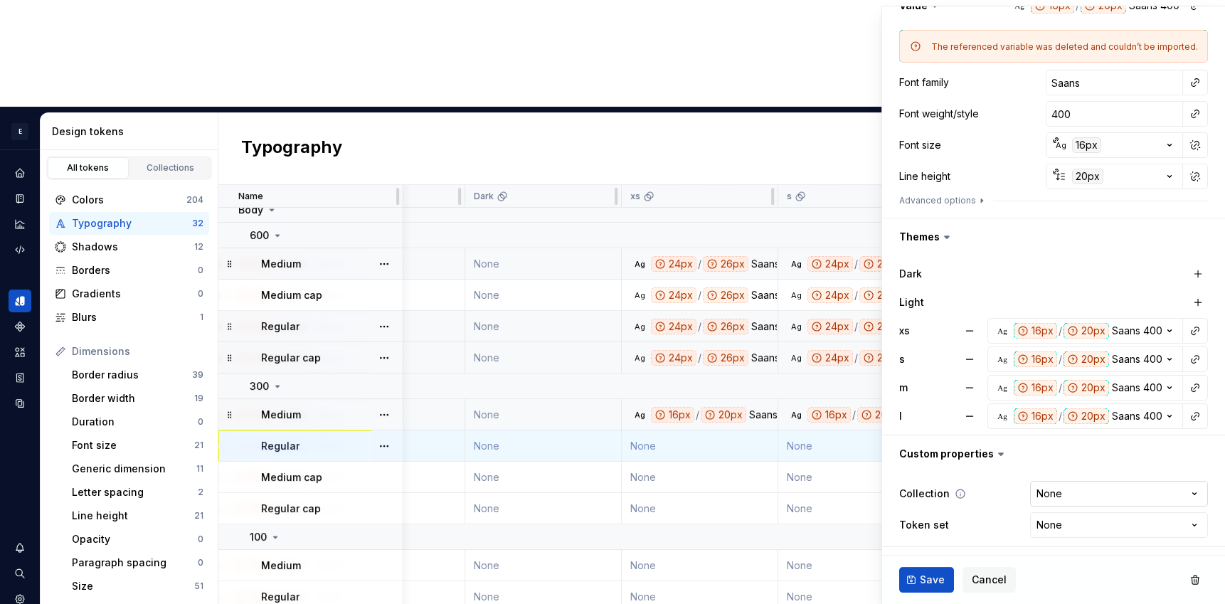
click at [1093, 494] on html "E Everlab HY Design system data Design tokens All tokens Collections Colors 204…" at bounding box center [612, 302] width 1225 height 604
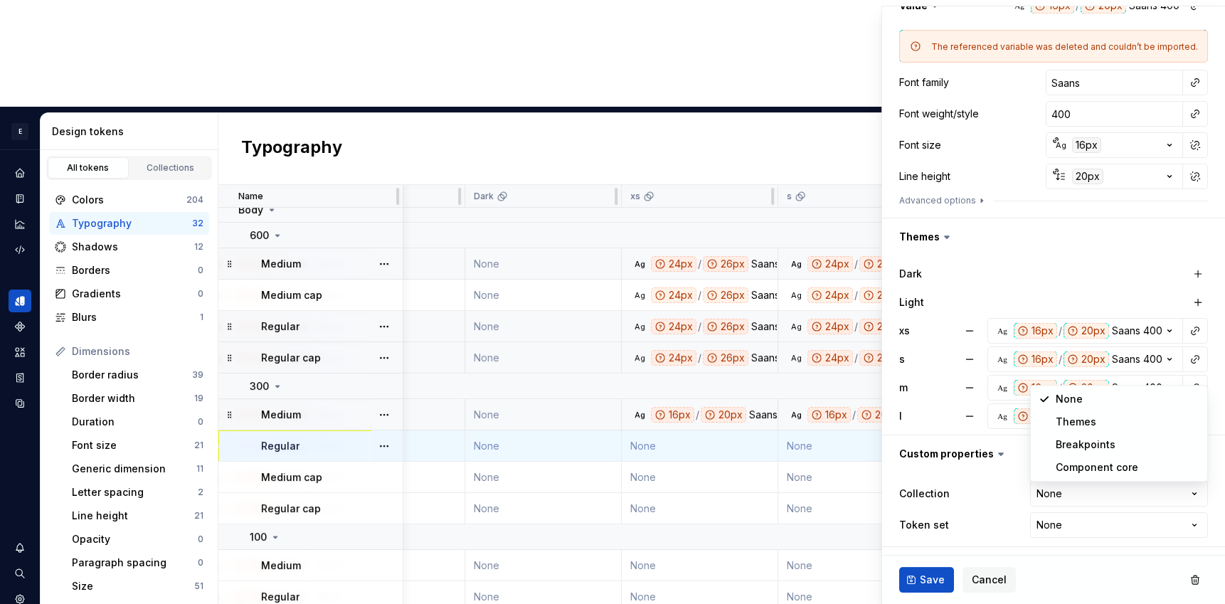
select select "**********"
type textarea "*"
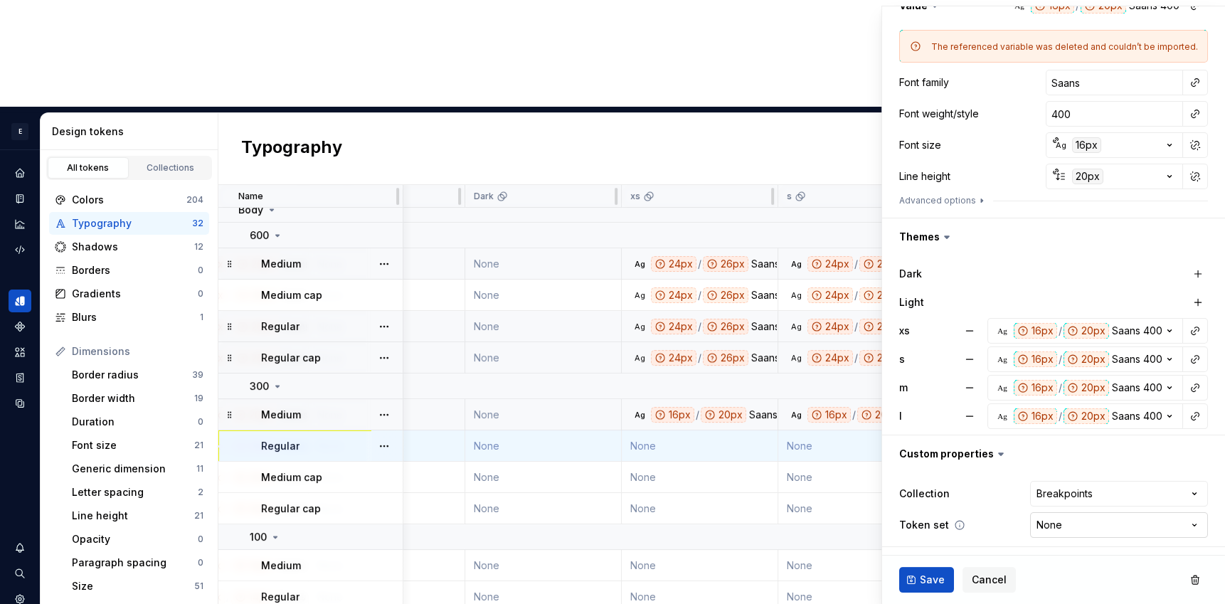
click at [1093, 523] on html "E Everlab HY Design system data Design tokens All tokens Collections Colors 204…" at bounding box center [612, 302] width 1225 height 604
select select "**********"
click at [928, 573] on span "Save" at bounding box center [932, 580] width 25 height 14
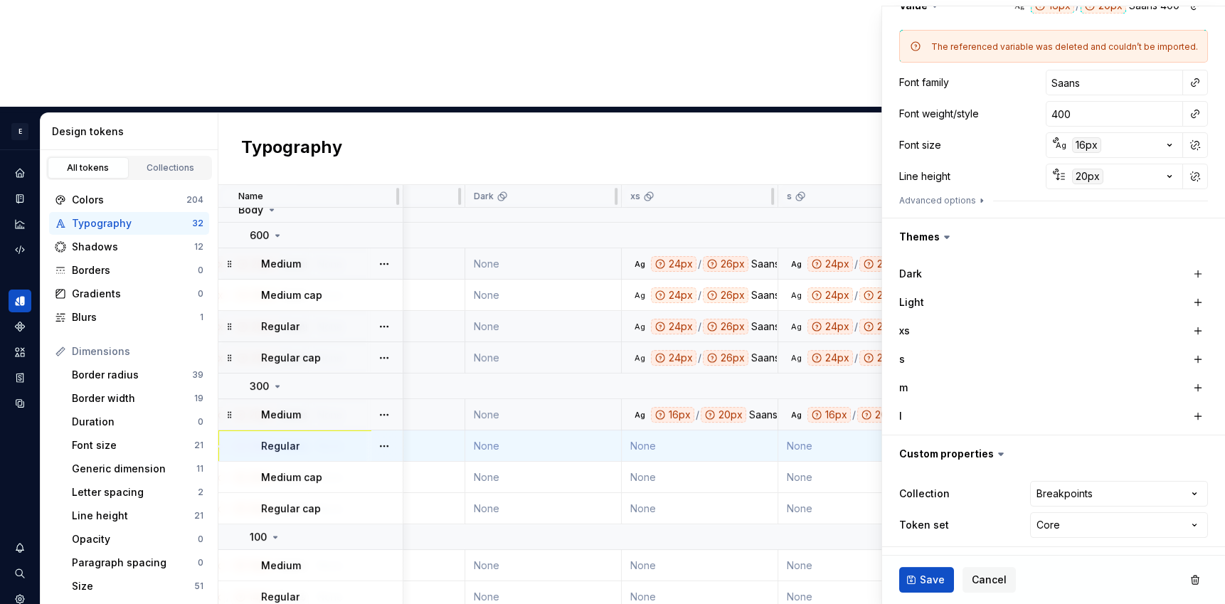
type textarea "*"
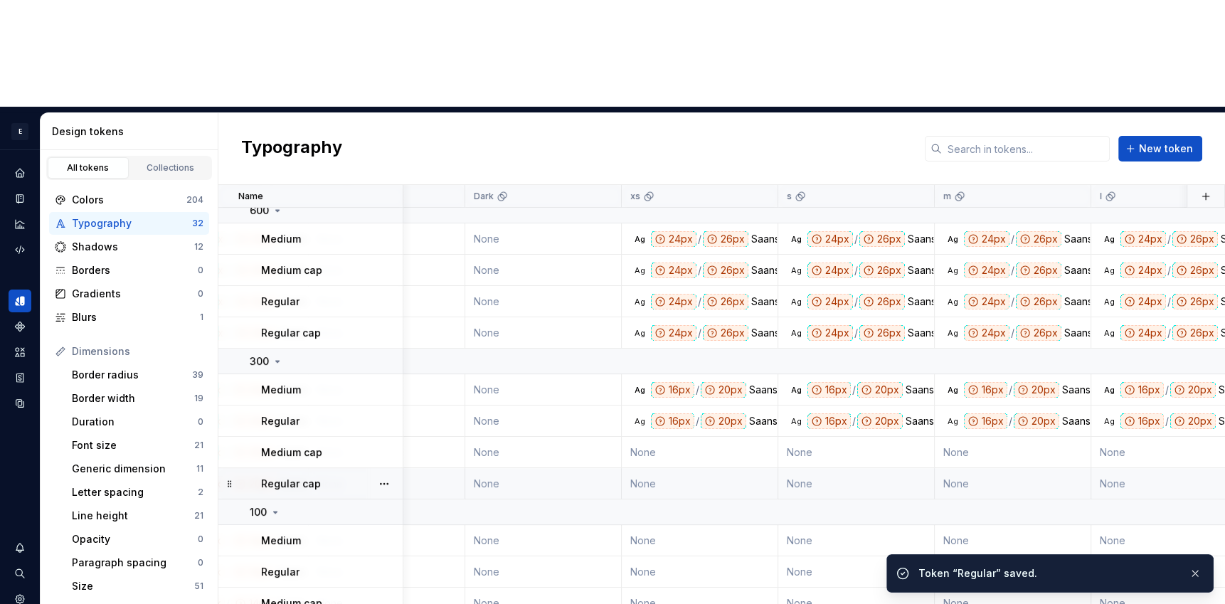
scroll to position [309, 251]
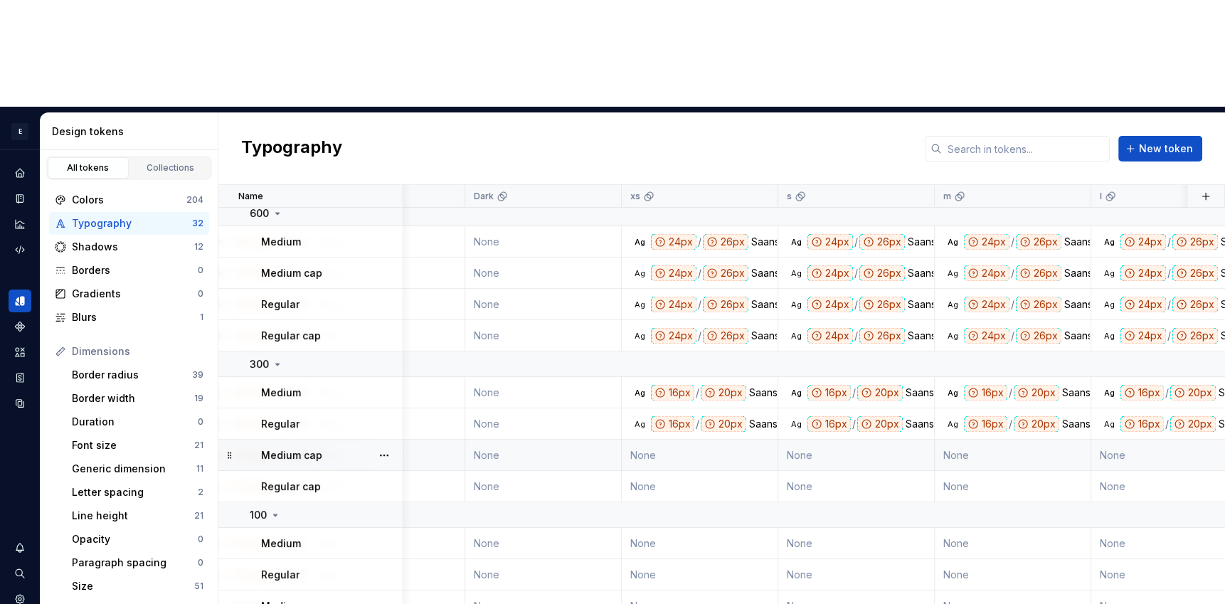
click at [728, 440] on td "None" at bounding box center [700, 455] width 156 height 31
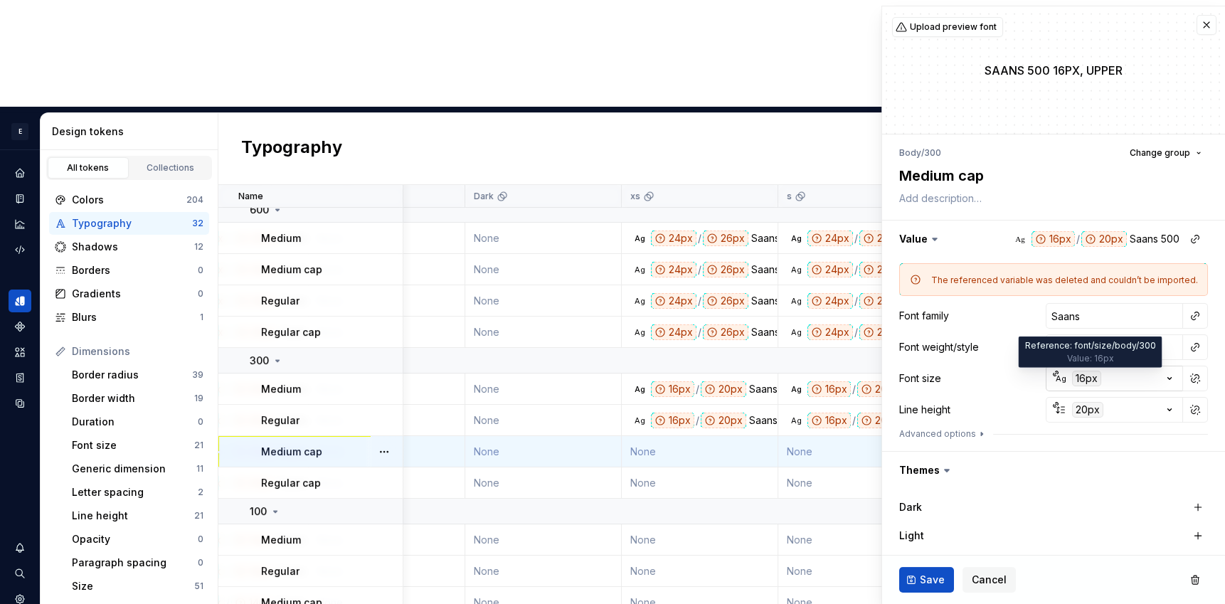
scroll to position [233, 0]
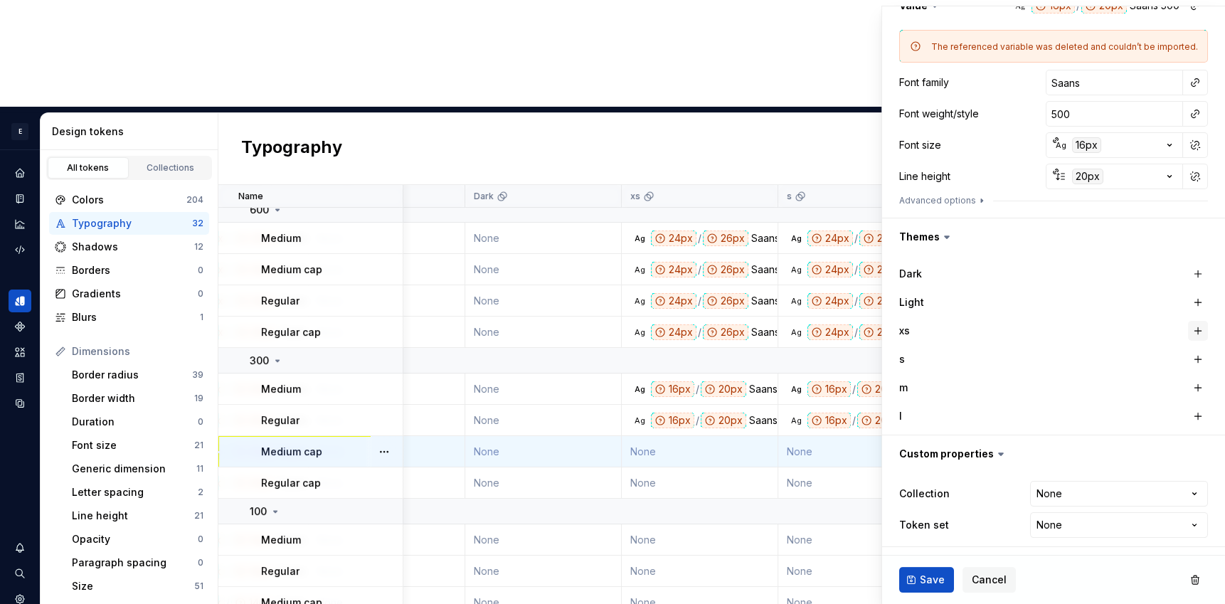
click at [1199, 335] on button "button" at bounding box center [1198, 331] width 20 height 20
click at [1200, 360] on button "button" at bounding box center [1198, 359] width 20 height 20
drag, startPoint x: 1199, startPoint y: 384, endPoint x: 1204, endPoint y: 402, distance: 18.5
click at [1200, 387] on button "button" at bounding box center [1198, 388] width 20 height 20
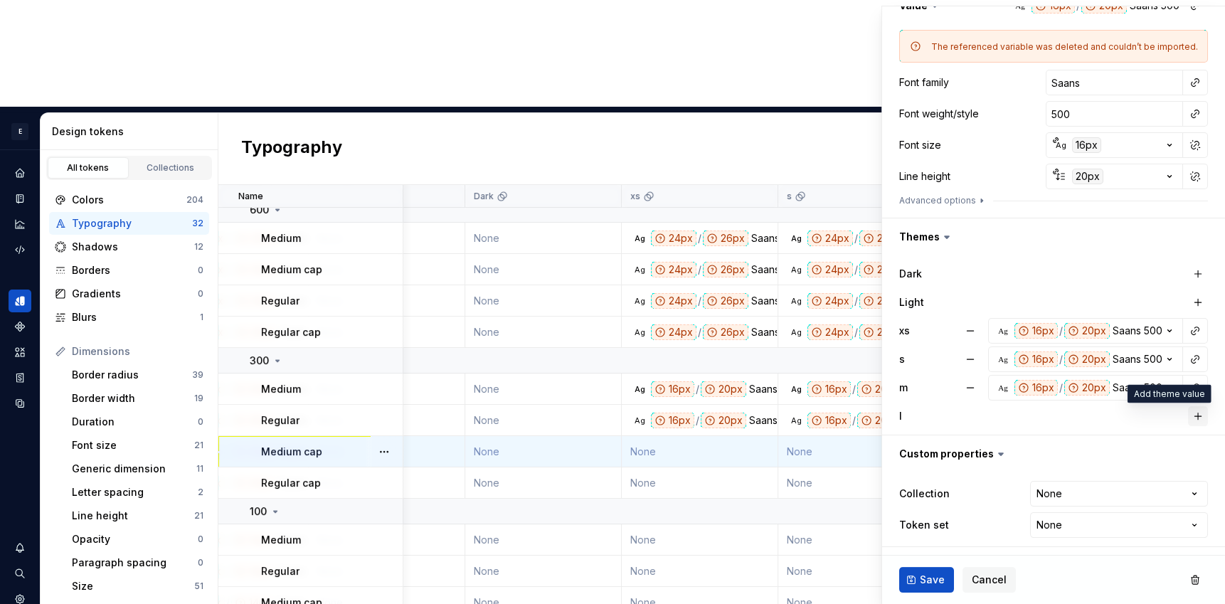
click at [1203, 410] on button "button" at bounding box center [1198, 416] width 20 height 20
type textarea "*"
click at [1064, 491] on html "E Everlab HY Design system data Design tokens All tokens Collections Colors 204…" at bounding box center [612, 302] width 1225 height 604
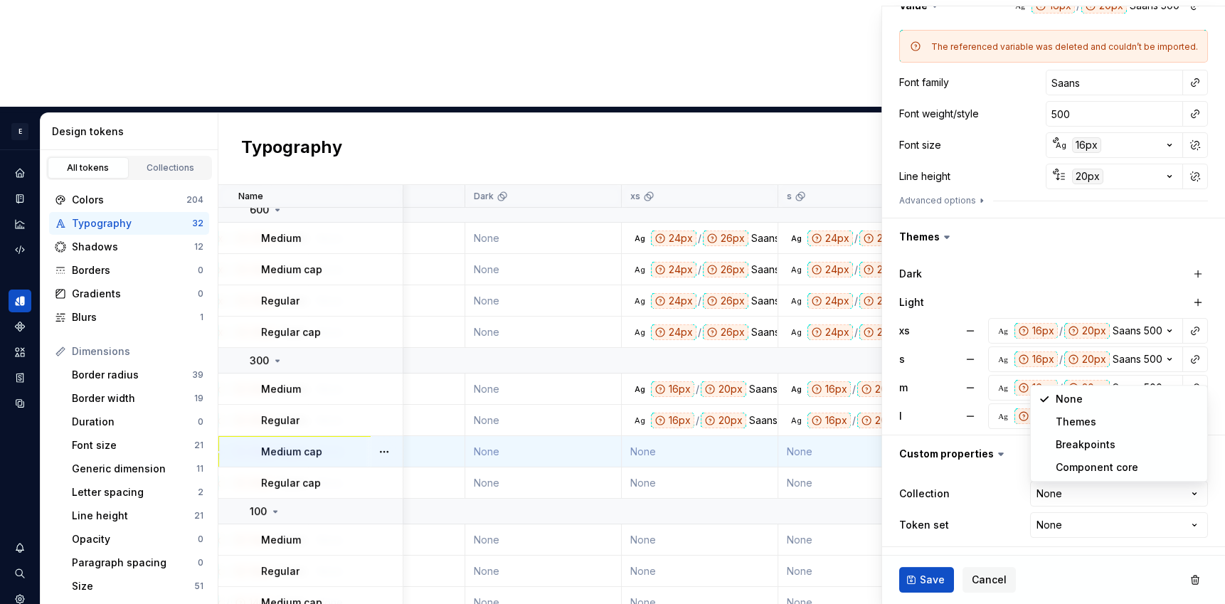
select select "**********"
type textarea "*"
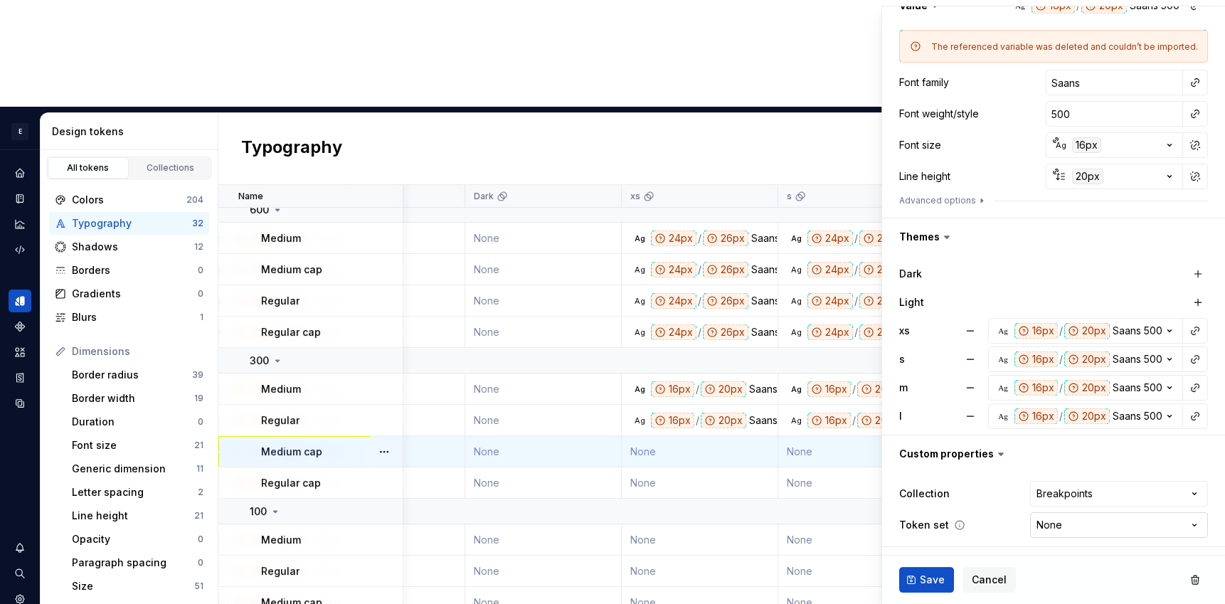
click at [1071, 529] on html "E Everlab HY Design system data Design tokens All tokens Collections Colors 204…" at bounding box center [612, 302] width 1225 height 604
select select "**********"
click at [923, 578] on span "Save" at bounding box center [932, 580] width 25 height 14
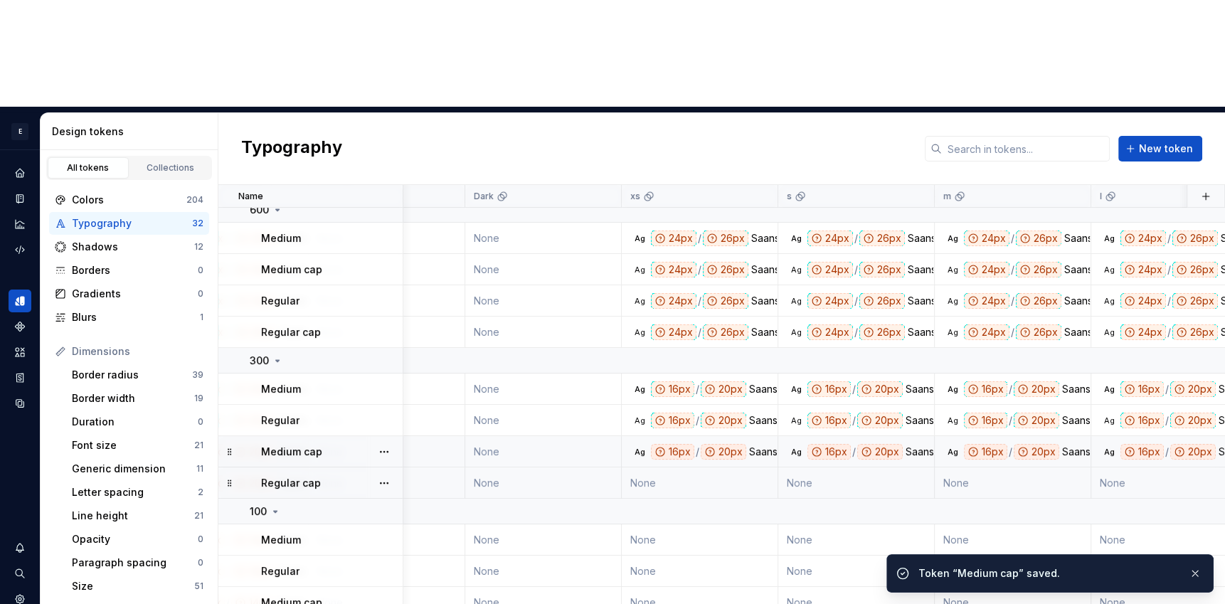
click at [718, 467] on td "None" at bounding box center [700, 482] width 156 height 31
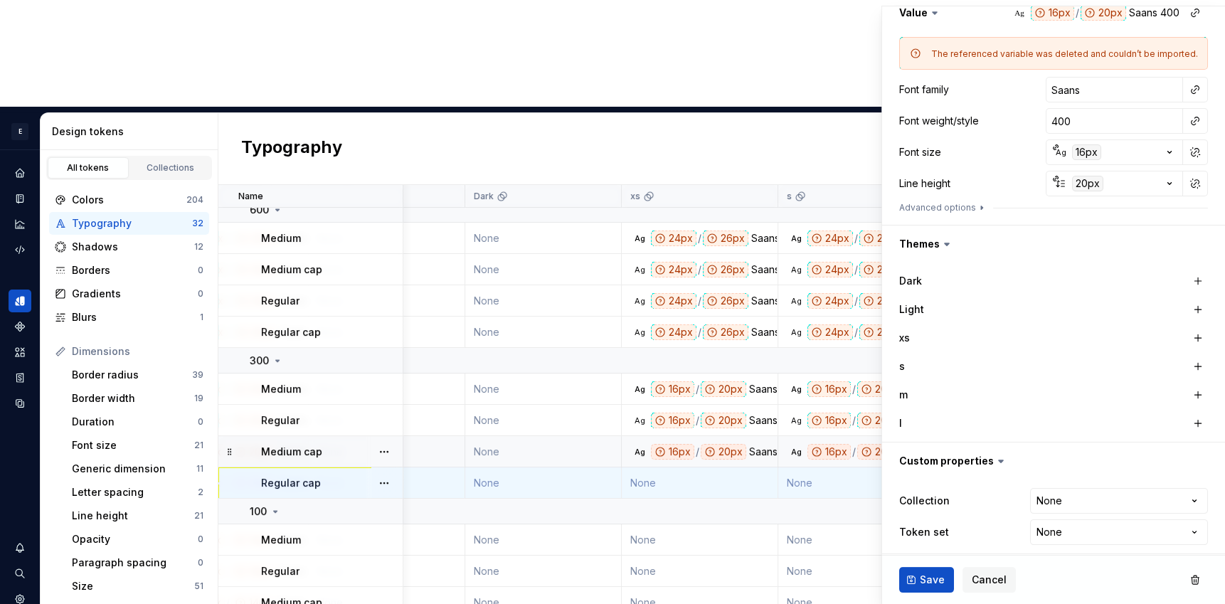
scroll to position [228, 0]
click at [1196, 337] on button "button" at bounding box center [1198, 336] width 20 height 20
drag, startPoint x: 1200, startPoint y: 364, endPoint x: 1199, endPoint y: 386, distance: 21.4
click at [1200, 364] on button "button" at bounding box center [1198, 365] width 20 height 20
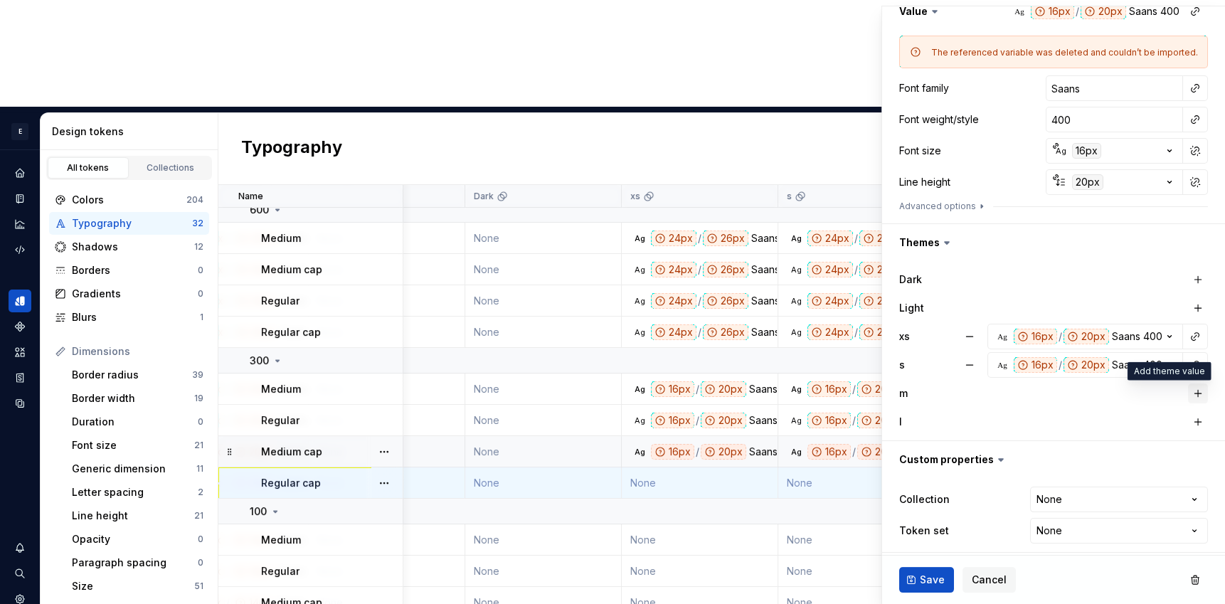
click at [1196, 397] on button "button" at bounding box center [1198, 393] width 20 height 20
click at [1199, 415] on button "button" at bounding box center [1198, 422] width 20 height 20
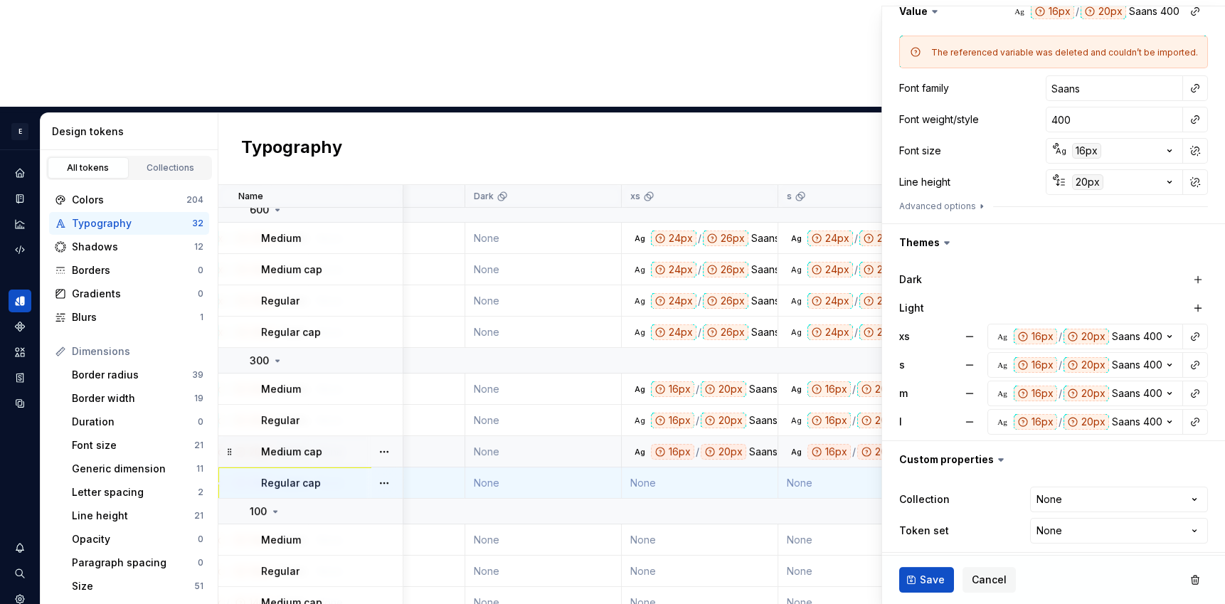
click at [926, 580] on span "Save" at bounding box center [932, 580] width 25 height 14
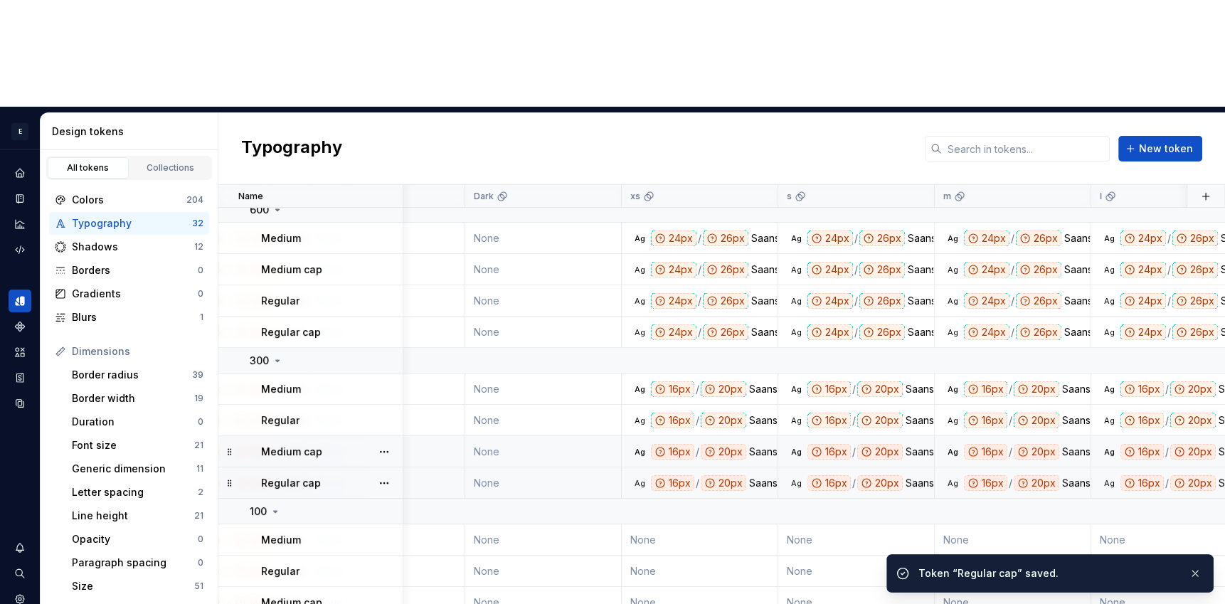
click at [568, 467] on td "None" at bounding box center [543, 482] width 156 height 31
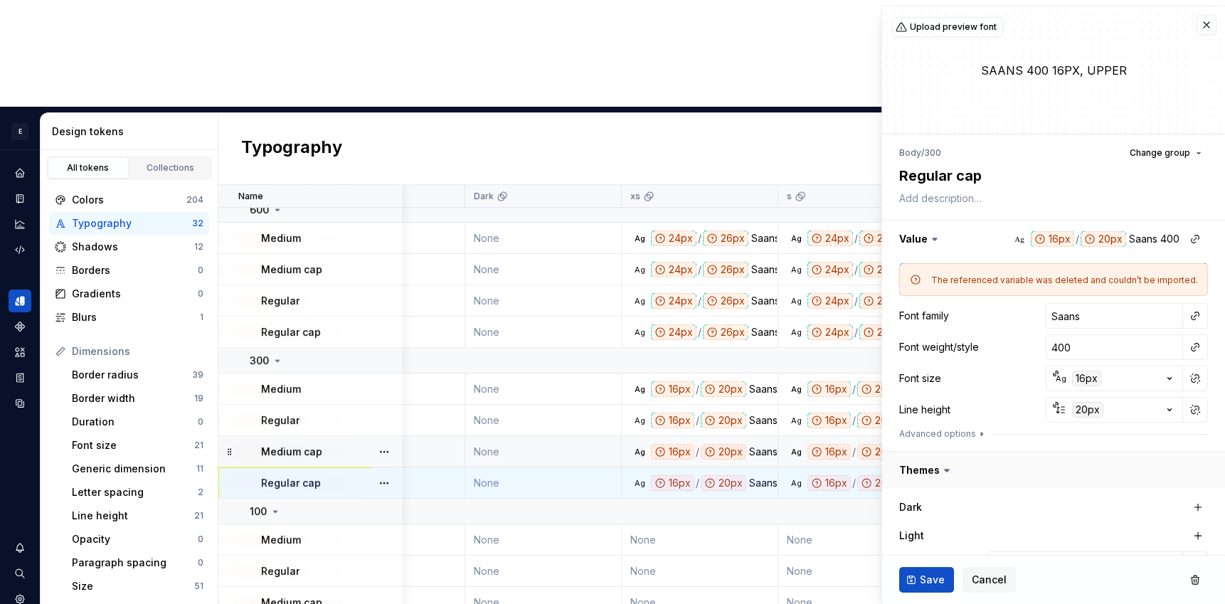
scroll to position [233, 0]
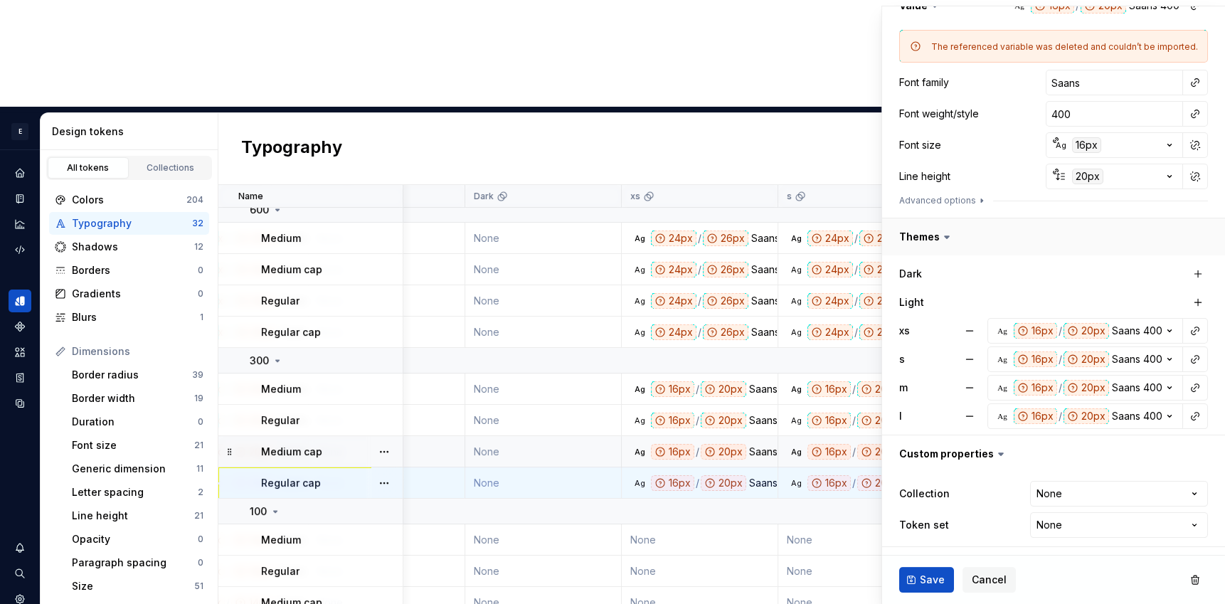
type textarea "*"
click at [1099, 489] on html "E Everlab HY Design system data Design tokens All tokens Collections Colors 204…" at bounding box center [612, 302] width 1225 height 604
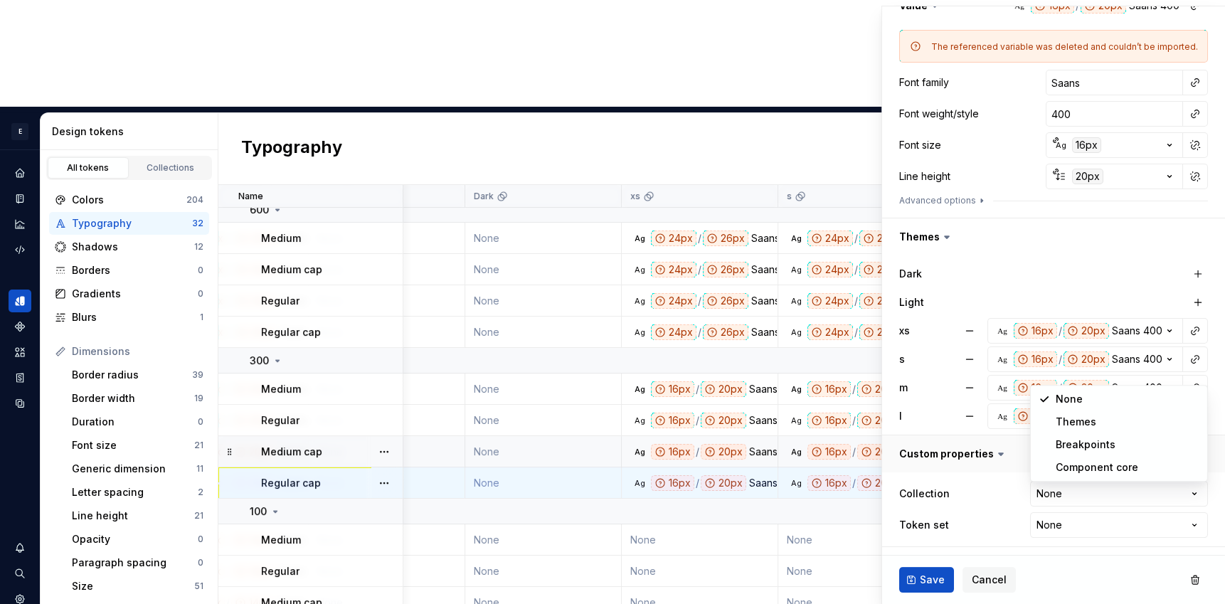
select select "**********"
drag, startPoint x: 1093, startPoint y: 437, endPoint x: 1098, endPoint y: 445, distance: 9.9
type textarea "*"
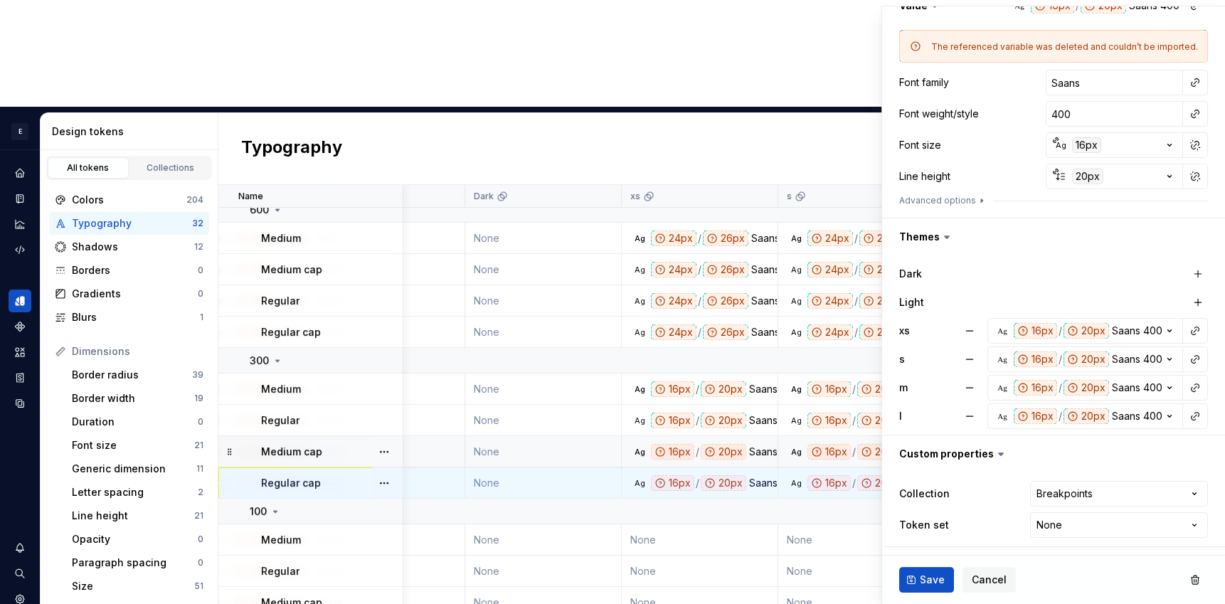
click at [1088, 527] on html "E Everlab HY Design system data Design tokens All tokens Collections Colors 204…" at bounding box center [612, 302] width 1225 height 604
select select "**********"
click at [941, 574] on button "Save" at bounding box center [926, 580] width 55 height 26
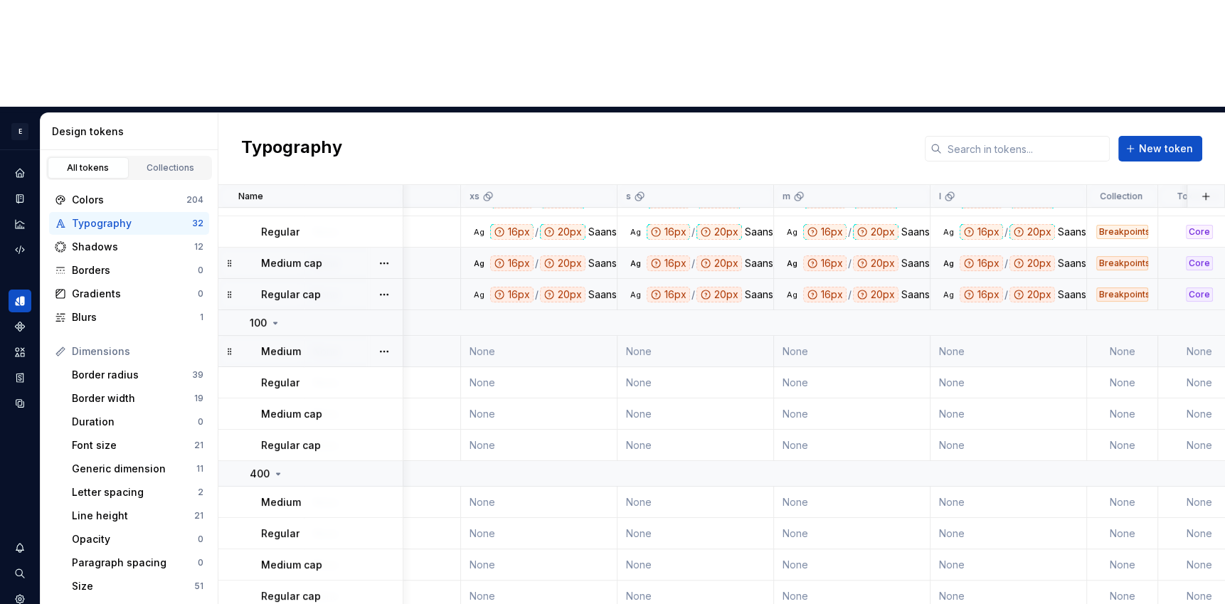
scroll to position [501, 418]
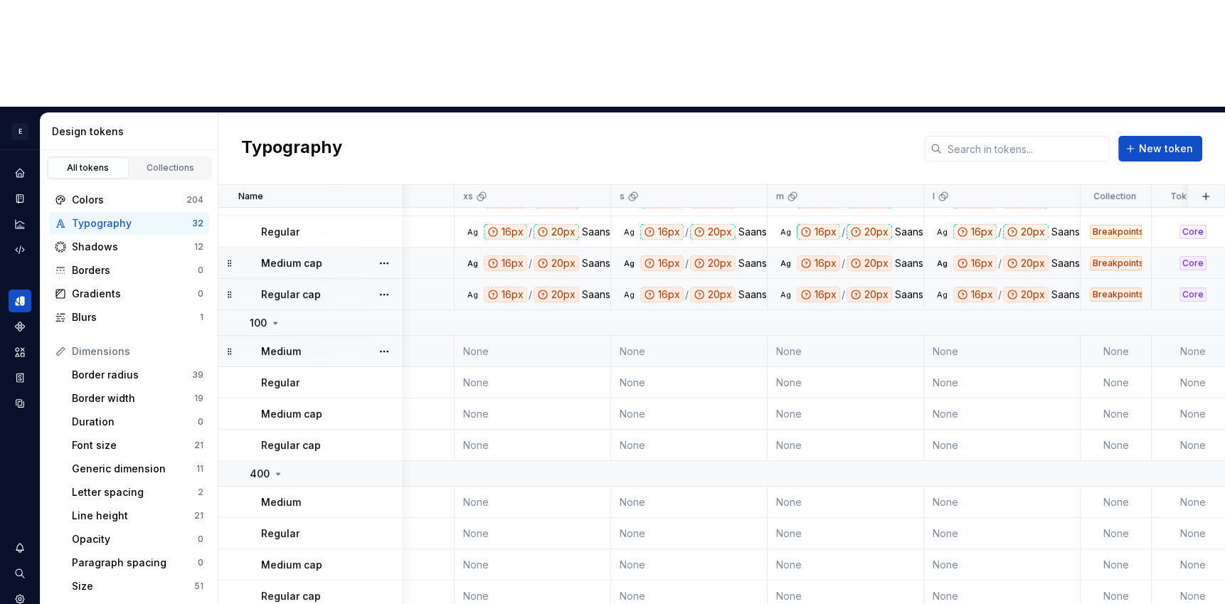
click at [988, 336] on td "None" at bounding box center [1002, 351] width 156 height 31
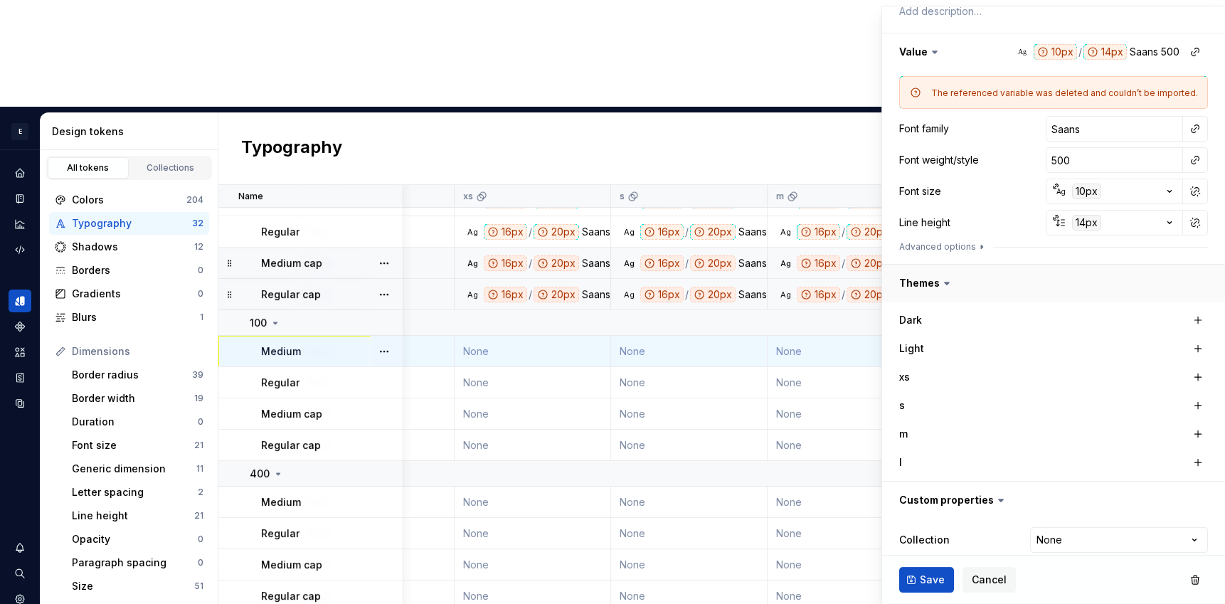
scroll to position [194, 0]
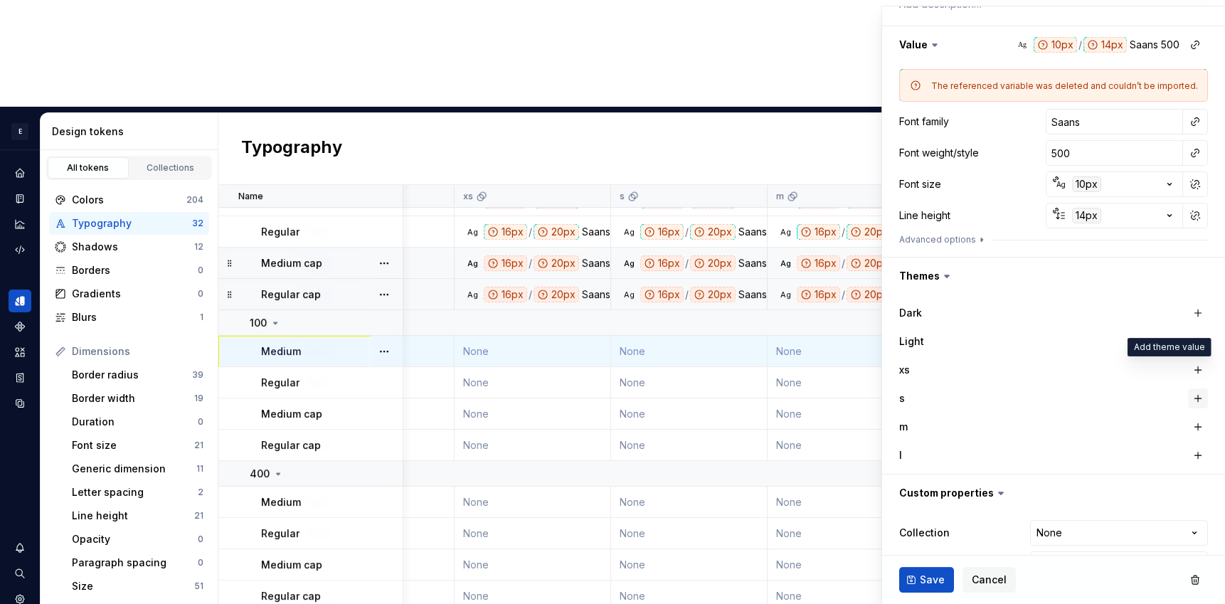
drag, startPoint x: 1202, startPoint y: 368, endPoint x: 1200, endPoint y: 401, distance: 33.5
click at [1202, 368] on button "button" at bounding box center [1198, 370] width 20 height 20
click at [1200, 403] on button "button" at bounding box center [1198, 398] width 20 height 20
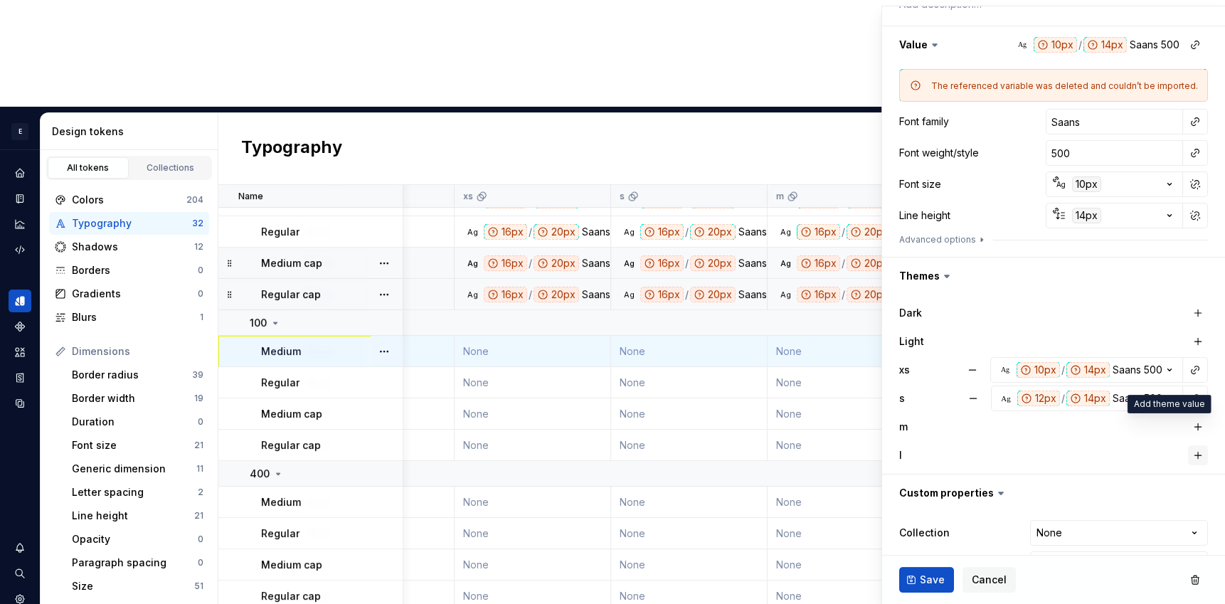
drag, startPoint x: 1199, startPoint y: 425, endPoint x: 1201, endPoint y: 448, distance: 23.5
click at [1199, 427] on button "button" at bounding box center [1198, 427] width 20 height 20
click at [1199, 450] on button "button" at bounding box center [1198, 455] width 20 height 20
type textarea "*"
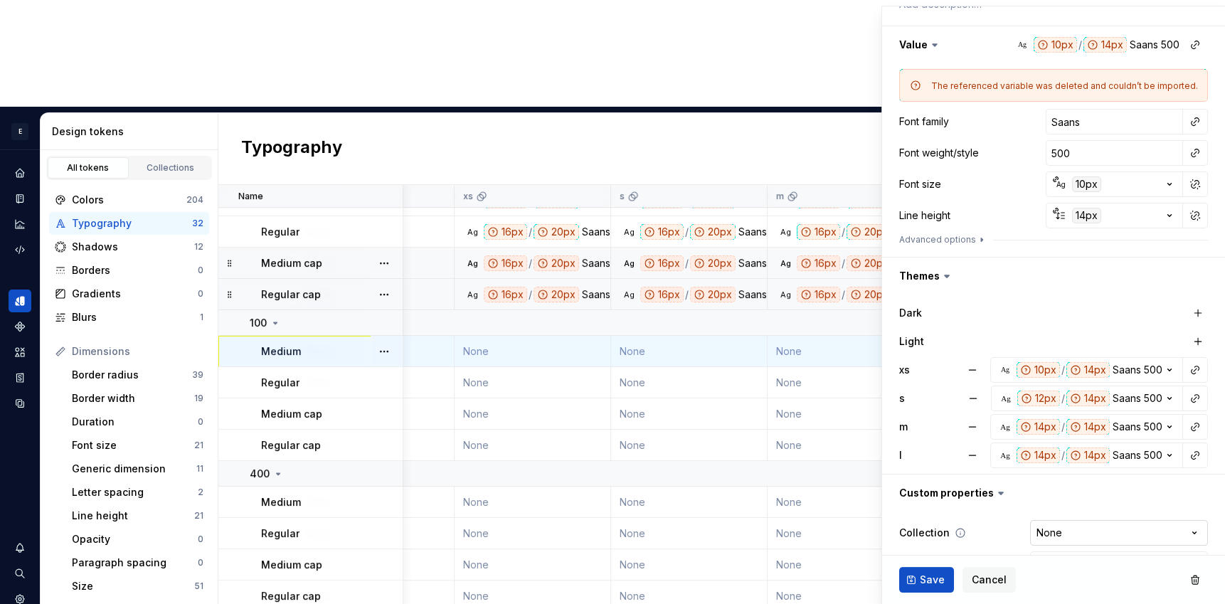
click at [1082, 532] on html "E Everlab HY Design system data Design tokens All tokens Collections Colors 204…" at bounding box center [612, 302] width 1225 height 604
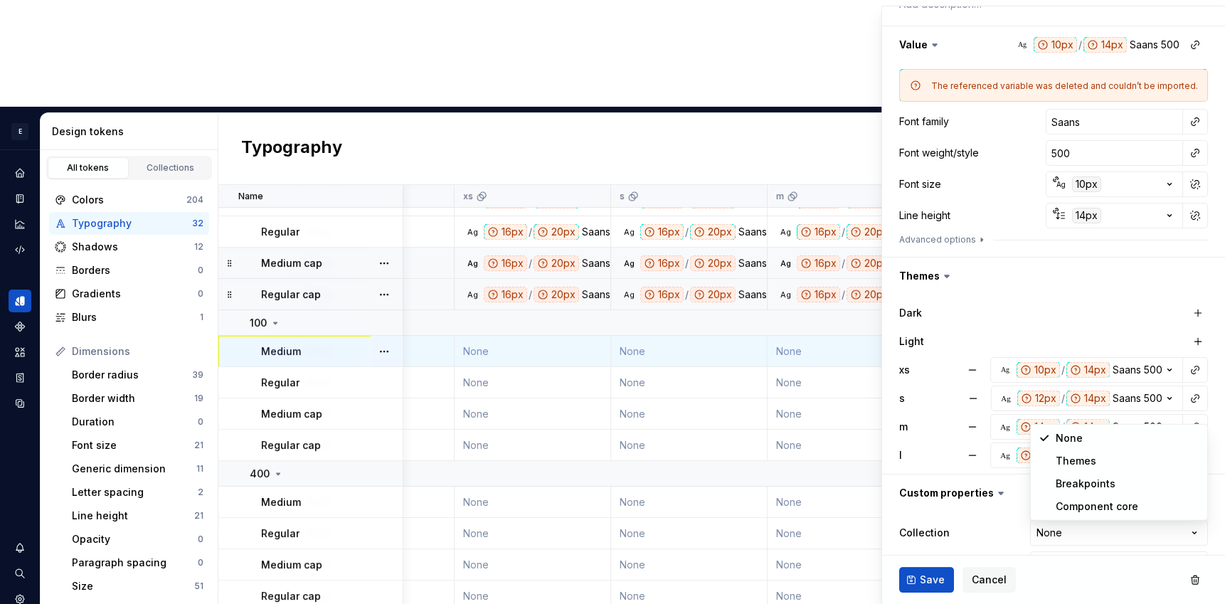
select select "**********"
type textarea "*"
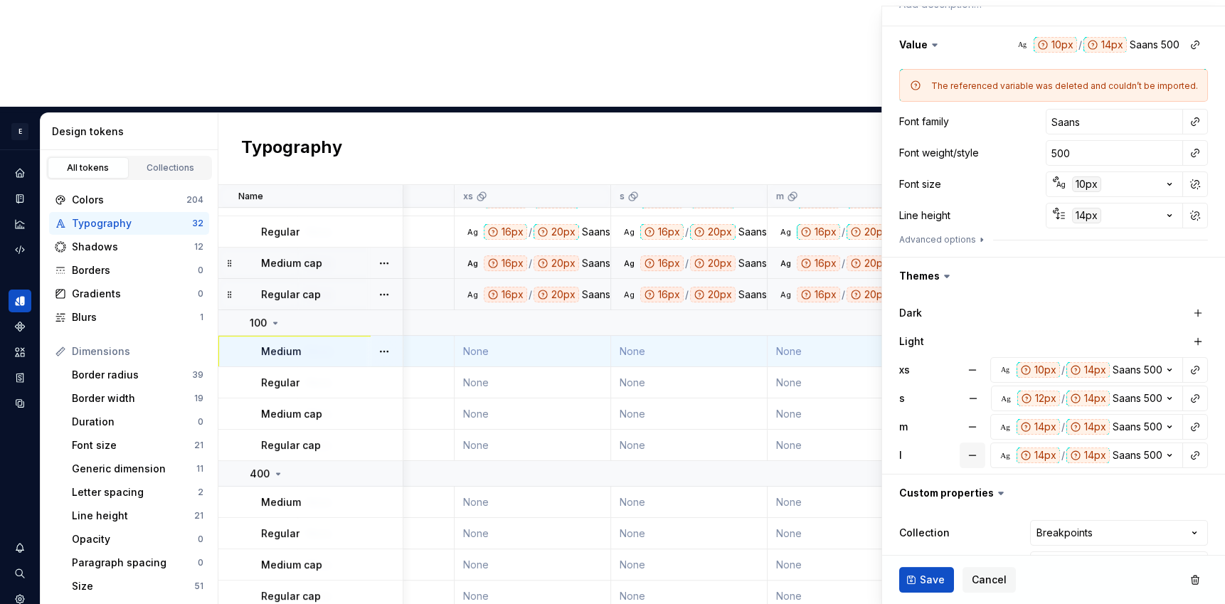
scroll to position [233, 0]
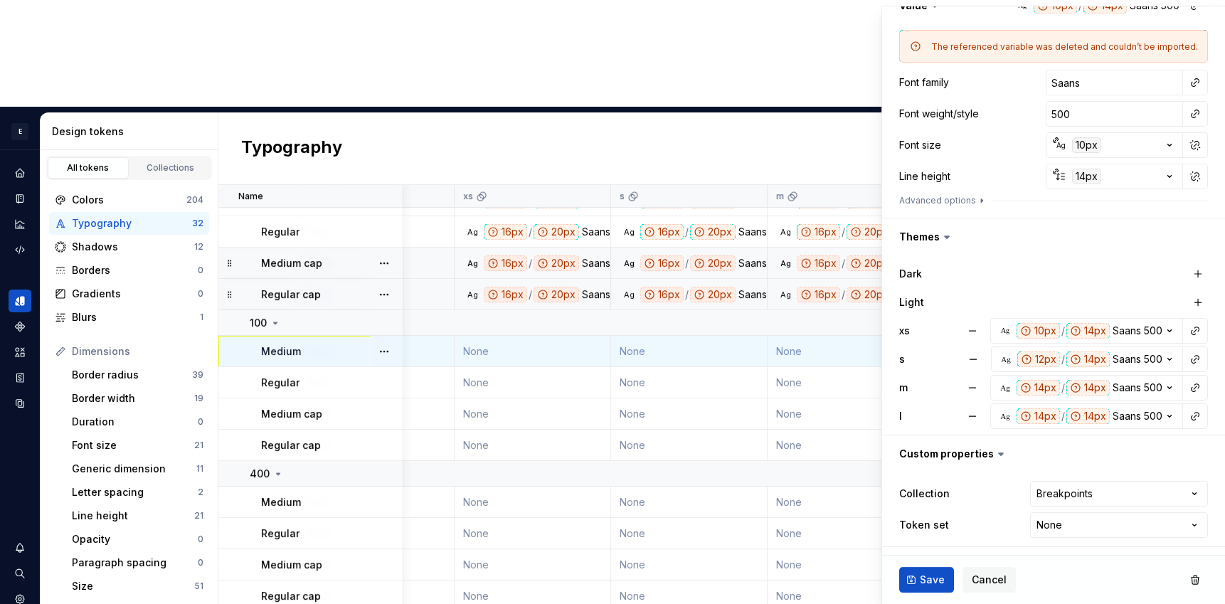
click at [1090, 529] on html "E Everlab HY Design system data Design tokens All tokens Collections Colors 204…" at bounding box center [612, 302] width 1225 height 604
select select "**********"
drag, startPoint x: 1108, startPoint y: 449, endPoint x: 1089, endPoint y: 452, distance: 18.8
click at [911, 578] on button "Save" at bounding box center [926, 580] width 55 height 26
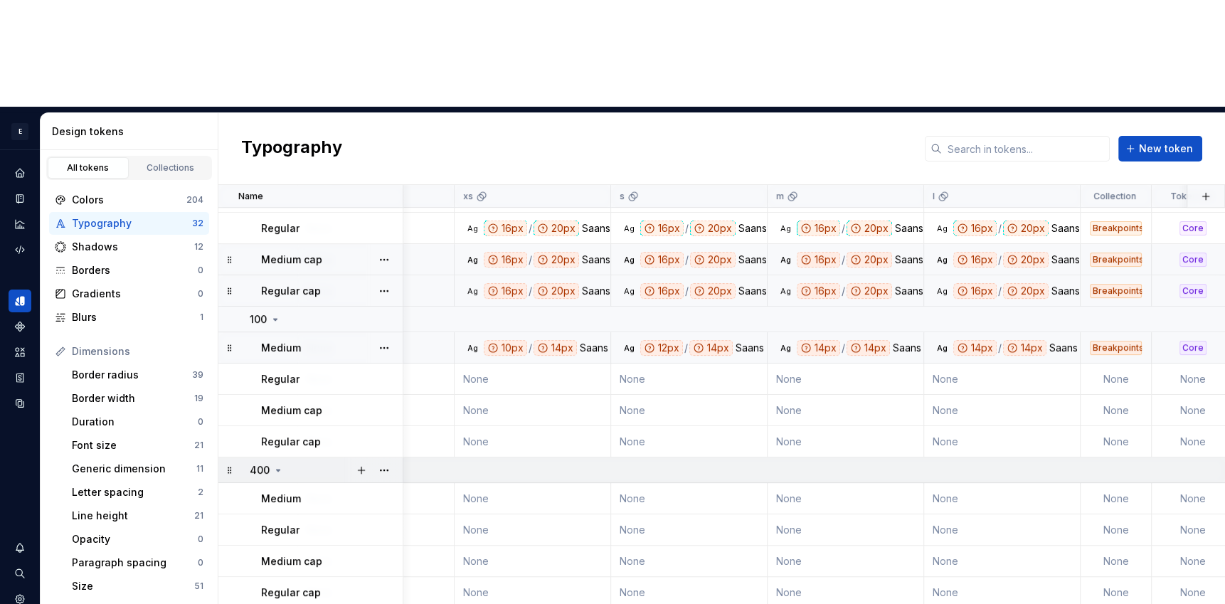
scroll to position [491, 418]
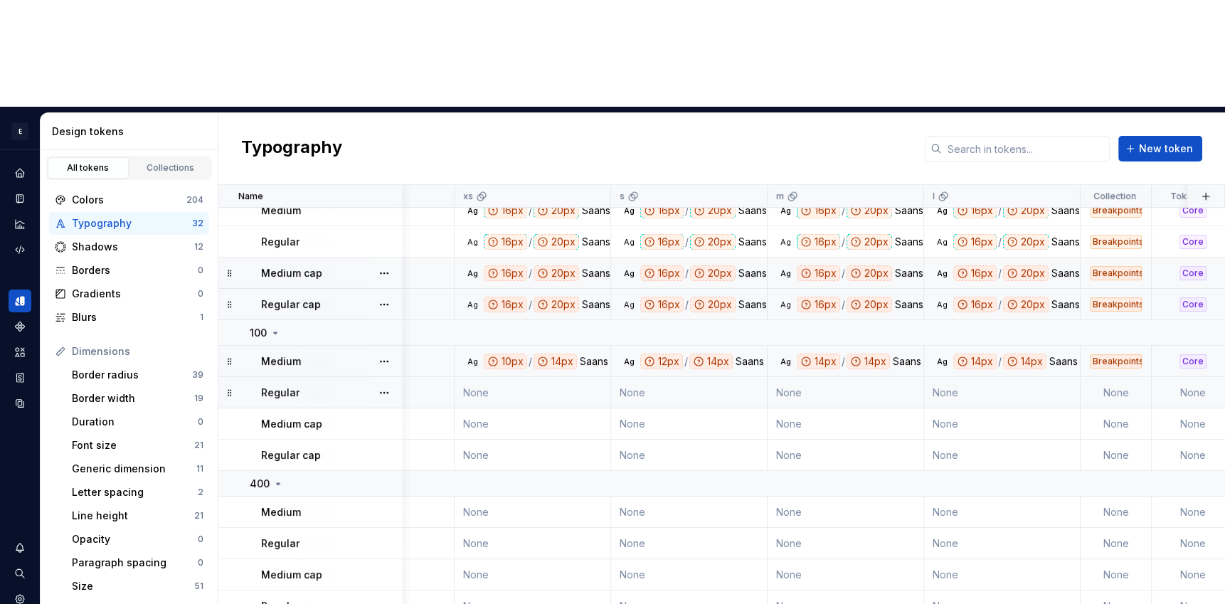
click at [559, 377] on td "None" at bounding box center [533, 392] width 156 height 31
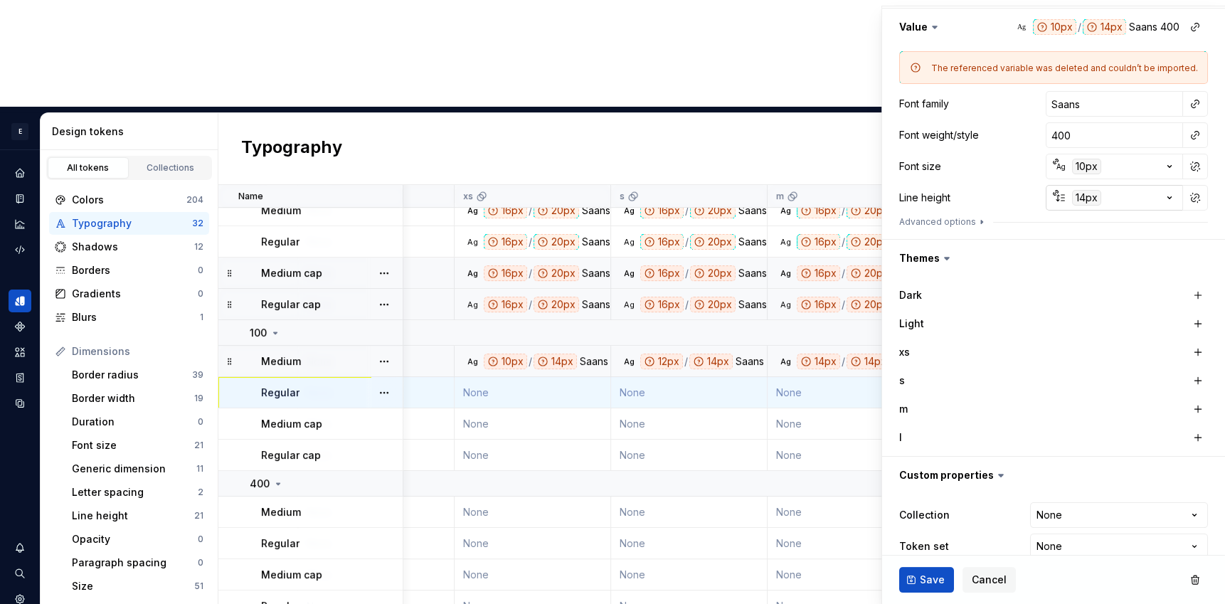
scroll to position [233, 0]
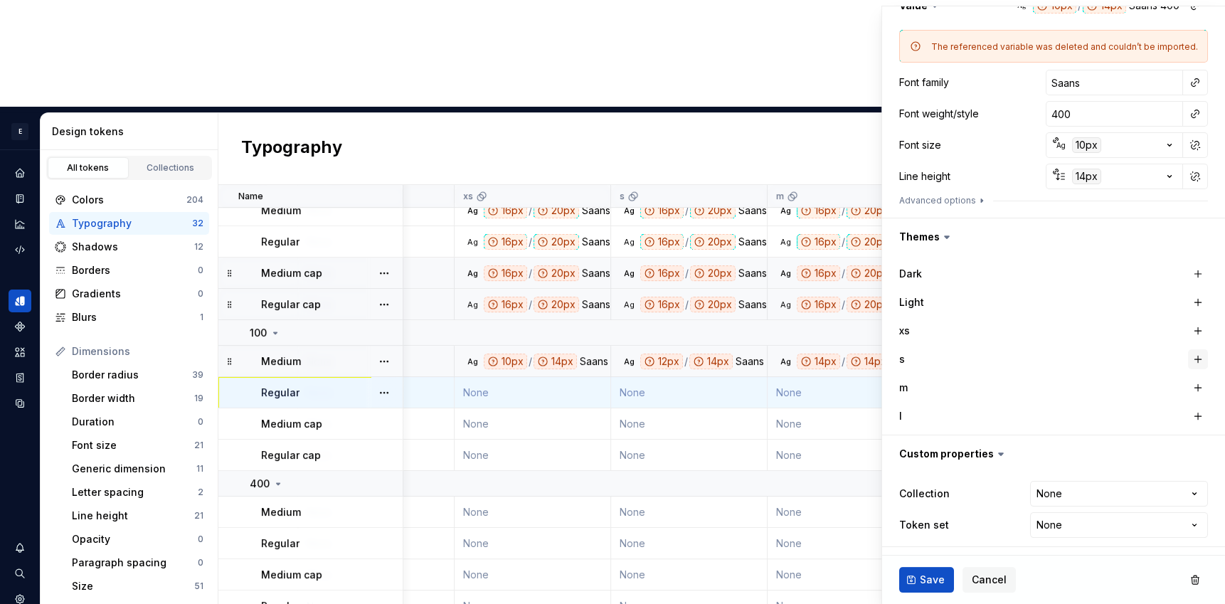
drag, startPoint x: 1203, startPoint y: 329, endPoint x: 1204, endPoint y: 354, distance: 24.2
click at [1203, 329] on button "button" at bounding box center [1198, 331] width 20 height 20
click at [1203, 358] on button "button" at bounding box center [1198, 359] width 20 height 20
drag, startPoint x: 1200, startPoint y: 388, endPoint x: 1201, endPoint y: 415, distance: 26.4
click at [1201, 391] on button "button" at bounding box center [1198, 388] width 20 height 20
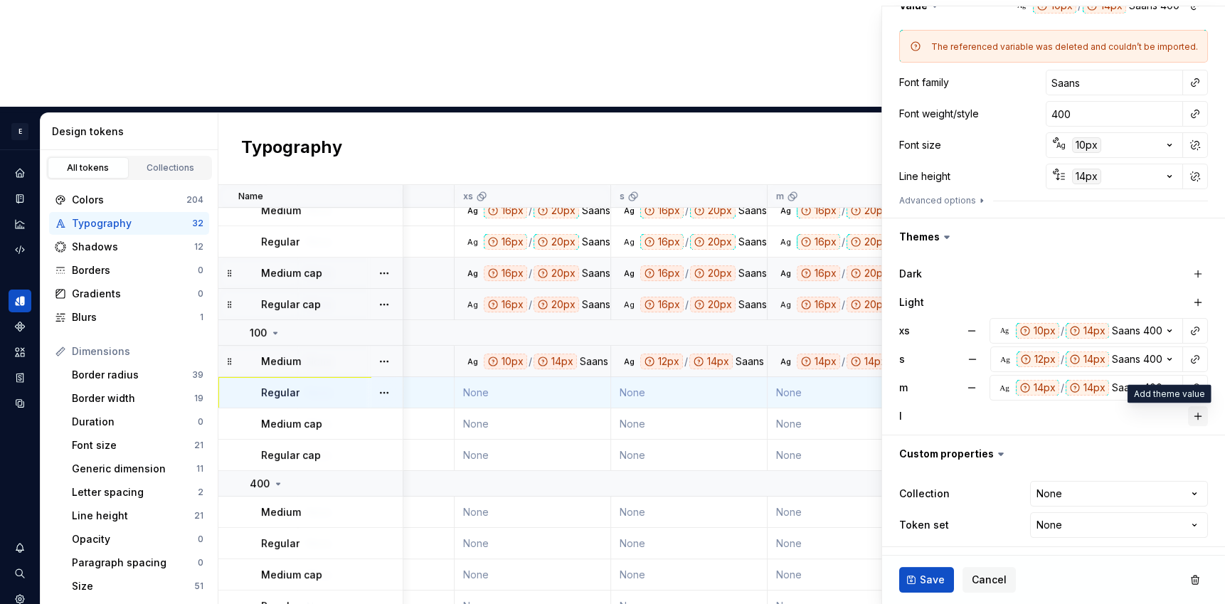
click at [1201, 423] on button "button" at bounding box center [1198, 416] width 20 height 20
type textarea "*"
click at [1073, 494] on html "E Everlab HY Design system data Design tokens All tokens Collections Colors 204…" at bounding box center [612, 302] width 1225 height 604
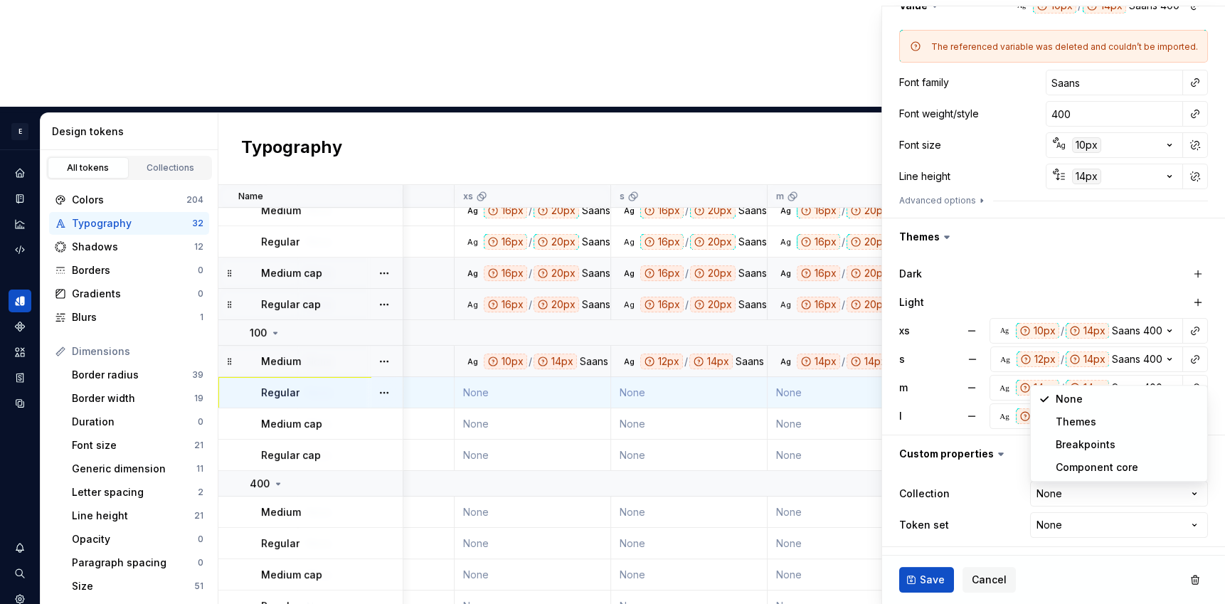
select select "**********"
type textarea "*"
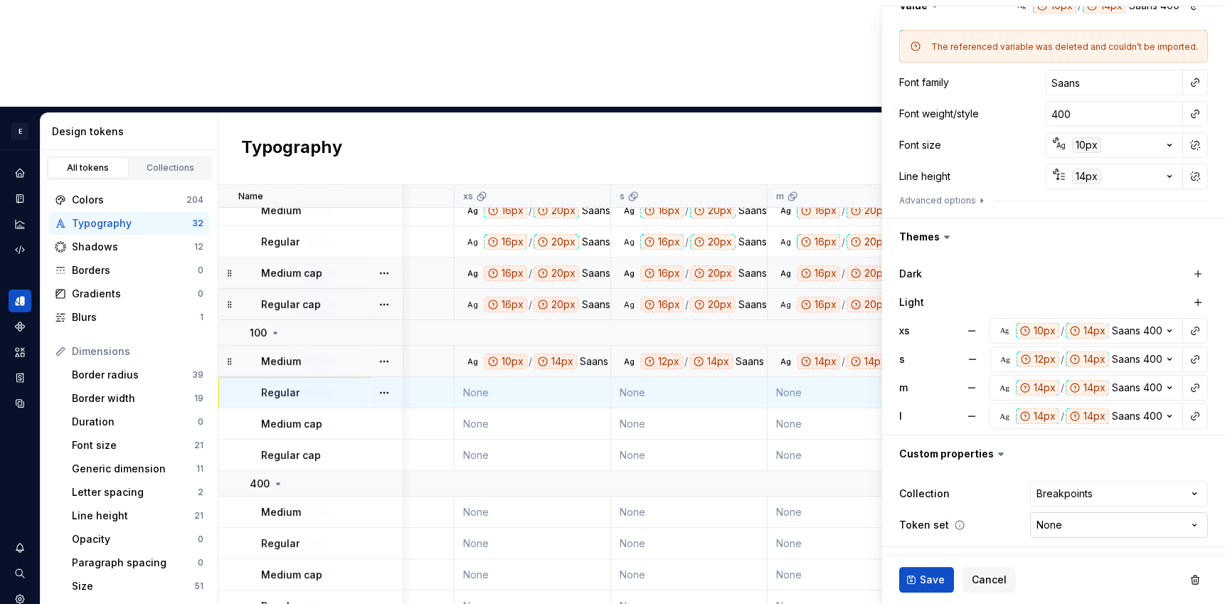
click at [1078, 536] on html "E Everlab HY Design system data Design tokens All tokens Collections Colors 204…" at bounding box center [612, 302] width 1225 height 604
select select "**********"
click at [930, 588] on button "Save" at bounding box center [926, 580] width 55 height 26
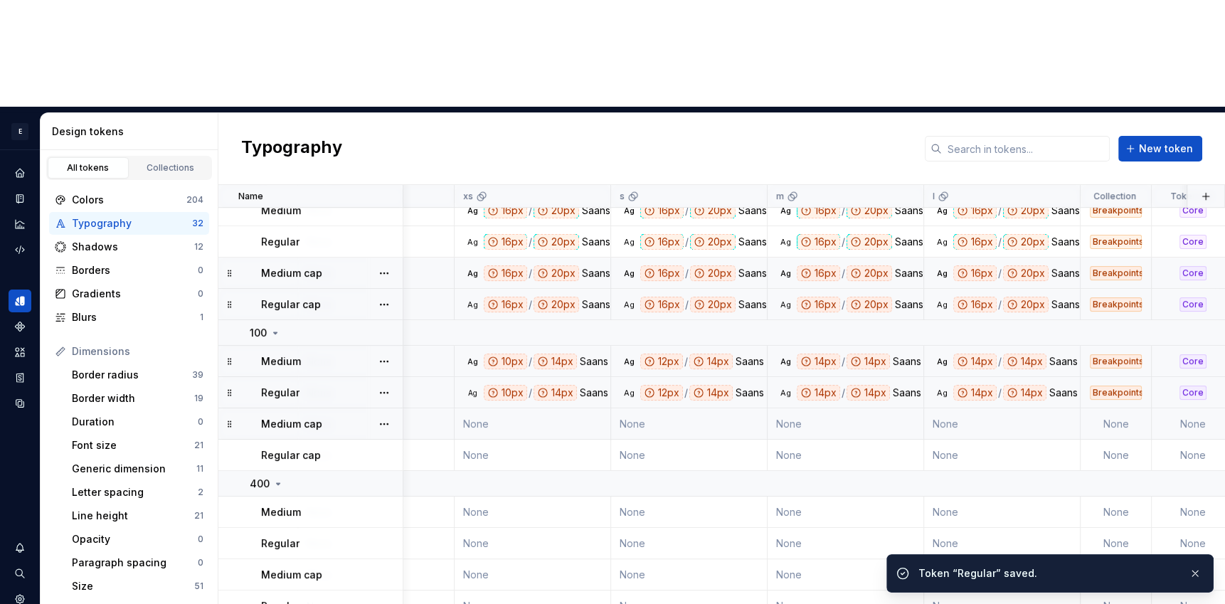
click at [495, 408] on td "None" at bounding box center [533, 423] width 156 height 31
click at [538, 408] on td "None" at bounding box center [533, 423] width 156 height 31
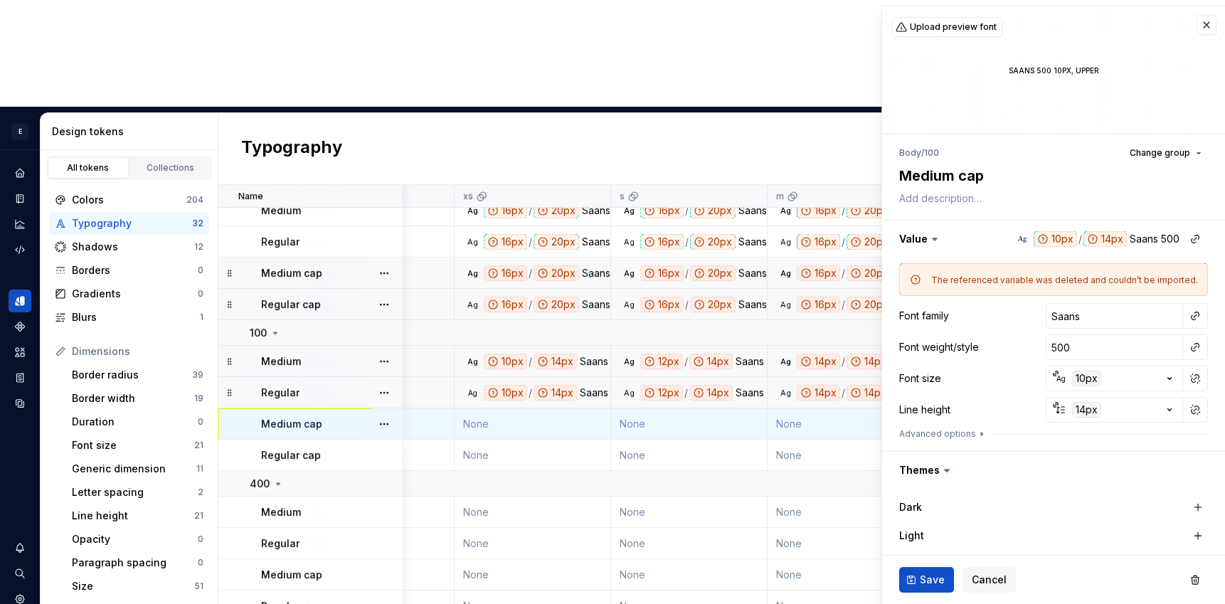
click at [548, 408] on td "None" at bounding box center [533, 423] width 156 height 31
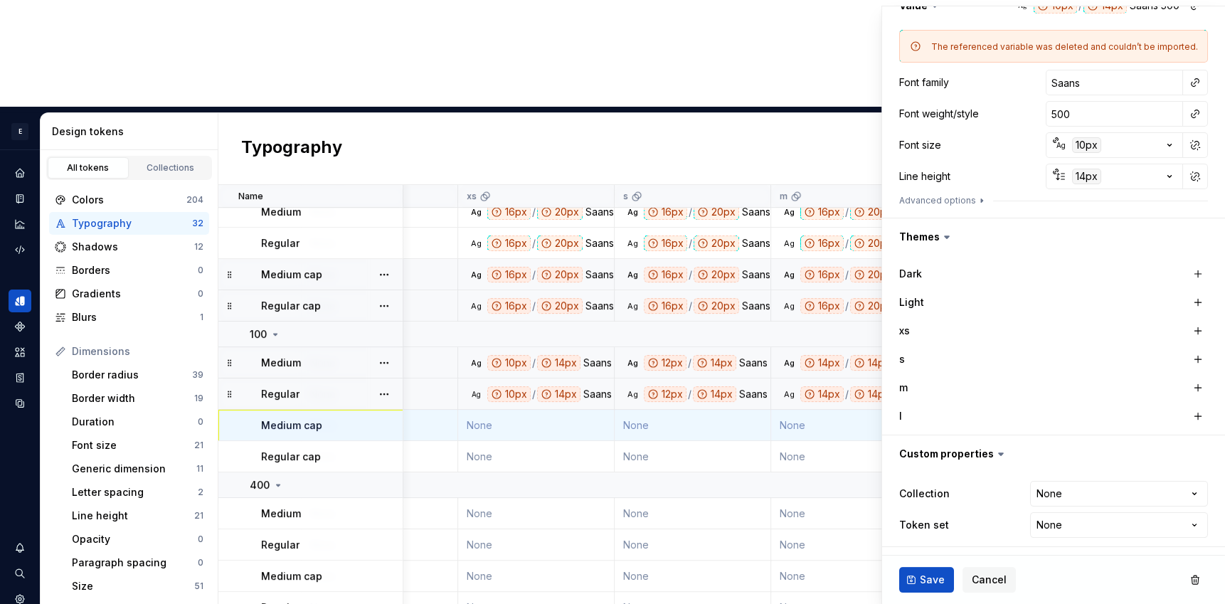
drag, startPoint x: 1195, startPoint y: 331, endPoint x: 1200, endPoint y: 346, distance: 16.4
click at [1195, 331] on button "button" at bounding box center [1198, 331] width 20 height 20
drag, startPoint x: 1201, startPoint y: 357, endPoint x: 1197, endPoint y: 386, distance: 29.4
click at [1201, 358] on button "button" at bounding box center [1198, 359] width 20 height 20
drag, startPoint x: 1197, startPoint y: 388, endPoint x: 1199, endPoint y: 406, distance: 17.9
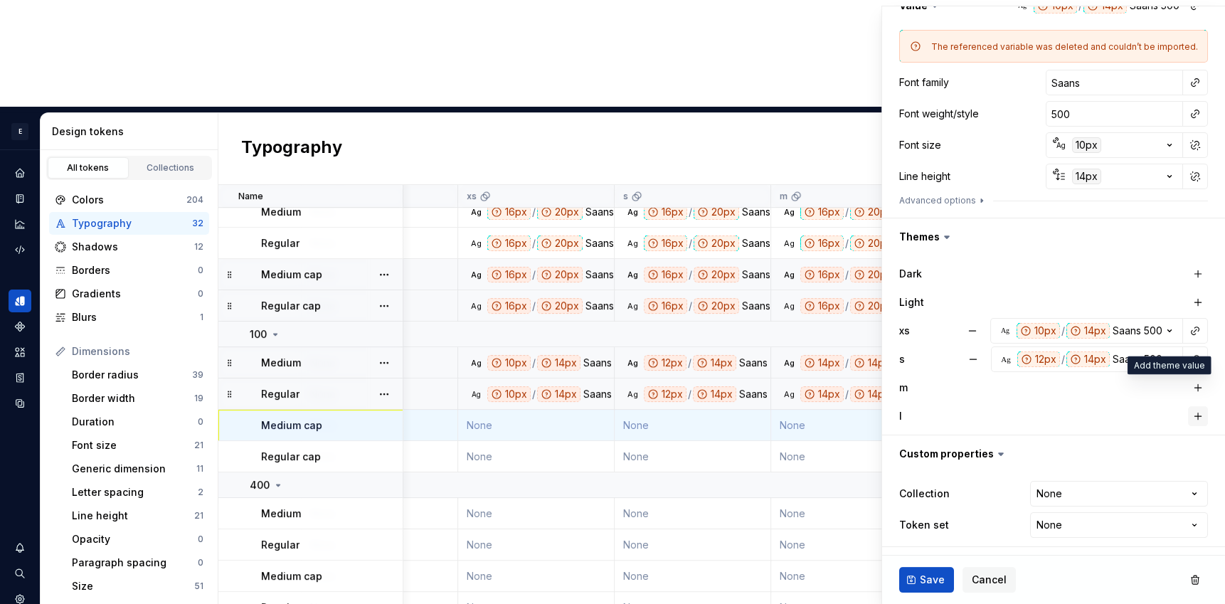
click at [1197, 390] on button "button" at bounding box center [1198, 388] width 20 height 20
drag, startPoint x: 1199, startPoint y: 411, endPoint x: 1161, endPoint y: 436, distance: 45.8
click at [1199, 411] on button "button" at bounding box center [1198, 416] width 20 height 20
type textarea "*"
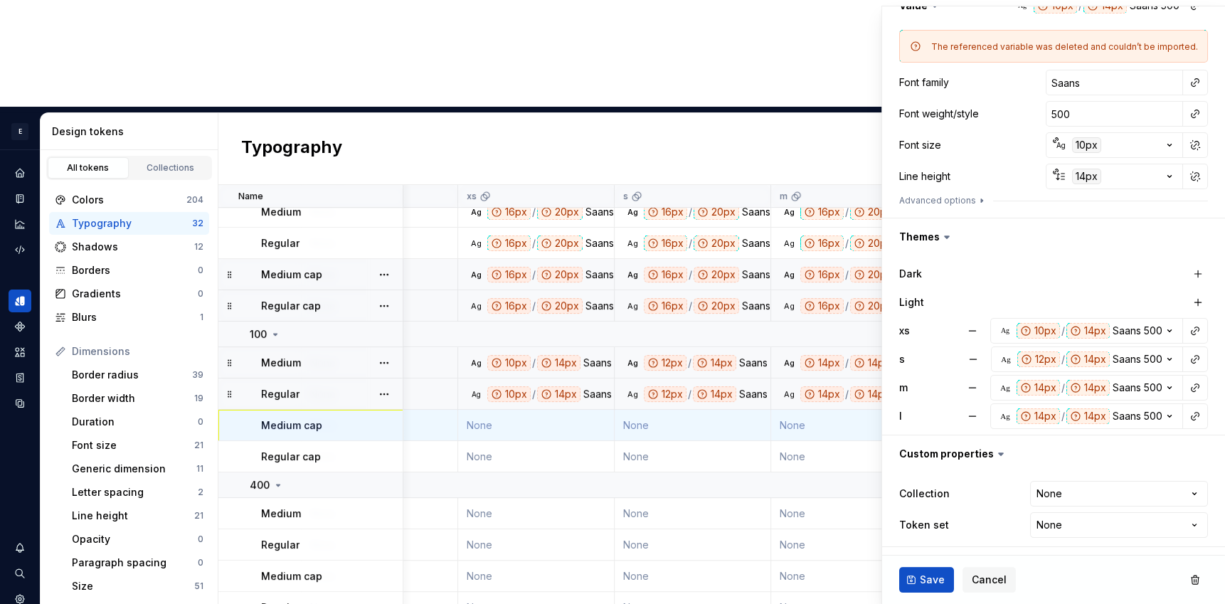
click at [1112, 500] on html "E Everlab HY Design system data Design tokens All tokens Collections Colors 204…" at bounding box center [612, 302] width 1225 height 604
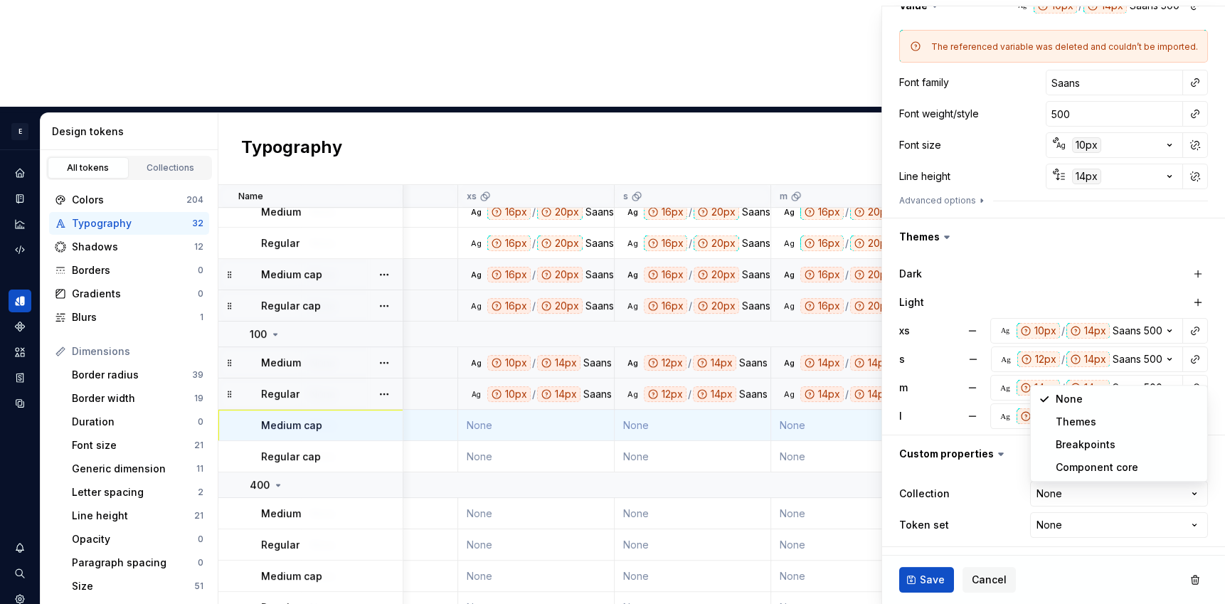
select select "**********"
type textarea "*"
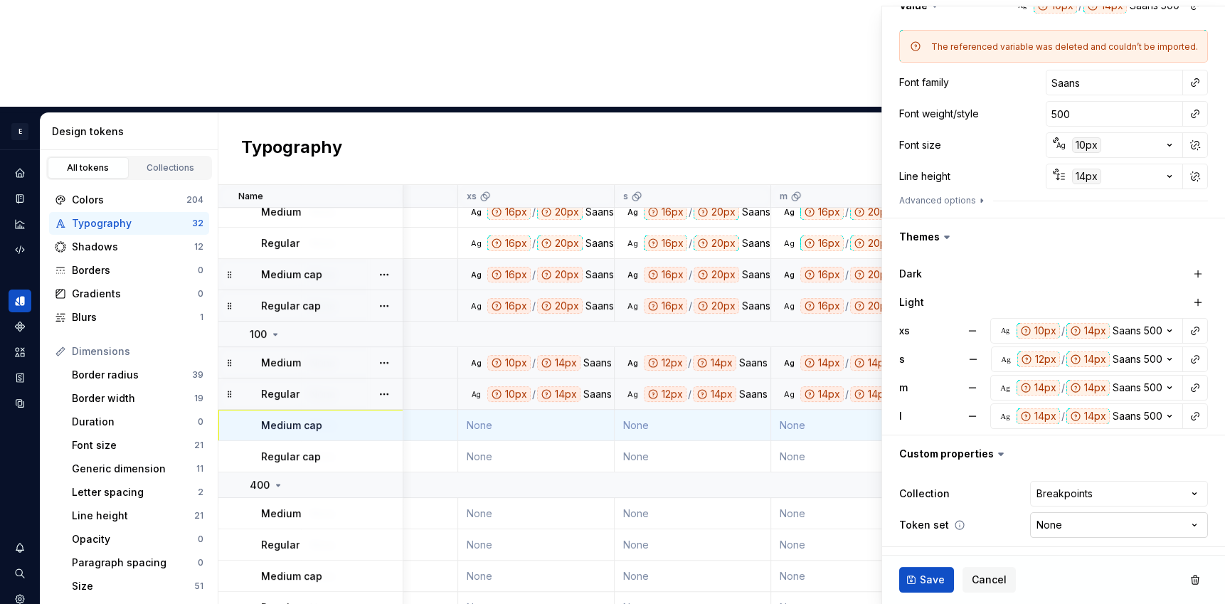
click at [1096, 524] on html "E Everlab HY Design system data Design tokens All tokens Collections Colors 204…" at bounding box center [612, 302] width 1225 height 604
select select "**********"
click at [942, 577] on span "Save" at bounding box center [932, 580] width 25 height 14
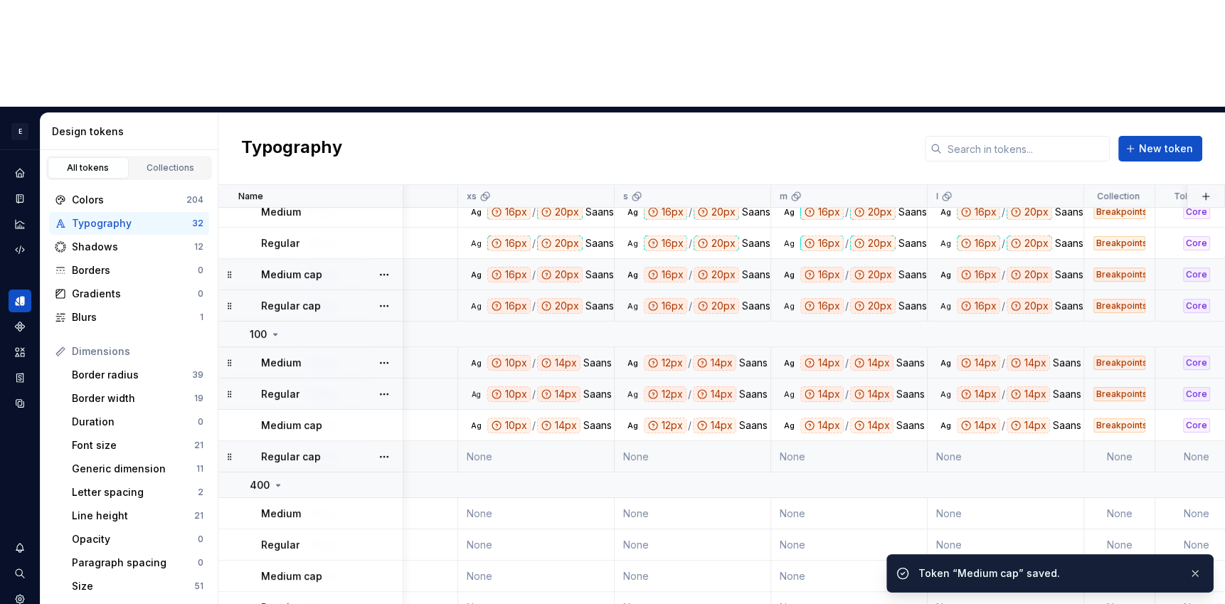
click at [563, 441] on td "None" at bounding box center [536, 456] width 156 height 31
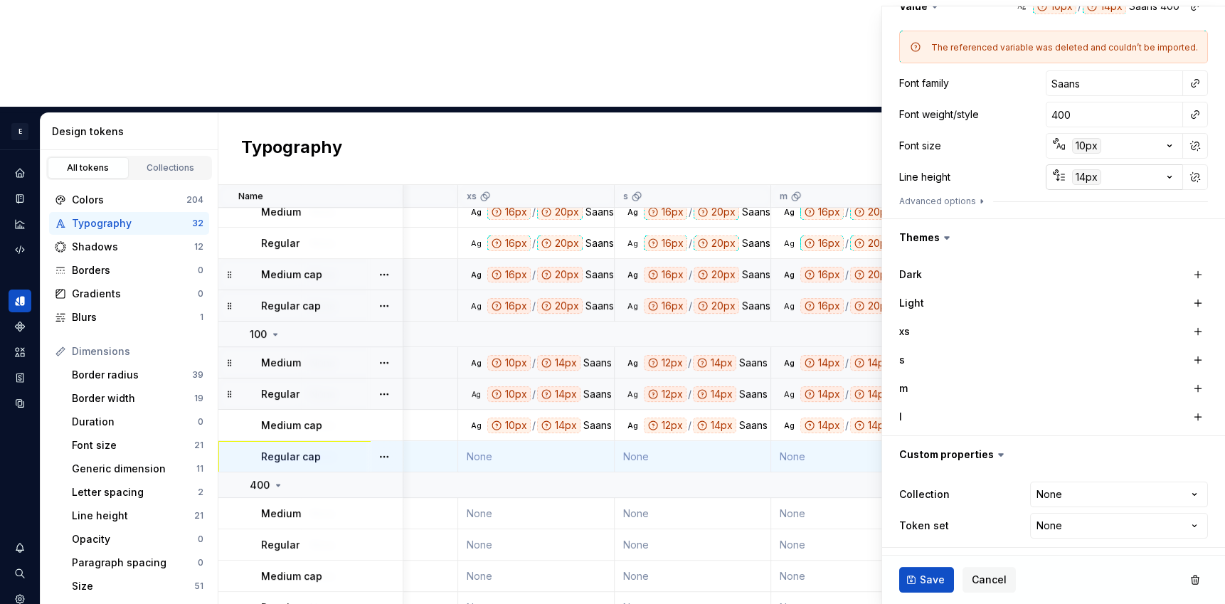
scroll to position [233, 0]
click at [1198, 333] on button "button" at bounding box center [1198, 331] width 20 height 20
click at [1199, 361] on button "button" at bounding box center [1198, 359] width 20 height 20
click at [1195, 388] on button "button" at bounding box center [1198, 388] width 20 height 20
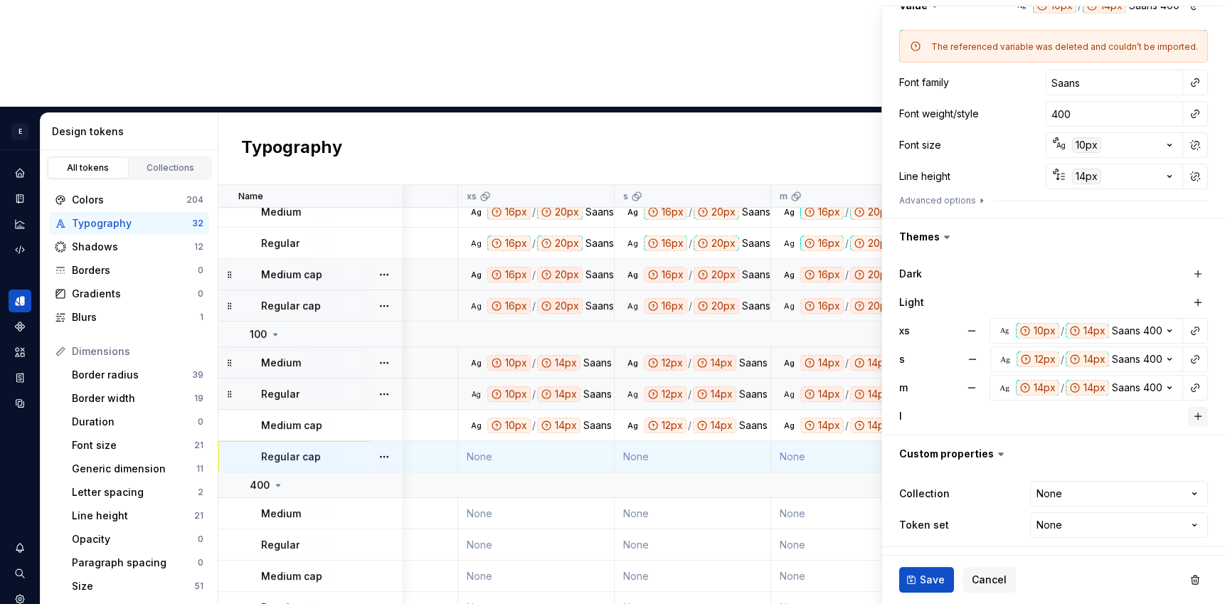
click at [1200, 417] on button "button" at bounding box center [1198, 416] width 20 height 20
type textarea "*"
click at [1081, 486] on html "E Everlab HY Design system data Design tokens All tokens Collections Colors 204…" at bounding box center [612, 302] width 1225 height 604
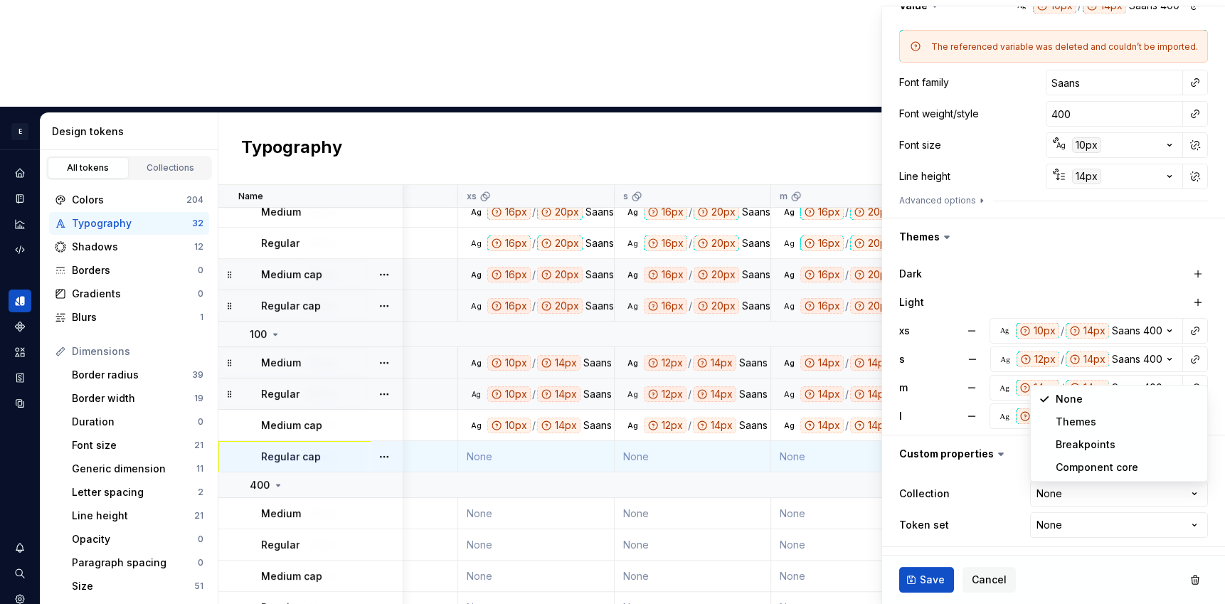
select select "**********"
type textarea "*"
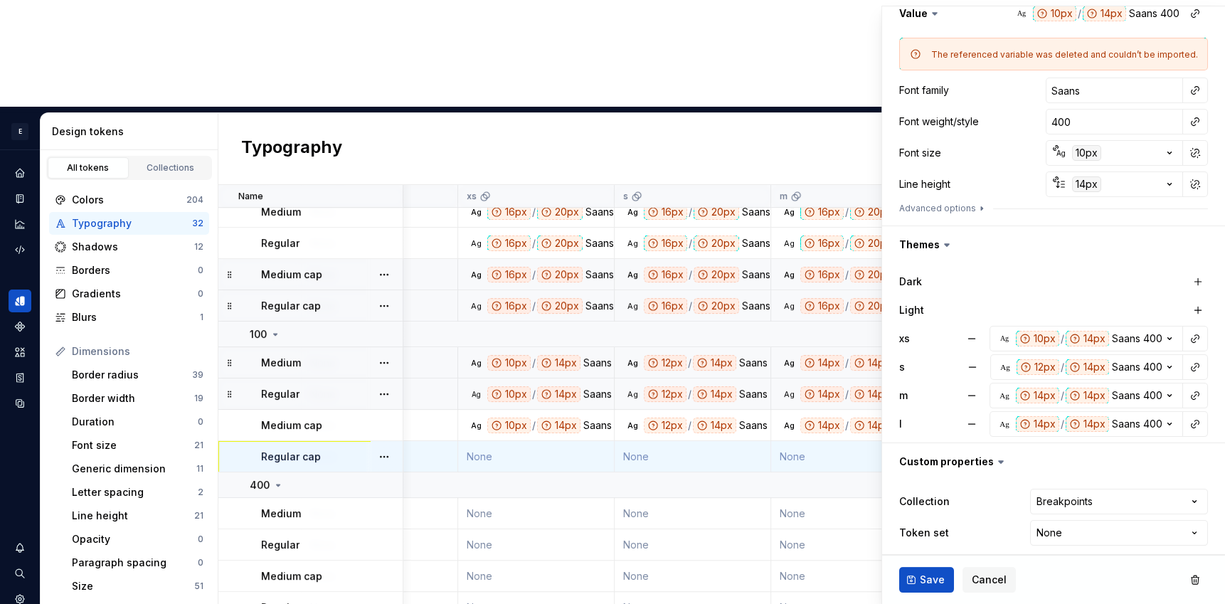
click at [1080, 532] on html "E Everlab HY Design system data Design tokens All tokens Collections Colors 204…" at bounding box center [612, 302] width 1225 height 604
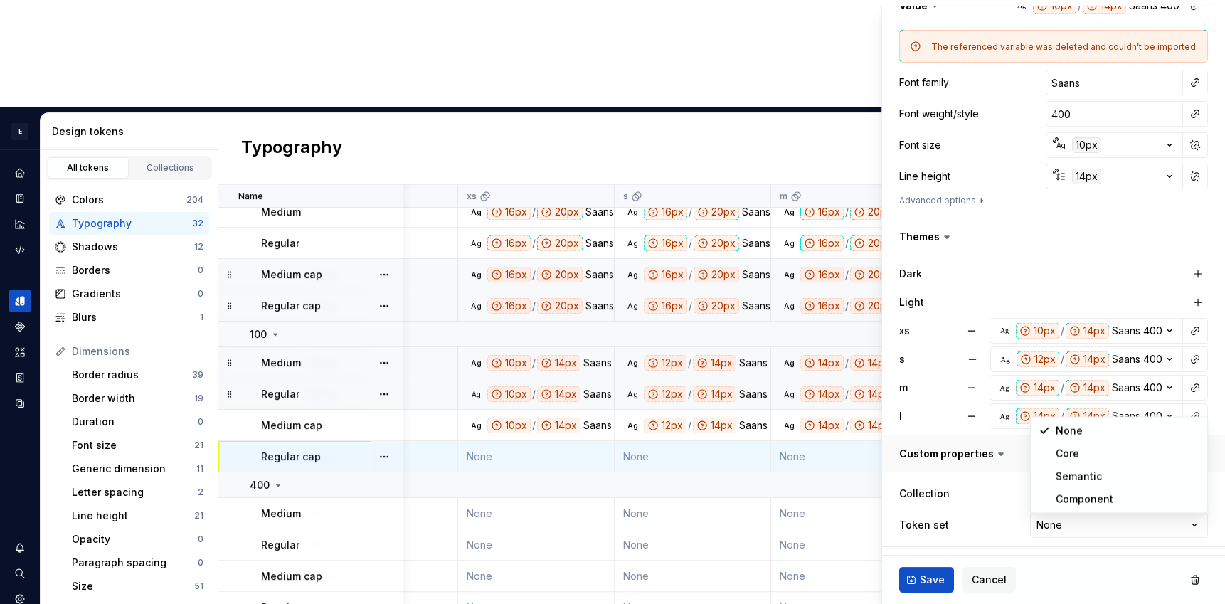
select select "**********"
click at [902, 581] on button "Save" at bounding box center [926, 580] width 55 height 26
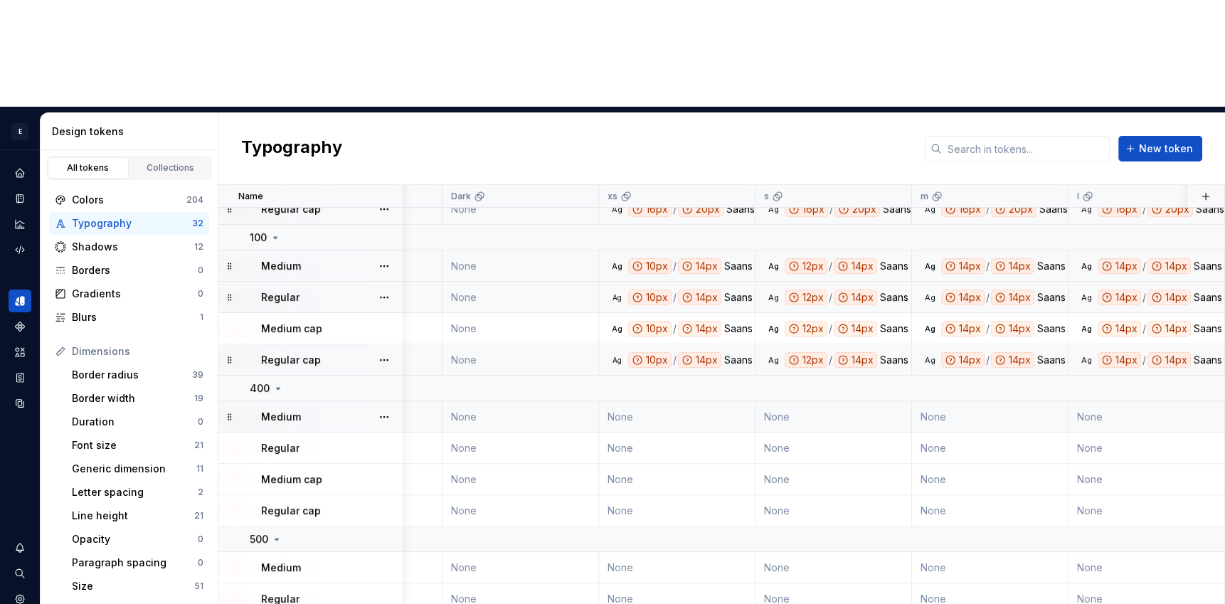
scroll to position [585, 274]
click at [562, 402] on td "None" at bounding box center [520, 417] width 156 height 31
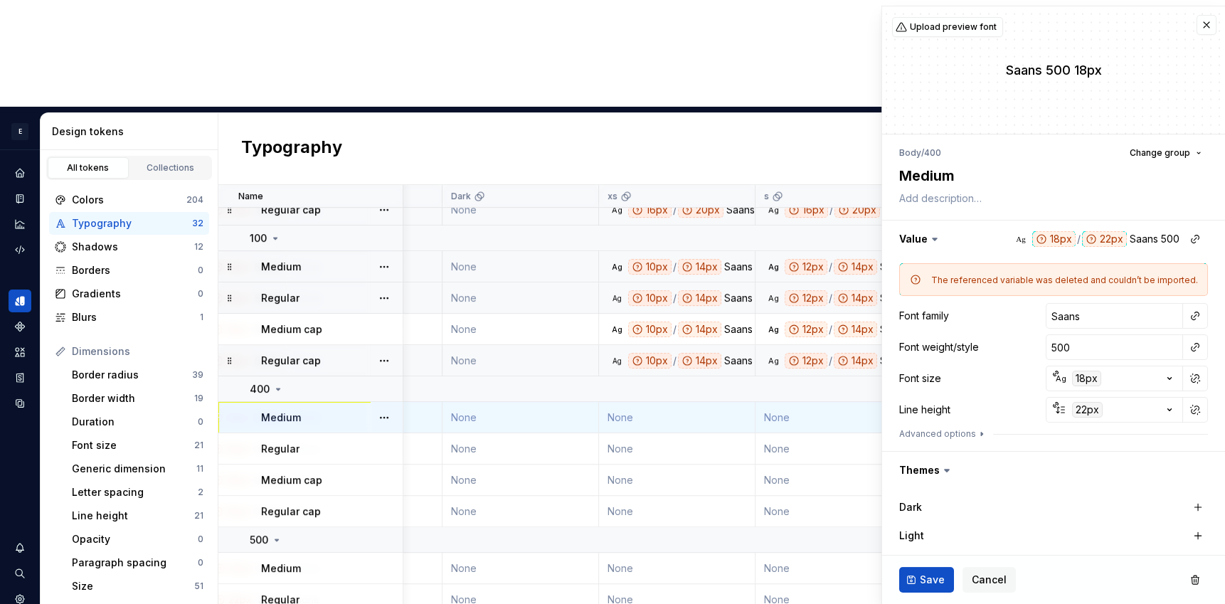
scroll to position [233, 0]
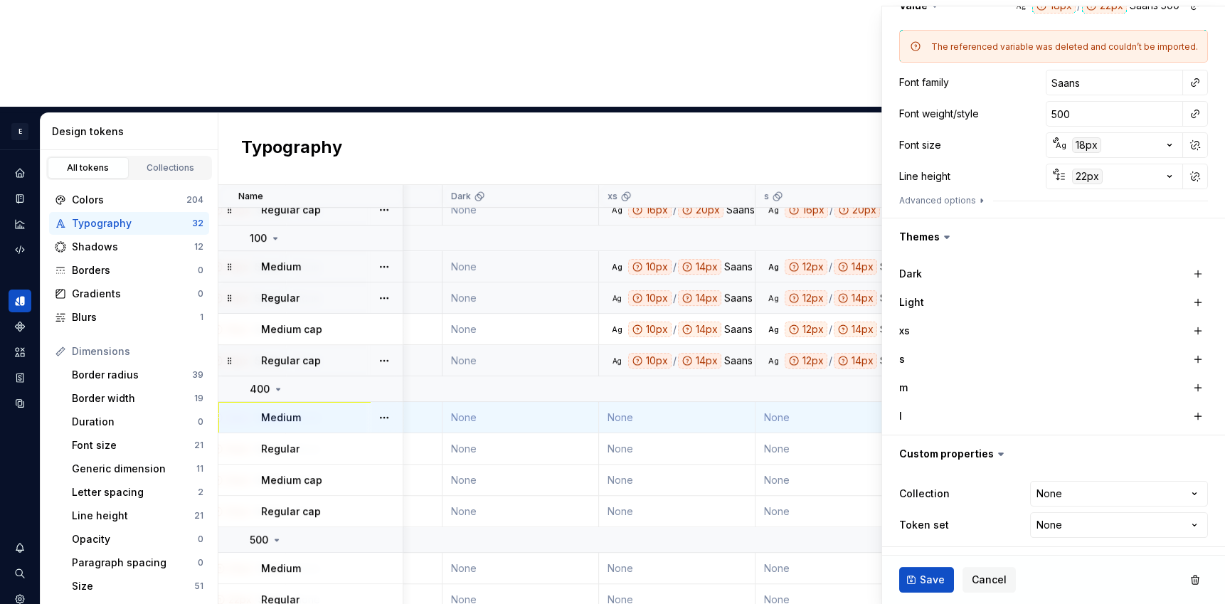
drag, startPoint x: 1196, startPoint y: 327, endPoint x: 1201, endPoint y: 344, distance: 18.0
click at [1196, 327] on button "button" at bounding box center [1198, 331] width 20 height 20
click at [1200, 356] on button "button" at bounding box center [1198, 359] width 20 height 20
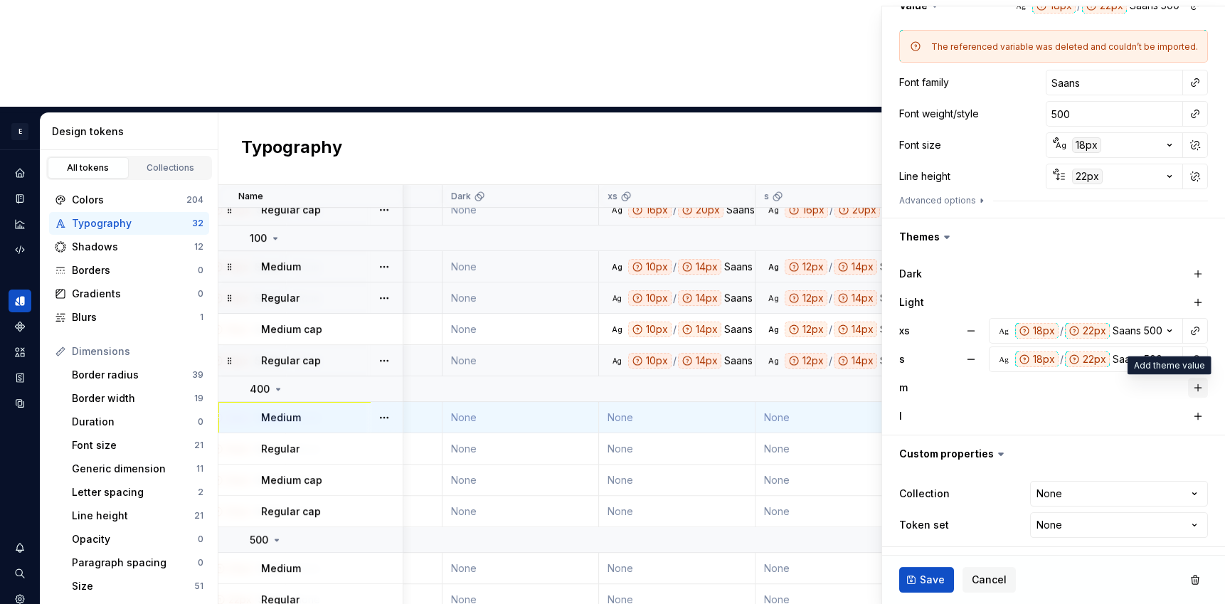
click at [1196, 391] on button "button" at bounding box center [1198, 388] width 20 height 20
click at [1199, 411] on button "button" at bounding box center [1198, 416] width 20 height 20
type textarea "*"
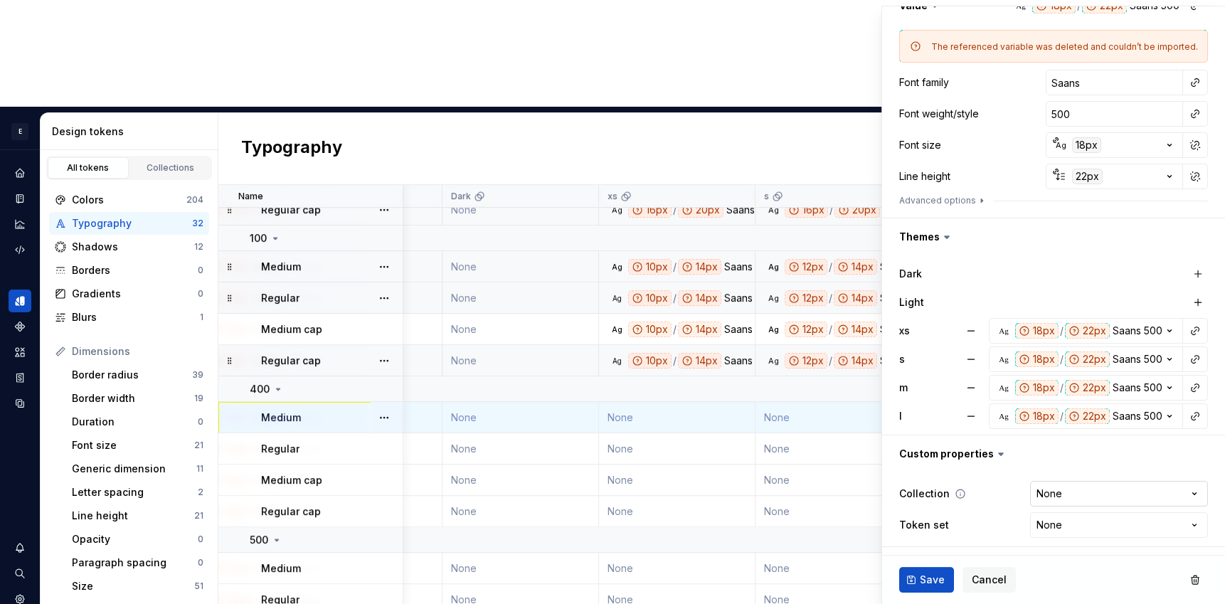
click at [1096, 495] on html "E Everlab HY Design system data Design tokens All tokens Collections Colors 204…" at bounding box center [612, 302] width 1225 height 604
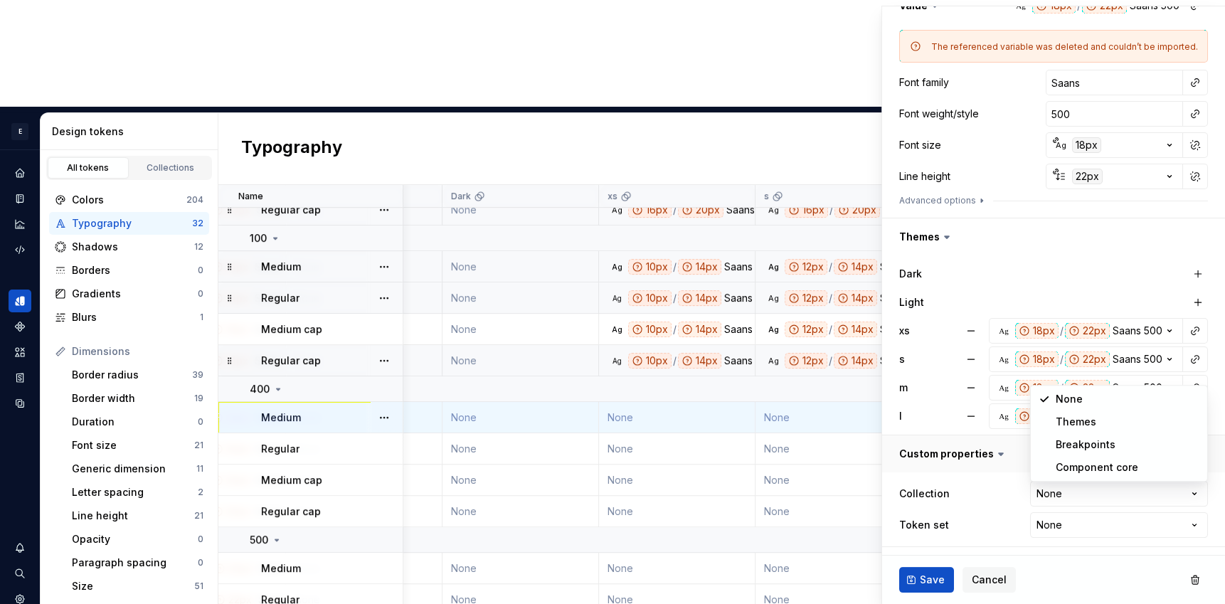
select select "**********"
drag, startPoint x: 1131, startPoint y: 451, endPoint x: 1129, endPoint y: 459, distance: 8.1
type textarea "*"
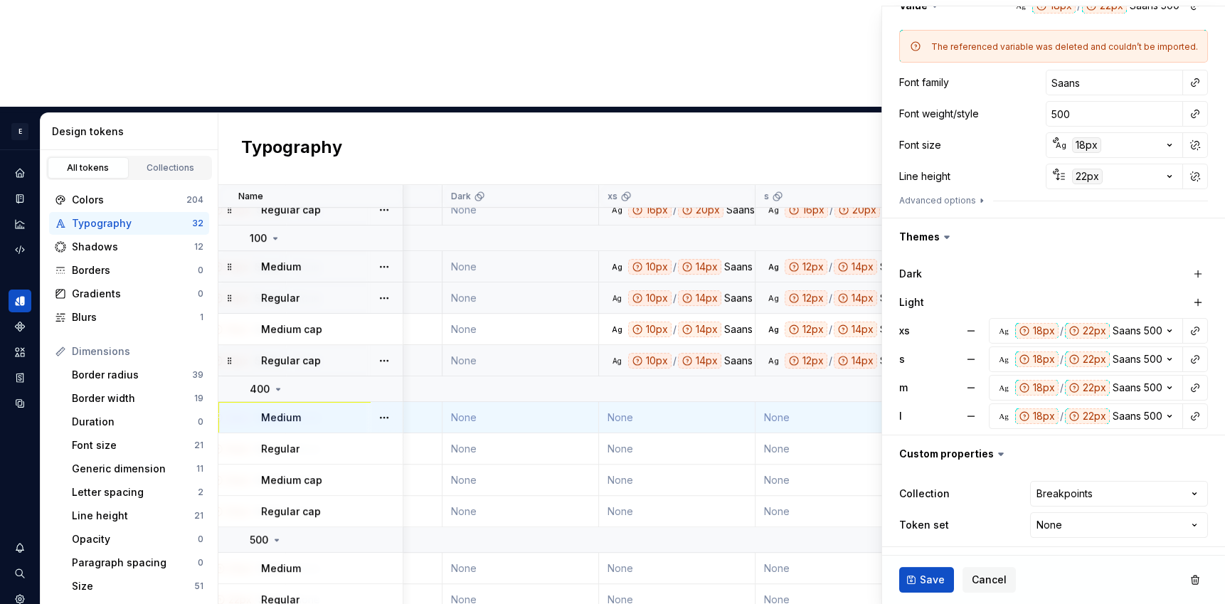
click at [1087, 526] on html "E Everlab HY Design system data Design tokens All tokens Collections Colors 204…" at bounding box center [612, 302] width 1225 height 604
select select "**********"
drag, startPoint x: 1089, startPoint y: 446, endPoint x: 1083, endPoint y: 465, distance: 20.0
click at [920, 583] on span "Save" at bounding box center [932, 580] width 25 height 14
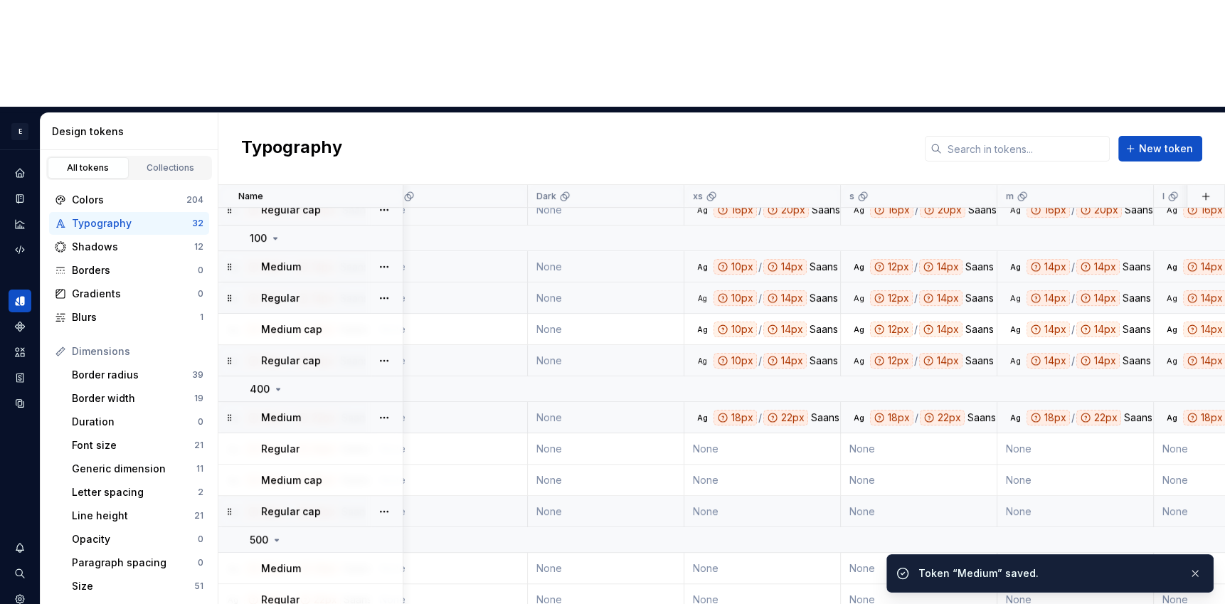
scroll to position [585, 277]
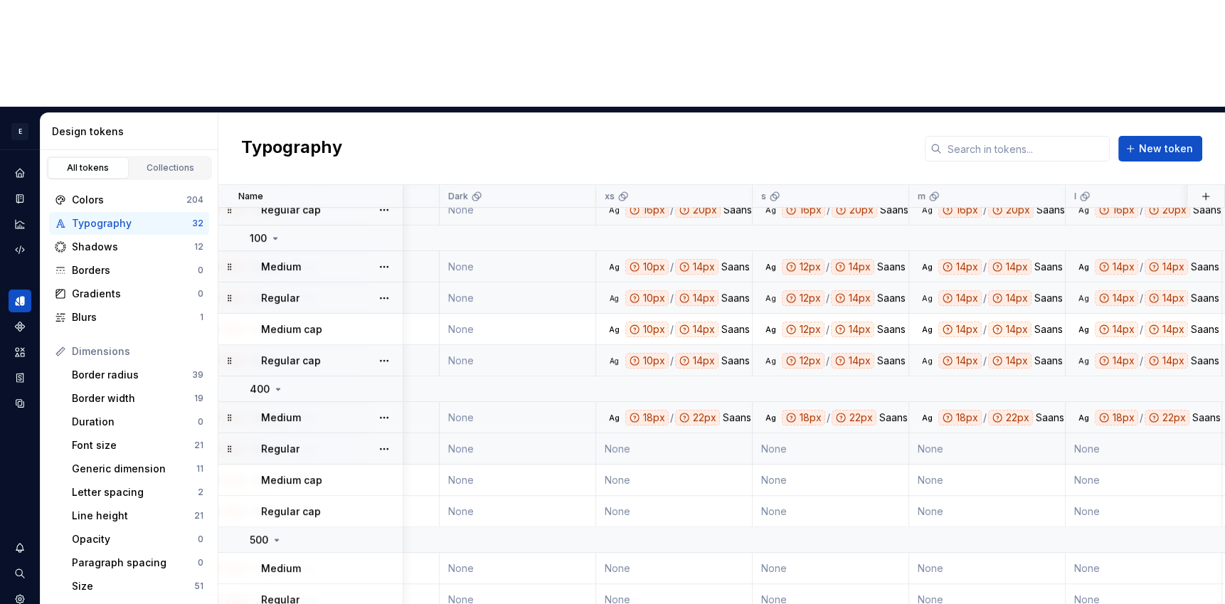
click at [691, 433] on td "None" at bounding box center [674, 448] width 156 height 31
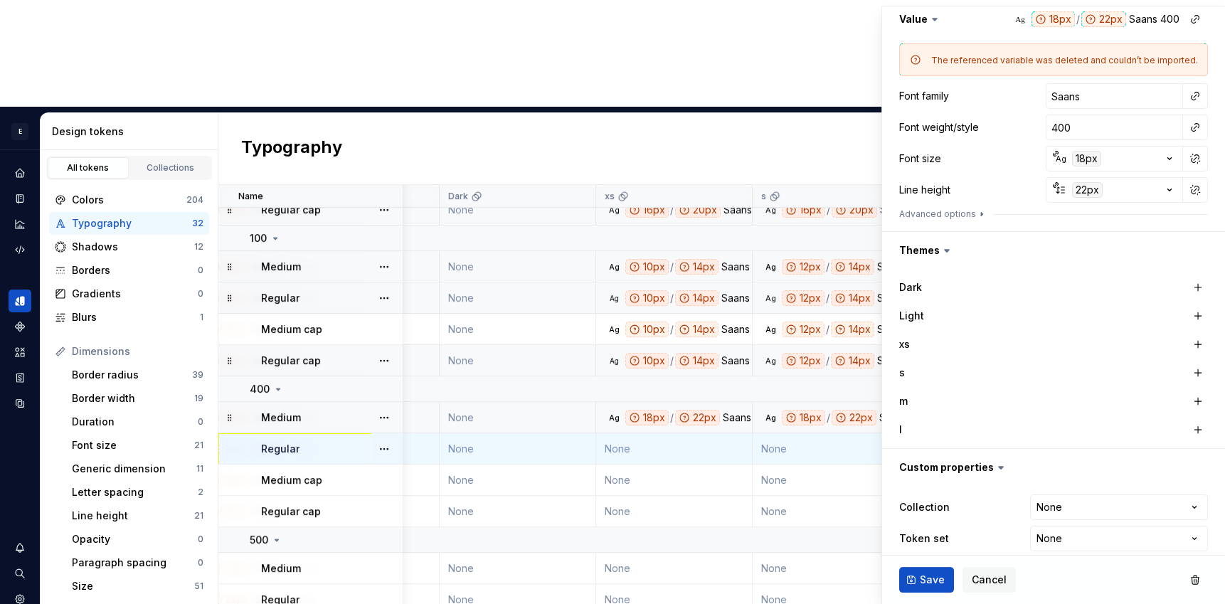
scroll to position [233, 0]
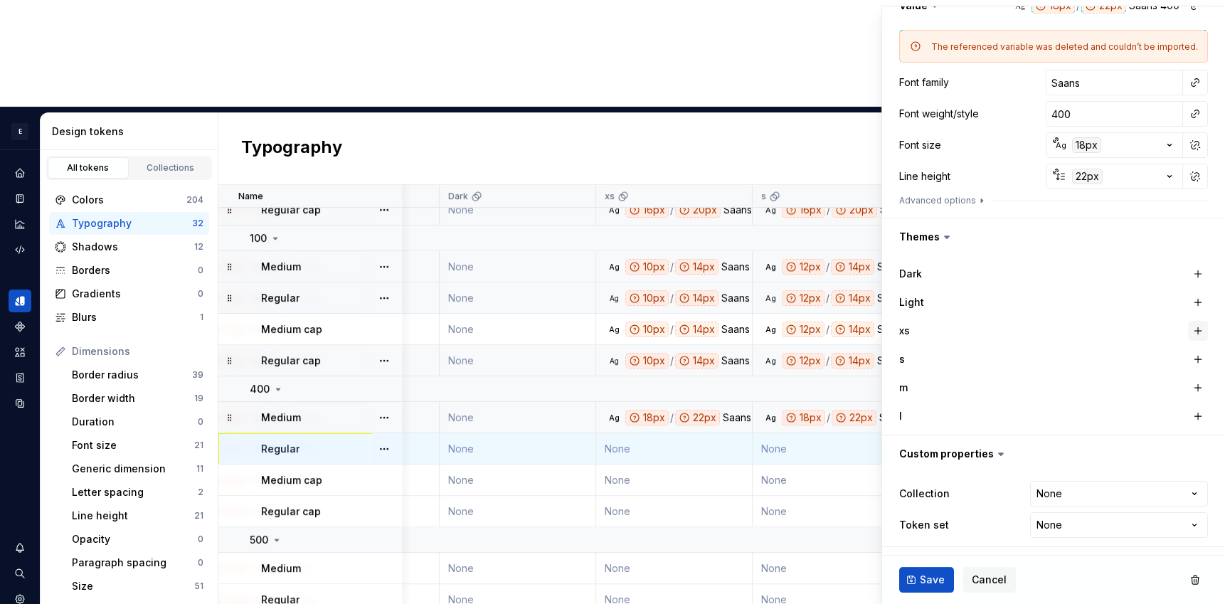
click at [1196, 324] on button "button" at bounding box center [1198, 331] width 20 height 20
click at [1204, 359] on button "button" at bounding box center [1198, 359] width 20 height 20
drag, startPoint x: 1200, startPoint y: 384, endPoint x: 1197, endPoint y: 409, distance: 25.1
click at [1200, 384] on button "button" at bounding box center [1198, 388] width 20 height 20
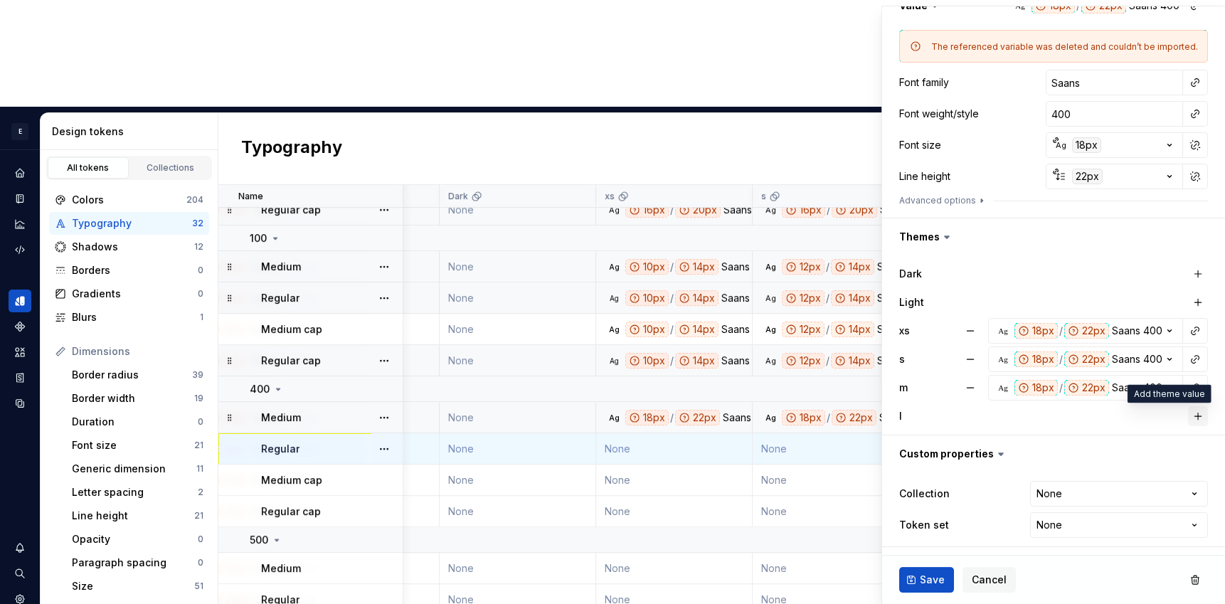
click at [1196, 414] on button "button" at bounding box center [1198, 416] width 20 height 20
type textarea "*"
click at [1113, 492] on html "E Everlab HY Design system data Design tokens All tokens Collections Colors 204…" at bounding box center [612, 302] width 1225 height 604
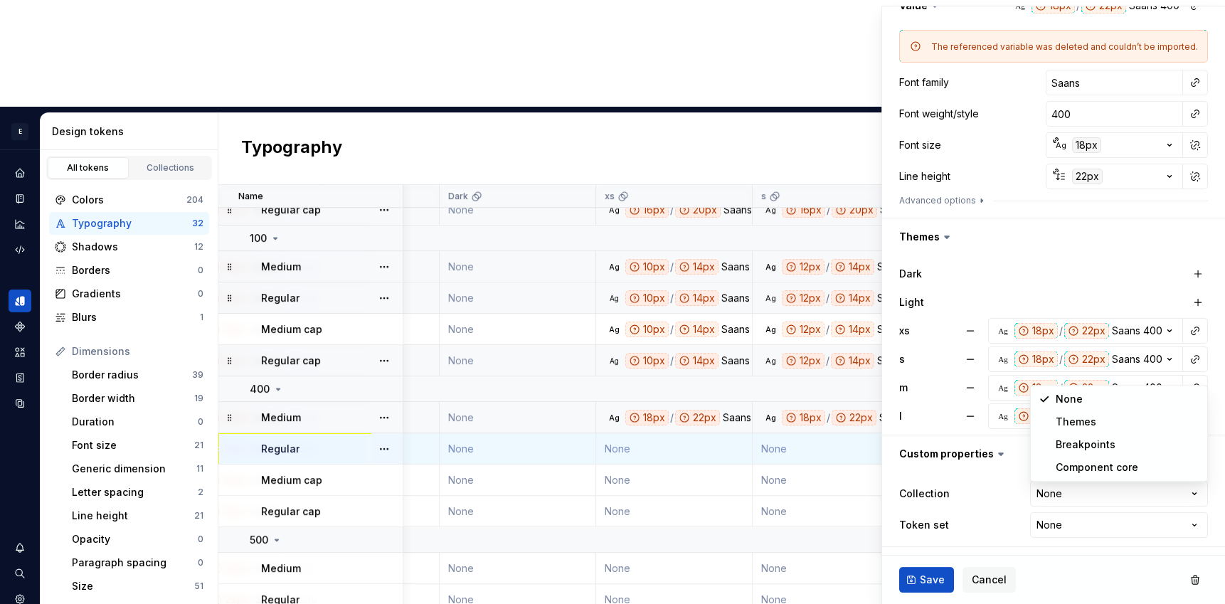
select select "**********"
type textarea "*"
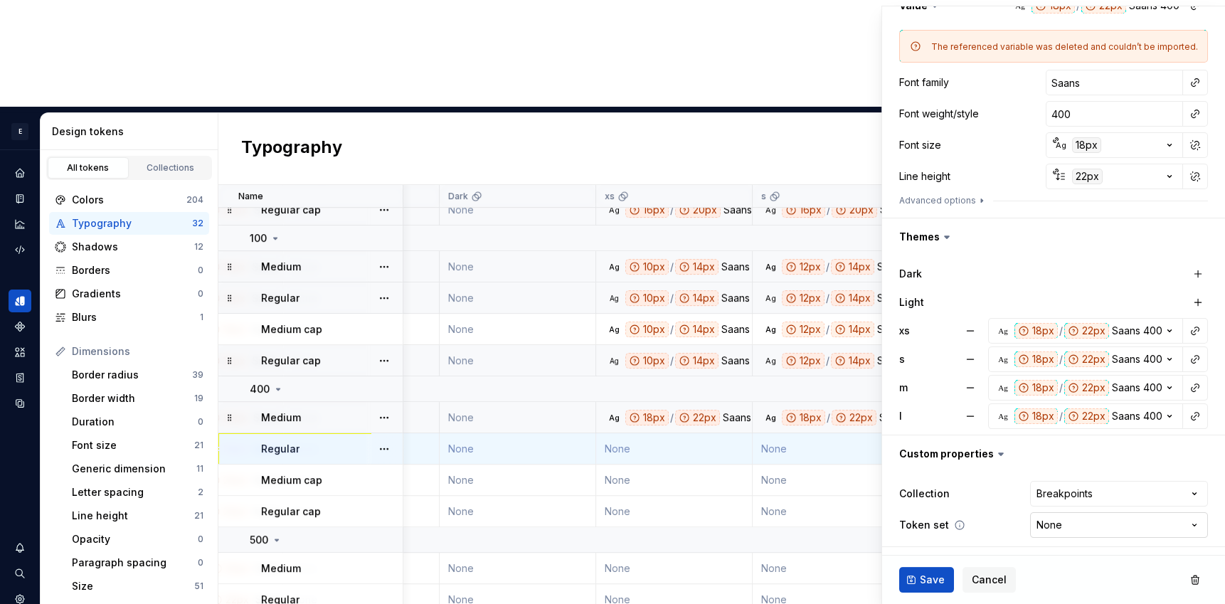
click at [1097, 529] on html "E Everlab HY Design system data Design tokens All tokens Collections Colors 204…" at bounding box center [612, 302] width 1225 height 604
select select "**********"
click at [942, 580] on span "Save" at bounding box center [932, 580] width 25 height 14
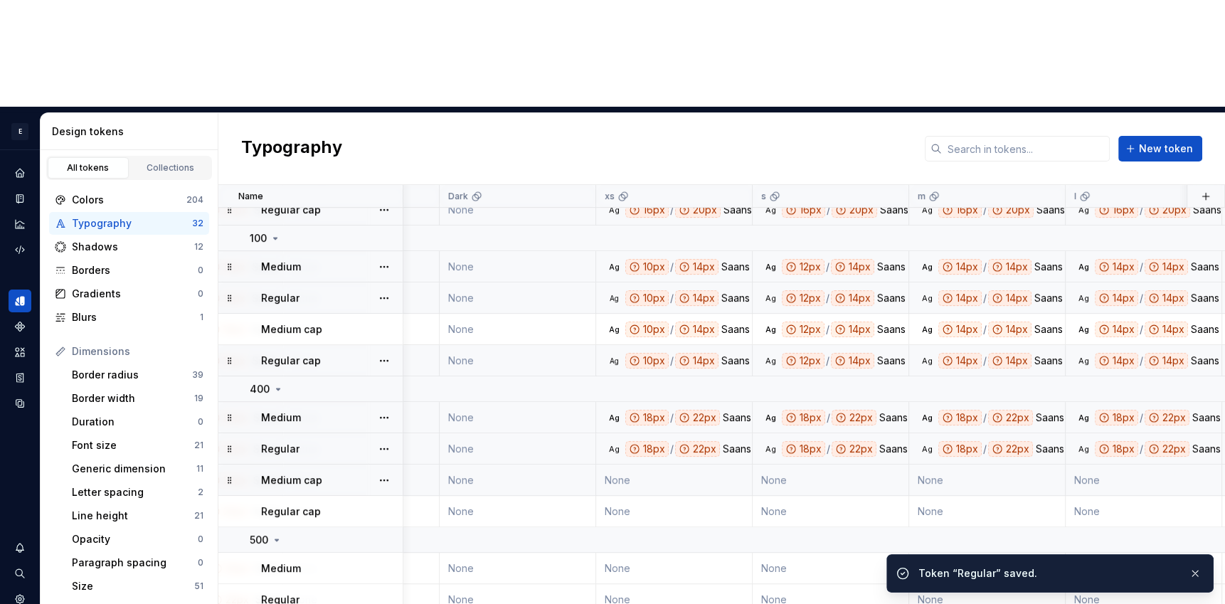
click at [673, 464] on td "None" at bounding box center [674, 479] width 156 height 31
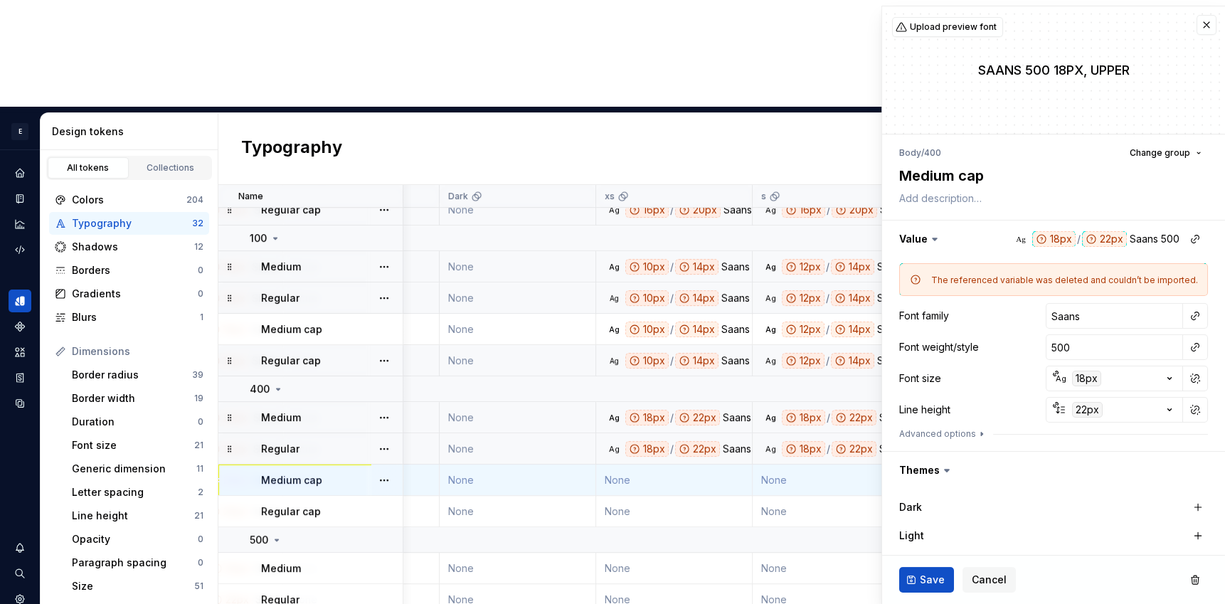
scroll to position [165, 0]
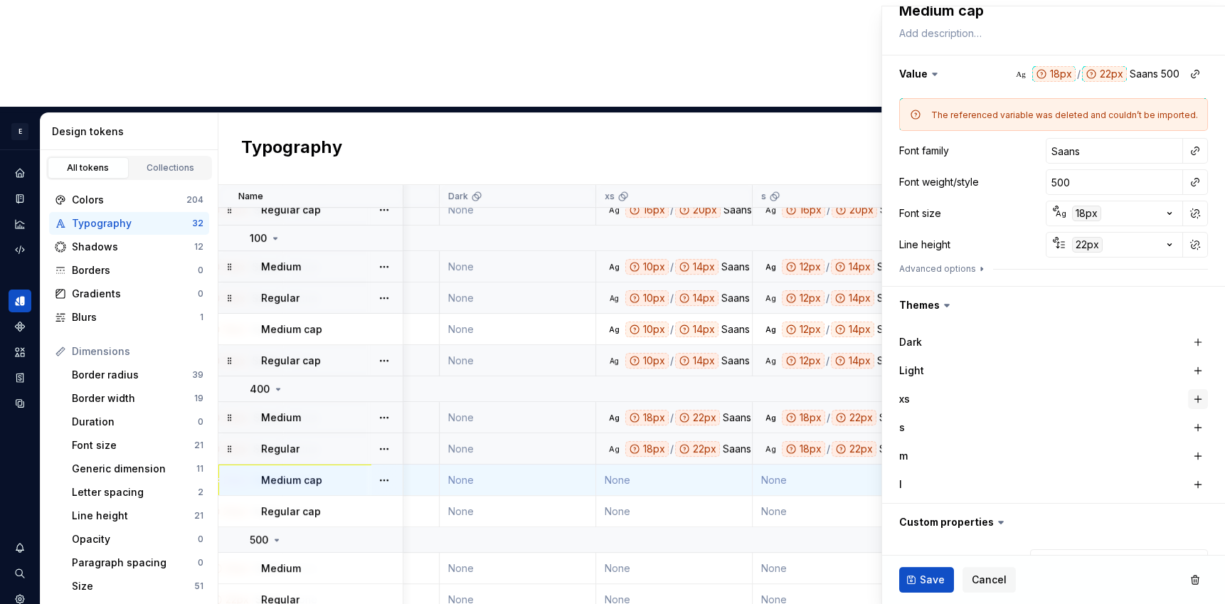
click at [1204, 400] on button "button" at bounding box center [1198, 399] width 20 height 20
drag, startPoint x: 1200, startPoint y: 425, endPoint x: 1200, endPoint y: 445, distance: 19.9
click at [1200, 425] on button "button" at bounding box center [1198, 428] width 20 height 20
drag, startPoint x: 1199, startPoint y: 453, endPoint x: 1200, endPoint y: 474, distance: 21.4
click at [1199, 453] on button "button" at bounding box center [1198, 456] width 20 height 20
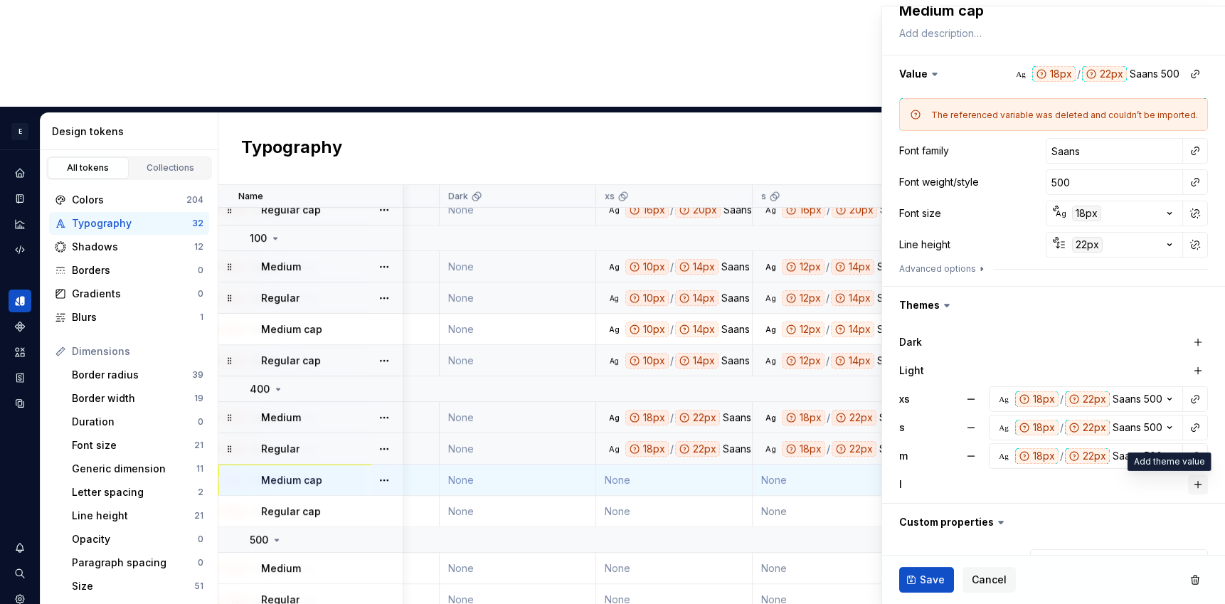
click at [1201, 475] on button "button" at bounding box center [1198, 484] width 20 height 20
type textarea "*"
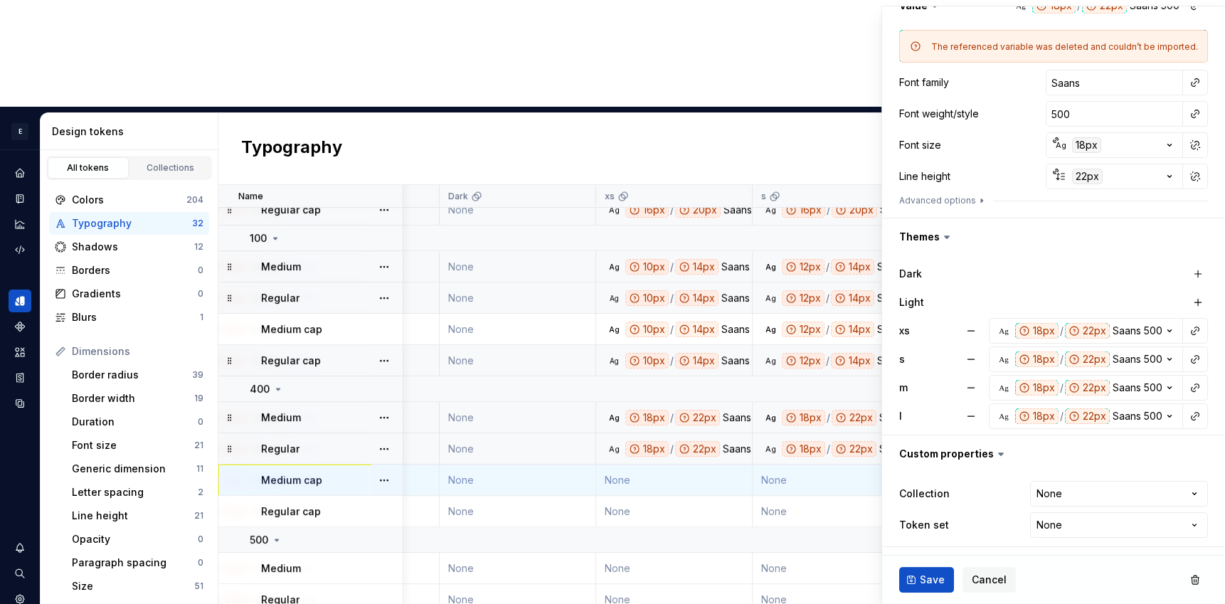
click at [1073, 486] on html "E Everlab HY Design system data Design tokens All tokens Collections Colors 204…" at bounding box center [612, 302] width 1225 height 604
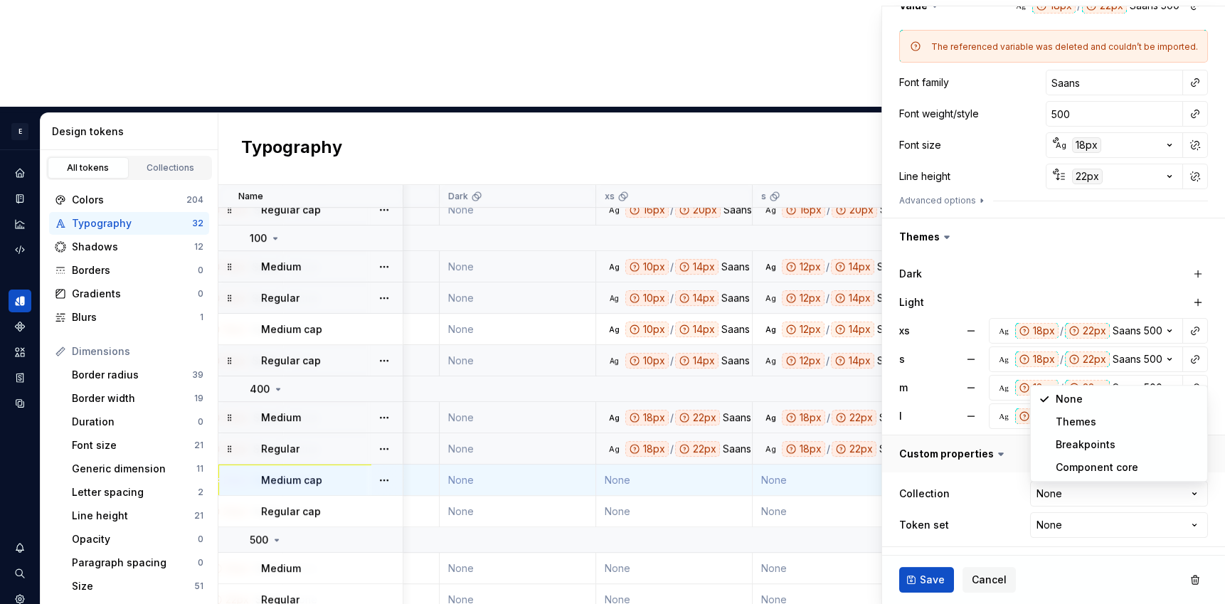
select select "**********"
drag, startPoint x: 1100, startPoint y: 440, endPoint x: 1104, endPoint y: 459, distance: 19.0
type textarea "*"
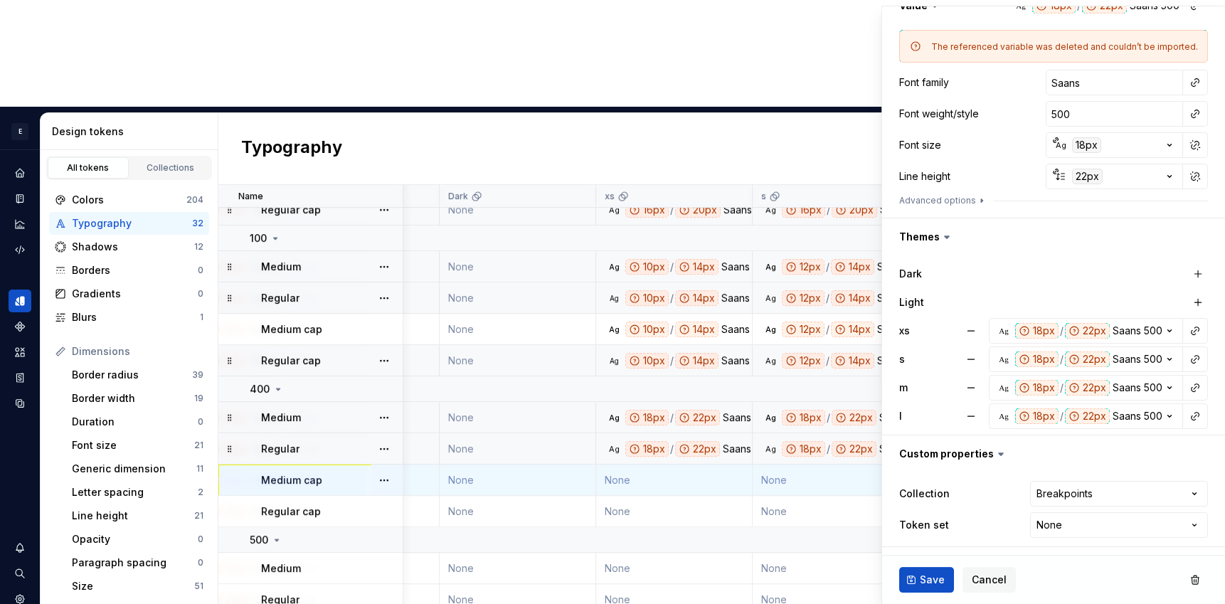
click at [1078, 521] on html "E Everlab HY Design system data Design tokens All tokens Collections Colors 204…" at bounding box center [612, 302] width 1225 height 604
select select "**********"
click at [925, 577] on span "Save" at bounding box center [932, 580] width 25 height 14
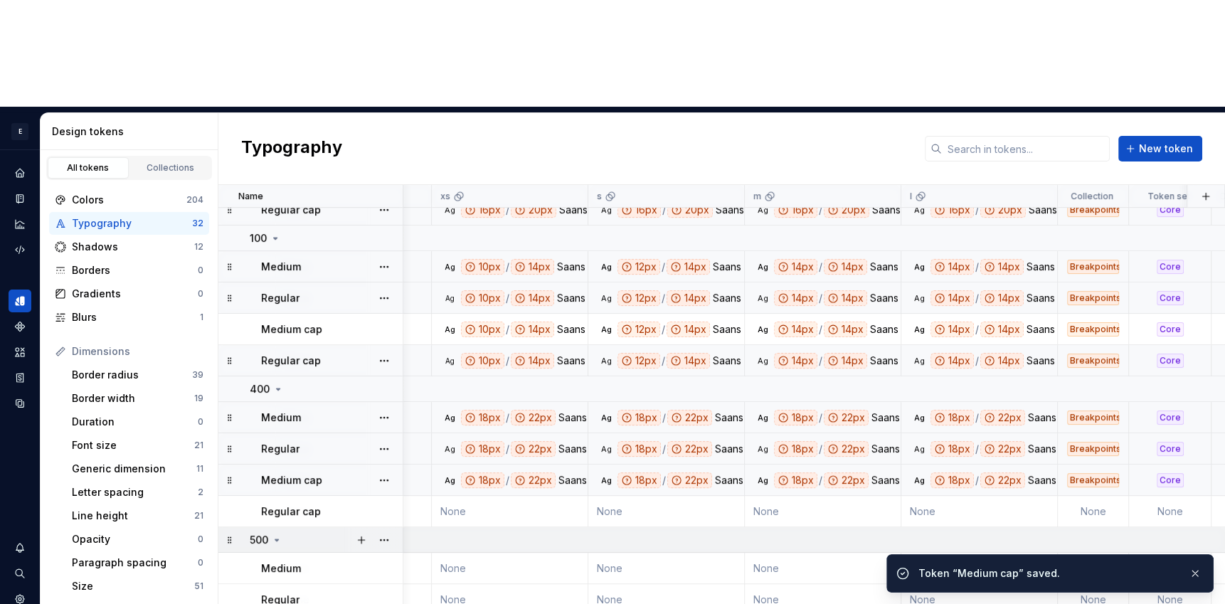
scroll to position [585, 455]
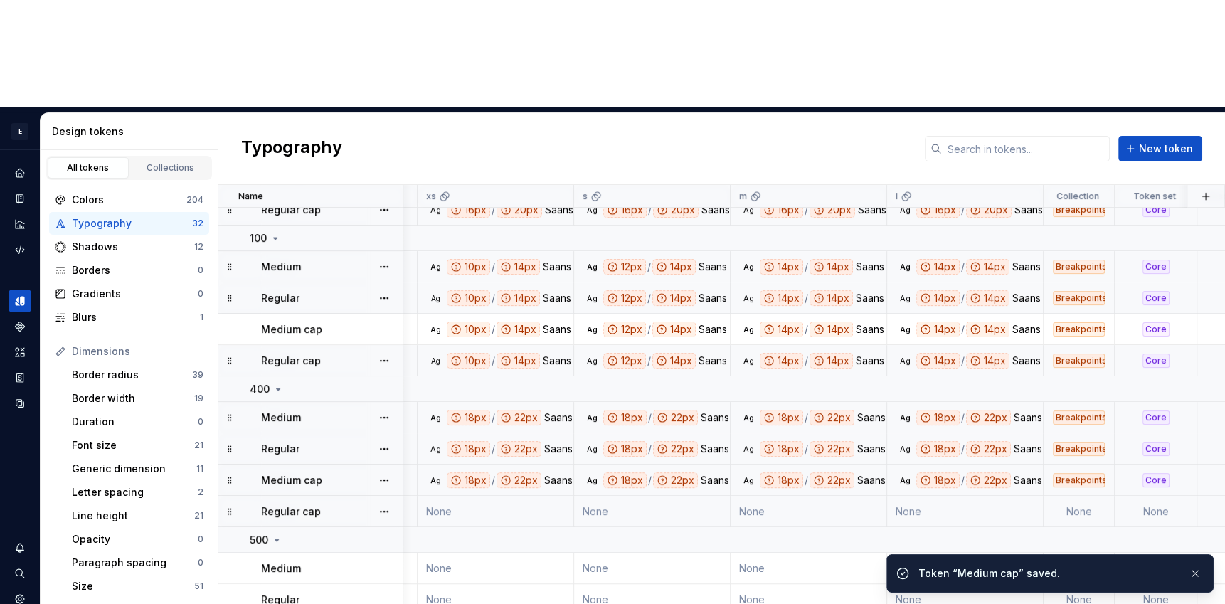
click at [472, 496] on td "None" at bounding box center [496, 511] width 156 height 31
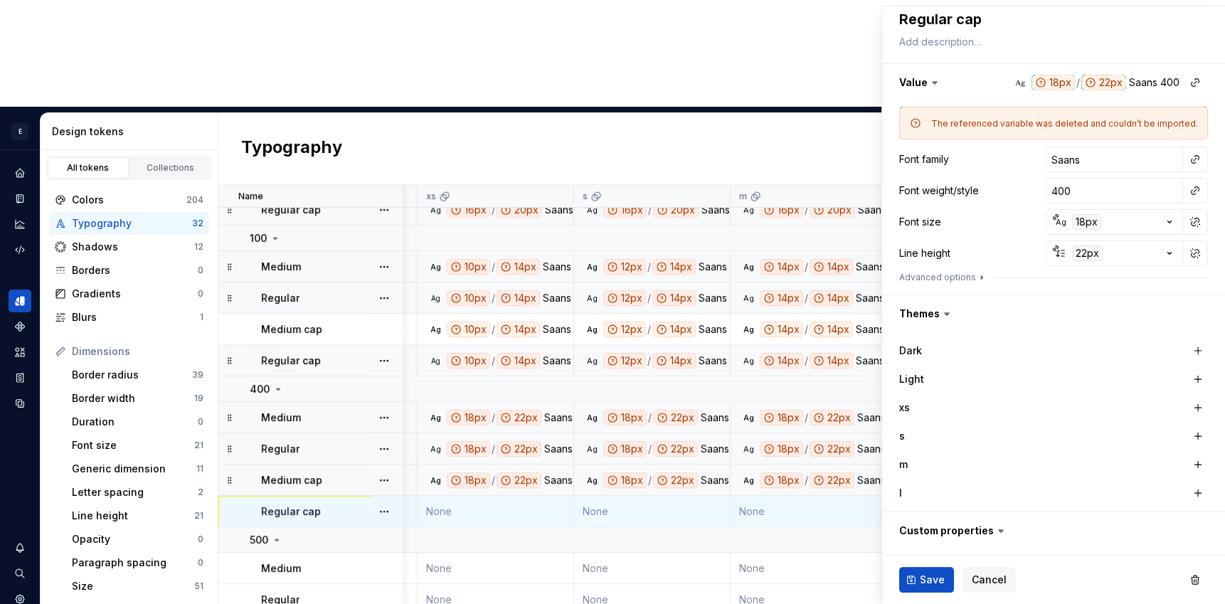
scroll to position [170, 0]
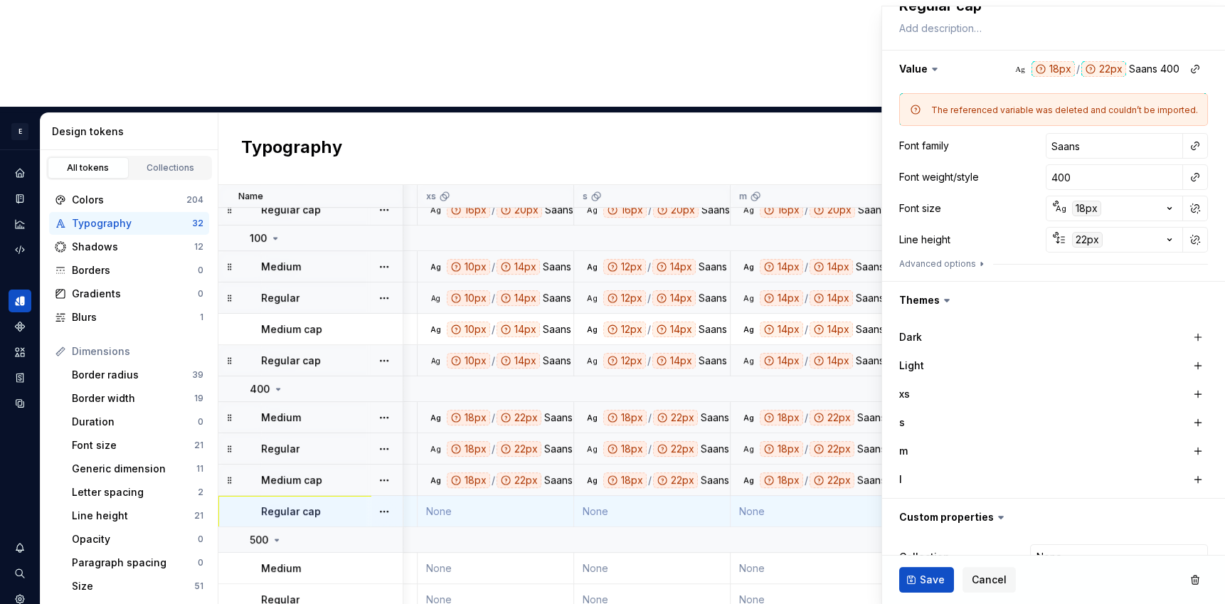
drag, startPoint x: 1192, startPoint y: 393, endPoint x: 1194, endPoint y: 435, distance: 42.0
click at [1194, 396] on button "button" at bounding box center [1198, 394] width 20 height 20
drag, startPoint x: 1195, startPoint y: 423, endPoint x: 1196, endPoint y: 435, distance: 11.5
click at [1195, 424] on button "button" at bounding box center [1198, 423] width 20 height 20
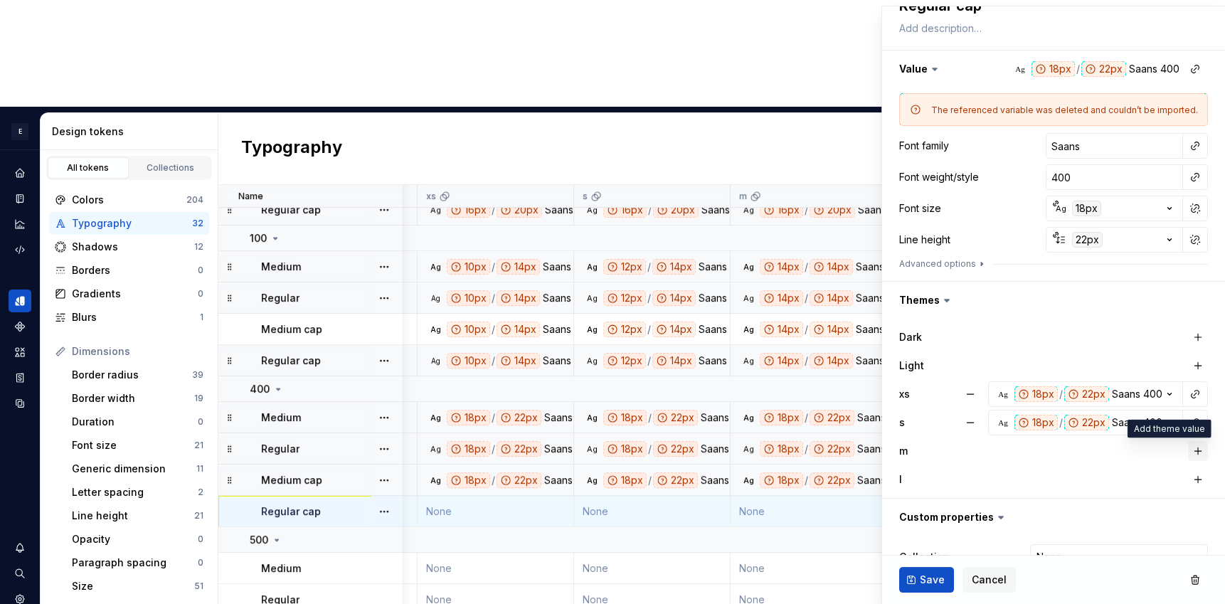
click at [1197, 450] on button "button" at bounding box center [1198, 451] width 20 height 20
drag, startPoint x: 1197, startPoint y: 478, endPoint x: 1105, endPoint y: 465, distance: 92.6
click at [1196, 478] on button "button" at bounding box center [1198, 479] width 20 height 20
type textarea "*"
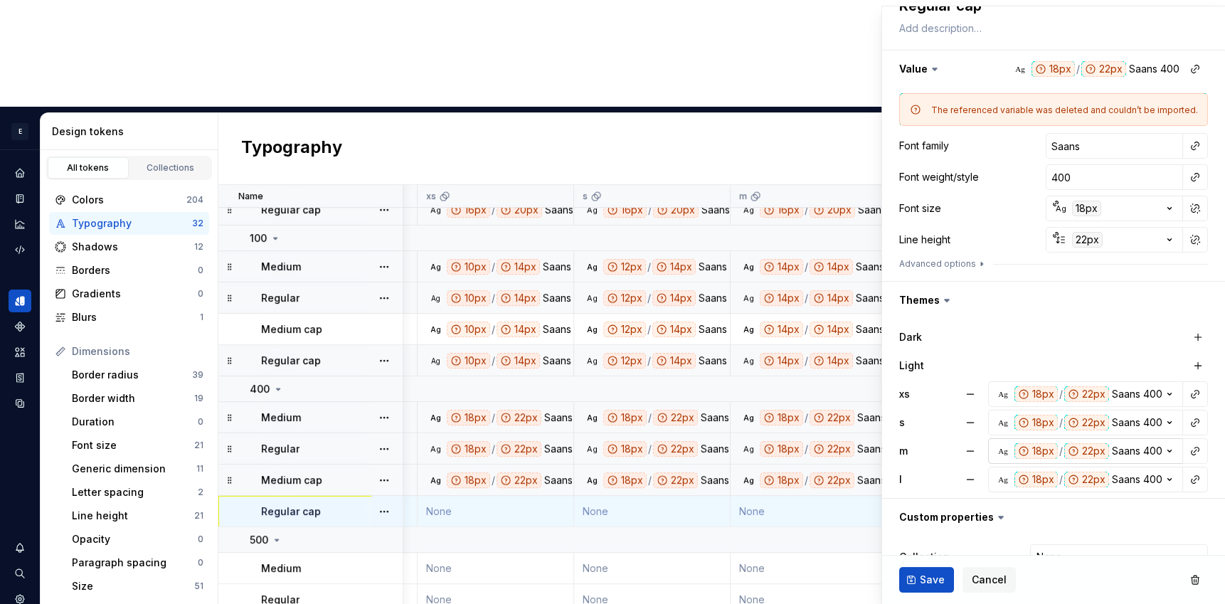
scroll to position [233, 0]
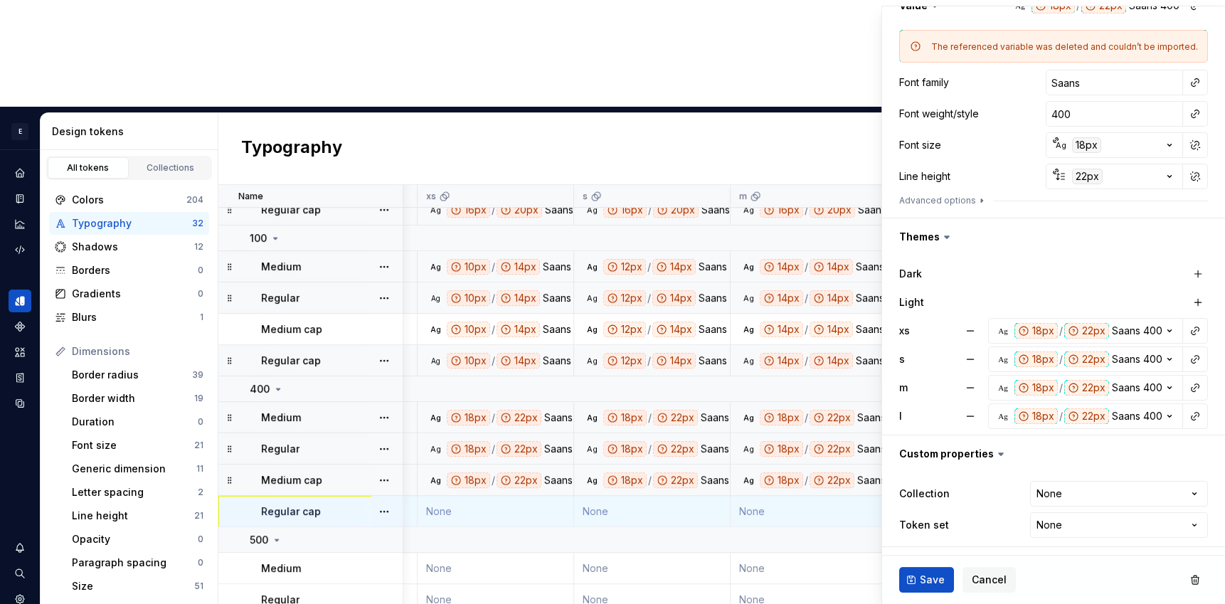
click at [1100, 490] on html "E Everlab HY Design system data Design tokens All tokens Collections Colors 204…" at bounding box center [612, 302] width 1225 height 604
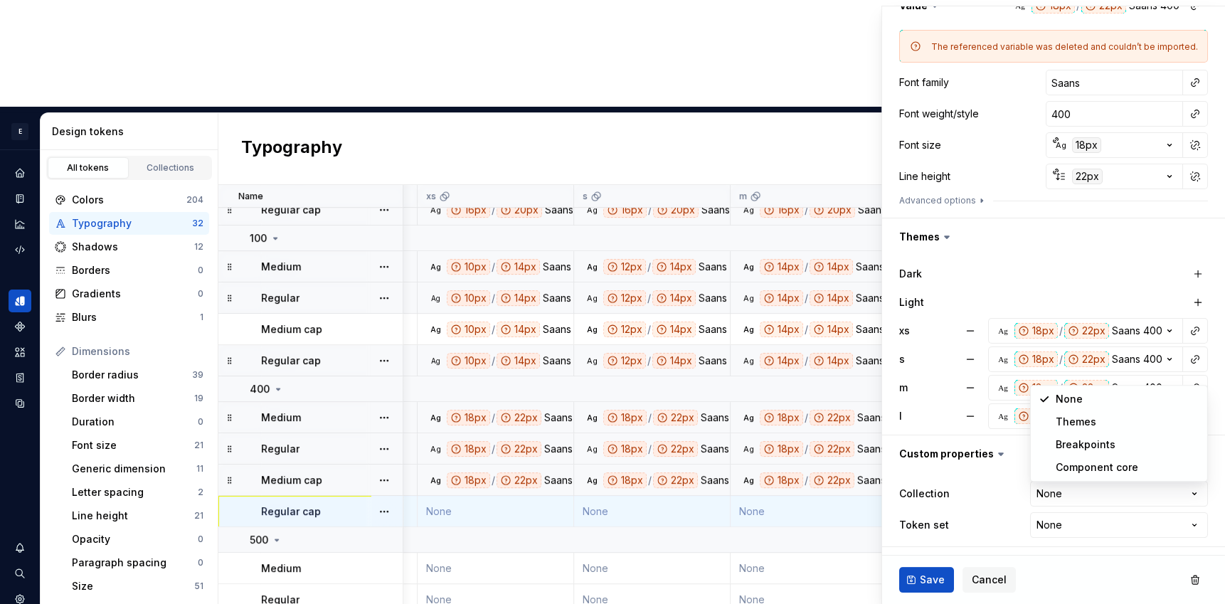
select select "**********"
type textarea "*"
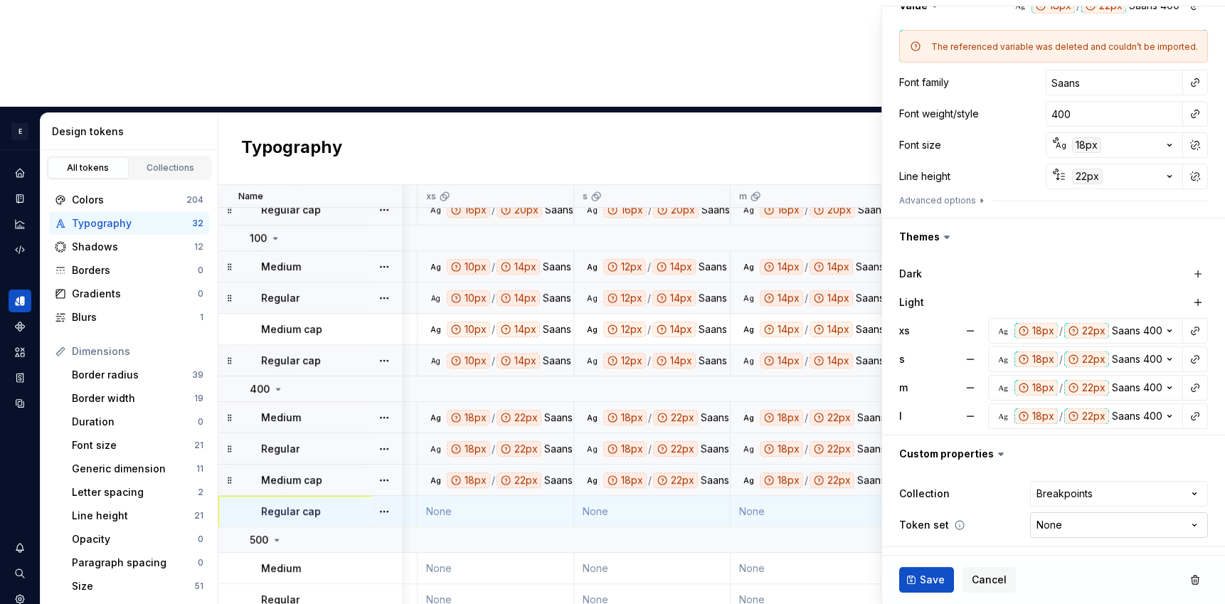
click at [1078, 518] on html "E Everlab HY Design system data Design tokens All tokens Collections Colors 204…" at bounding box center [612, 302] width 1225 height 604
select select "**********"
click at [927, 580] on span "Save" at bounding box center [932, 580] width 25 height 14
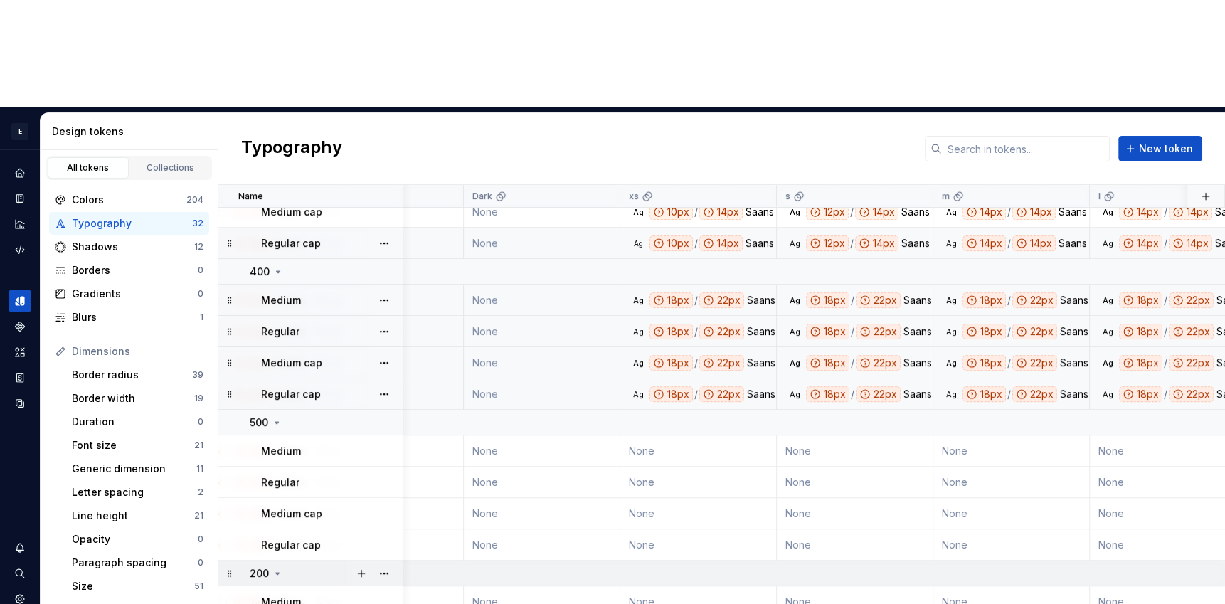
scroll to position [703, 255]
click at [551, 435] on td "None" at bounding box center [540, 450] width 156 height 31
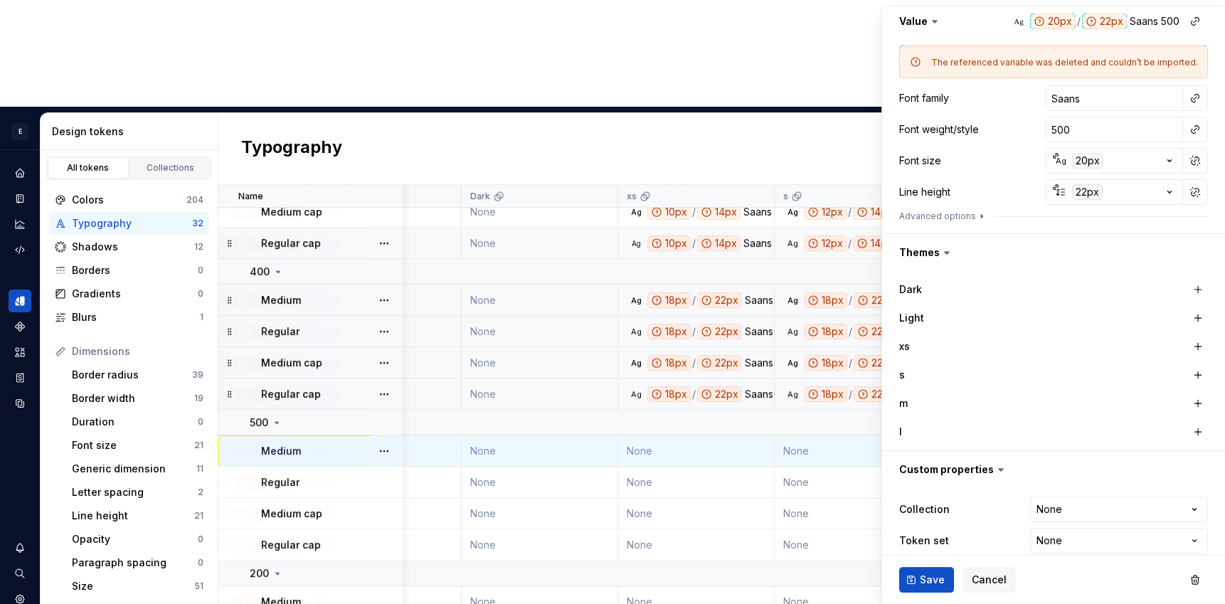
scroll to position [233, 0]
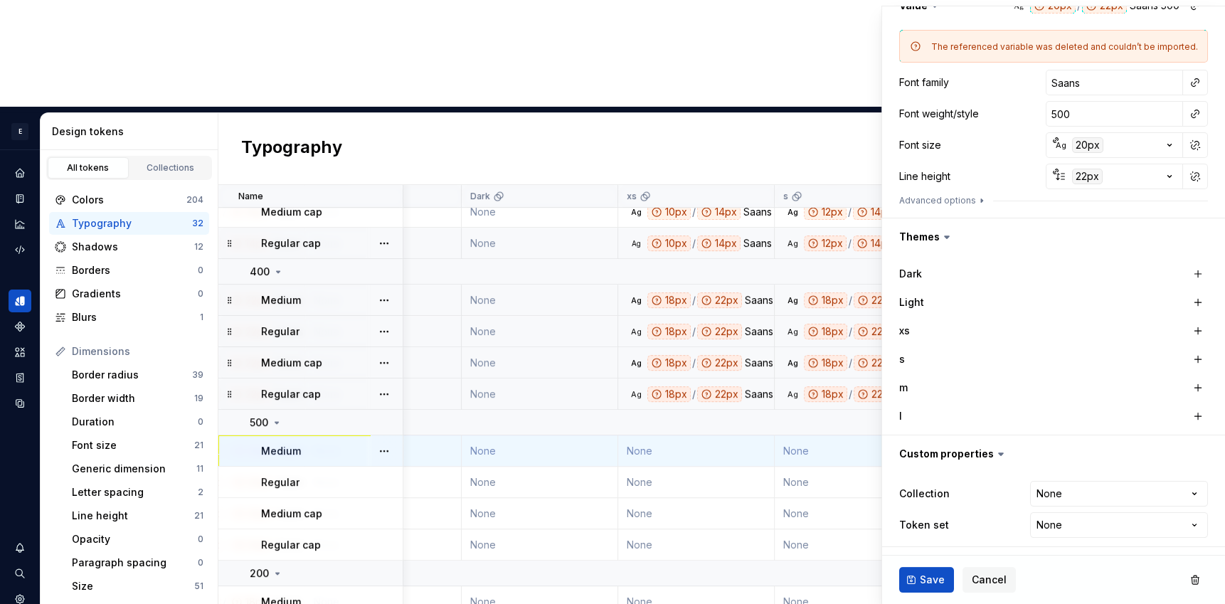
drag, startPoint x: 1200, startPoint y: 322, endPoint x: 1201, endPoint y: 346, distance: 24.2
click at [1200, 322] on button "button" at bounding box center [1198, 331] width 20 height 20
click at [1200, 357] on button "button" at bounding box center [1198, 359] width 20 height 20
drag, startPoint x: 1201, startPoint y: 386, endPoint x: 1202, endPoint y: 415, distance: 29.9
click at [1201, 386] on button "button" at bounding box center [1198, 388] width 20 height 20
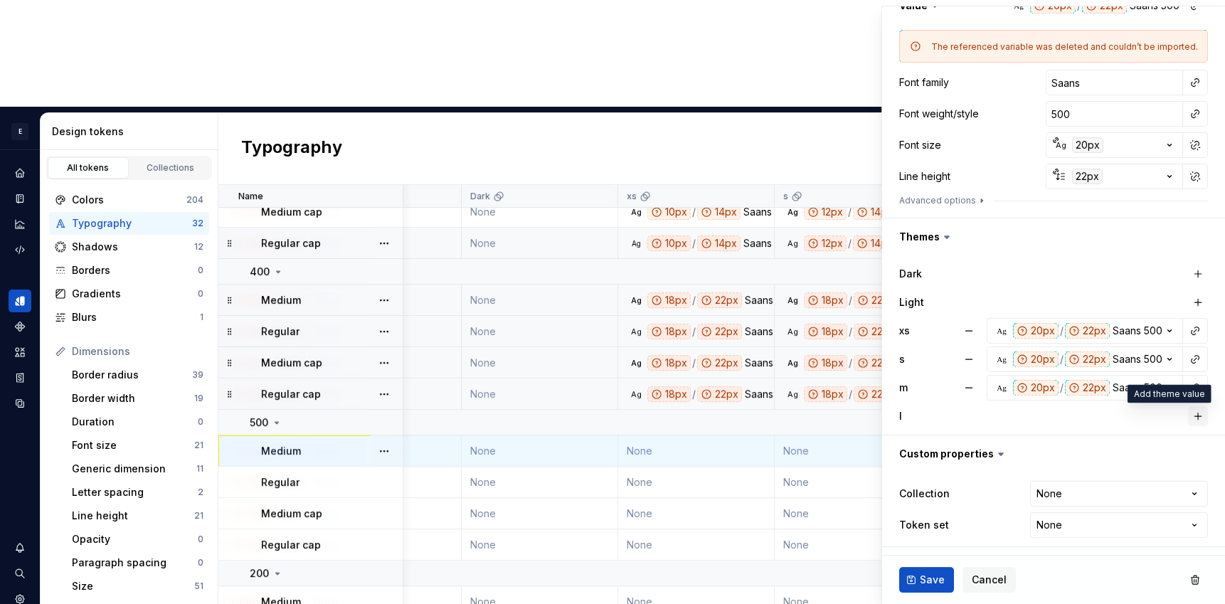
click at [1202, 418] on button "button" at bounding box center [1198, 416] width 20 height 20
type textarea "*"
click at [1110, 492] on html "E Everlab HY Design system data Design tokens All tokens Collections Colors 204…" at bounding box center [612, 302] width 1225 height 604
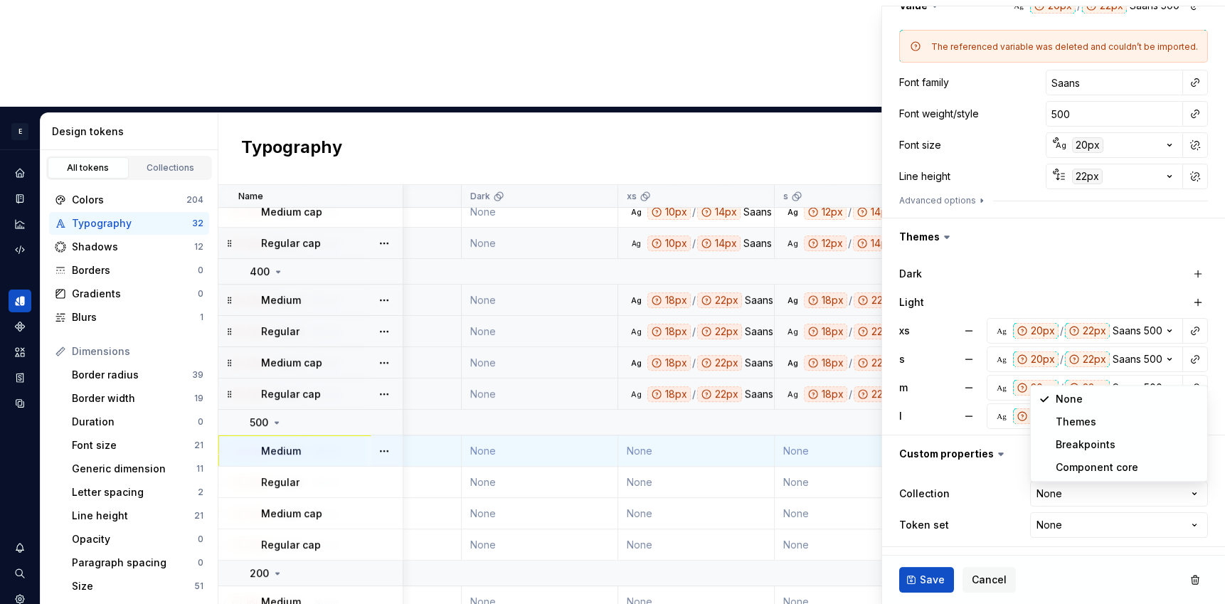
select select "**********"
type textarea "*"
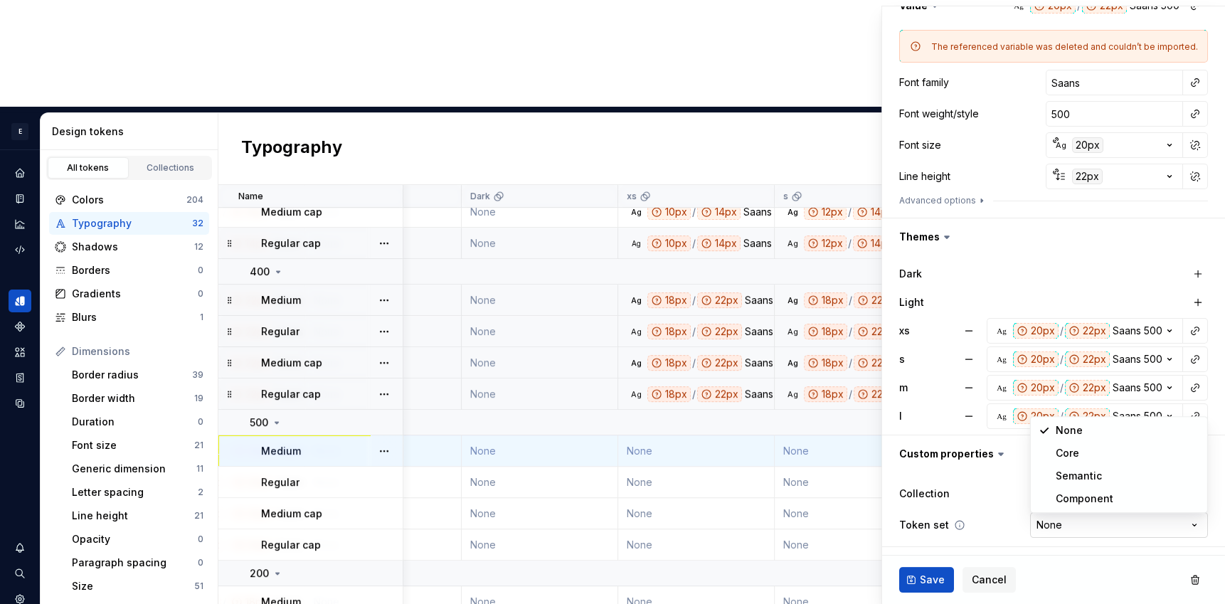
click at [1080, 527] on html "E Everlab HY Design system data Design tokens All tokens Collections Colors 204…" at bounding box center [612, 302] width 1225 height 604
select select "**********"
click at [925, 578] on span "Save" at bounding box center [932, 580] width 25 height 14
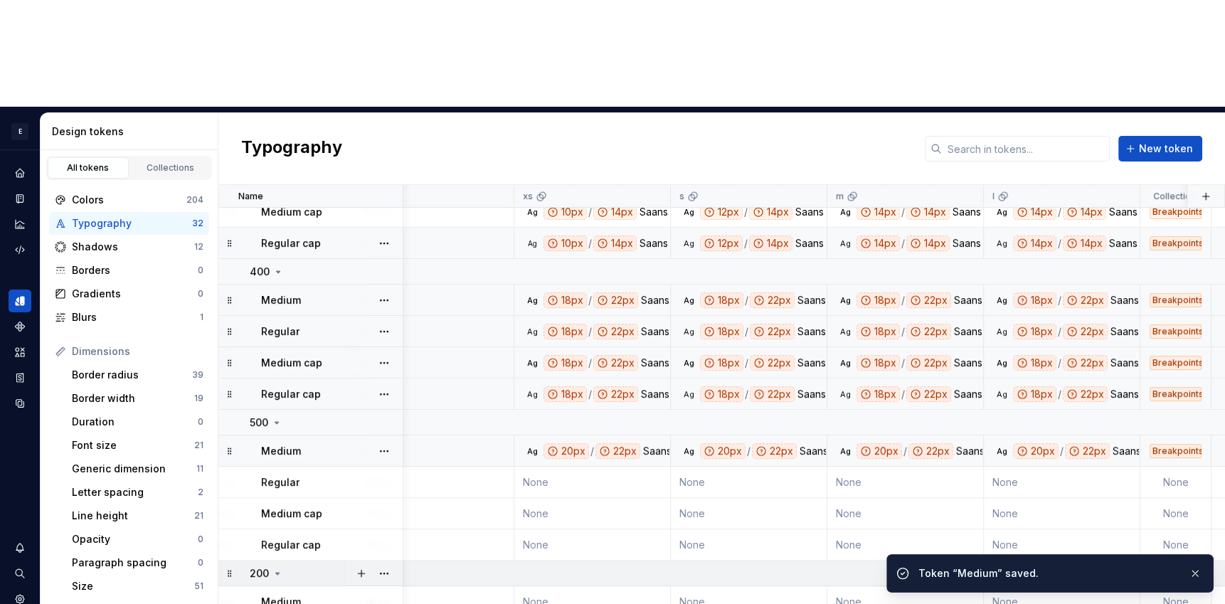
scroll to position [703, 356]
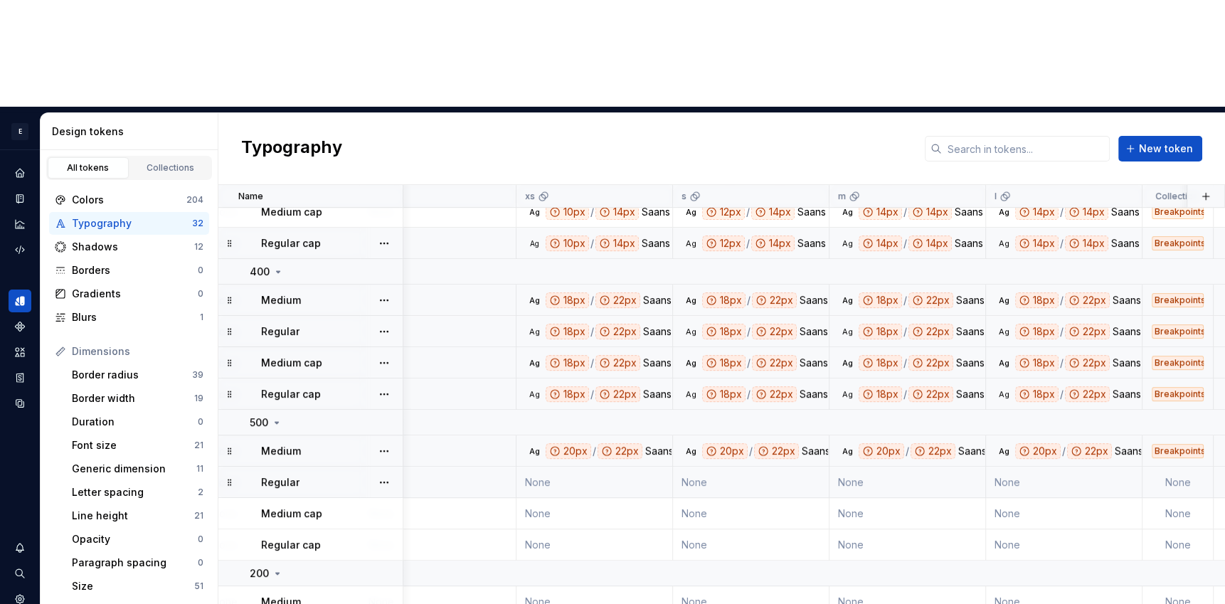
click at [604, 467] on td "None" at bounding box center [594, 482] width 156 height 31
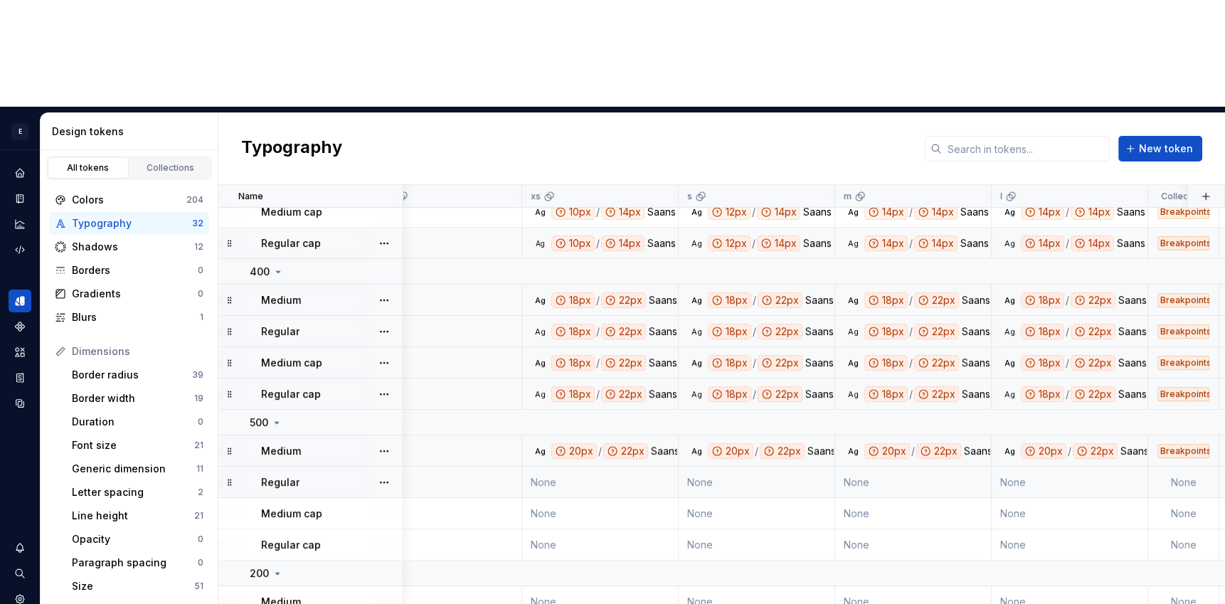
scroll to position [703, 350]
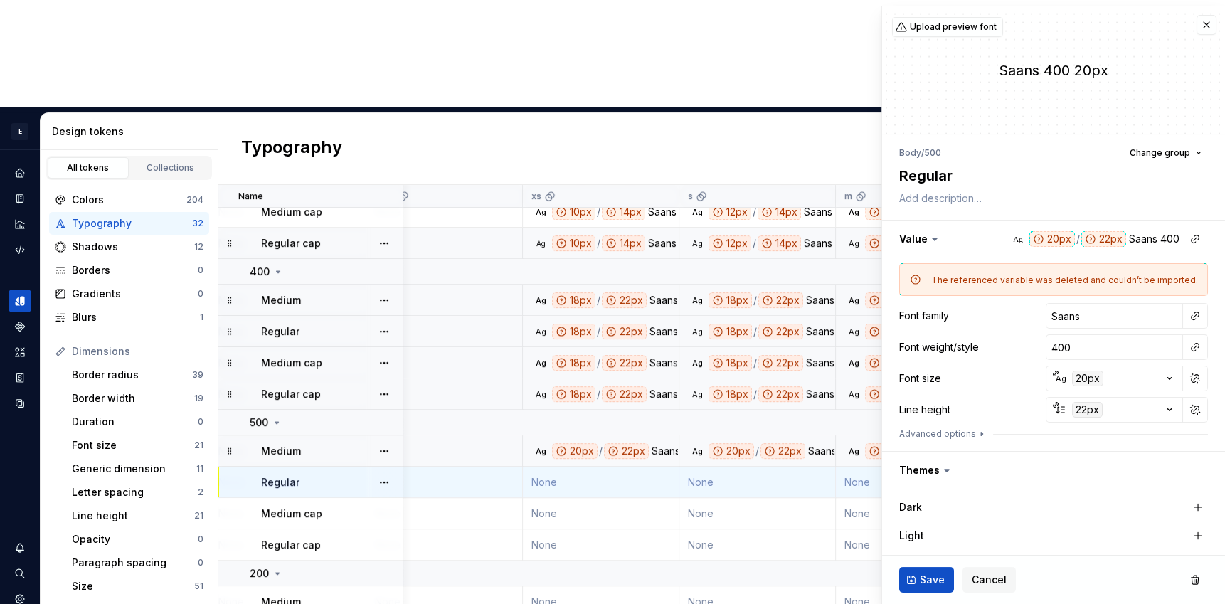
scroll to position [233, 0]
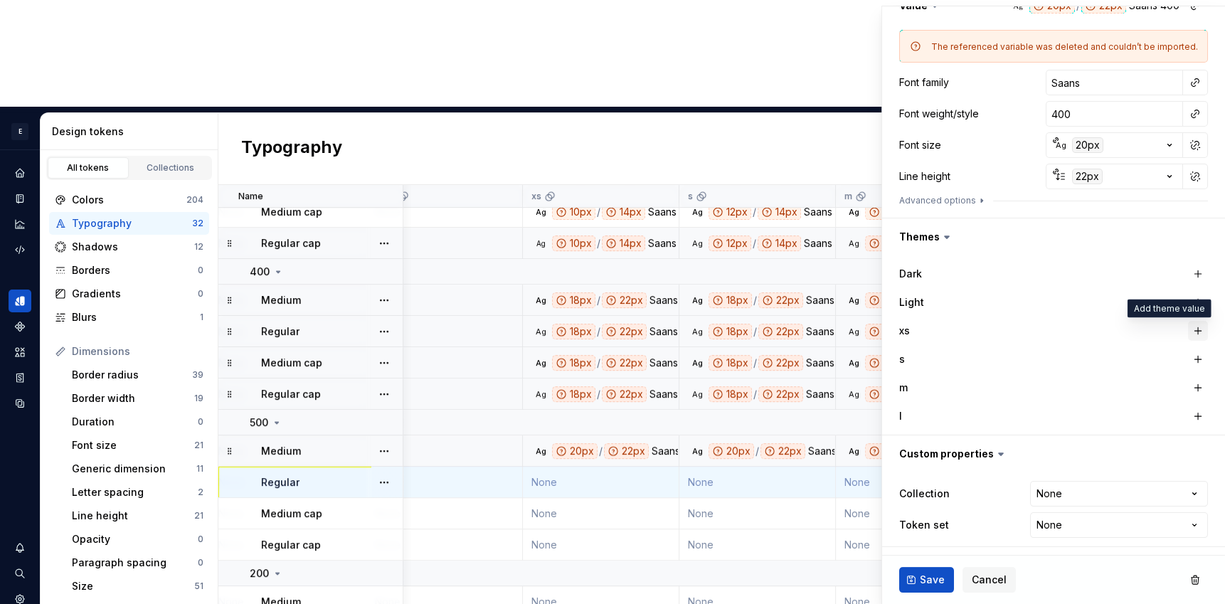
drag, startPoint x: 1197, startPoint y: 334, endPoint x: 1198, endPoint y: 362, distance: 27.8
click at [1197, 334] on button "button" at bounding box center [1198, 331] width 20 height 20
click at [1198, 362] on button "button" at bounding box center [1198, 359] width 20 height 20
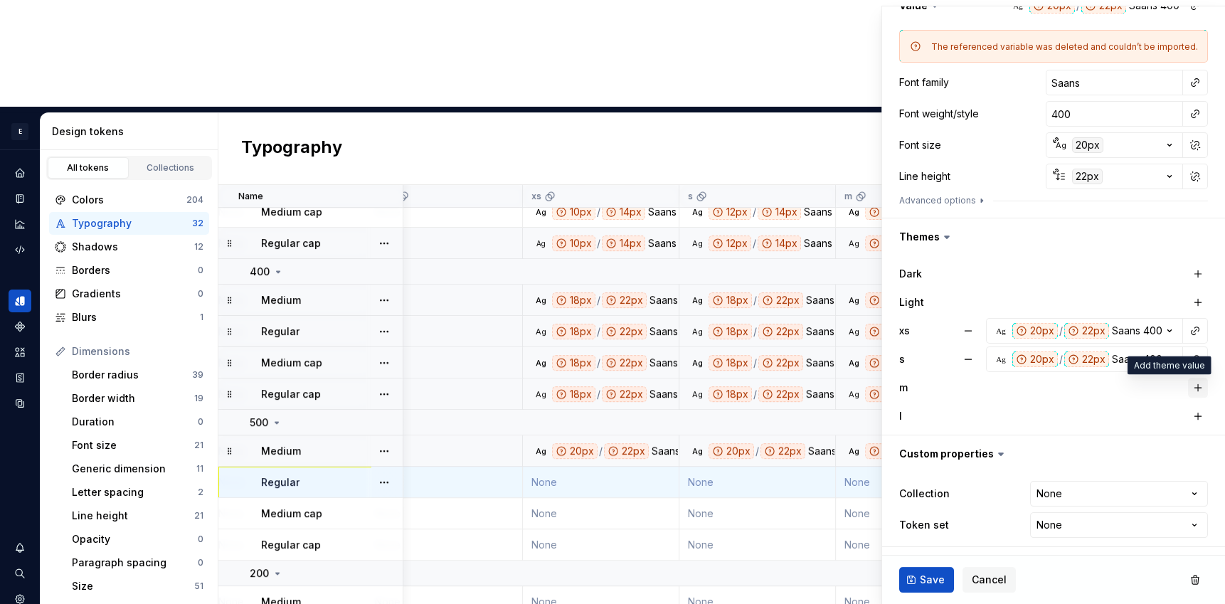
click at [1199, 386] on button "button" at bounding box center [1198, 388] width 20 height 20
click at [1196, 420] on button "button" at bounding box center [1198, 416] width 20 height 20
type textarea "*"
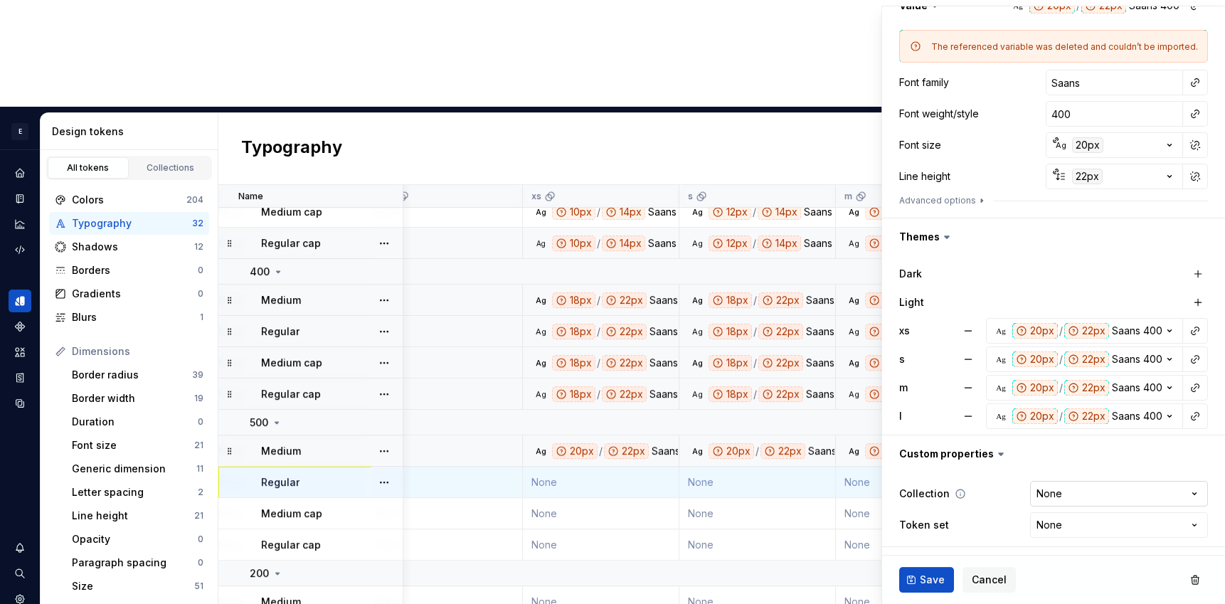
click at [1102, 485] on html "E Everlab HY Design system data Design tokens All tokens Collections Colors 204…" at bounding box center [612, 302] width 1225 height 604
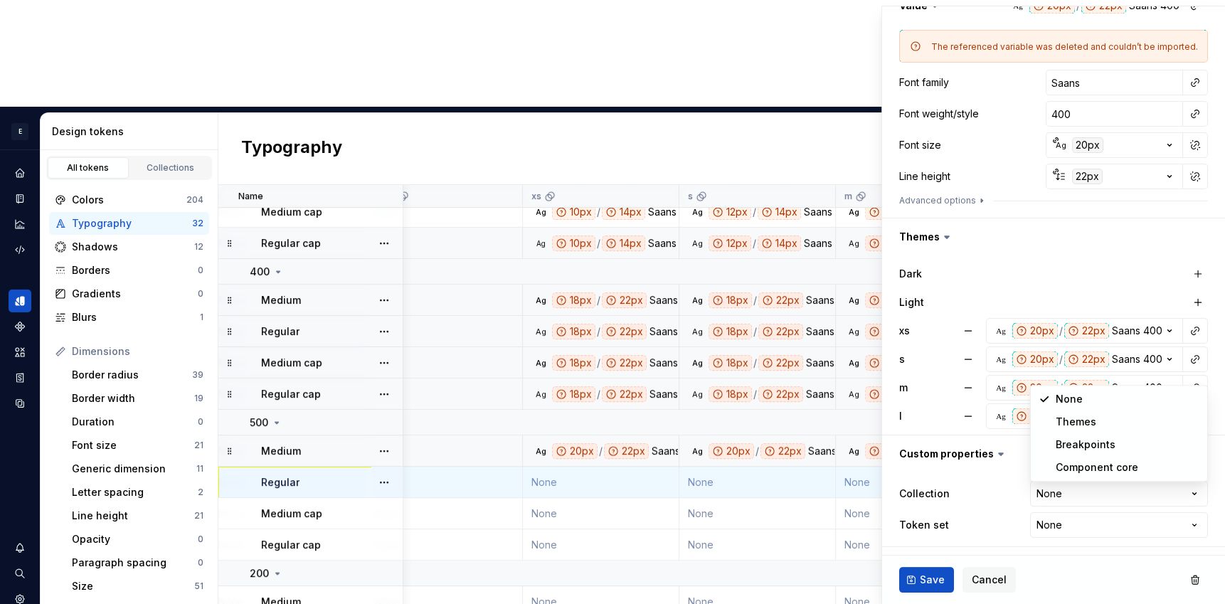
select select "**********"
type textarea "*"
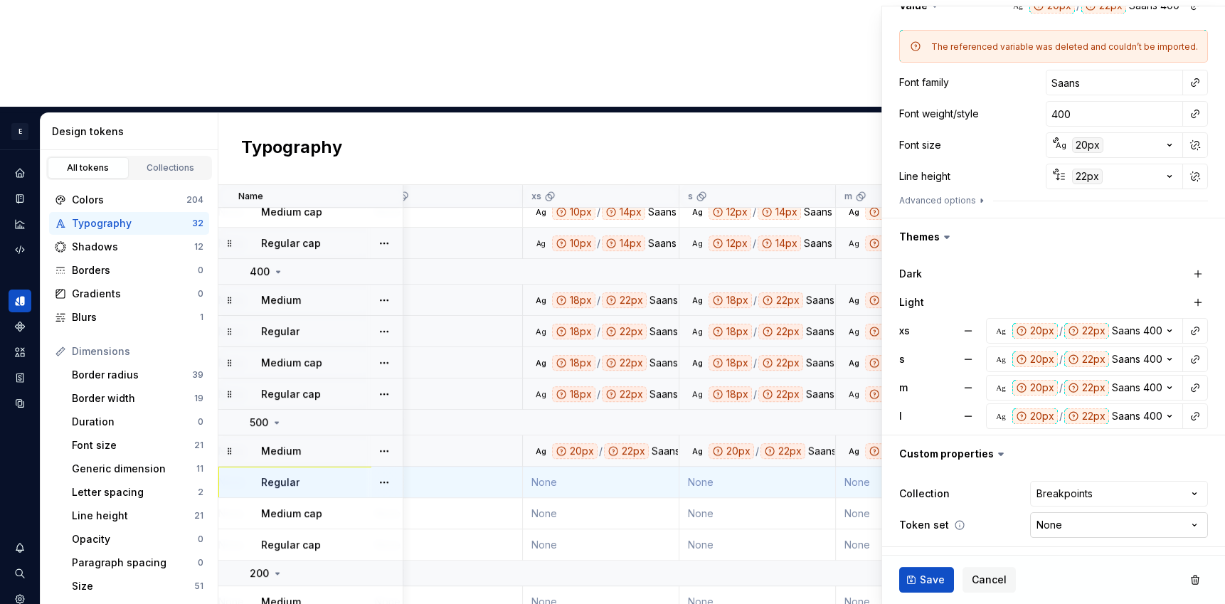
click at [1103, 521] on html "E Everlab HY Design system data Design tokens All tokens Collections Colors 204…" at bounding box center [612, 302] width 1225 height 604
select select "**********"
click at [943, 578] on button "Save" at bounding box center [926, 580] width 55 height 26
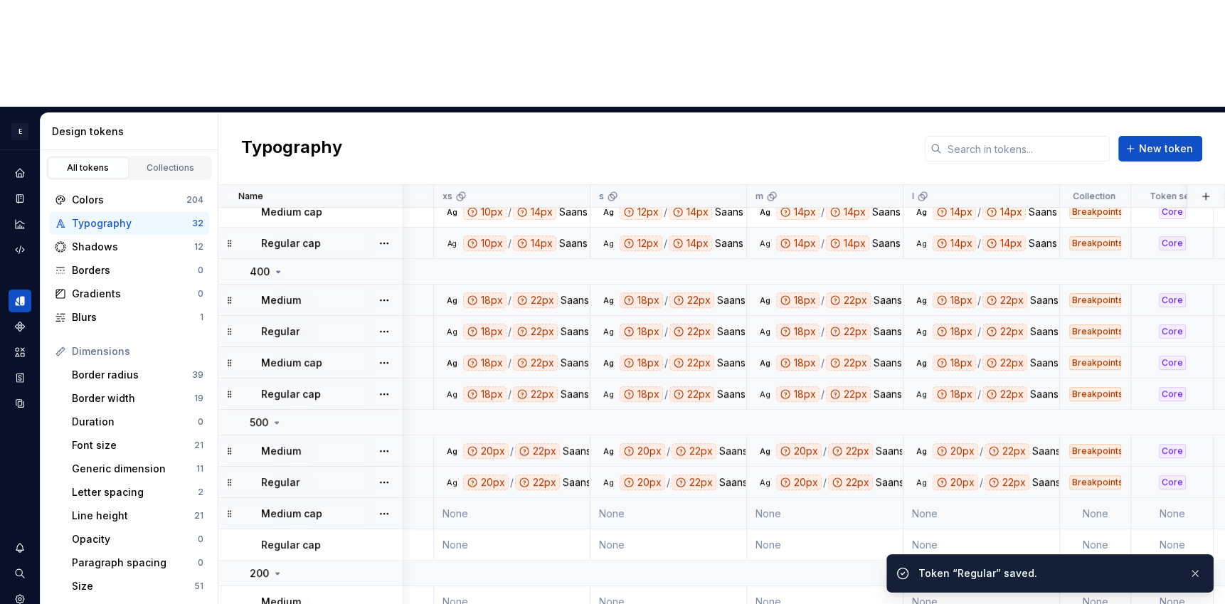
scroll to position [703, 441]
click at [659, 498] on td "None" at bounding box center [666, 513] width 156 height 31
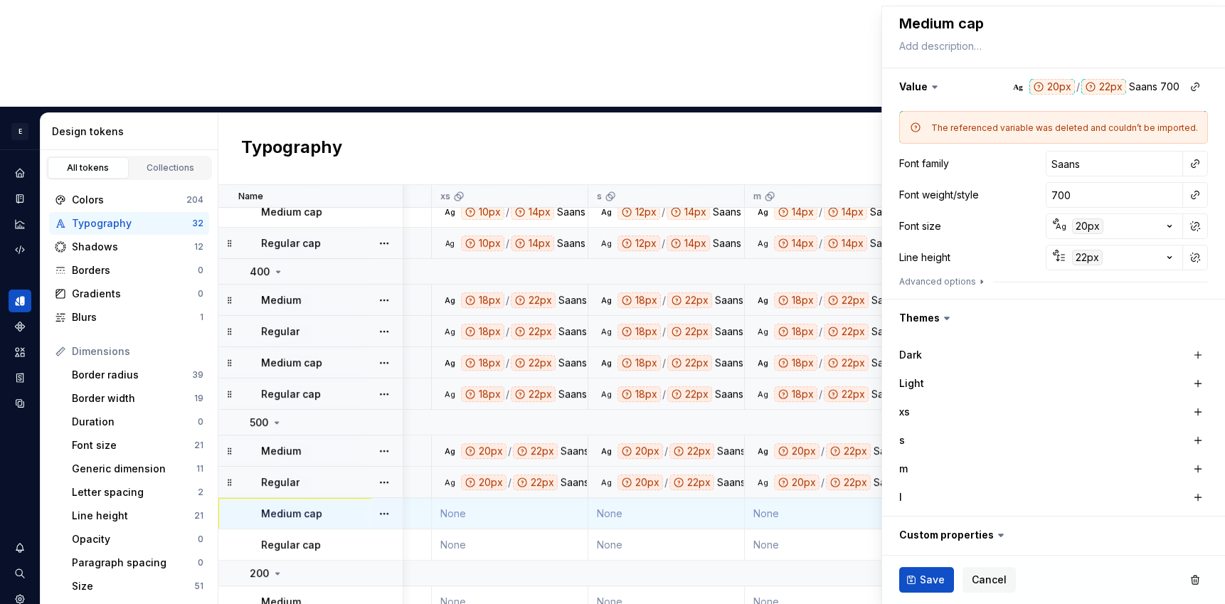
scroll to position [156, 0]
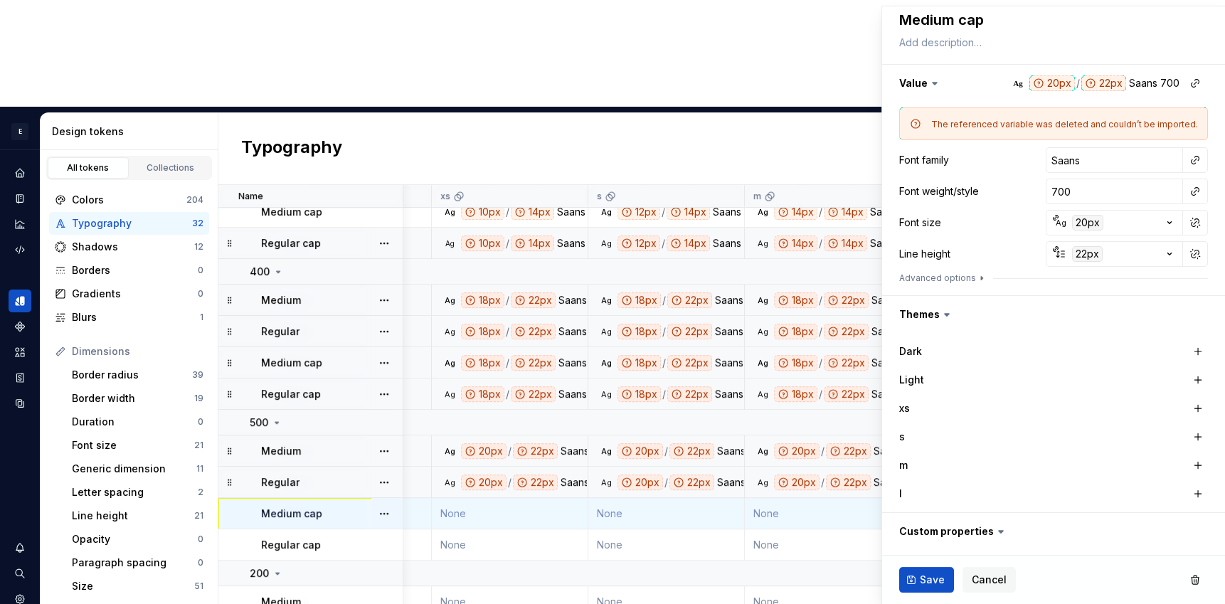
drag, startPoint x: 1189, startPoint y: 408, endPoint x: 1195, endPoint y: 425, distance: 18.2
click at [1189, 408] on button "button" at bounding box center [1198, 408] width 20 height 20
drag, startPoint x: 1196, startPoint y: 430, endPoint x: 1200, endPoint y: 462, distance: 32.3
click at [1196, 430] on button "button" at bounding box center [1198, 437] width 20 height 20
click at [1199, 467] on button "button" at bounding box center [1198, 465] width 20 height 20
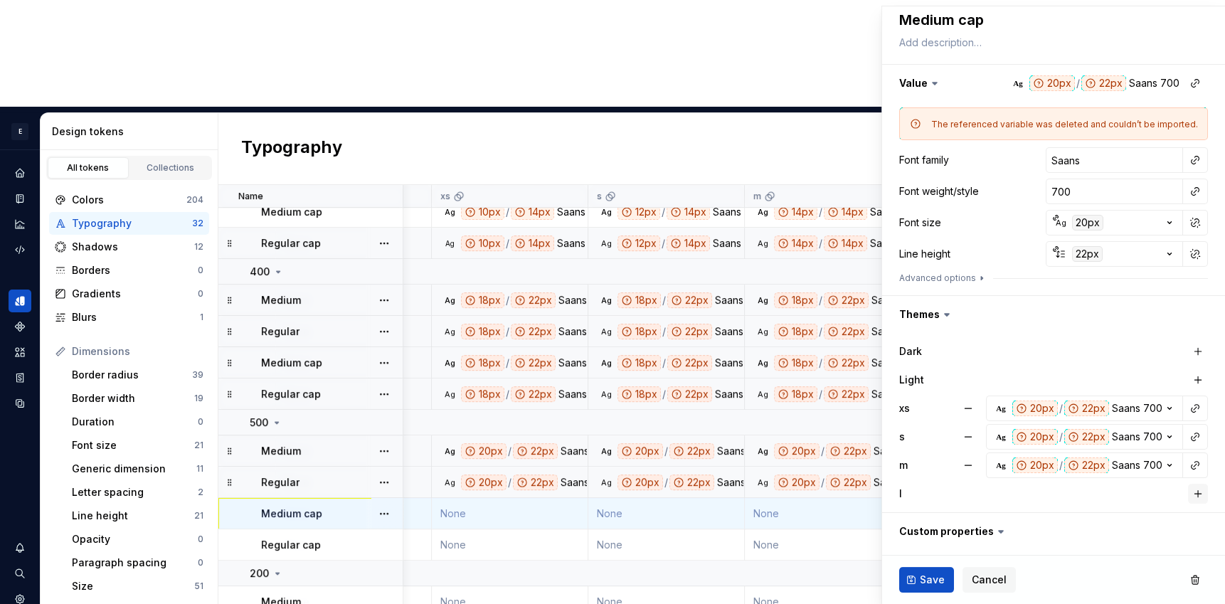
click at [1200, 491] on button "button" at bounding box center [1198, 494] width 20 height 20
type textarea "*"
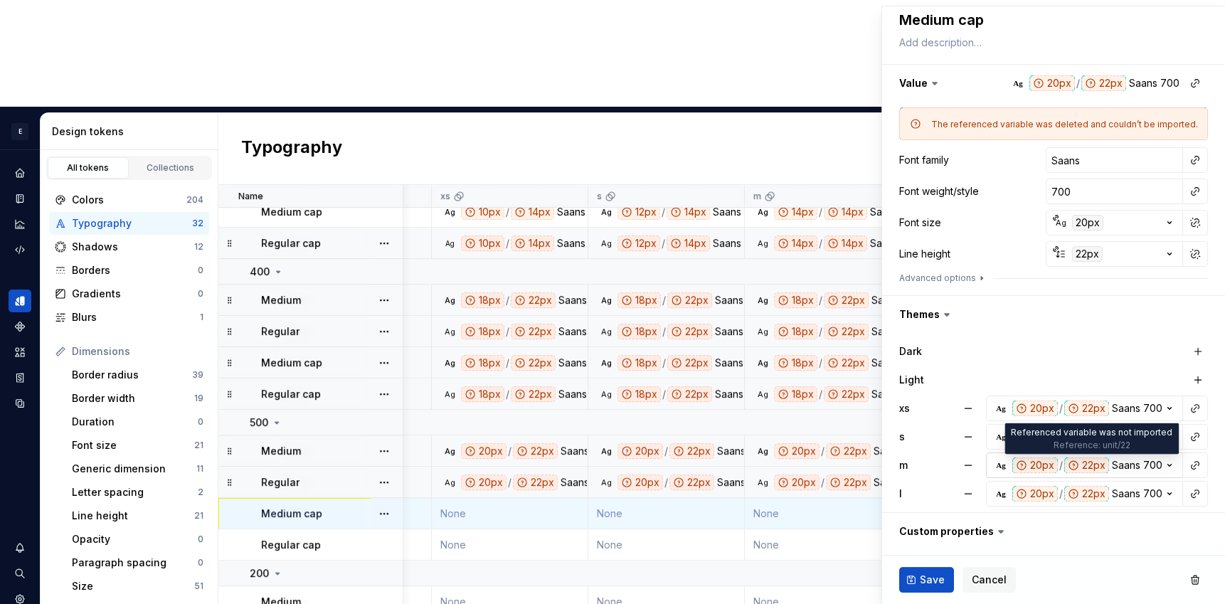
scroll to position [233, 0]
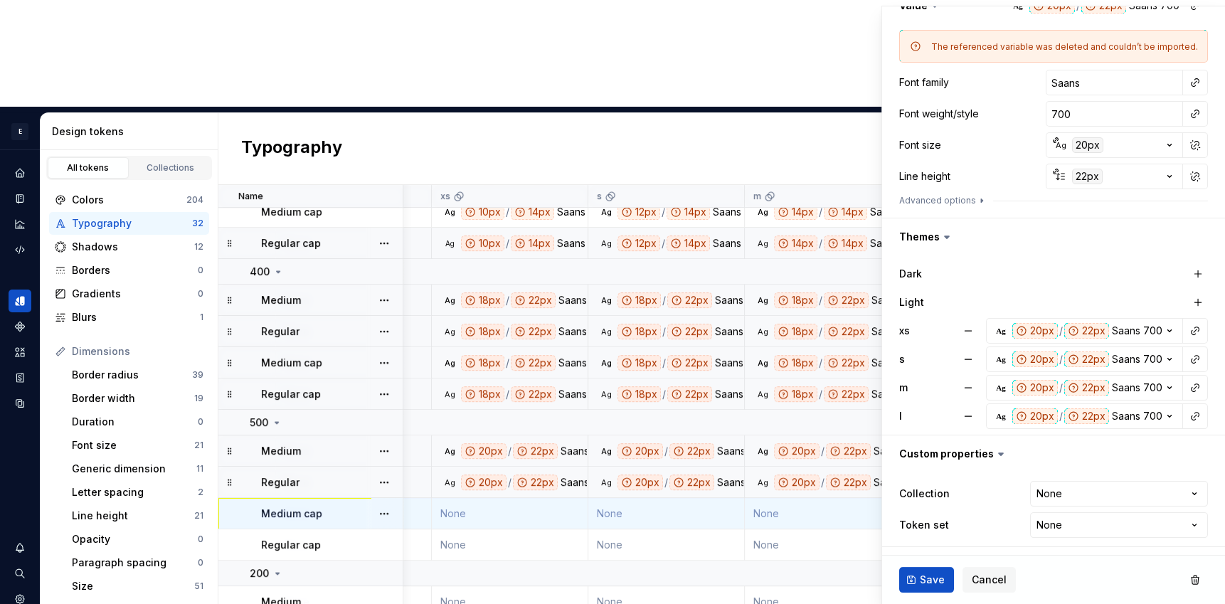
click at [1157, 507] on div "**********" at bounding box center [1053, 509] width 309 height 63
click at [1159, 494] on html "E Everlab HY Design system data Design tokens All tokens Collections Colors 204…" at bounding box center [612, 302] width 1225 height 604
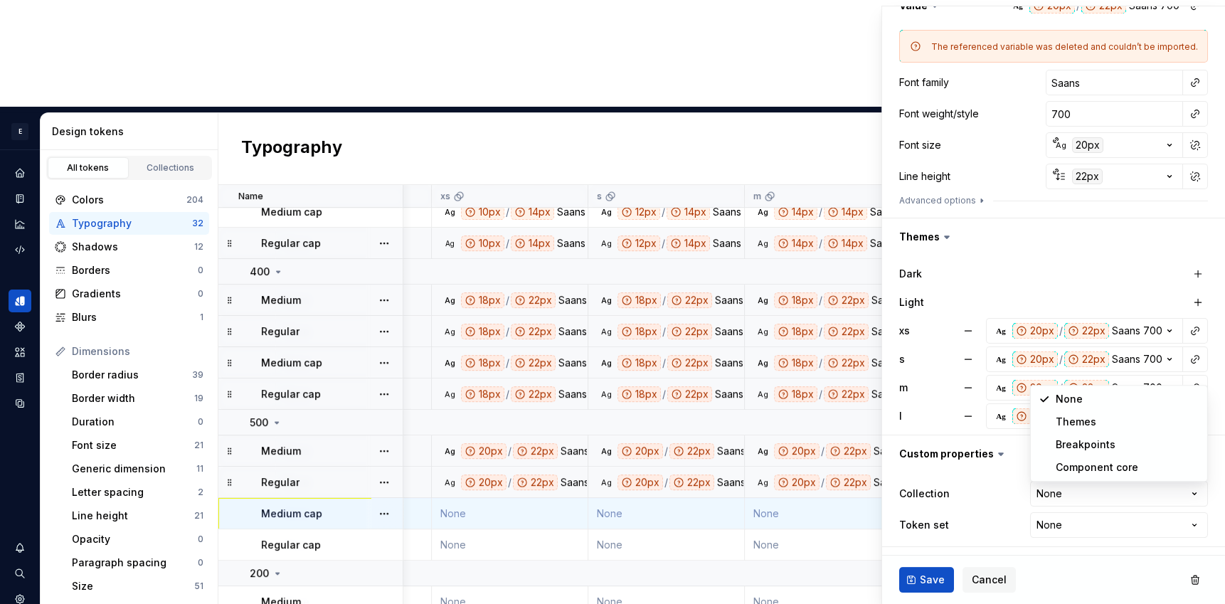
select select "**********"
type textarea "*"
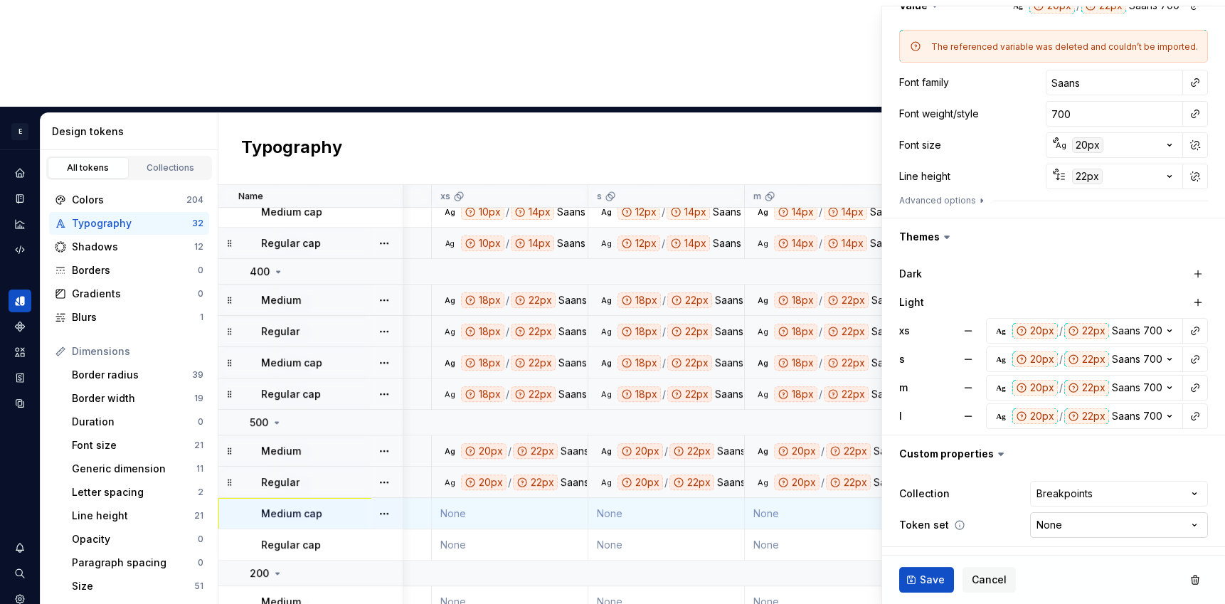
click at [1114, 524] on html "E Everlab HY Design system data Design tokens All tokens Collections Colors 204…" at bounding box center [612, 302] width 1225 height 604
select select "**********"
click at [935, 578] on span "Save" at bounding box center [932, 580] width 25 height 14
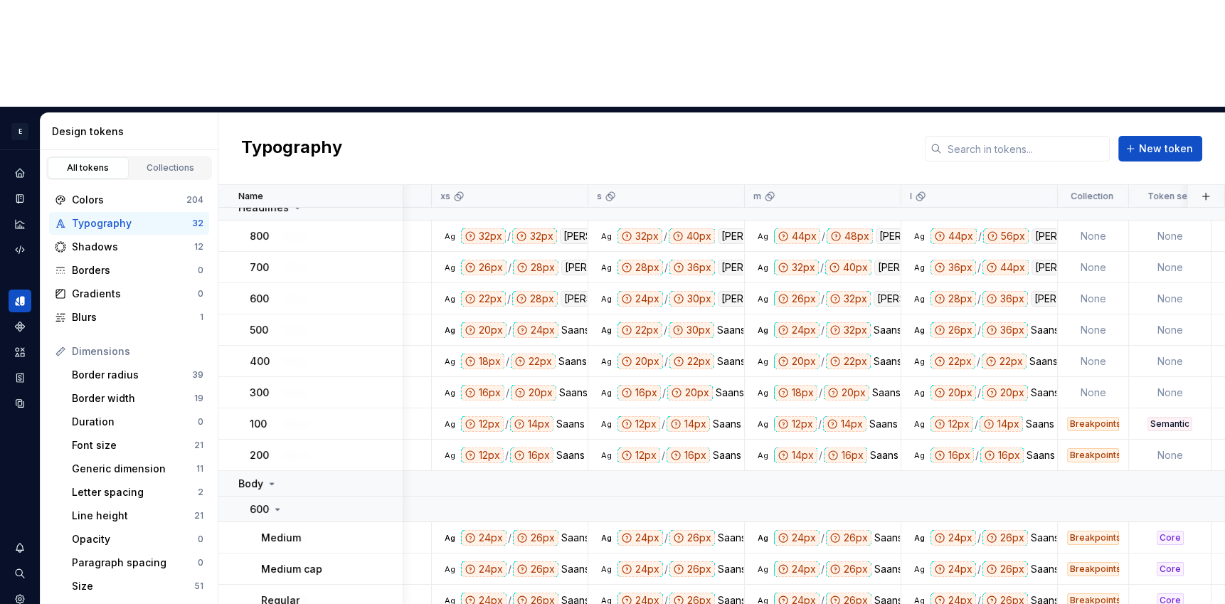
scroll to position [0, 441]
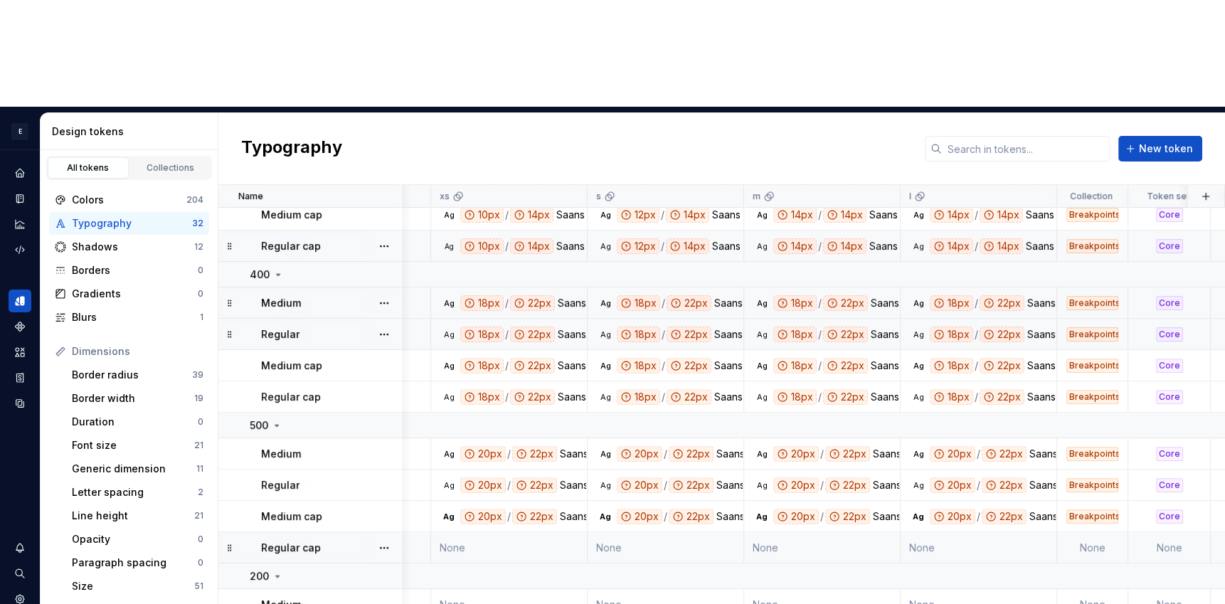
click at [532, 532] on td "None" at bounding box center [509, 547] width 156 height 31
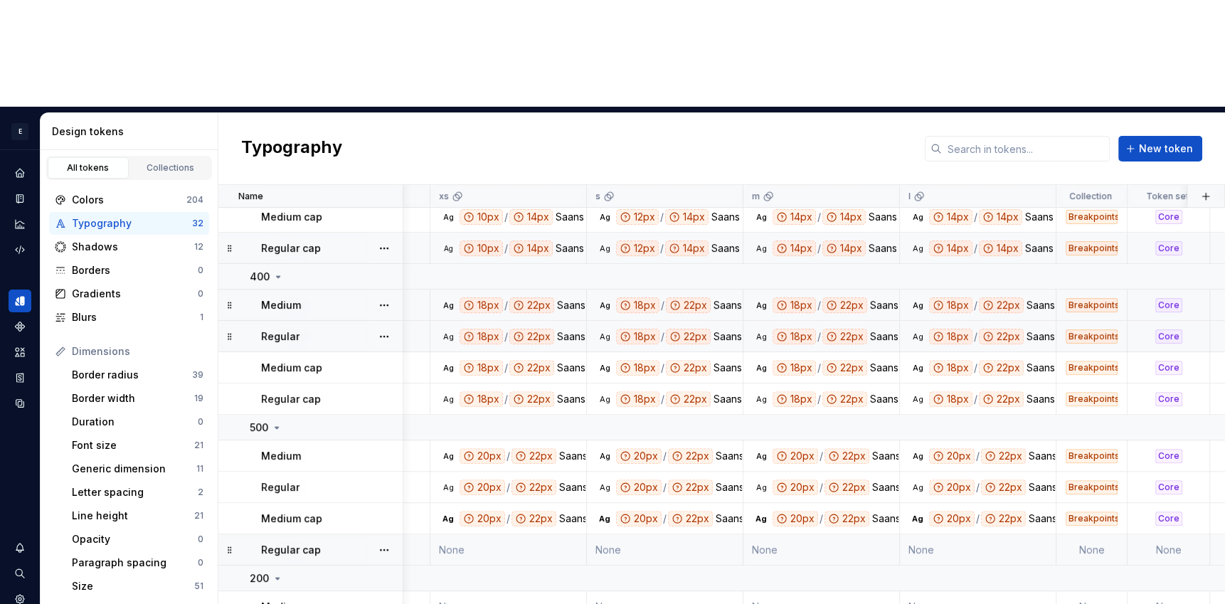
click at [532, 534] on td "None" at bounding box center [508, 549] width 156 height 31
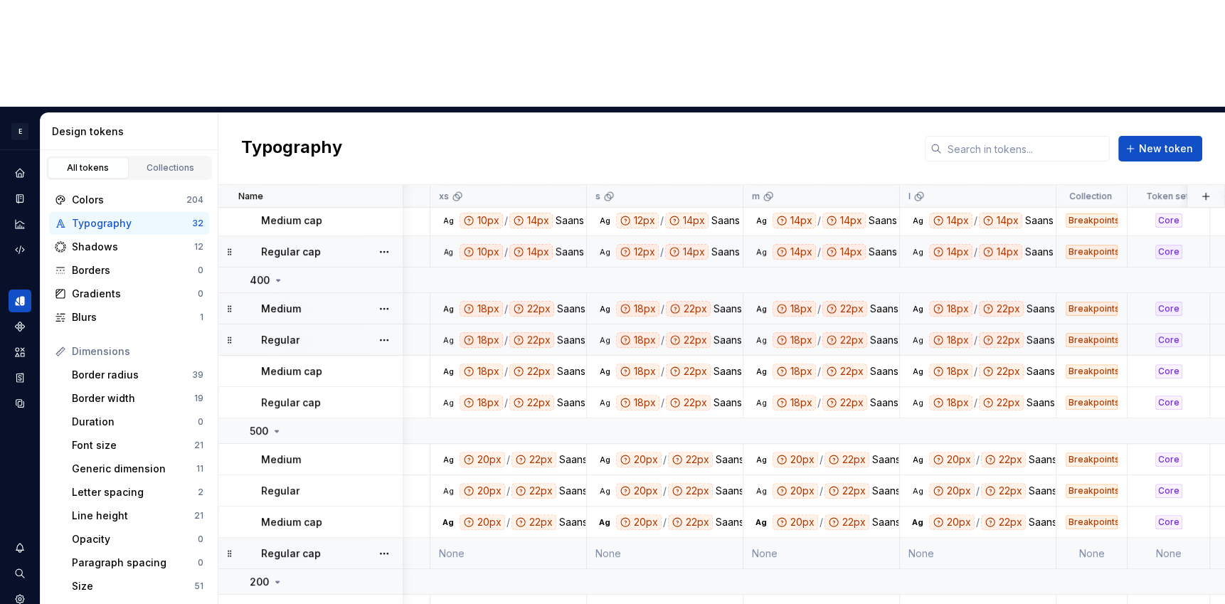
scroll to position [695, 442]
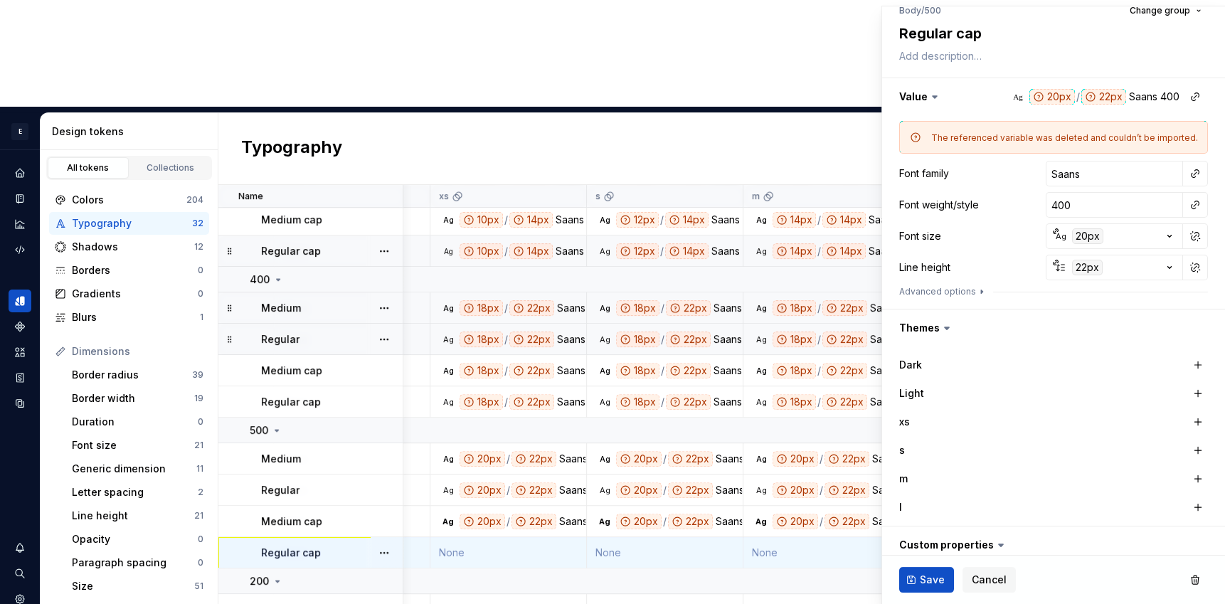
scroll to position [233, 0]
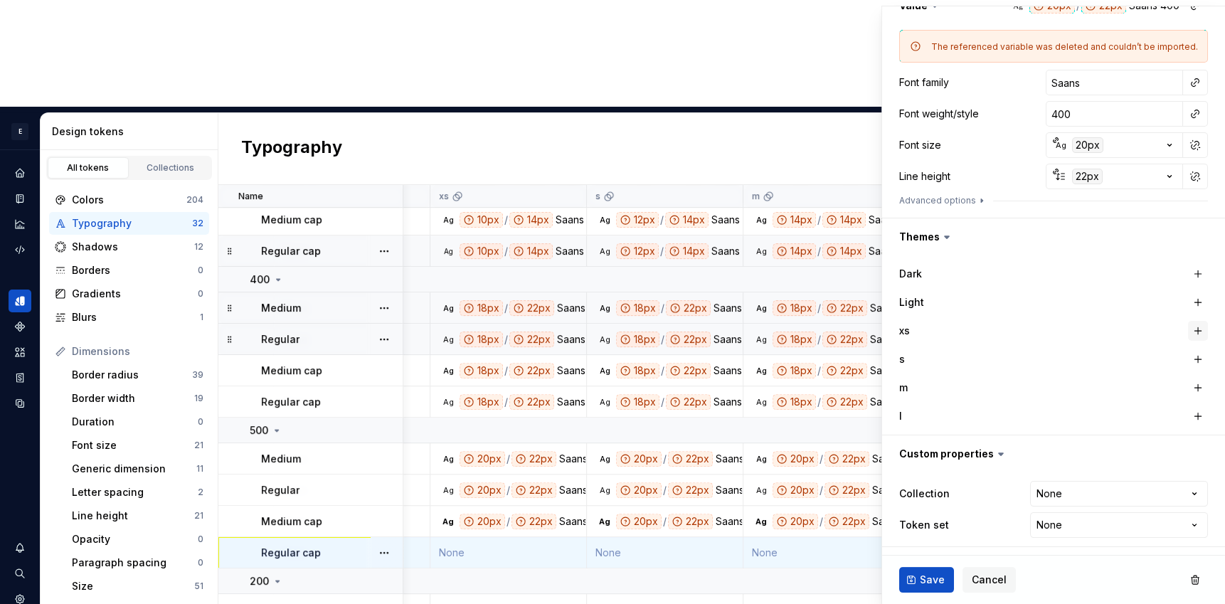
click at [1193, 326] on button "button" at bounding box center [1198, 331] width 20 height 20
drag, startPoint x: 1203, startPoint y: 361, endPoint x: 1202, endPoint y: 373, distance: 12.1
click at [1203, 361] on button "button" at bounding box center [1198, 359] width 20 height 20
drag, startPoint x: 1201, startPoint y: 383, endPoint x: 1200, endPoint y: 405, distance: 22.1
click at [1201, 384] on button "button" at bounding box center [1198, 388] width 20 height 20
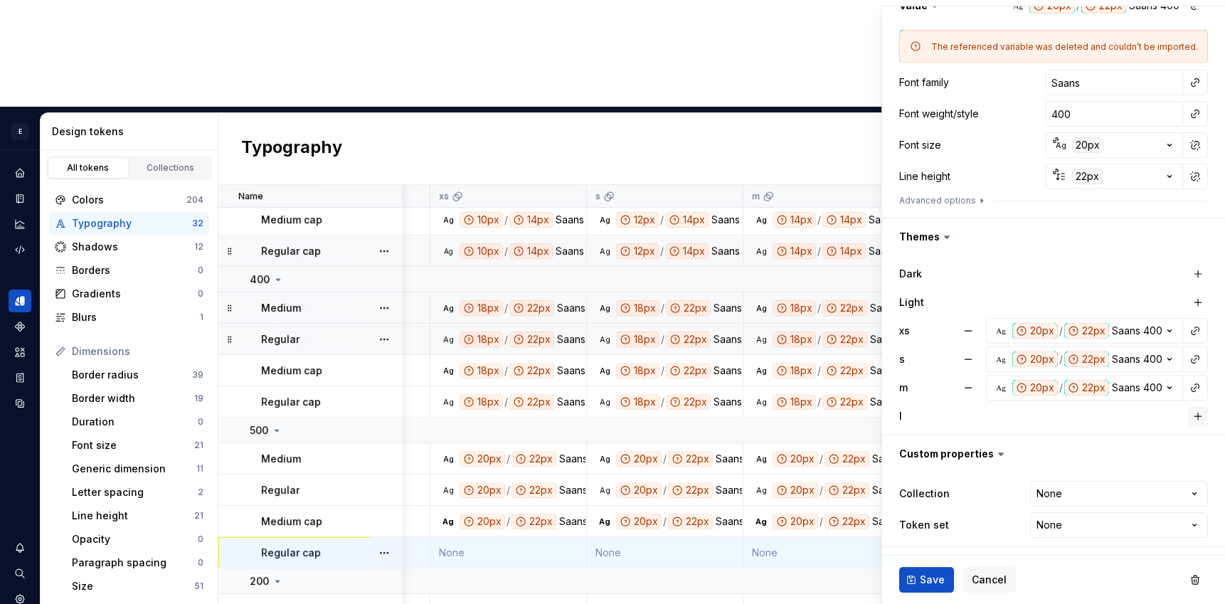
click at [1200, 406] on button "button" at bounding box center [1198, 416] width 20 height 20
type textarea "*"
click at [1094, 494] on html "E Everlab HY Design system data Design tokens All tokens Collections Colors 204…" at bounding box center [612, 302] width 1225 height 604
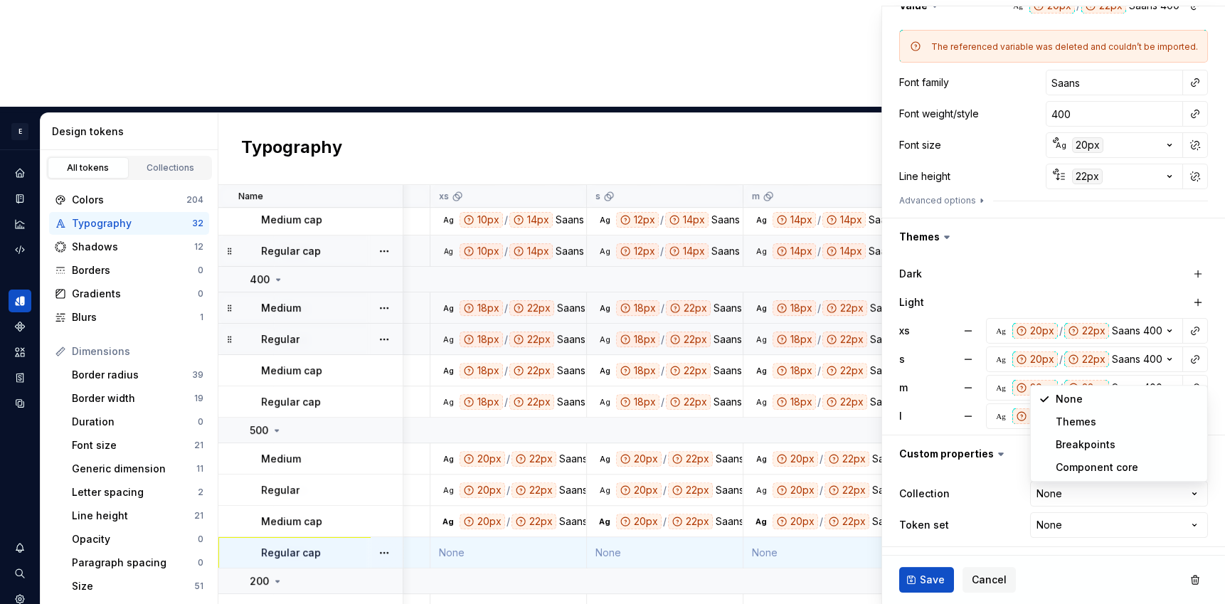
select select "**********"
type textarea "*"
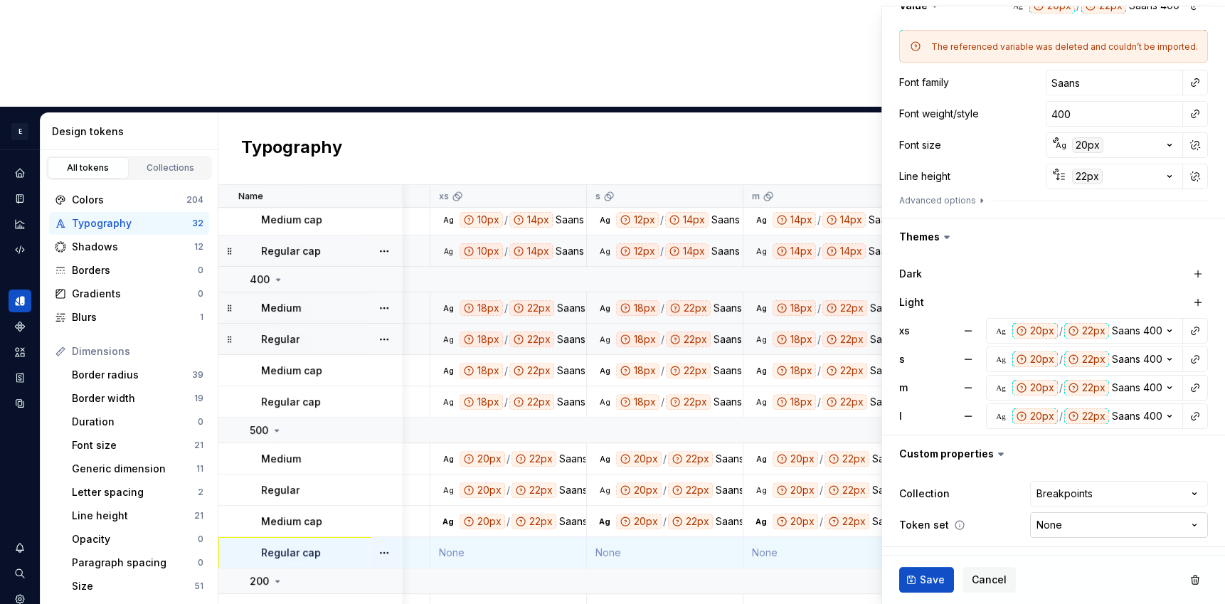
click at [1077, 524] on html "E Everlab HY Design system data Design tokens All tokens Collections Colors 204…" at bounding box center [612, 302] width 1225 height 604
select select "**********"
click at [935, 574] on span "Save" at bounding box center [932, 580] width 25 height 14
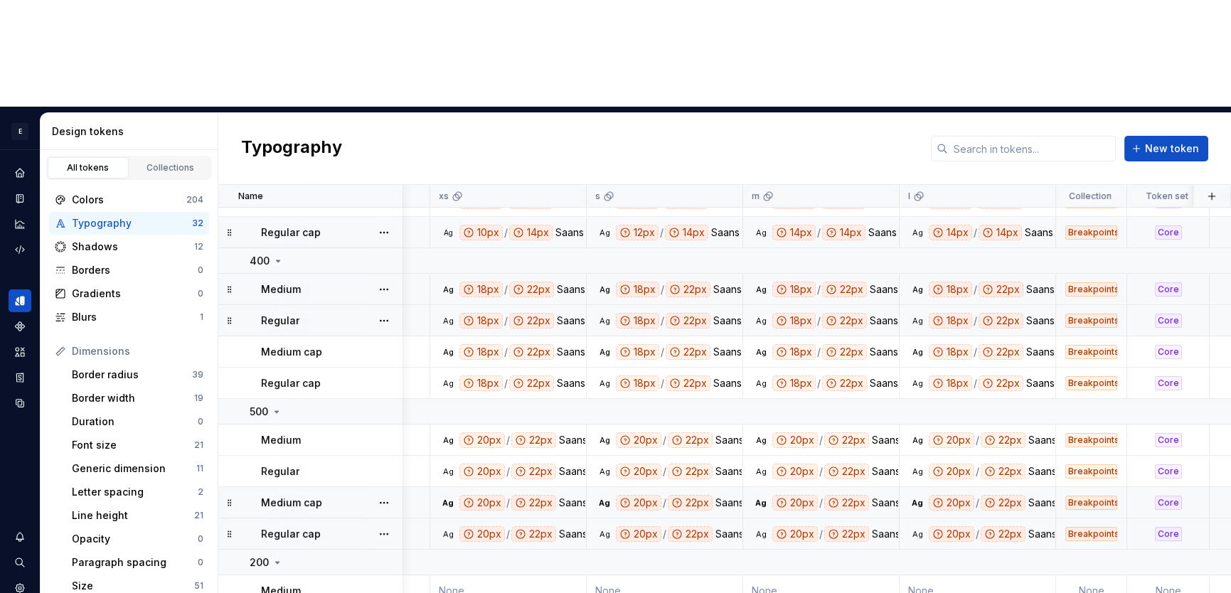
scroll to position [713, 442]
click at [537, 575] on td "None" at bounding box center [509, 590] width 156 height 31
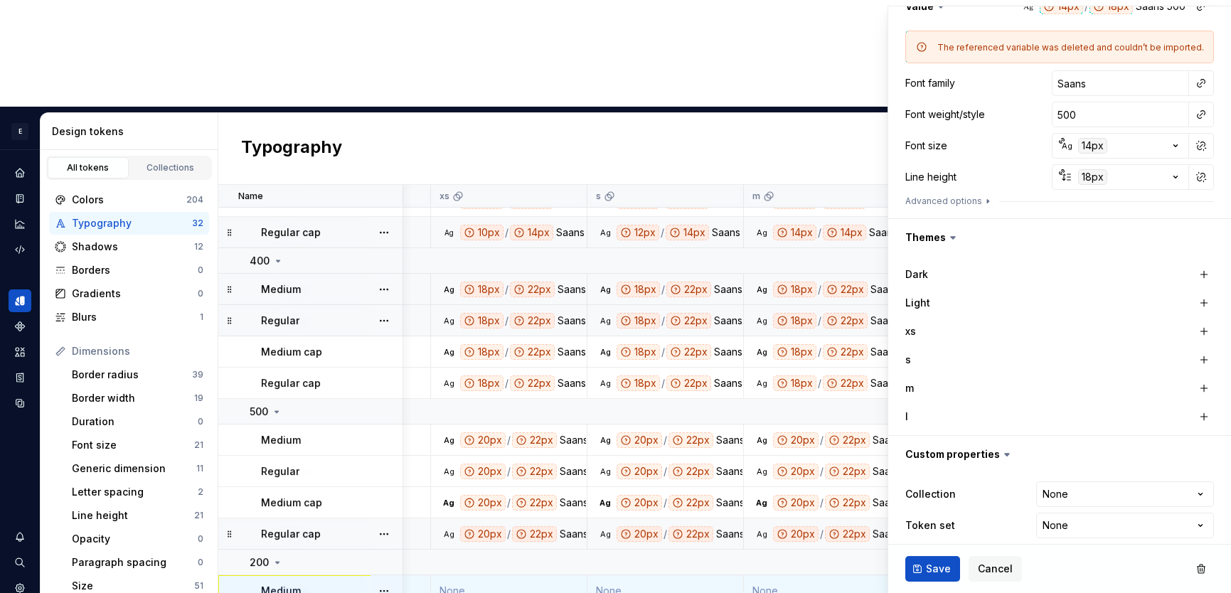
scroll to position [243, 0]
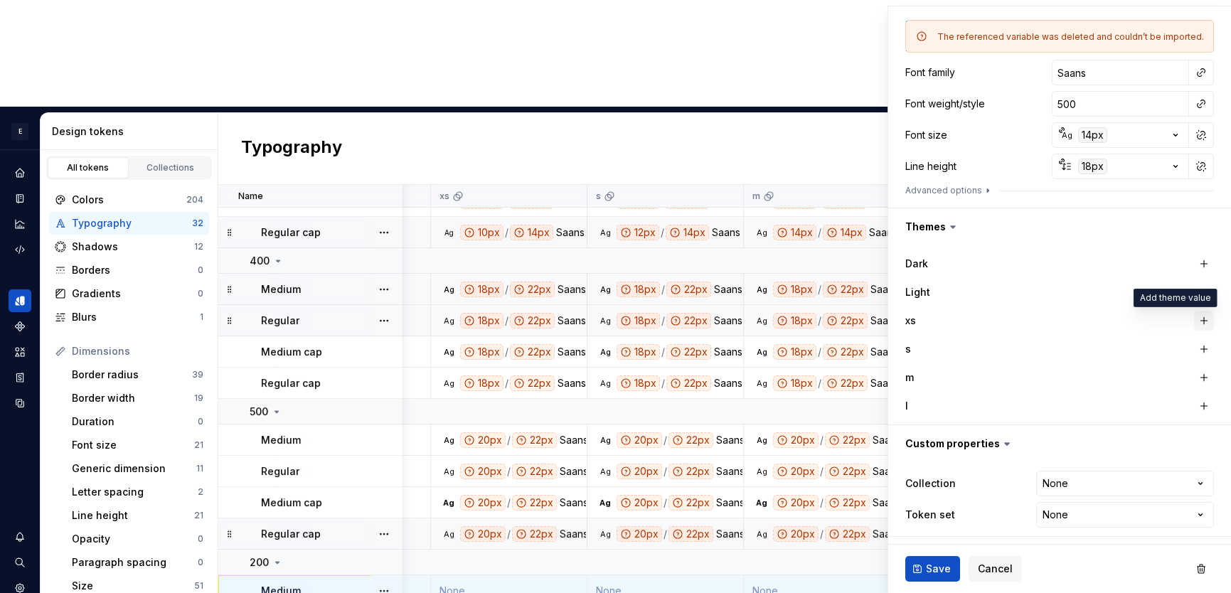
click at [1209, 317] on button "button" at bounding box center [1204, 321] width 20 height 20
click at [1206, 351] on button "button" at bounding box center [1204, 349] width 20 height 20
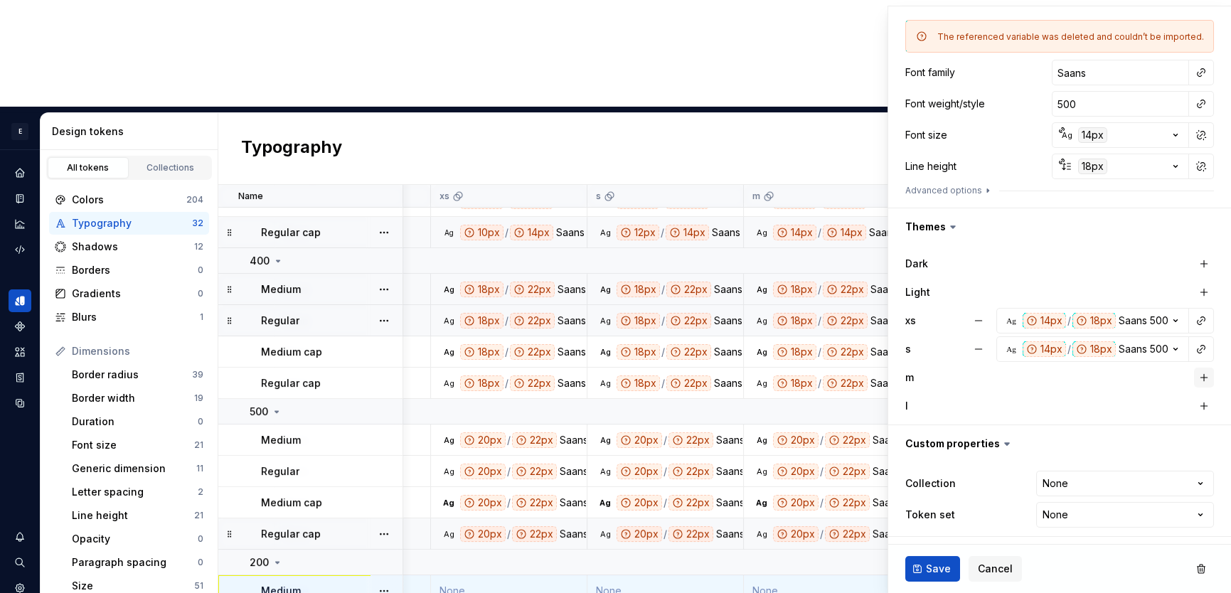
click at [1206, 377] on button "button" at bounding box center [1204, 378] width 20 height 20
click at [1203, 401] on button "button" at bounding box center [1204, 406] width 20 height 20
type textarea "*"
click at [1086, 486] on html "E Everlab HY Design system data Design tokens All tokens Collections Colors 204…" at bounding box center [615, 296] width 1231 height 593
select select "**********"
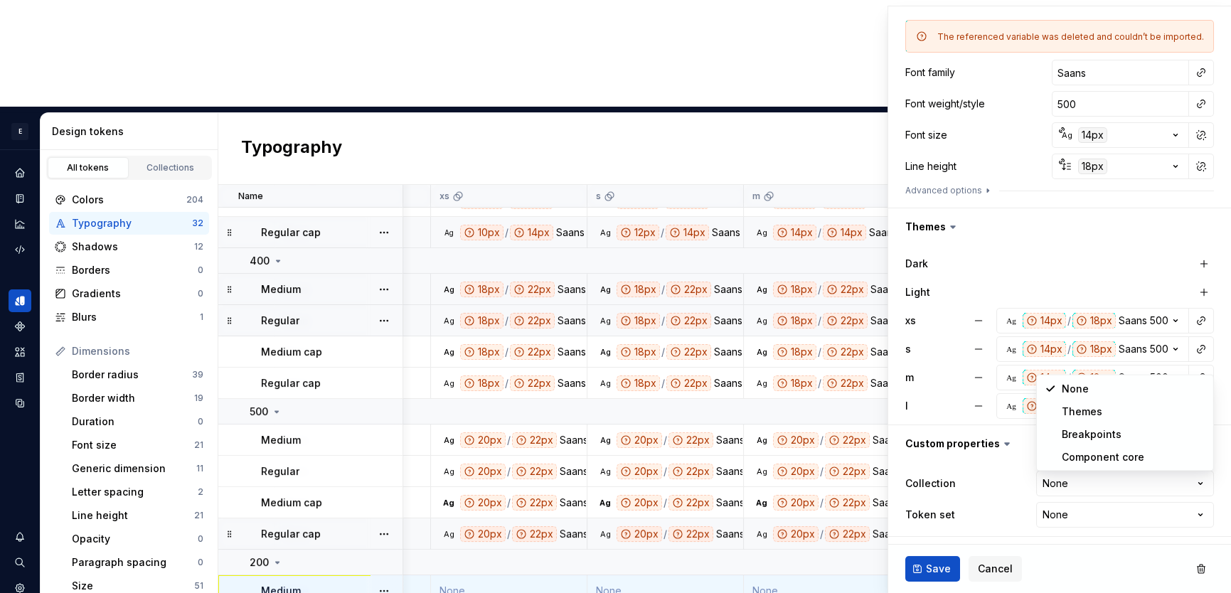
type textarea "*"
click at [1132, 514] on html "E Everlab HY Design system data Design tokens All tokens Collections Colors 204…" at bounding box center [615, 296] width 1231 height 593
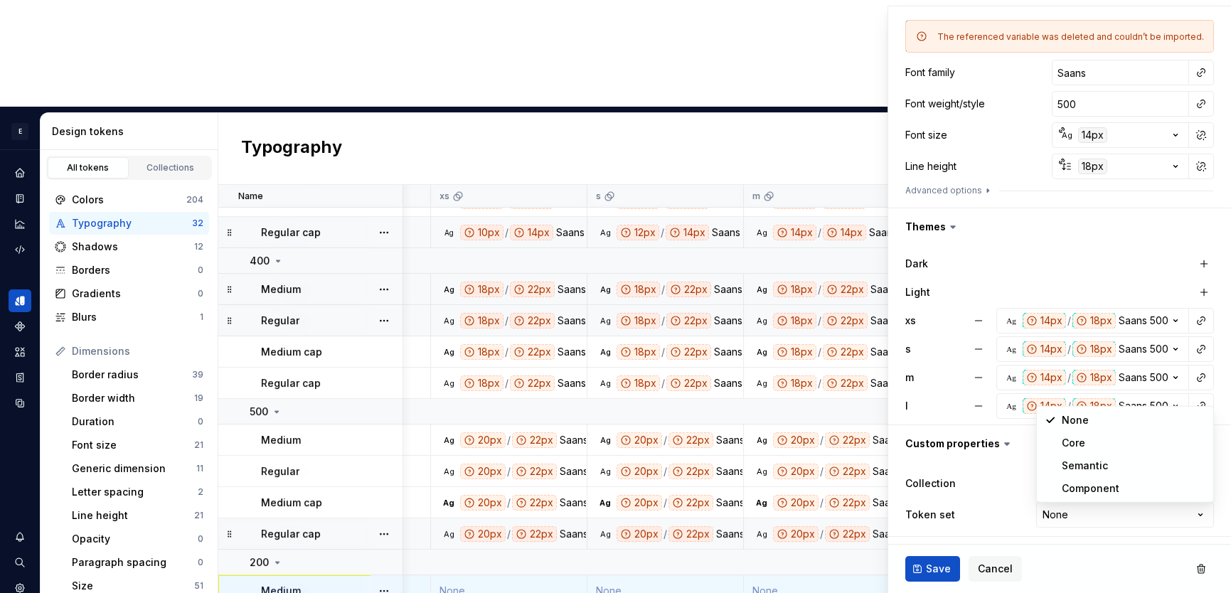
select select "**********"
click at [941, 563] on span "Save" at bounding box center [938, 569] width 25 height 14
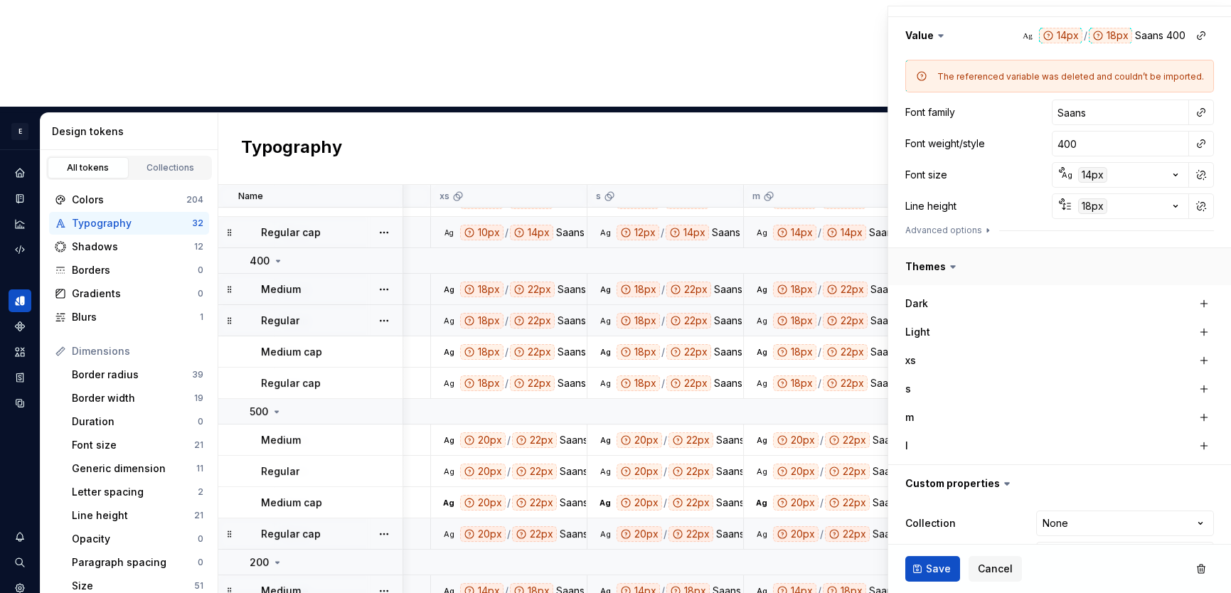
scroll to position [204, 0]
click at [1197, 356] on button "button" at bounding box center [1204, 360] width 20 height 20
click at [1207, 386] on button "button" at bounding box center [1204, 388] width 20 height 20
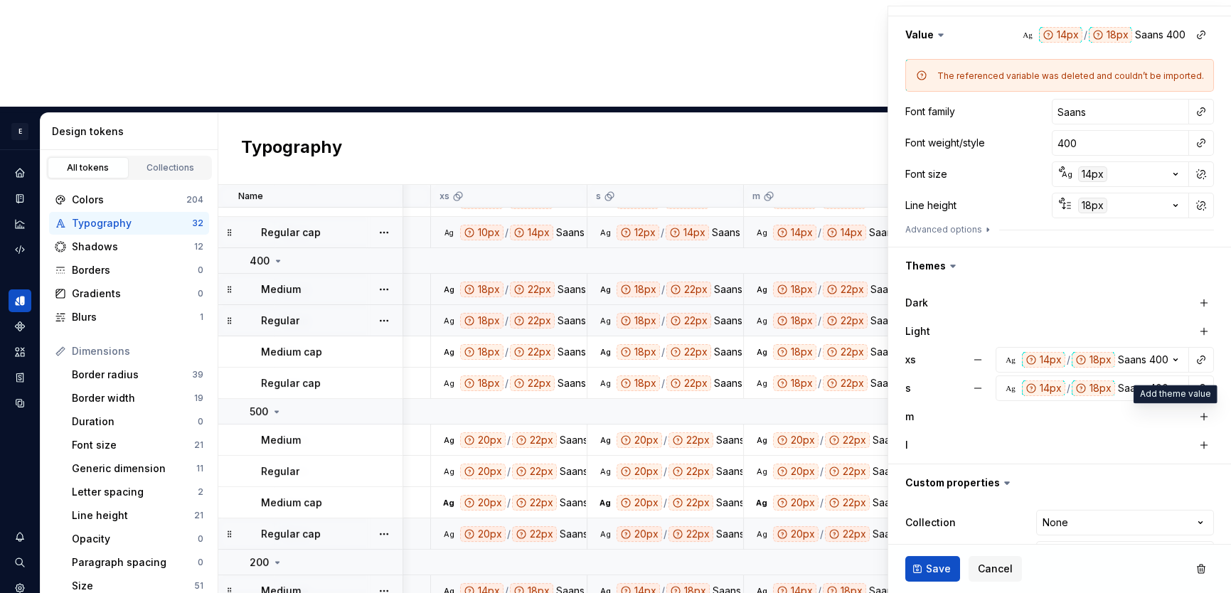
drag, startPoint x: 1204, startPoint y: 416, endPoint x: 1205, endPoint y: 429, distance: 12.9
click at [1204, 416] on button "button" at bounding box center [1204, 417] width 20 height 20
click at [1204, 442] on button "button" at bounding box center [1204, 445] width 20 height 20
type textarea "*"
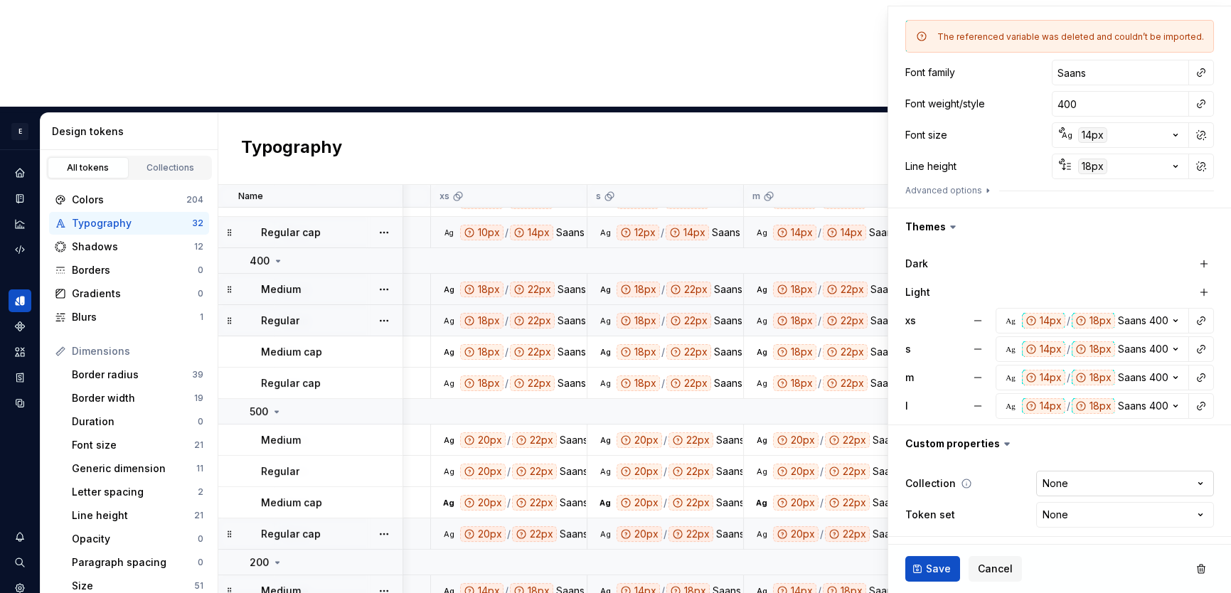
click at [1055, 484] on html "E Everlab HY Design system data Design tokens All tokens Collections Colors 204…" at bounding box center [615, 296] width 1231 height 593
select select "**********"
type textarea "*"
click at [1098, 512] on html "E Everlab HY Design system data Design tokens All tokens Collections Colors 204…" at bounding box center [615, 296] width 1231 height 593
select select "**********"
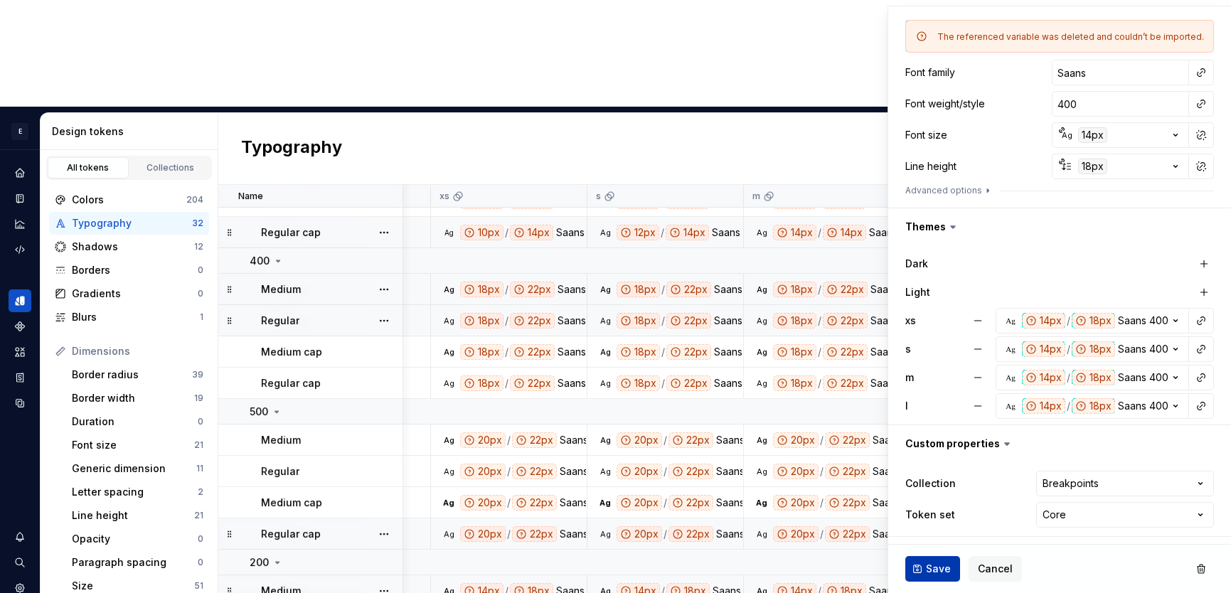
click at [931, 564] on span "Save" at bounding box center [938, 569] width 25 height 14
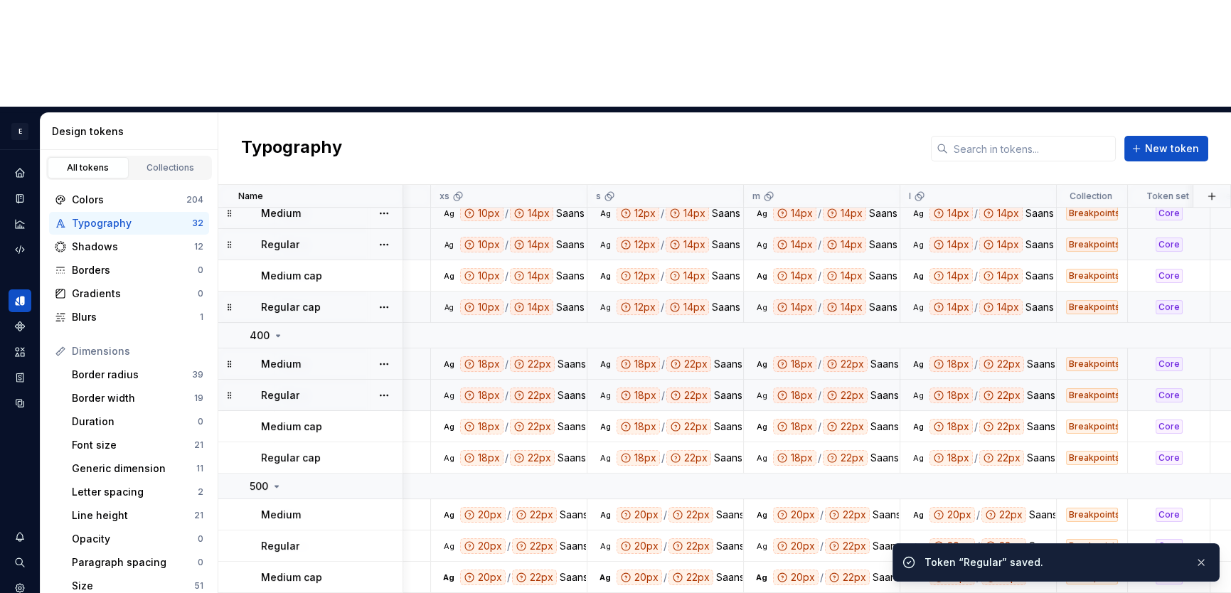
scroll to position [713, 442]
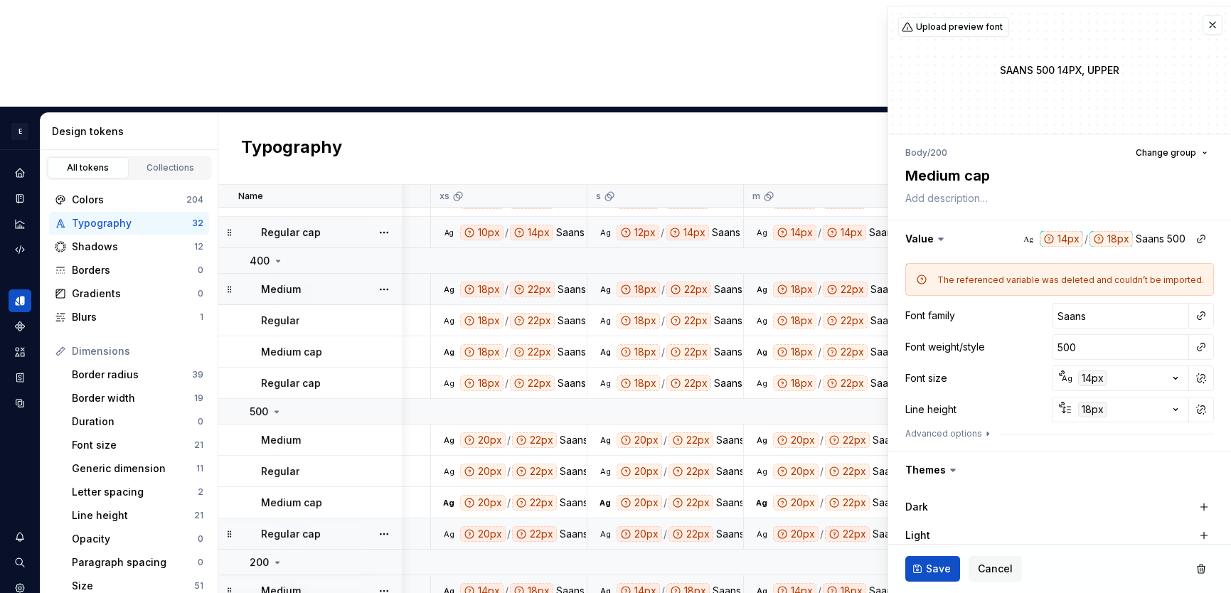
scroll to position [213, 0]
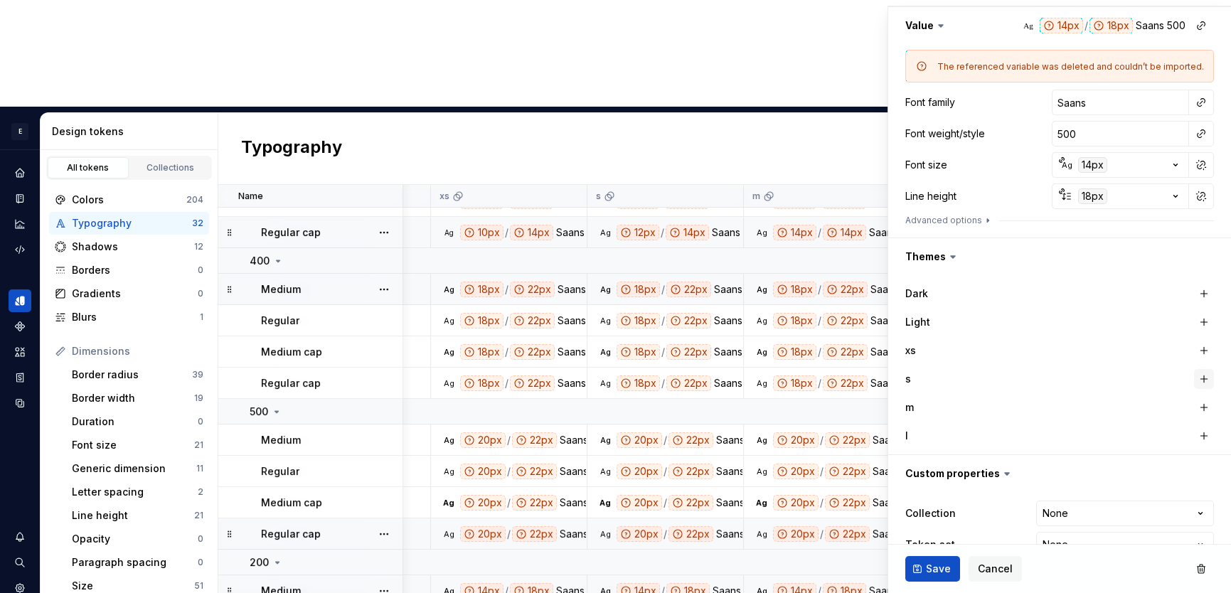
drag, startPoint x: 1205, startPoint y: 347, endPoint x: 1209, endPoint y: 369, distance: 22.3
click at [1205, 348] on button "button" at bounding box center [1204, 351] width 20 height 20
click at [1209, 379] on button "button" at bounding box center [1204, 379] width 20 height 20
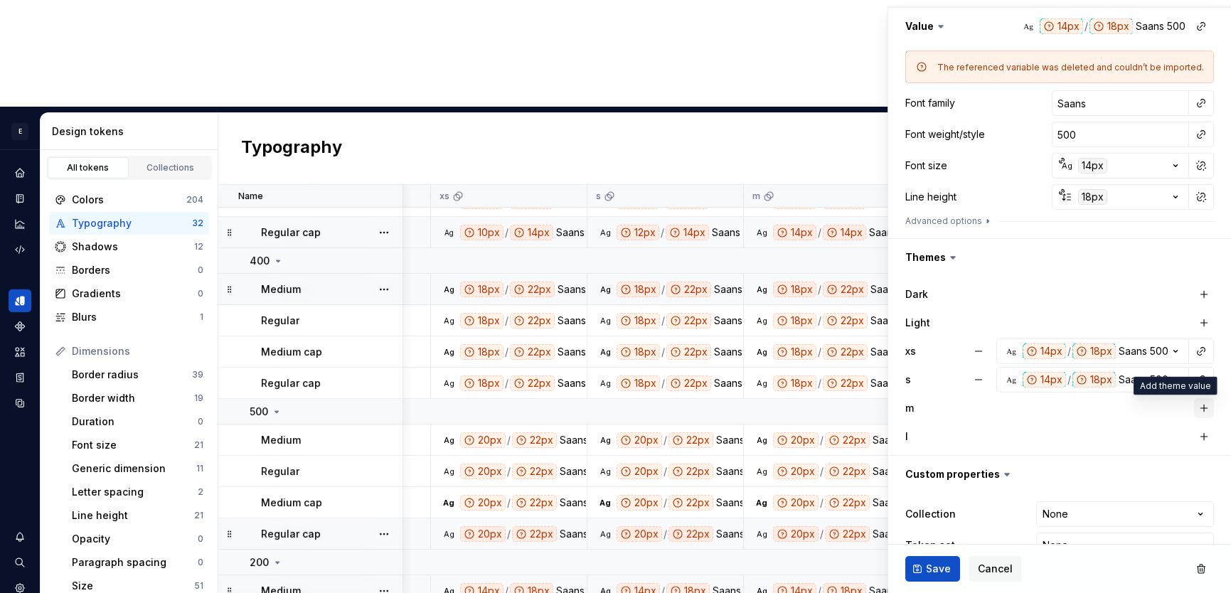
click at [1206, 405] on button "button" at bounding box center [1204, 408] width 20 height 20
click at [1204, 437] on button "button" at bounding box center [1204, 437] width 20 height 20
type textarea "*"
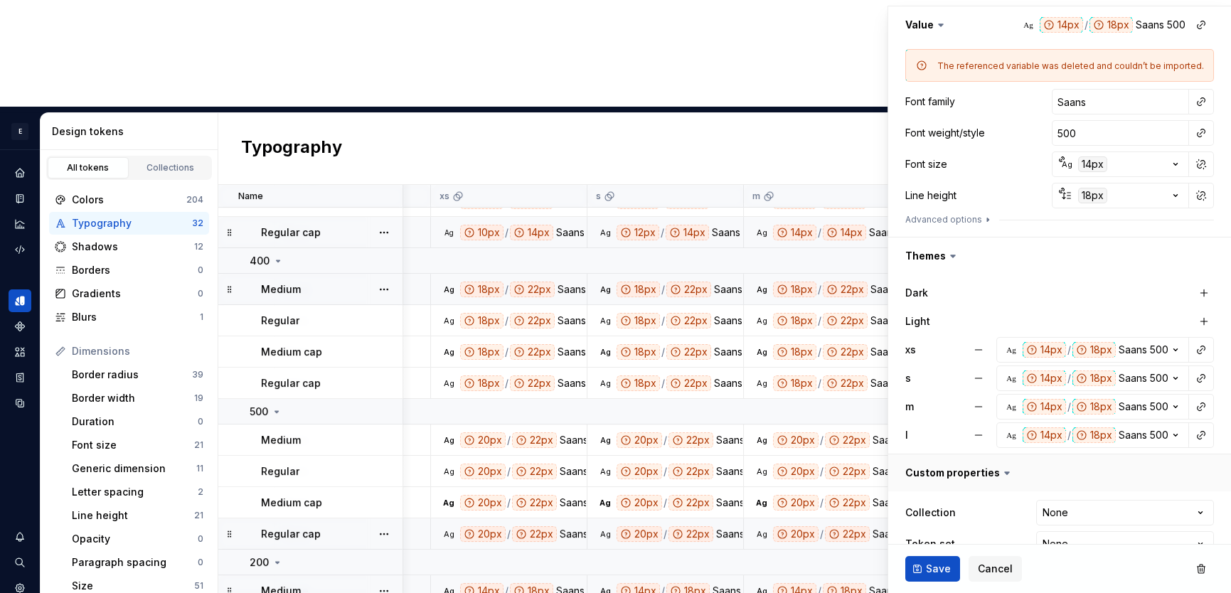
scroll to position [243, 0]
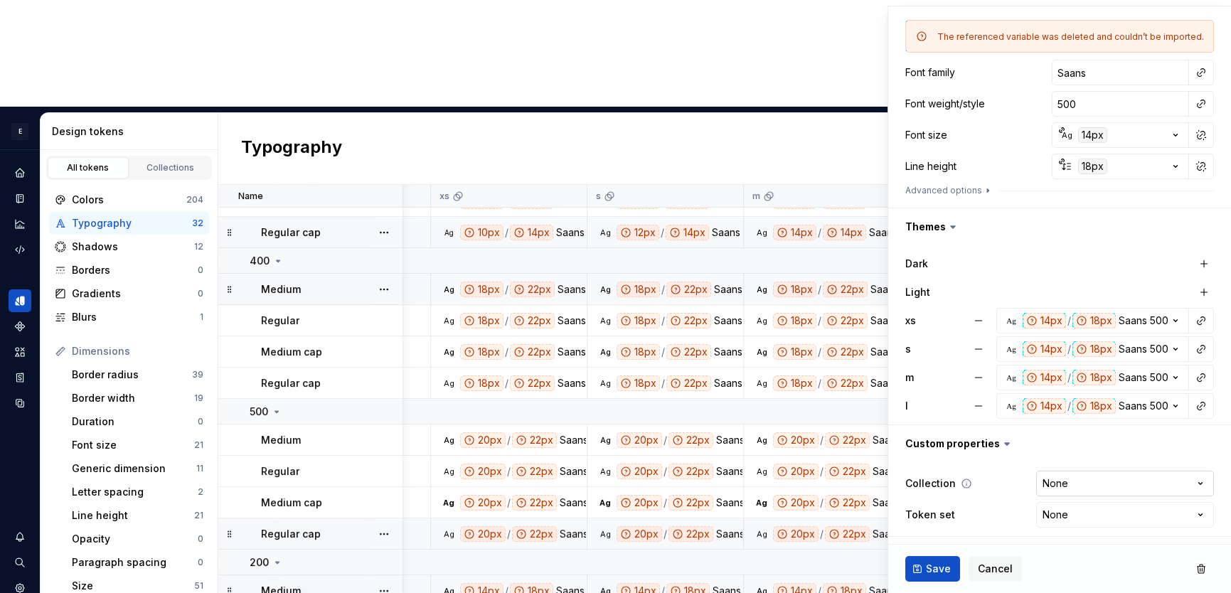
click at [1115, 471] on html "E Everlab HY Design system data Design tokens All tokens Collections Colors 204…" at bounding box center [615, 296] width 1231 height 593
select select "**********"
type textarea "*"
click at [1100, 511] on html "E Everlab HY Design system data Design tokens All tokens Collections Colors 204…" at bounding box center [615, 296] width 1231 height 593
select select "**********"
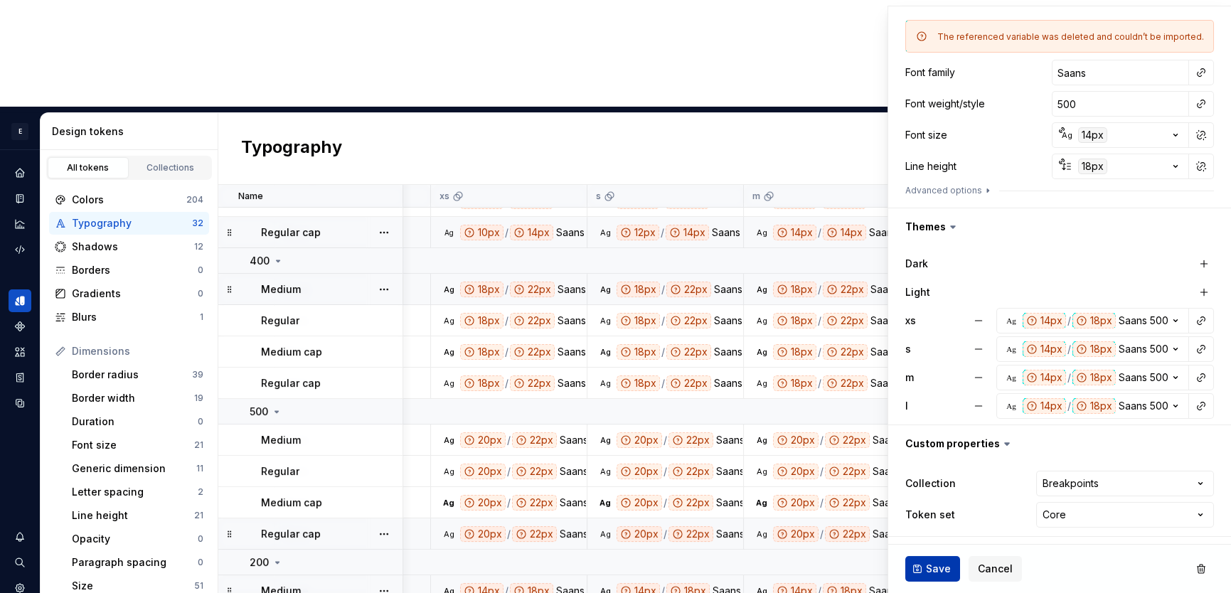
click at [941, 571] on span "Save" at bounding box center [938, 569] width 25 height 14
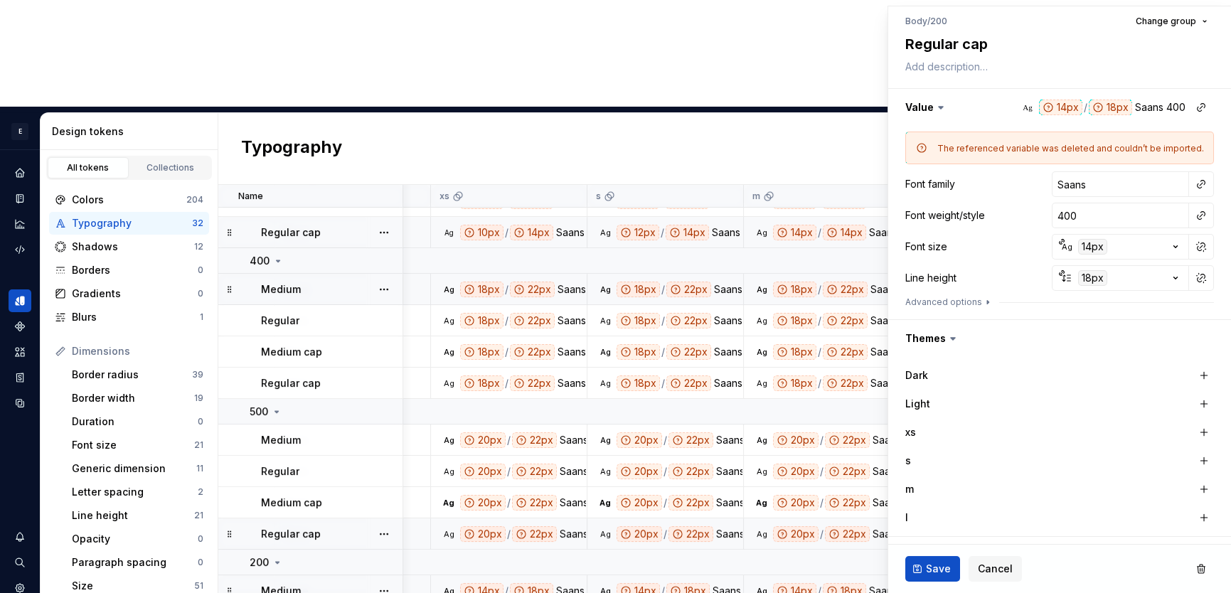
scroll to position [228, 0]
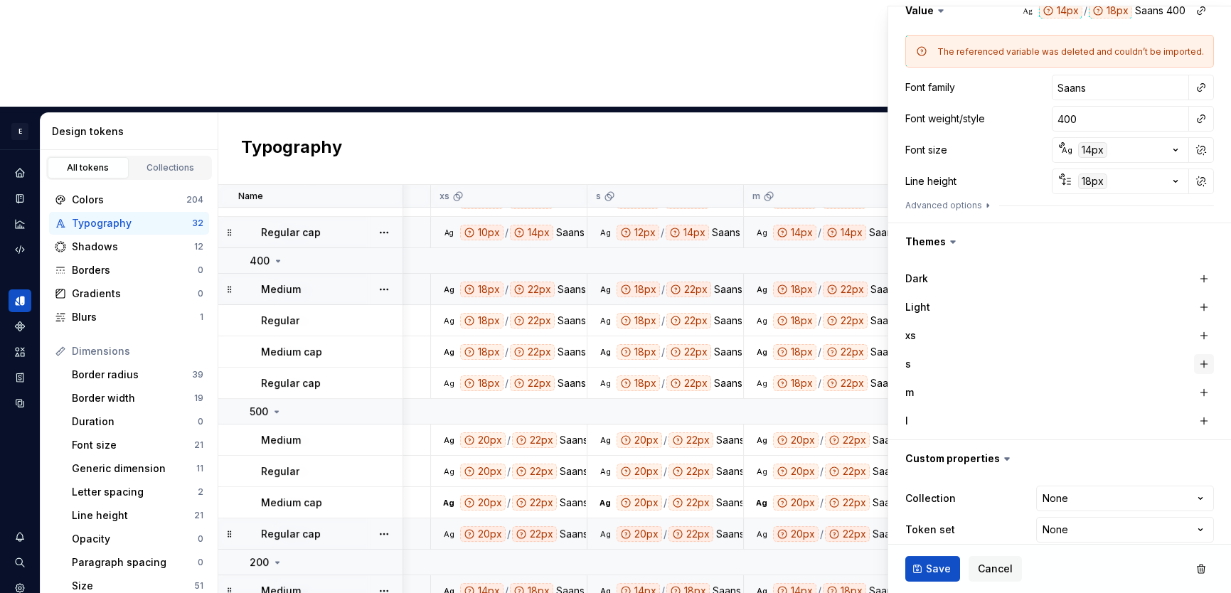
drag, startPoint x: 1203, startPoint y: 335, endPoint x: 1206, endPoint y: 360, distance: 25.1
click at [1203, 335] on button "button" at bounding box center [1204, 336] width 20 height 20
click at [1206, 361] on button "button" at bounding box center [1204, 364] width 20 height 20
drag, startPoint x: 1203, startPoint y: 387, endPoint x: 1204, endPoint y: 410, distance: 23.5
click at [1203, 387] on button "button" at bounding box center [1204, 393] width 20 height 20
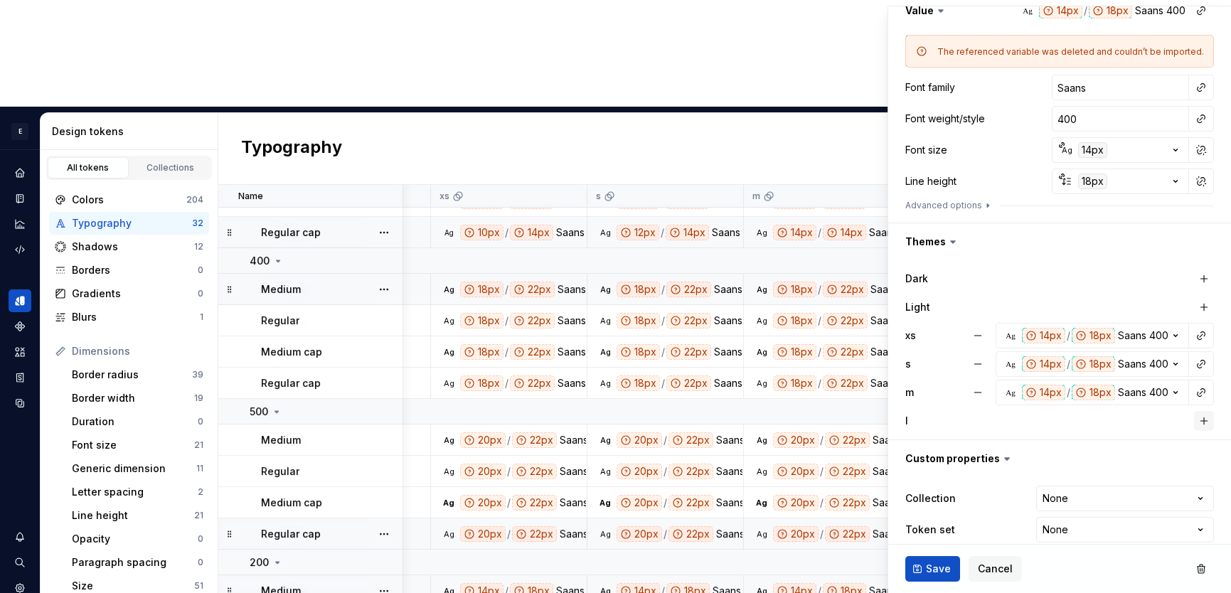
click at [1203, 416] on button "button" at bounding box center [1204, 421] width 20 height 20
type textarea "*"
click at [1085, 499] on html "E Everlab HY Design system data Design tokens All tokens Collections Colors 204…" at bounding box center [615, 296] width 1231 height 593
select select "**********"
type textarea "*"
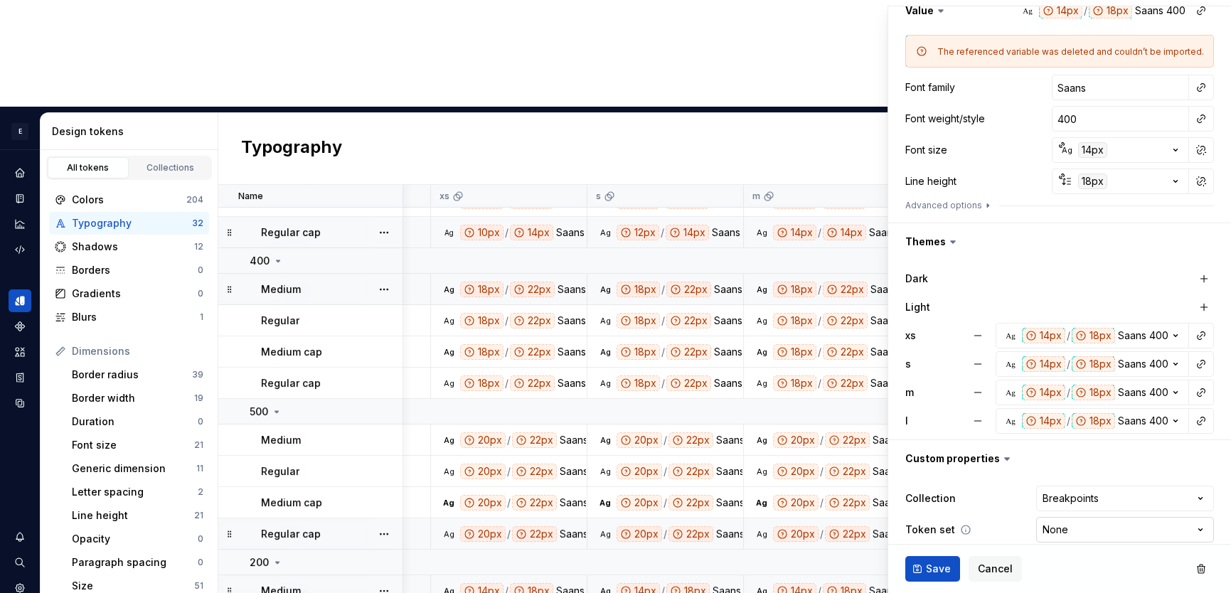
click at [1095, 521] on html "E Everlab HY Design system data Design tokens All tokens Collections Colors 204…" at bounding box center [615, 296] width 1231 height 593
select select "**********"
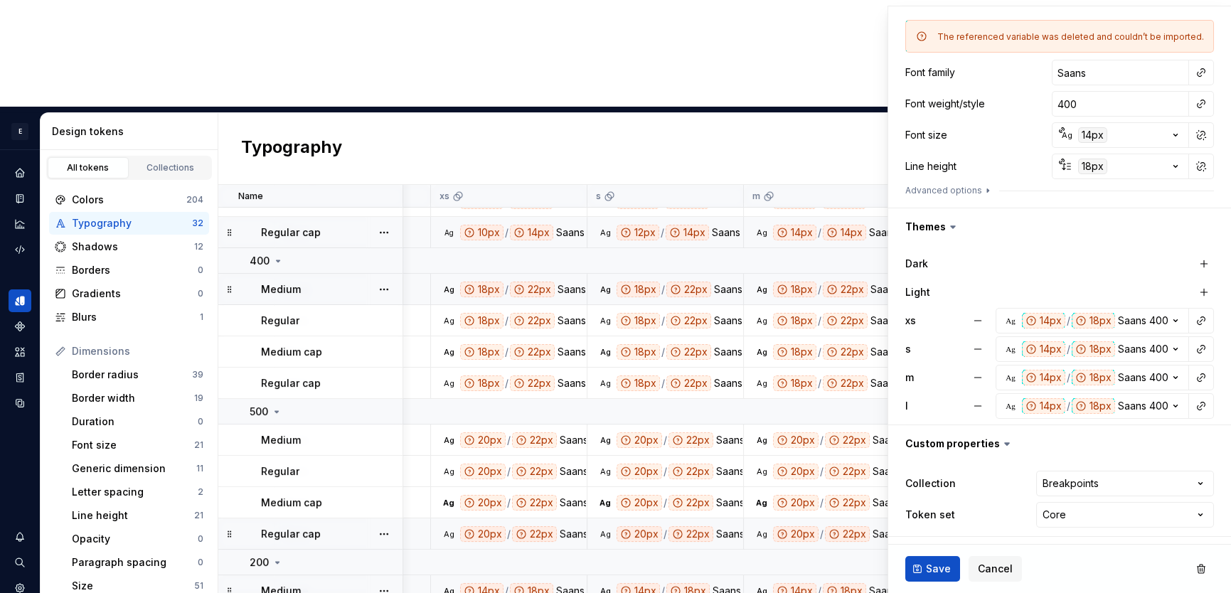
click at [928, 569] on span "Save" at bounding box center [938, 569] width 25 height 14
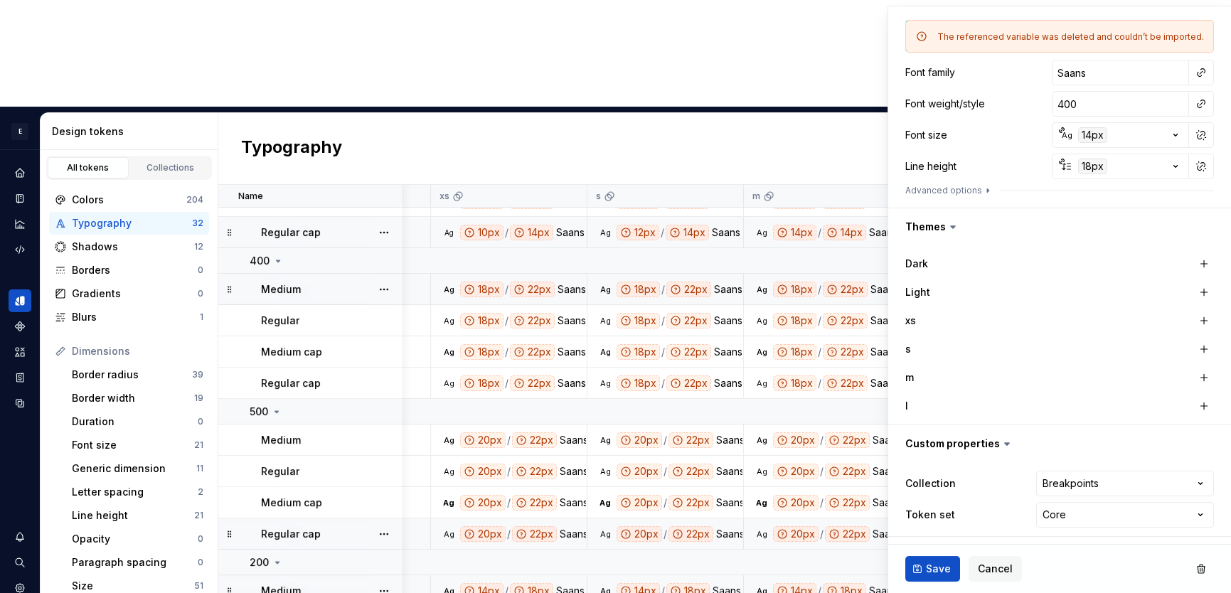
type textarea "*"
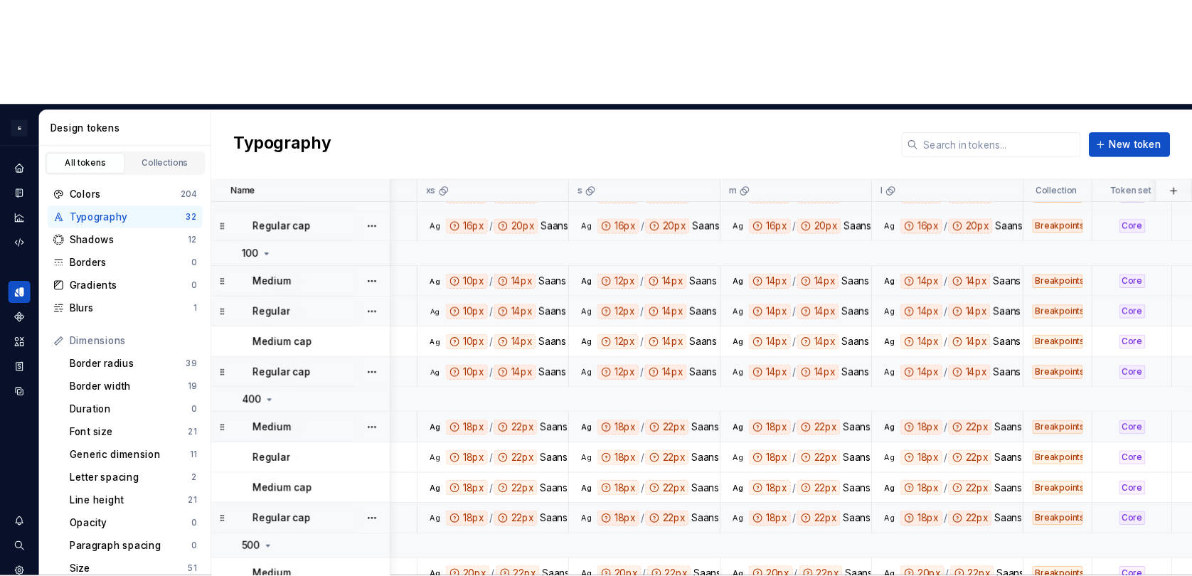
scroll to position [713, 442]
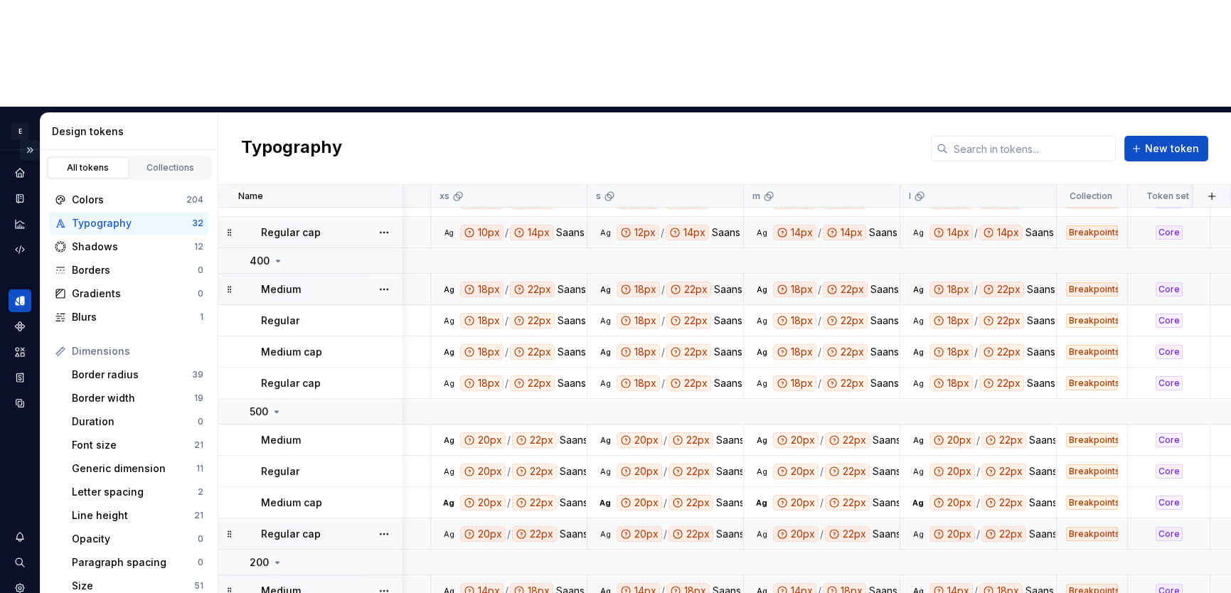
click at [33, 140] on button "Expand sidebar" at bounding box center [30, 150] width 20 height 20
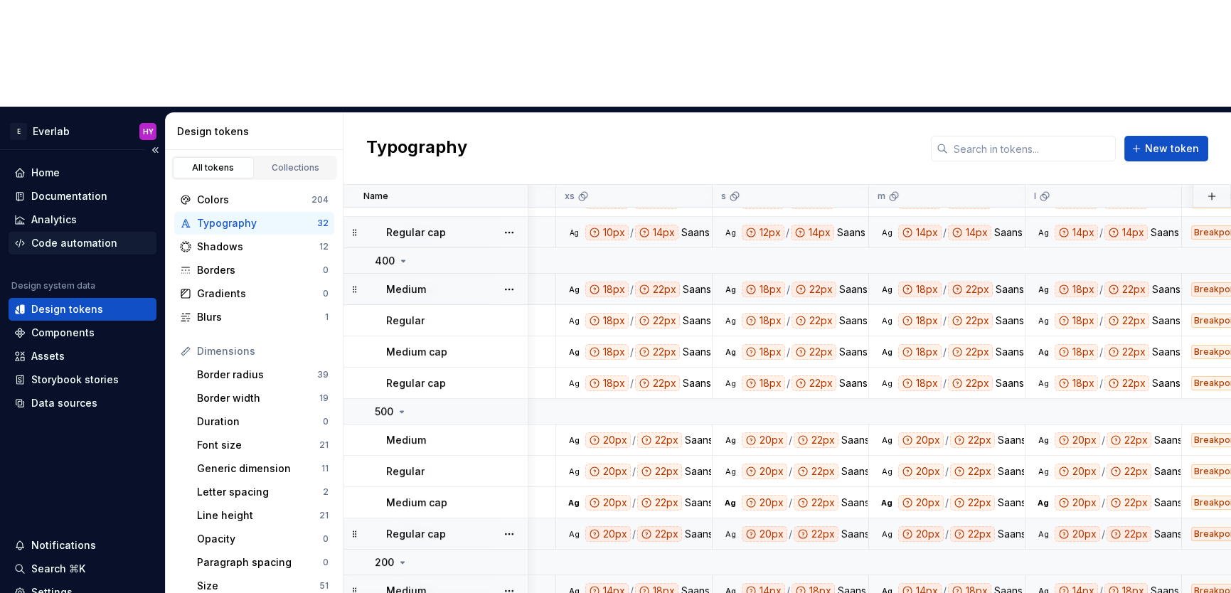
click at [101, 236] on div "Code automation" at bounding box center [74, 243] width 86 height 14
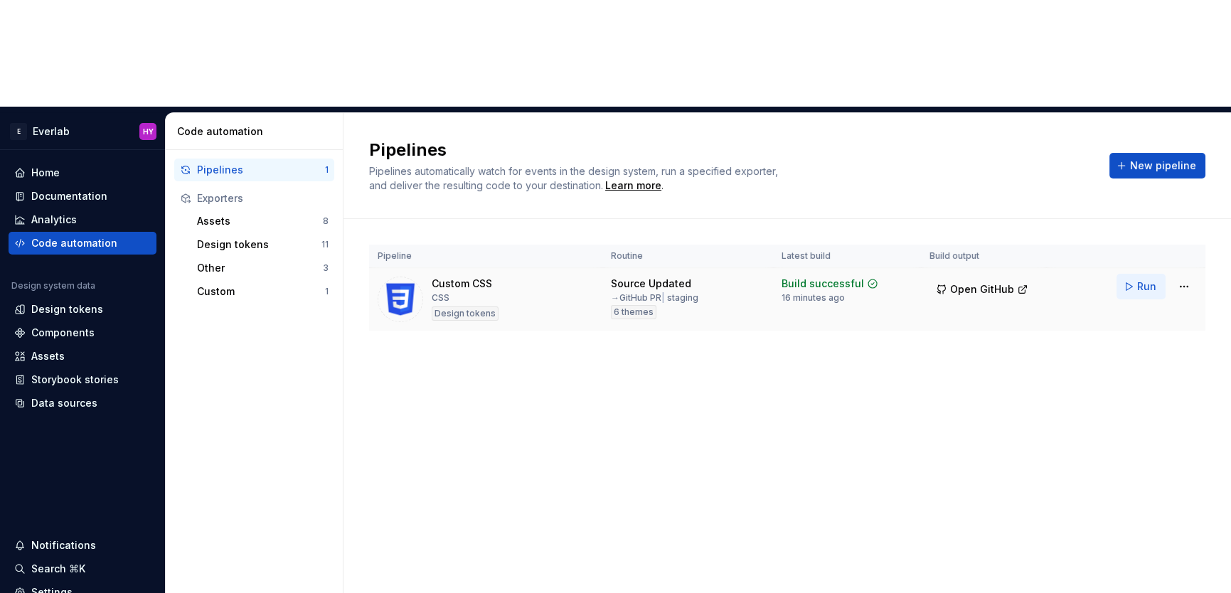
click at [1132, 274] on button "Run" at bounding box center [1141, 287] width 49 height 26
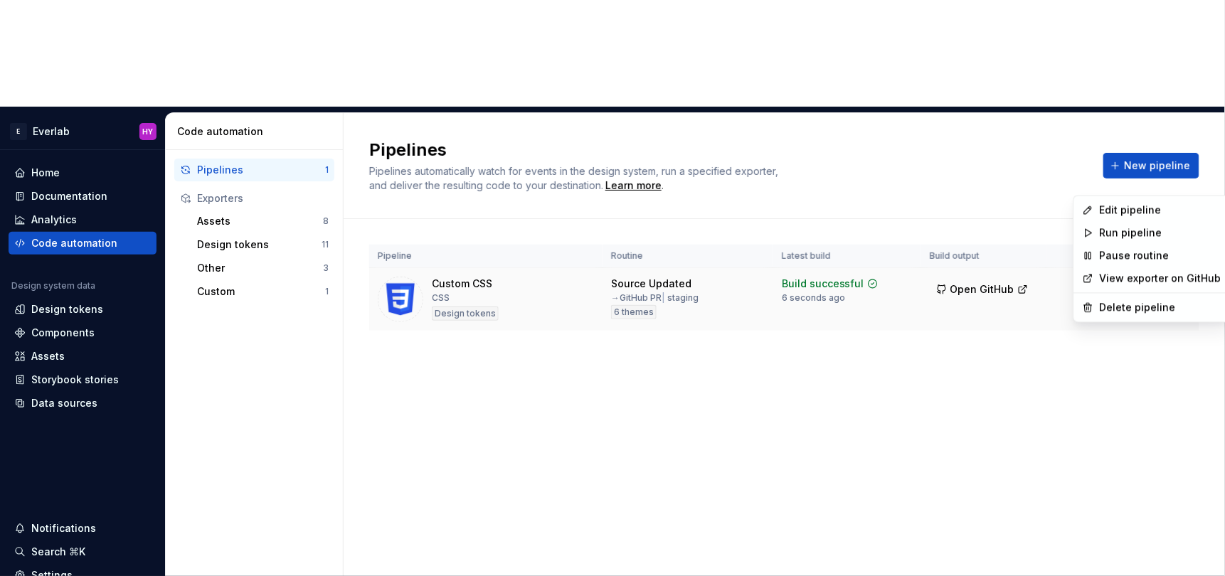
click at [1176, 181] on html "E Everlab HY Home Documentation Analytics Code automation Design system data De…" at bounding box center [612, 288] width 1225 height 576
click at [1142, 206] on div "Edit pipeline" at bounding box center [1161, 210] width 122 height 14
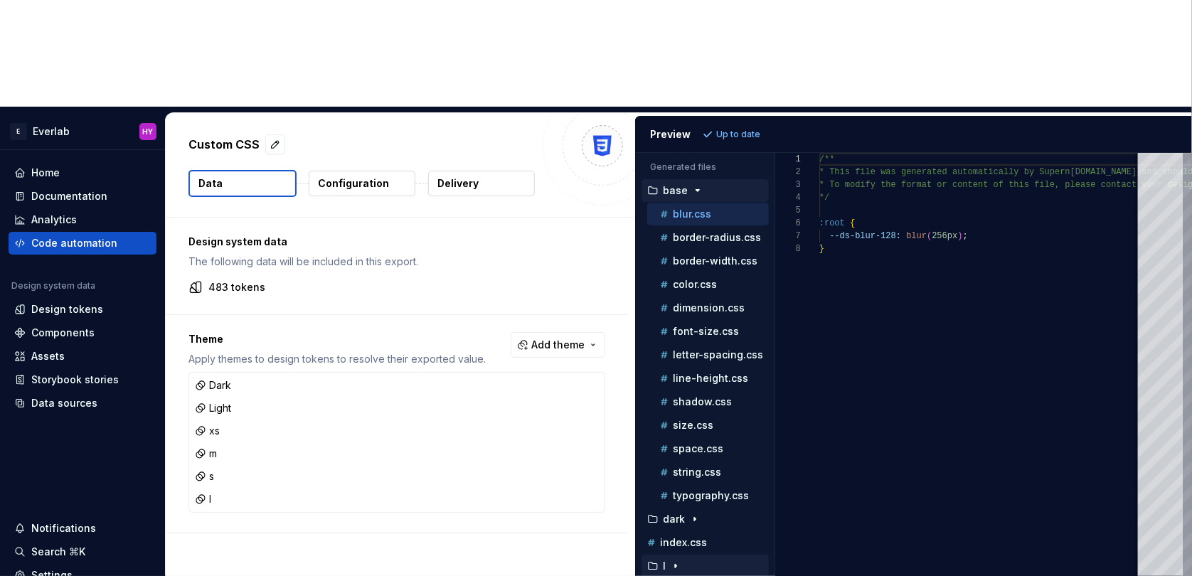
click at [699, 561] on div "l" at bounding box center [706, 566] width 124 height 11
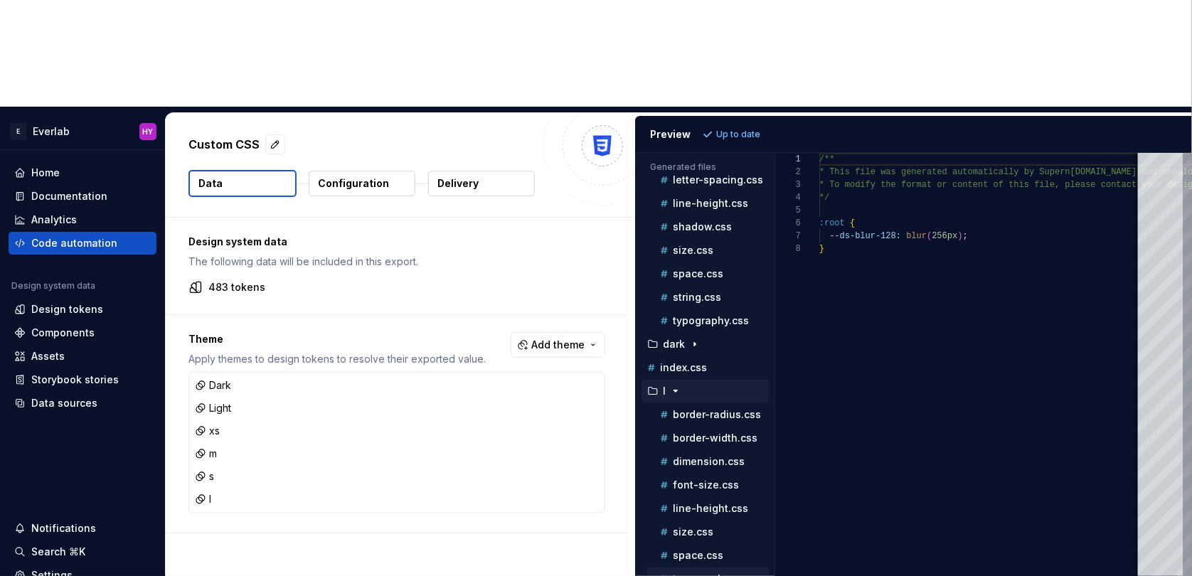
click at [704, 568] on div "typography.css" at bounding box center [708, 579] width 122 height 23
click at [706, 573] on p "typography.css" at bounding box center [711, 578] width 76 height 11
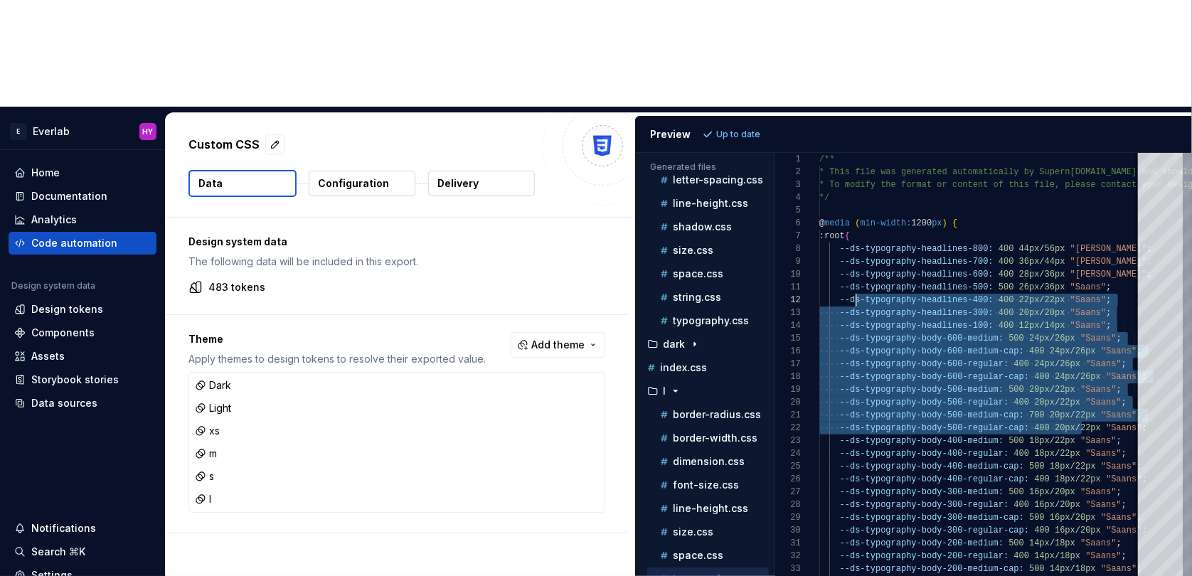
scroll to position [13, 31]
drag, startPoint x: 1082, startPoint y: 315, endPoint x: 849, endPoint y: 191, distance: 263.5
click at [849, 190] on div "/** * This file was generated automatically by Supern ova.io and should not be …" at bounding box center [1069, 419] width 501 height 533
click at [1075, 438] on div "/** * This file was generated automatically by Supern ova.io and should not be …" at bounding box center [1069, 419] width 501 height 533
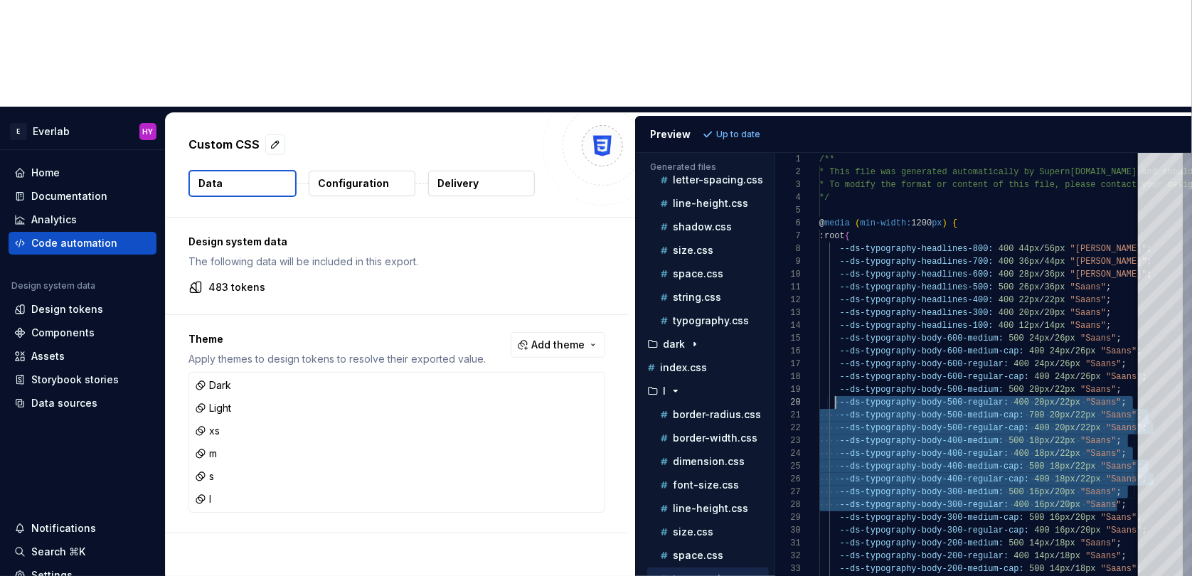
scroll to position [115, 10]
drag, startPoint x: 1115, startPoint y: 396, endPoint x: 827, endPoint y: 294, distance: 306.2
click at [827, 294] on div "/** * This file was generated automatically by Supern ova.io and should not be …" at bounding box center [1069, 419] width 501 height 533
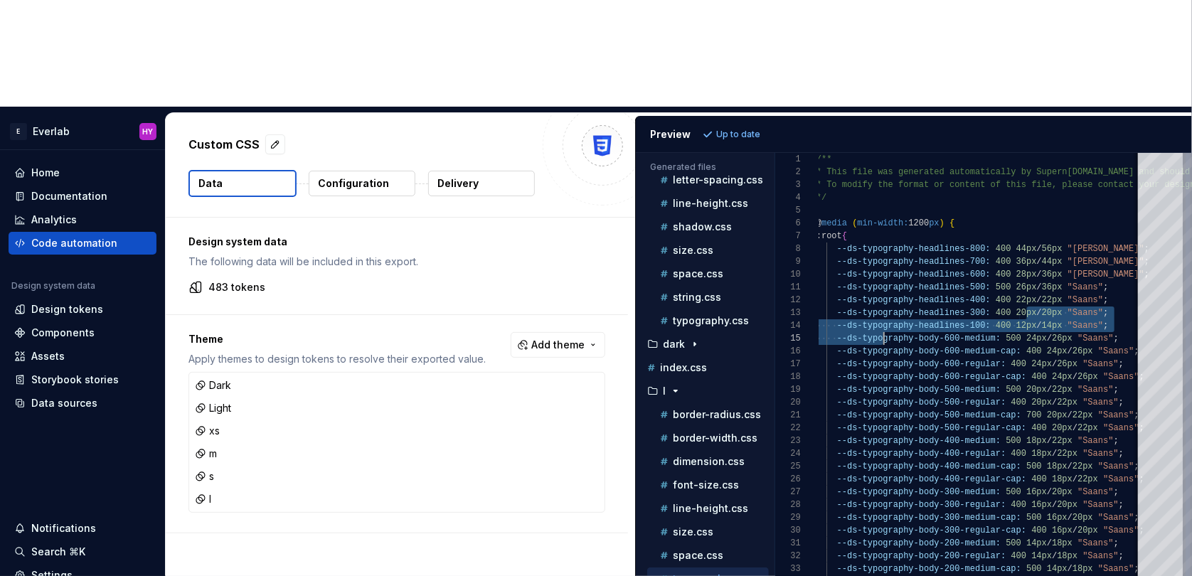
drag, startPoint x: 1029, startPoint y: 209, endPoint x: 994, endPoint y: 319, distance: 115.2
click at [886, 231] on div "/** * This file was generated automatically by Supern ova.io and should not be …" at bounding box center [1067, 419] width 501 height 533
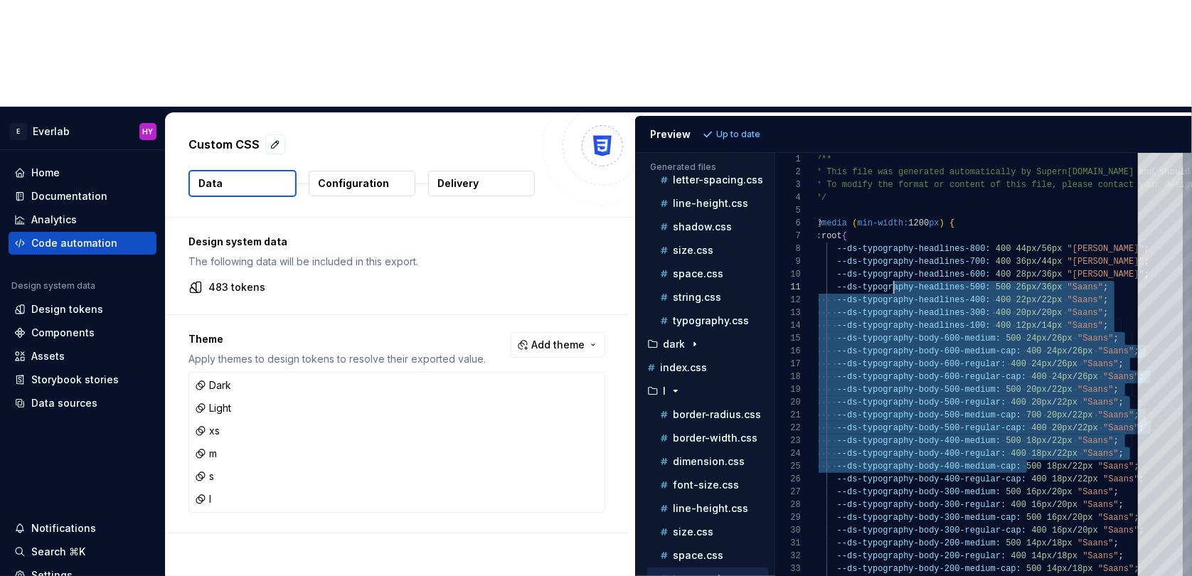
scroll to position [0, 77]
drag, startPoint x: 1027, startPoint y: 356, endPoint x: 894, endPoint y: 186, distance: 215.9
click at [894, 186] on div "/** * This file was generated automatically by Supern ova.io and should not be …" at bounding box center [1067, 419] width 501 height 533
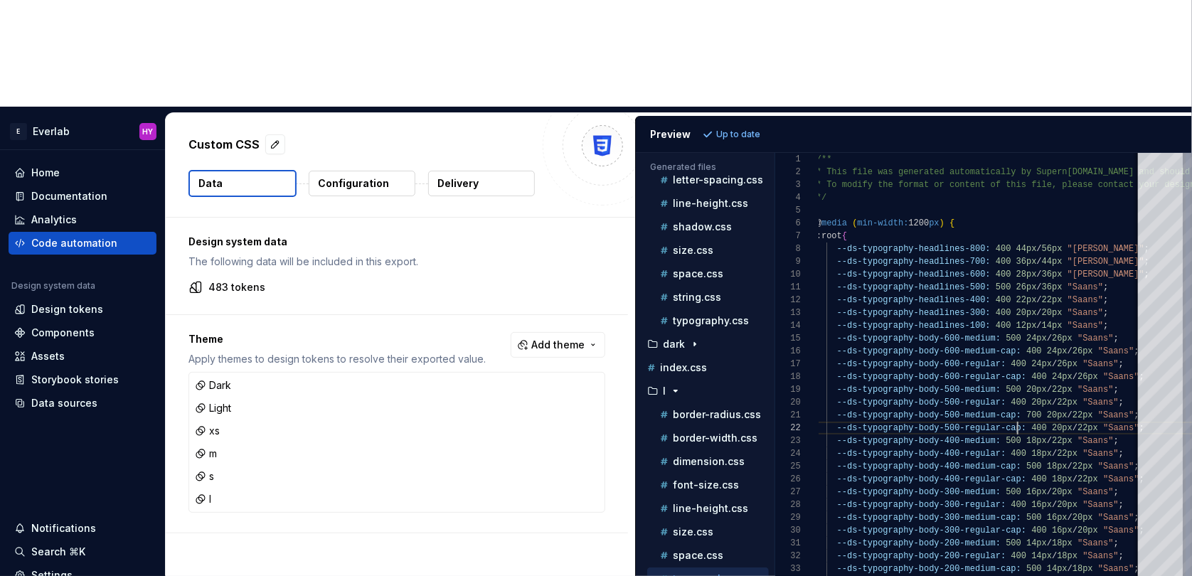
scroll to position [13, 200]
click at [1016, 319] on div "/** * This file was generated automatically by Supern ova.io and should not be …" at bounding box center [1067, 419] width 501 height 533
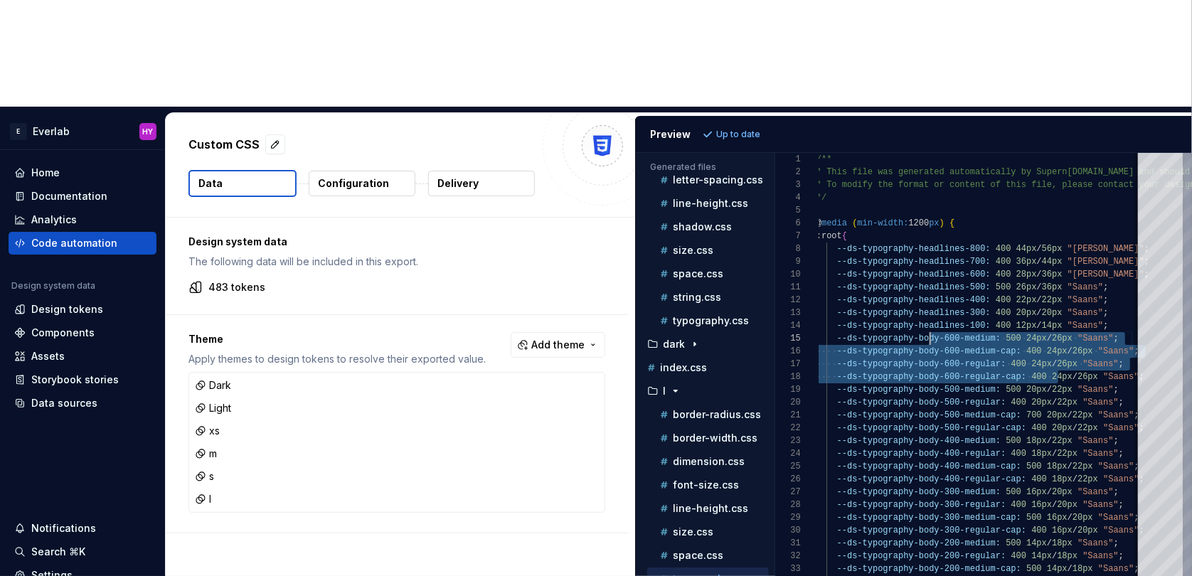
drag, startPoint x: 1057, startPoint y: 270, endPoint x: 927, endPoint y: 226, distance: 137.2
click at [927, 226] on div "/** * This file was generated automatically by Supern ova.io and should not be …" at bounding box center [1067, 419] width 501 height 533
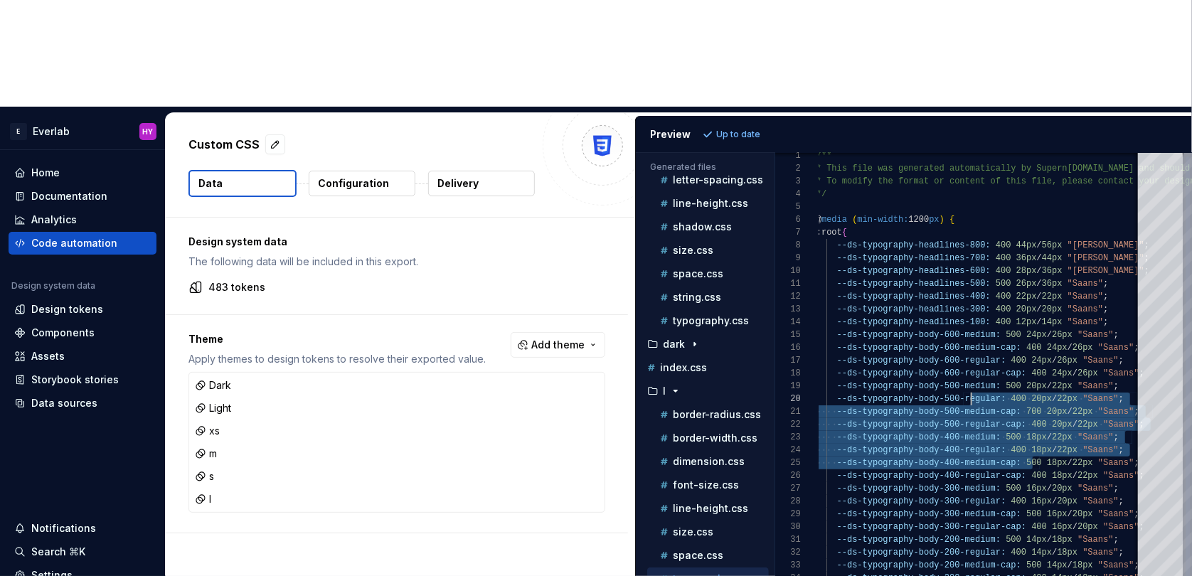
type textarea "**********"
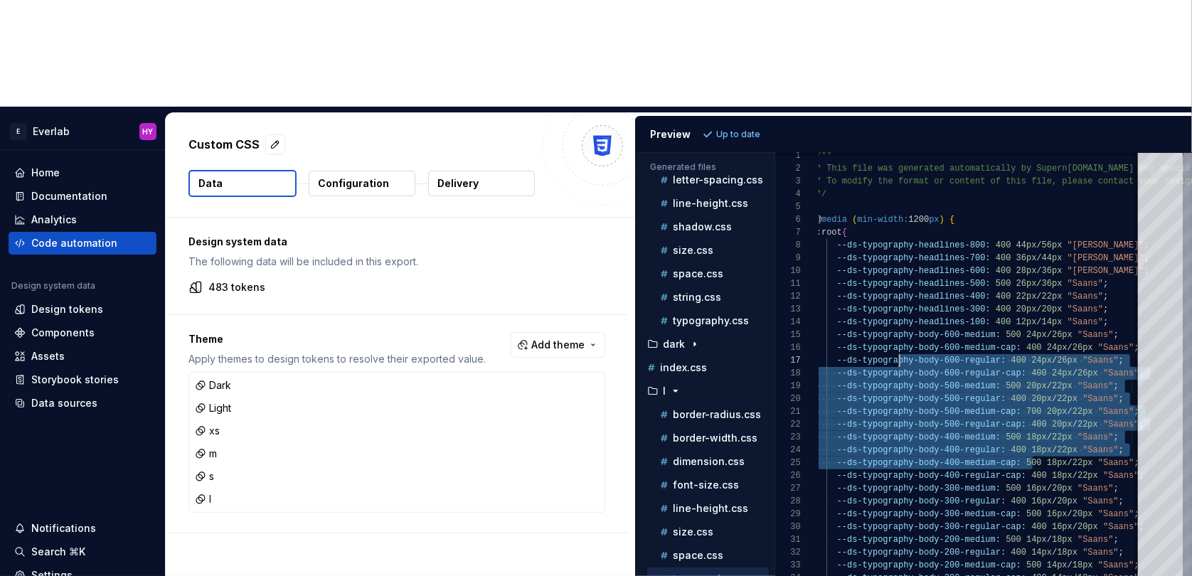
scroll to position [64, 77]
drag, startPoint x: 1034, startPoint y: 360, endPoint x: 891, endPoint y: 243, distance: 184.4
click at [891, 242] on div "/** * This file was generated automatically by Supern ova.io and should not be …" at bounding box center [1067, 415] width 501 height 533
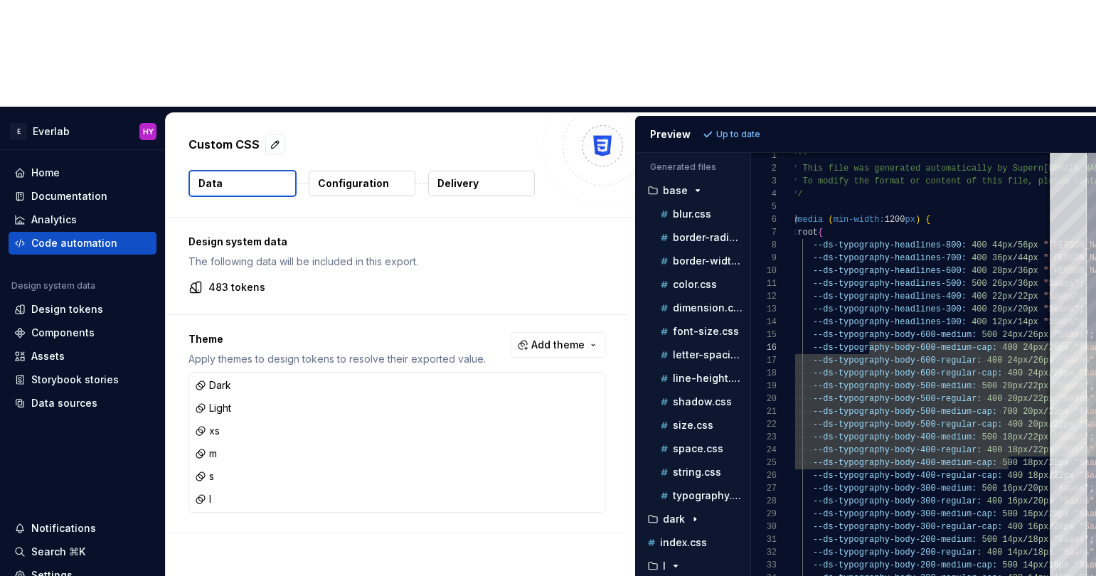
scroll to position [64, 77]
